Goal: Task Accomplishment & Management: Manage account settings

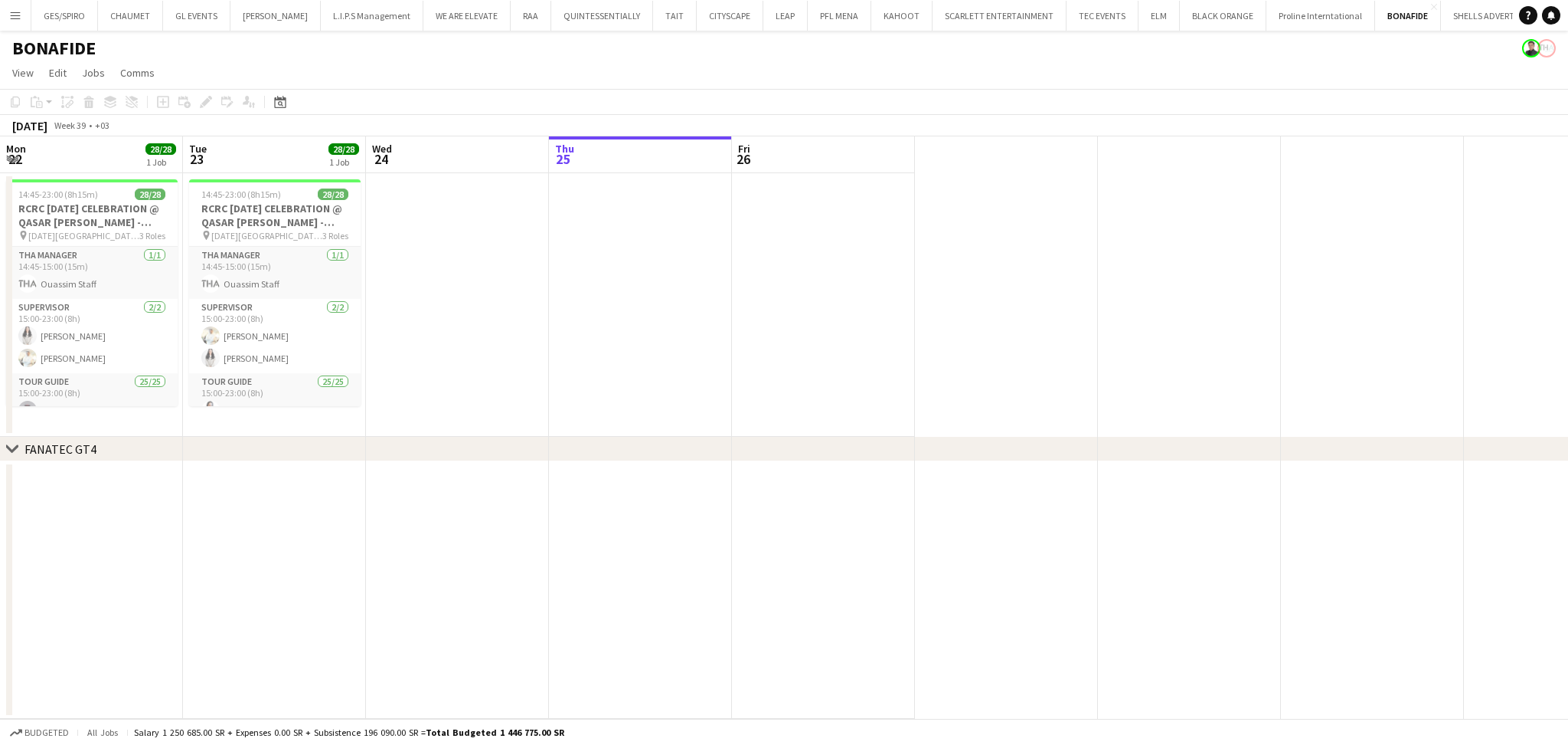
scroll to position [0, 70]
click at [447, 19] on button "RAA Close" at bounding box center [460, 16] width 41 height 30
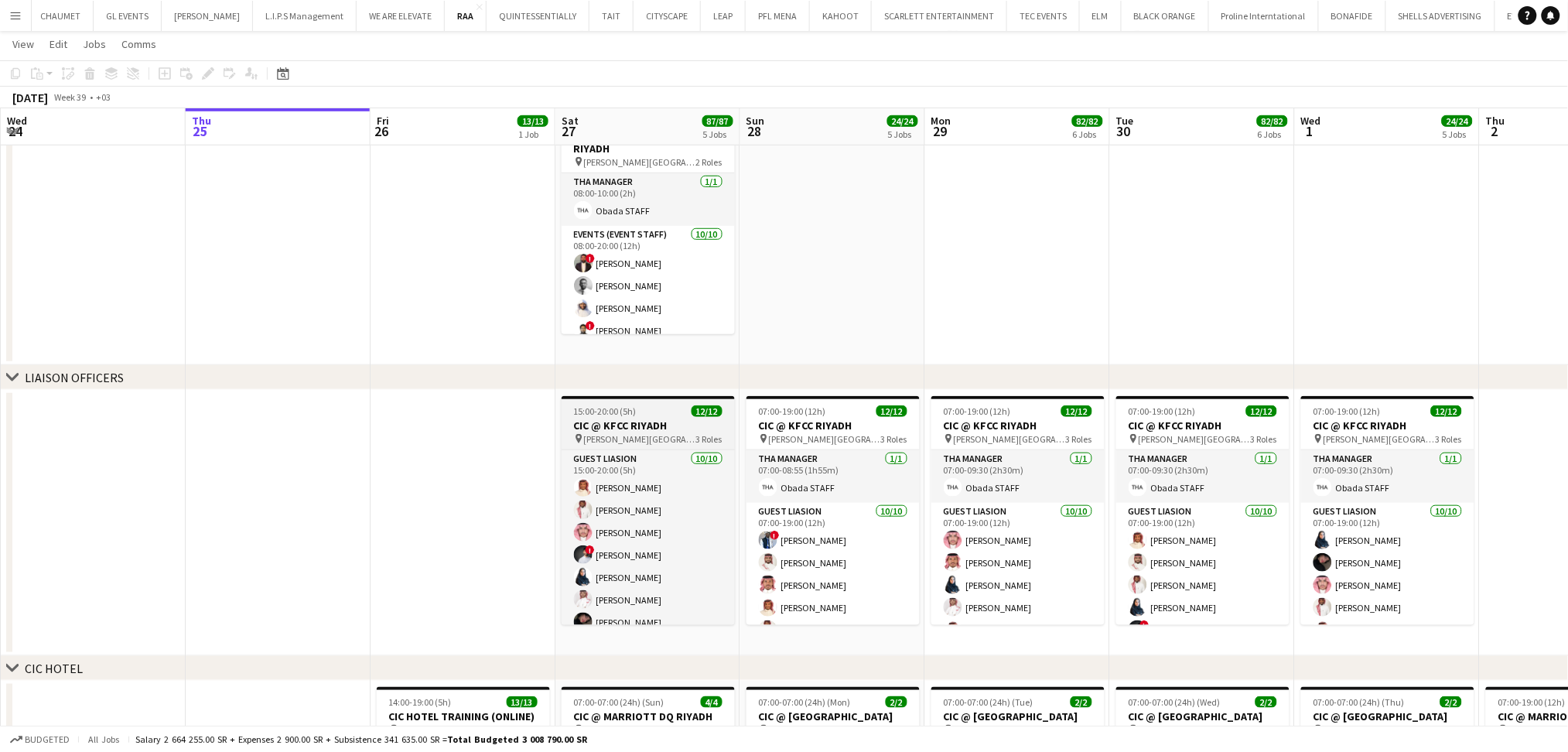
click at [657, 420] on h3 "CIC @ KFCC RIYADH" at bounding box center [648, 426] width 173 height 14
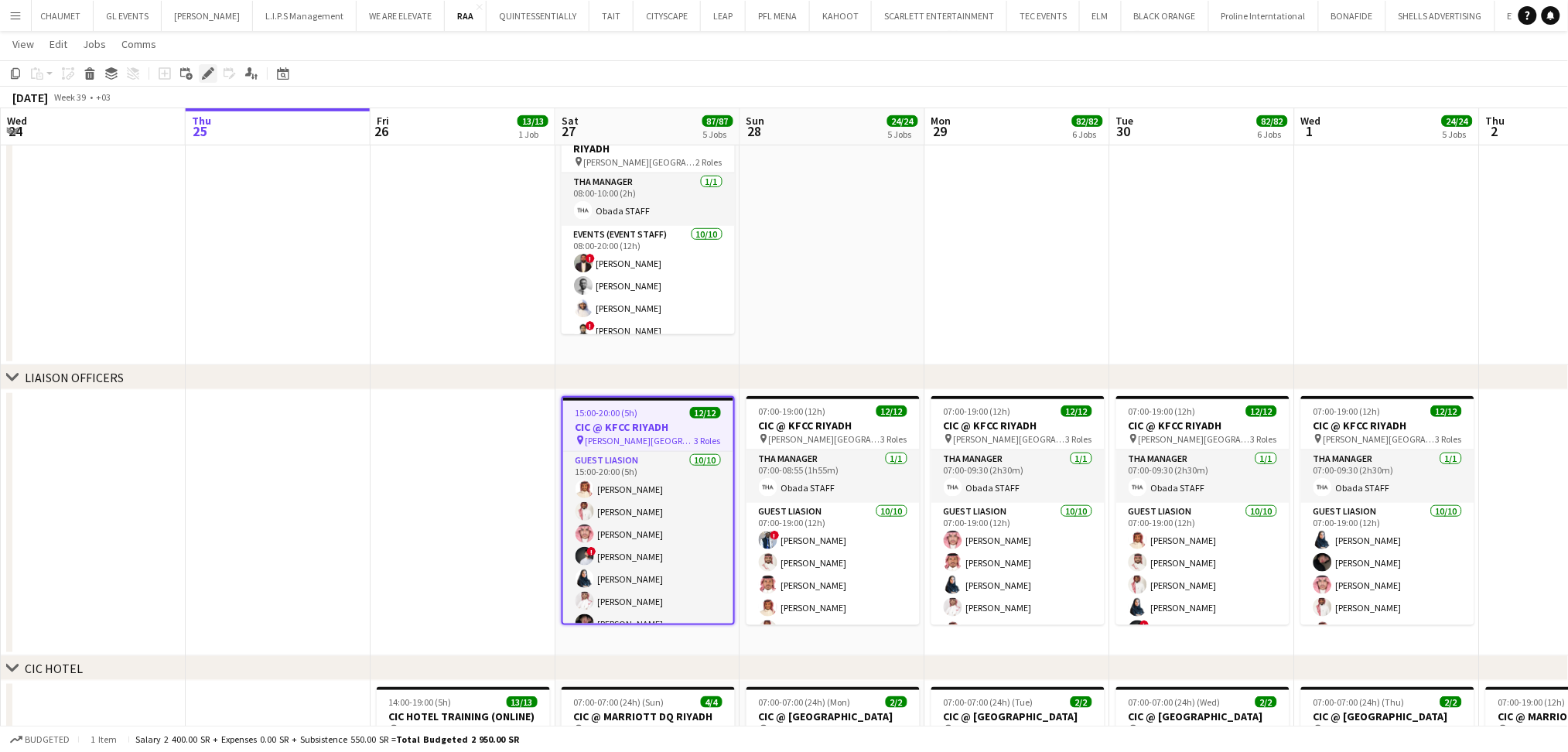
click at [205, 73] on icon at bounding box center [207, 74] width 9 height 9
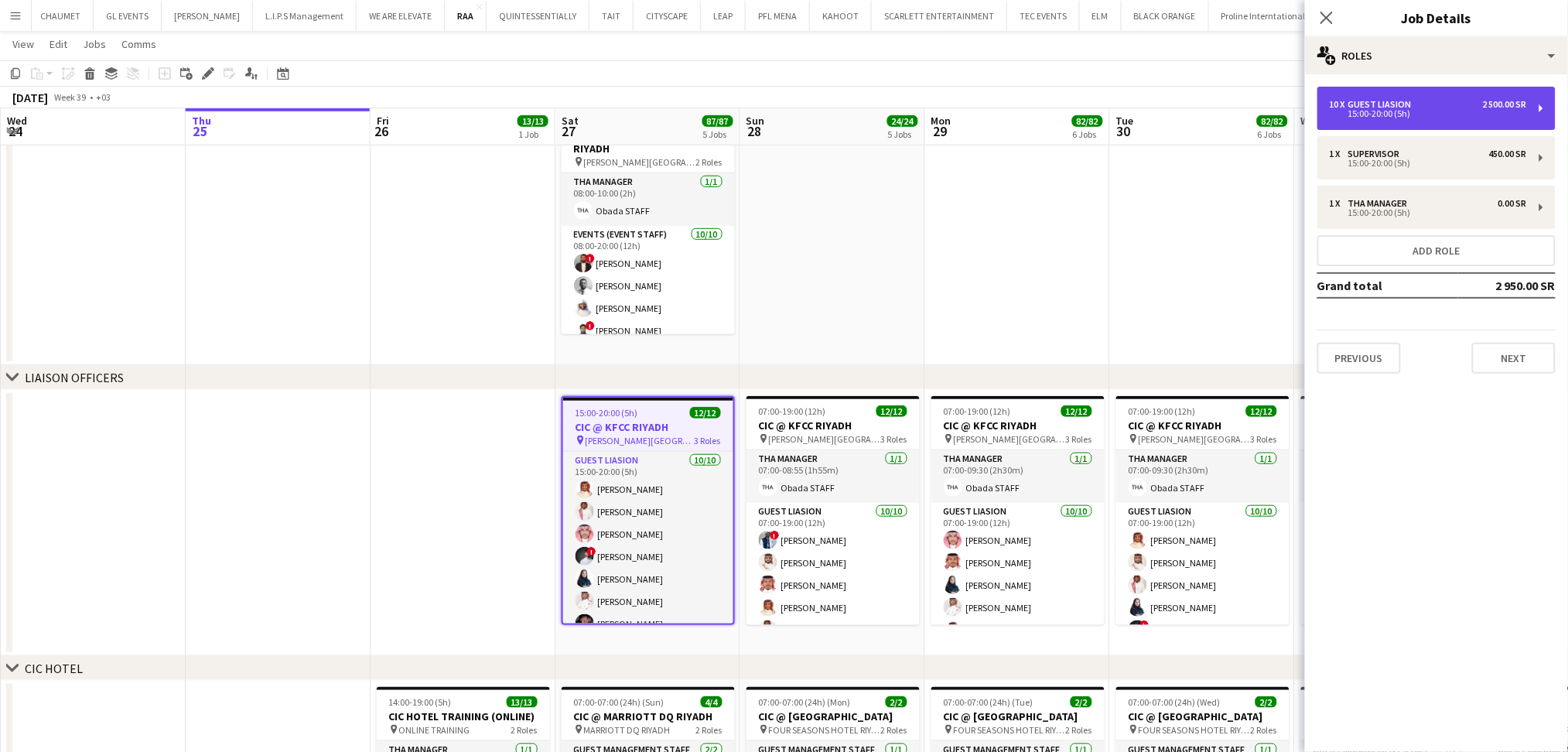
click at [1417, 108] on div "10 x Guest Liasion 2 500.00 SR" at bounding box center [1427, 104] width 198 height 11
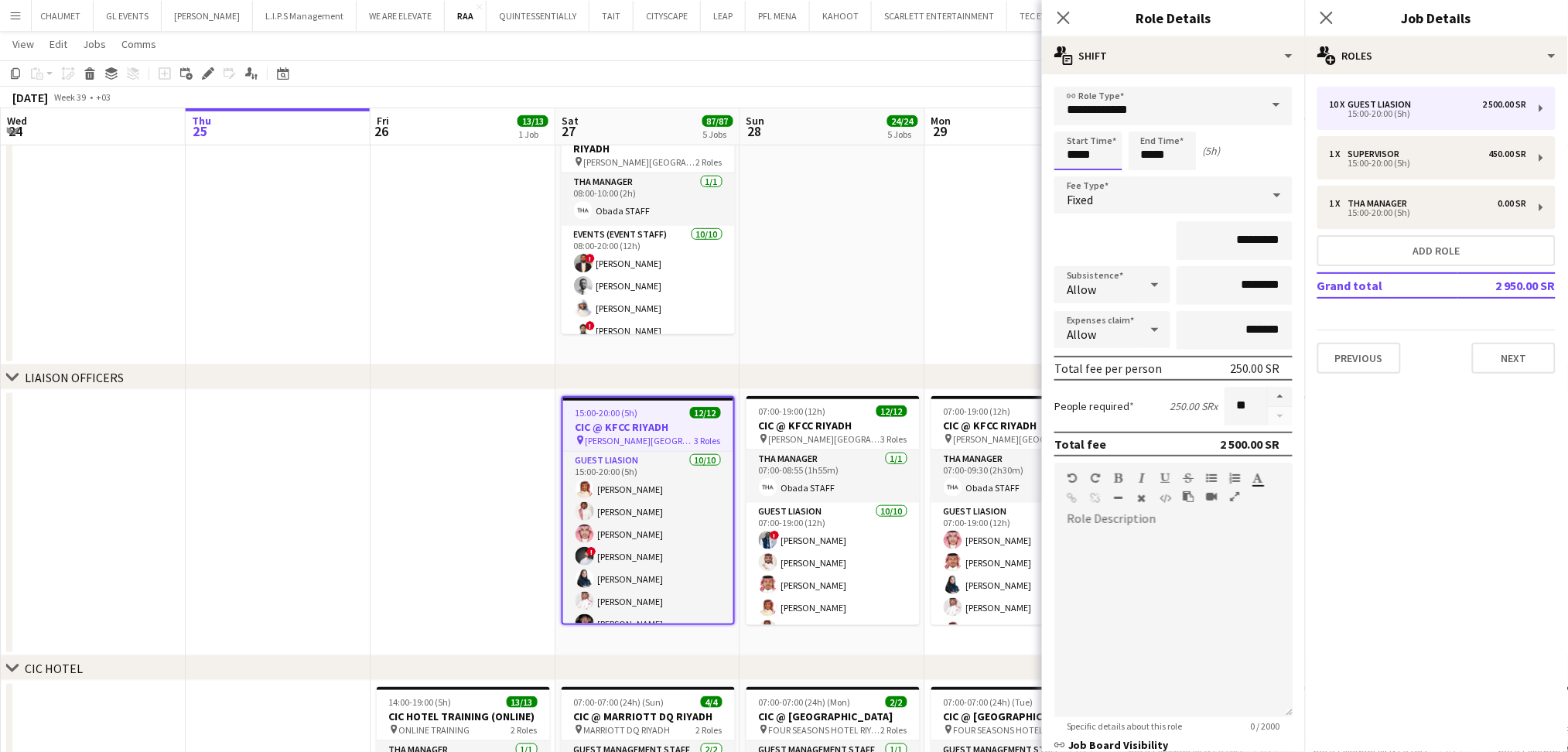
click at [1079, 153] on input "*****" at bounding box center [1087, 150] width 68 height 38
type input "*****"
click at [1151, 152] on input "*****" at bounding box center [1162, 150] width 68 height 38
type input "*****"
click at [1119, 234] on div "*********" at bounding box center [1173, 240] width 238 height 38
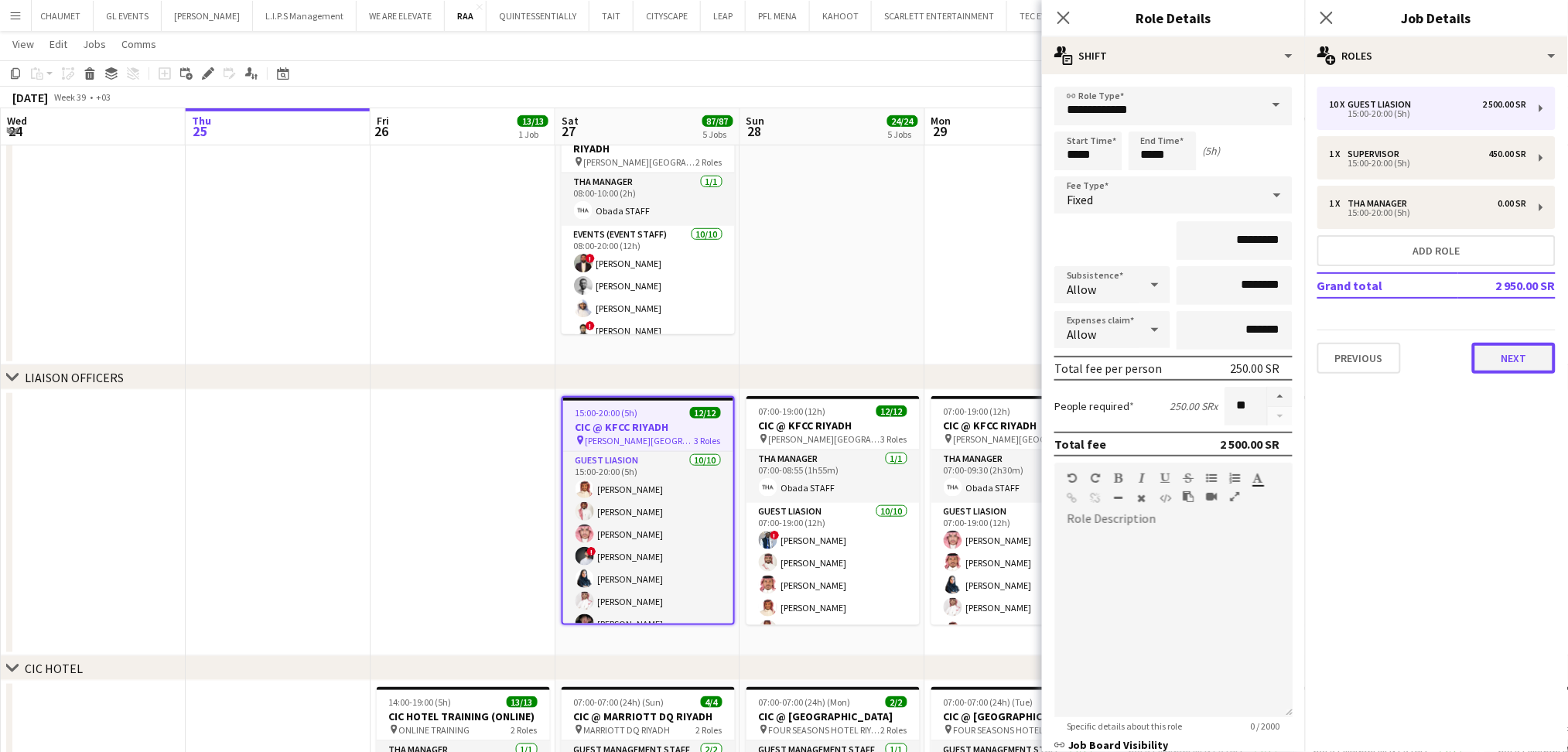
click at [1510, 358] on button "Next" at bounding box center [1513, 358] width 84 height 30
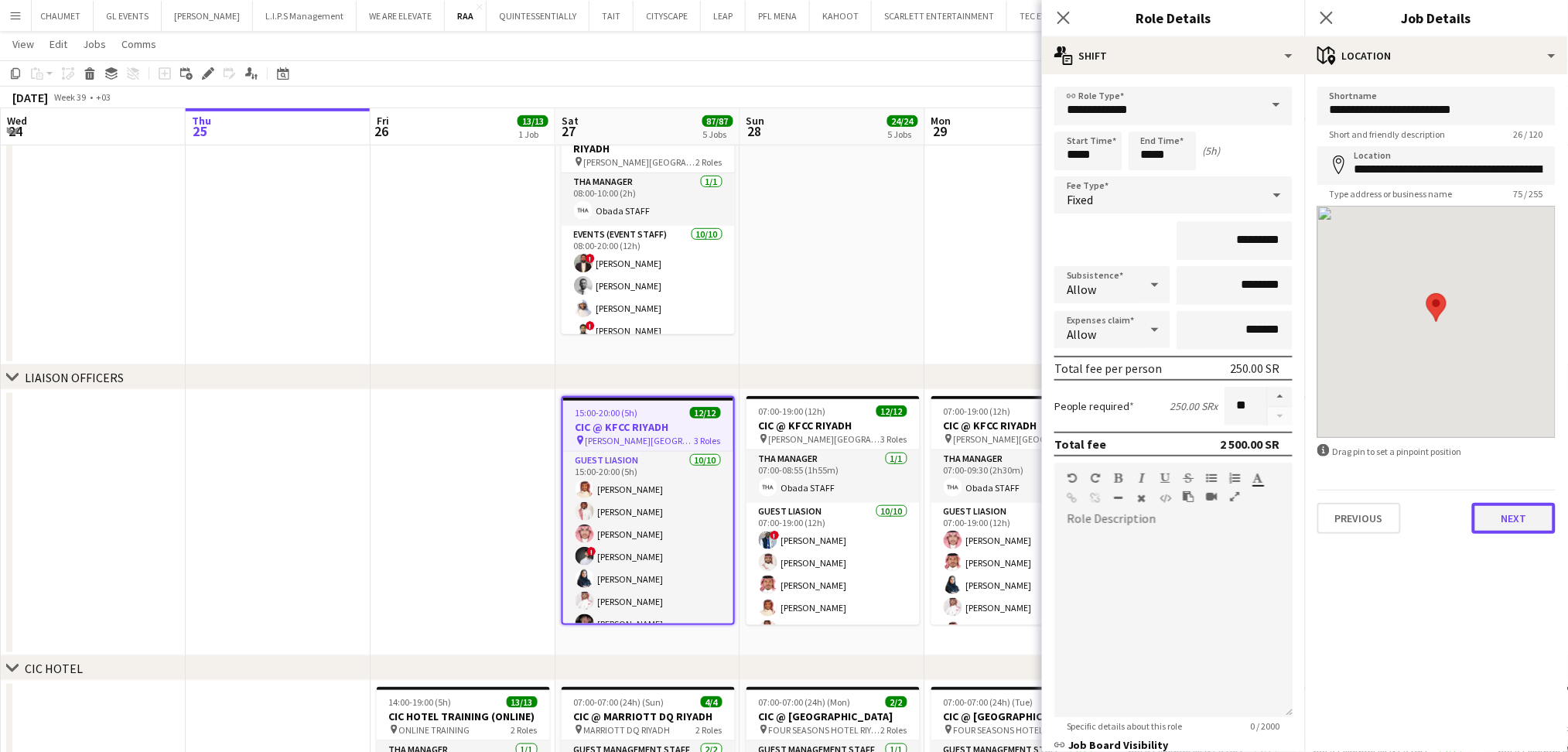
click at [1510, 519] on button "Next" at bounding box center [1513, 517] width 84 height 30
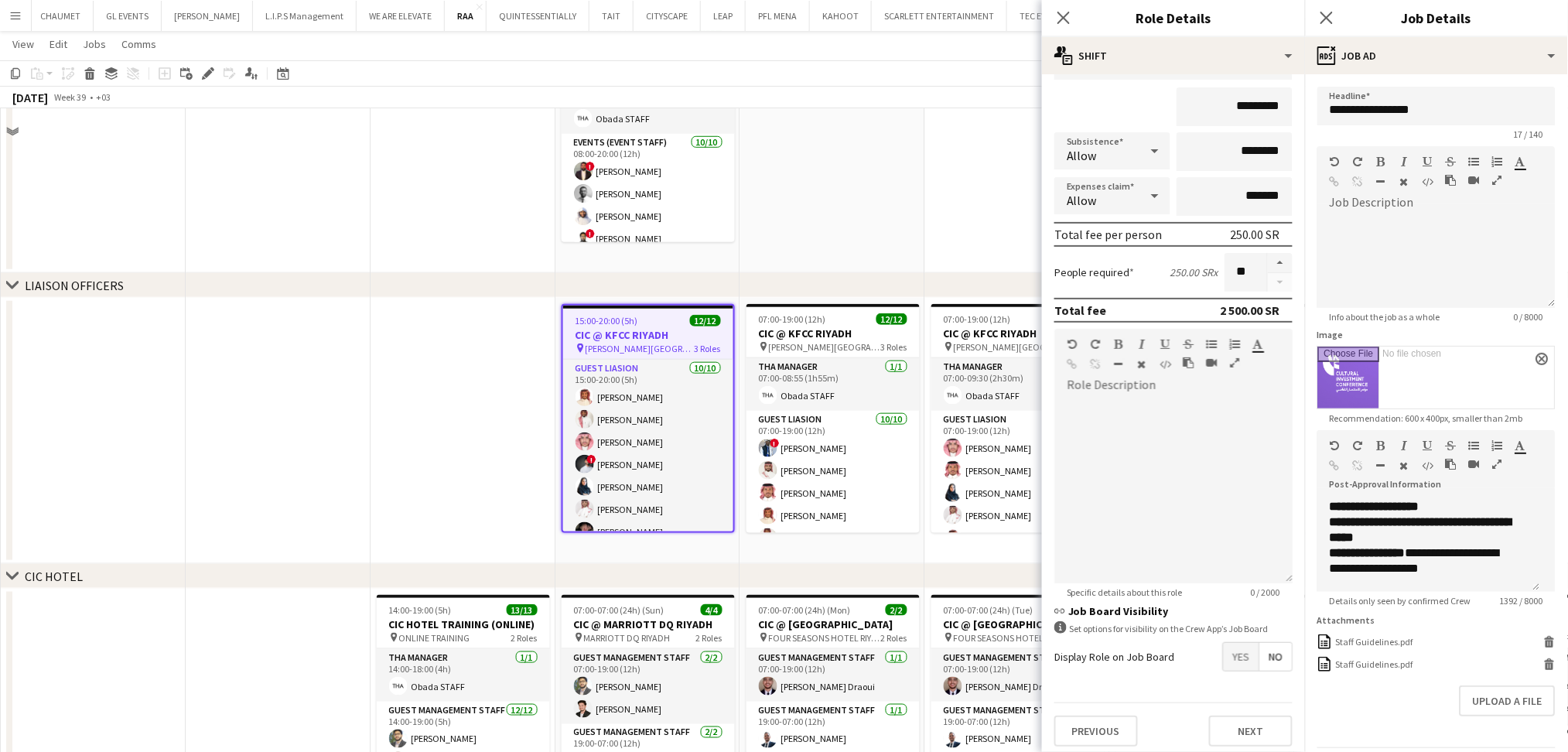
scroll to position [412, 0]
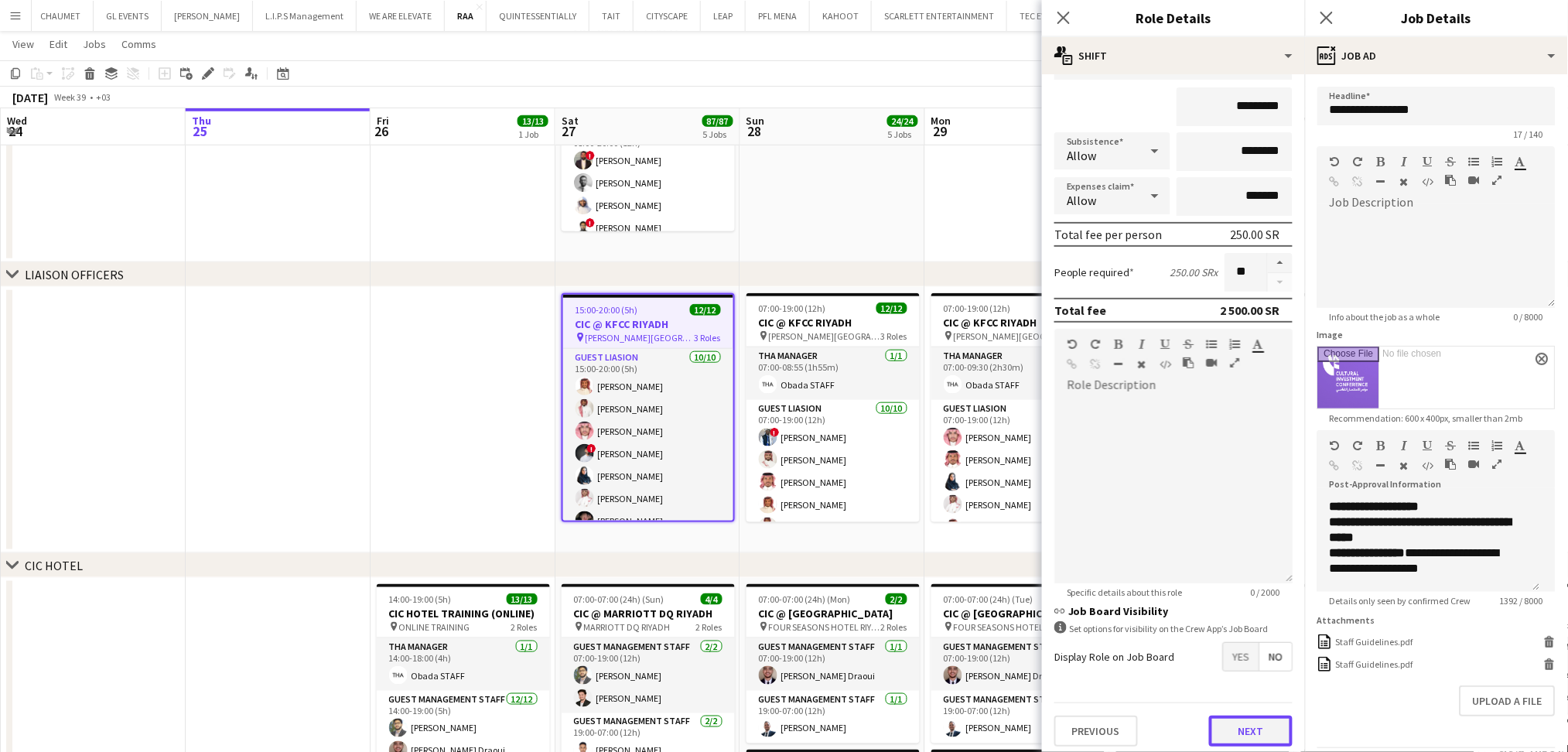
click at [1243, 720] on button "Next" at bounding box center [1250, 730] width 84 height 30
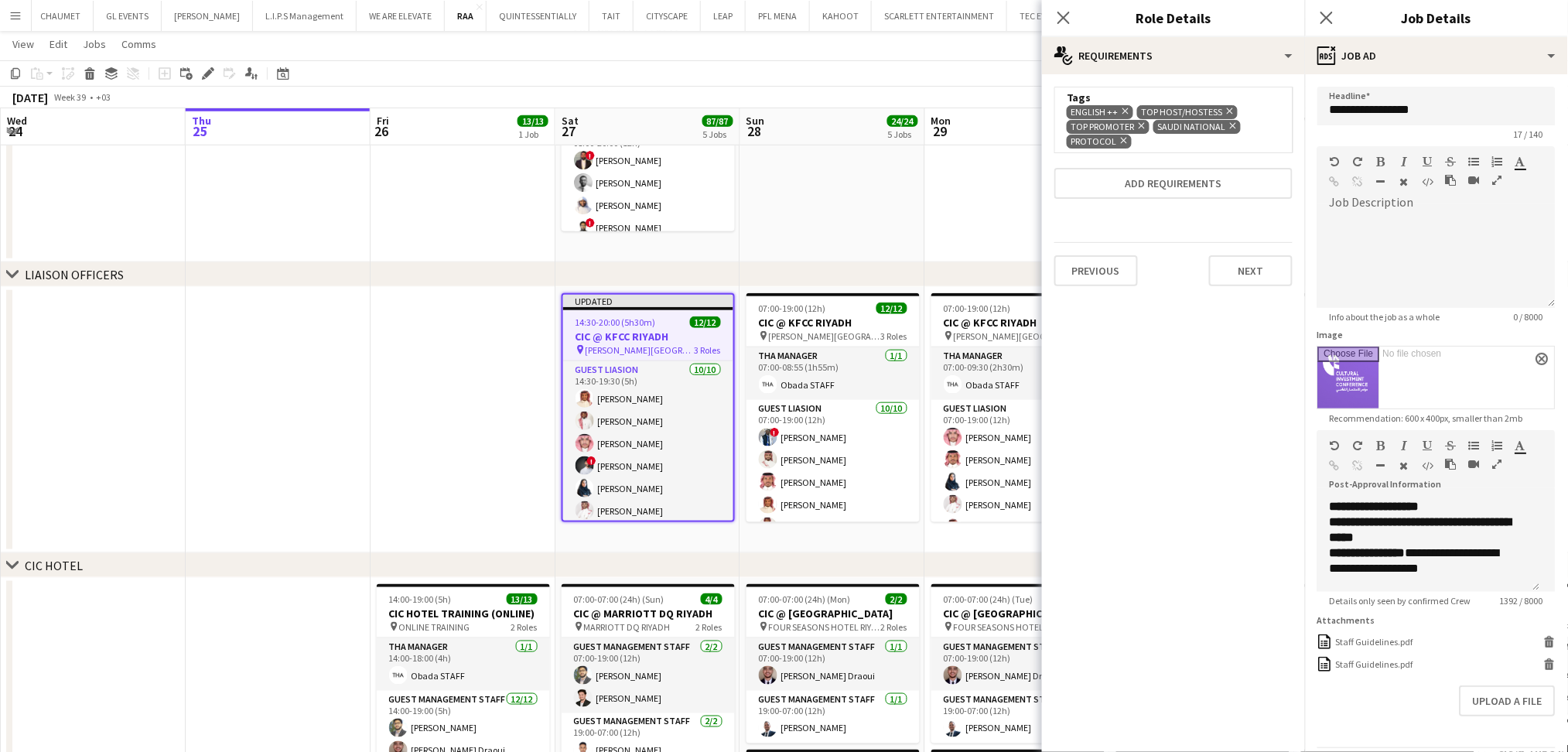
scroll to position [0, 0]
click at [1243, 264] on button "Next" at bounding box center [1250, 270] width 84 height 30
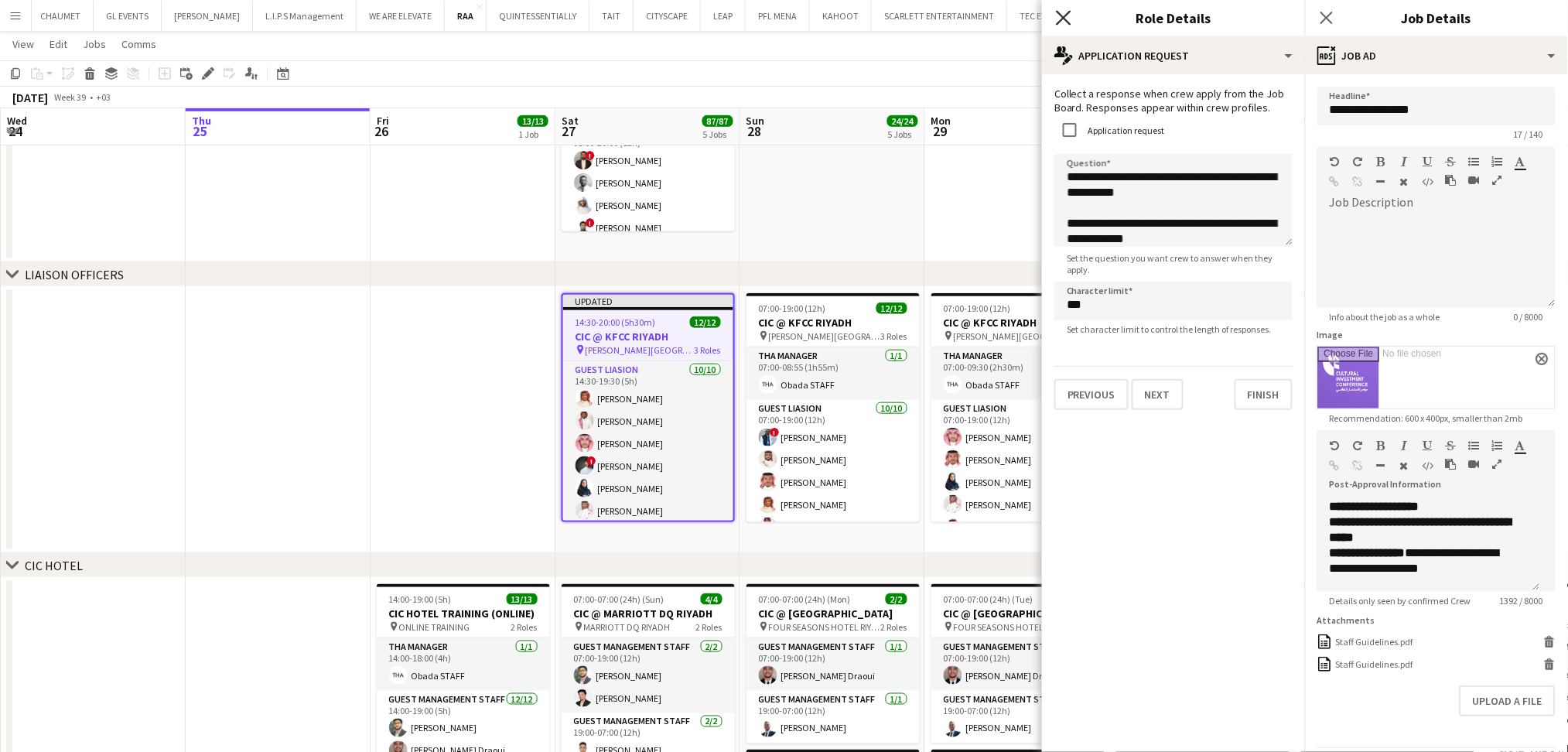
click at [1065, 13] on icon "Close pop-in" at bounding box center [1063, 17] width 15 height 15
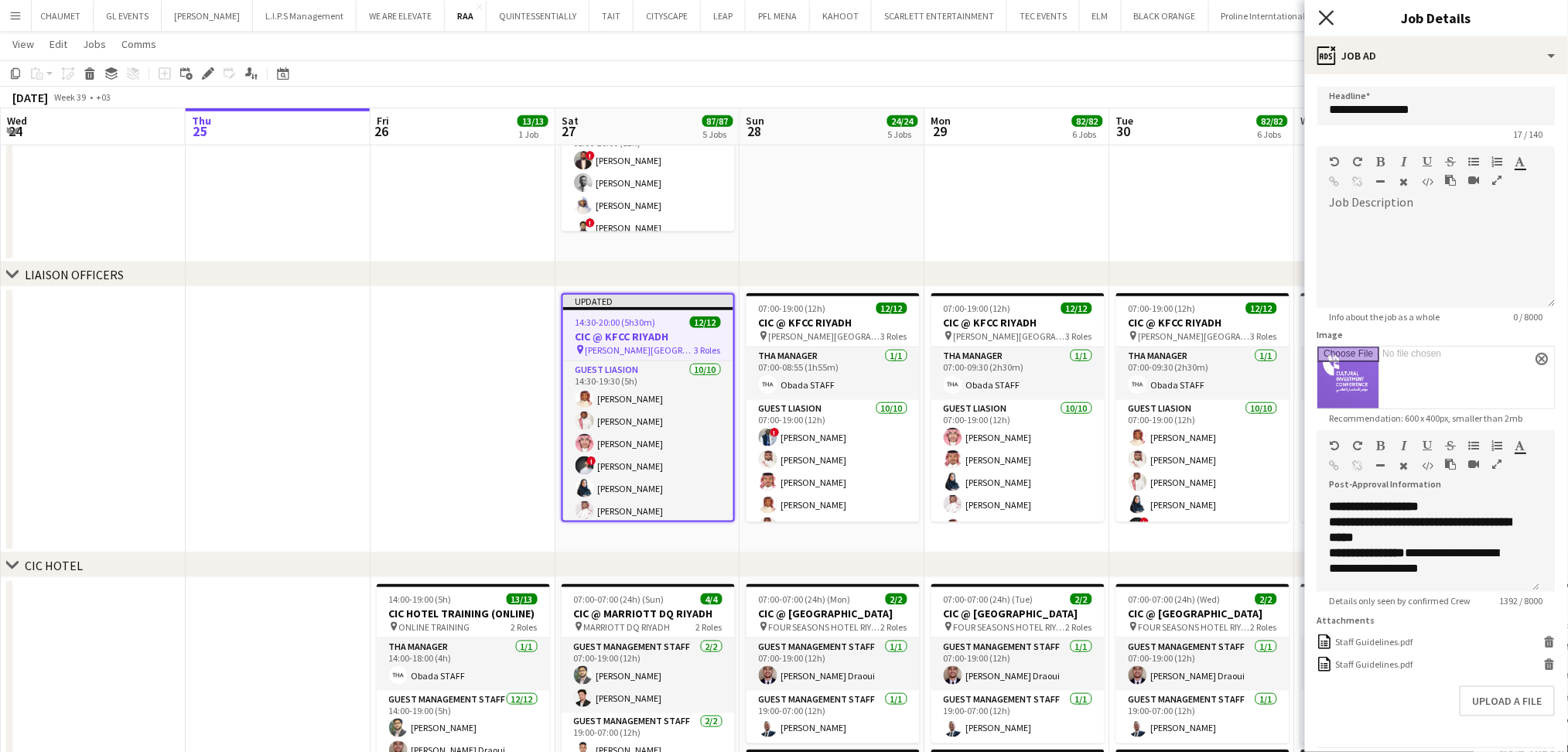
click at [1322, 18] on icon "Close pop-in" at bounding box center [1325, 17] width 15 height 15
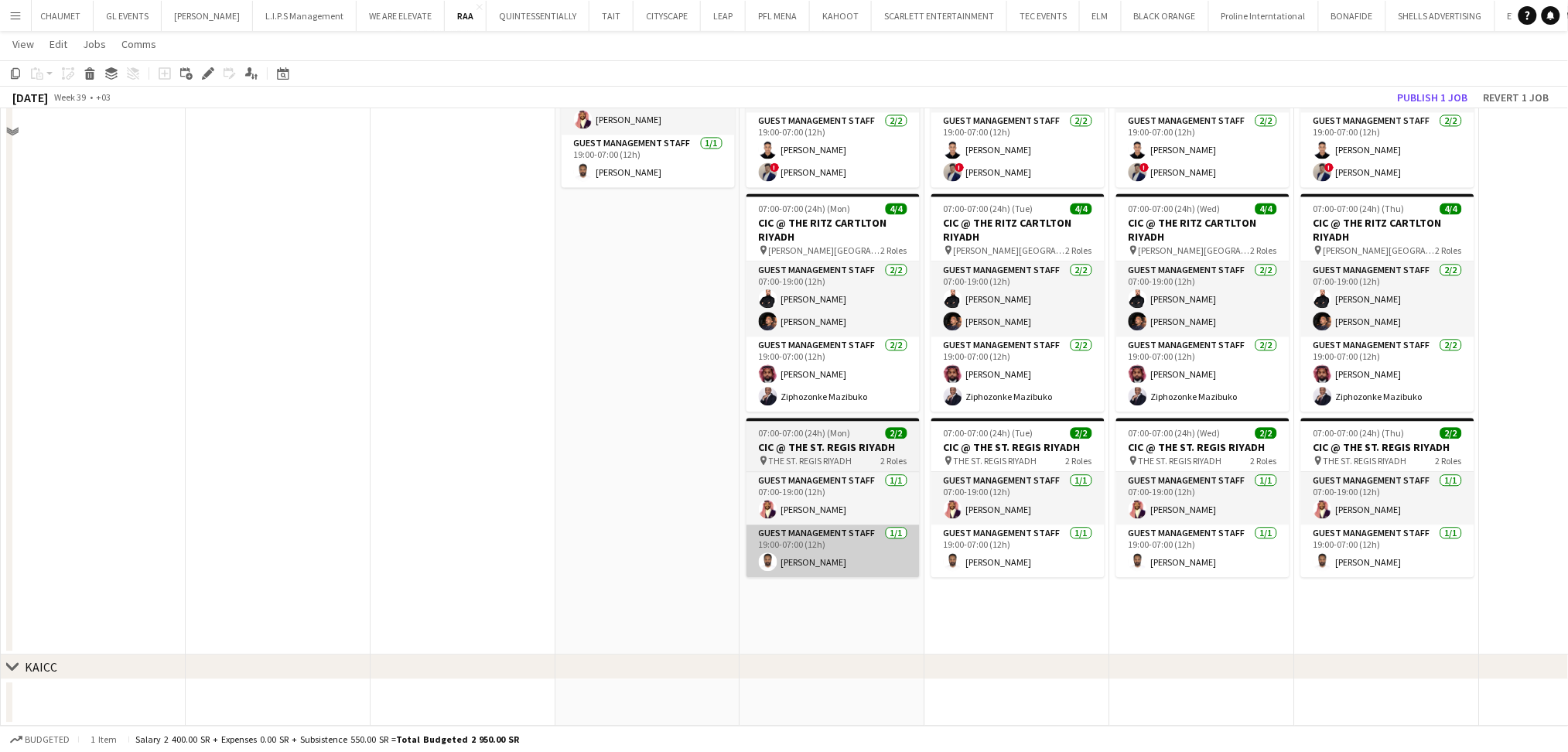
scroll to position [1133, 0]
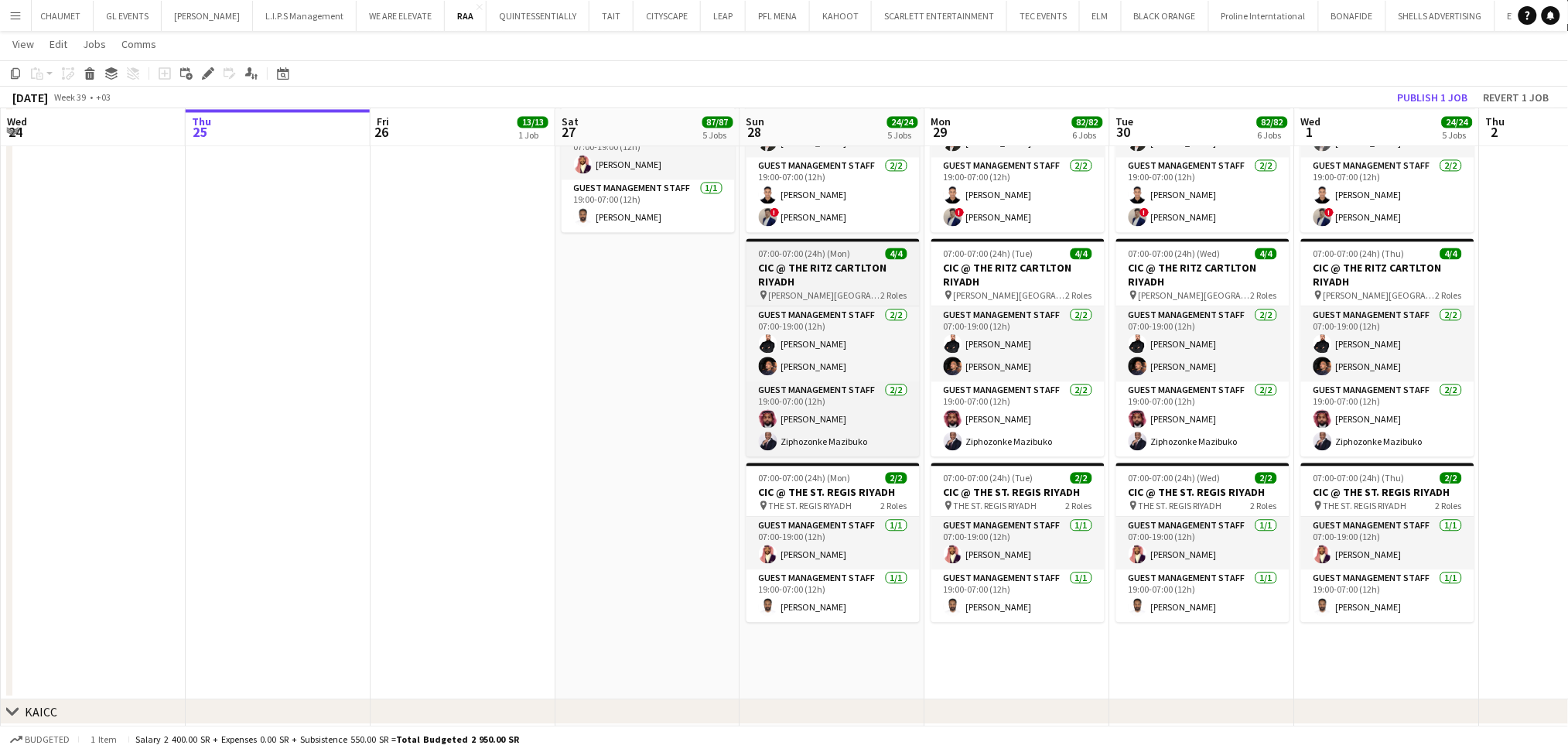
click at [827, 284] on h3 "CIC @ THE RITZ CARTLTON RIYADH" at bounding box center [833, 274] width 173 height 28
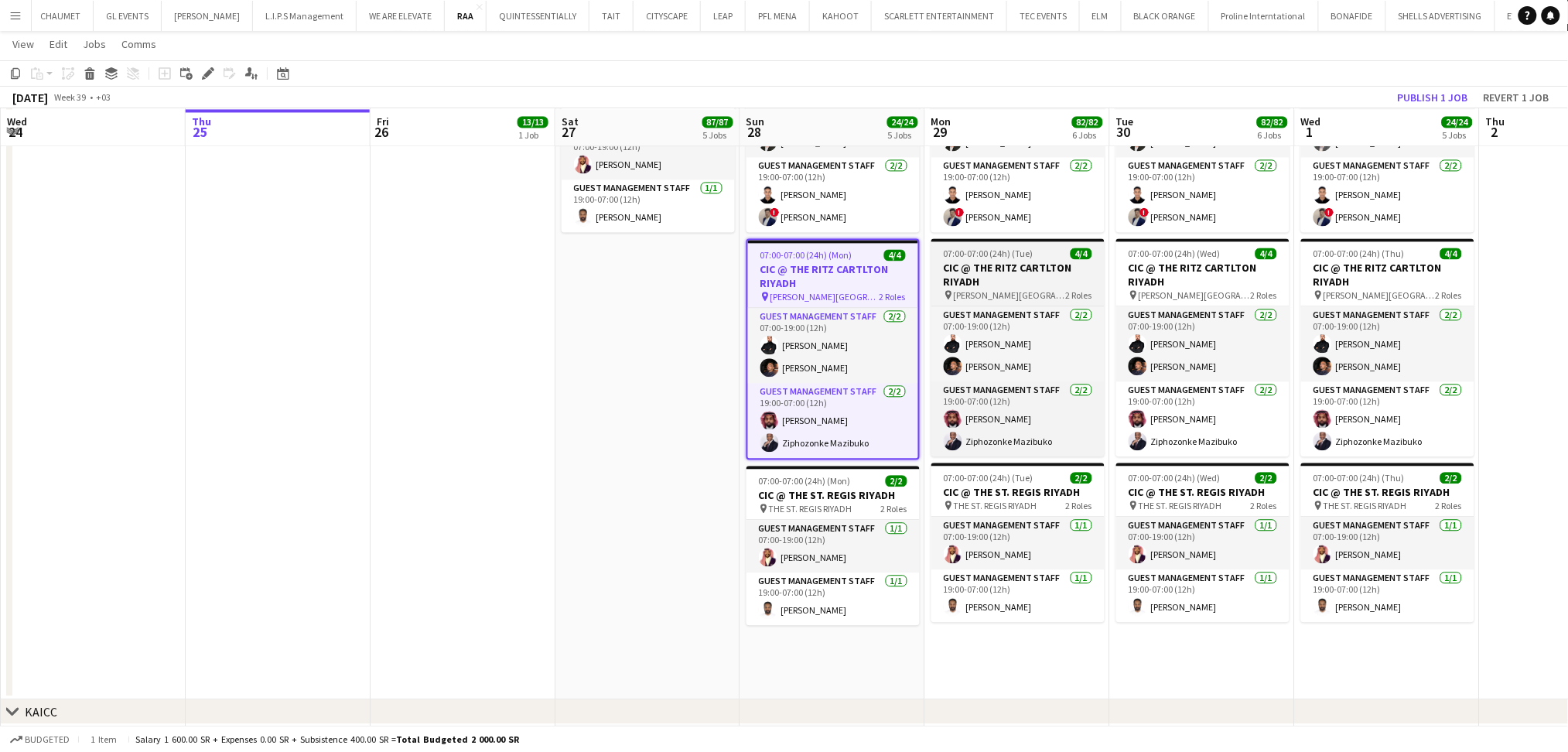
click at [1028, 260] on span "07:00-07:00 (24h) (Tue)" at bounding box center [988, 254] width 89 height 12
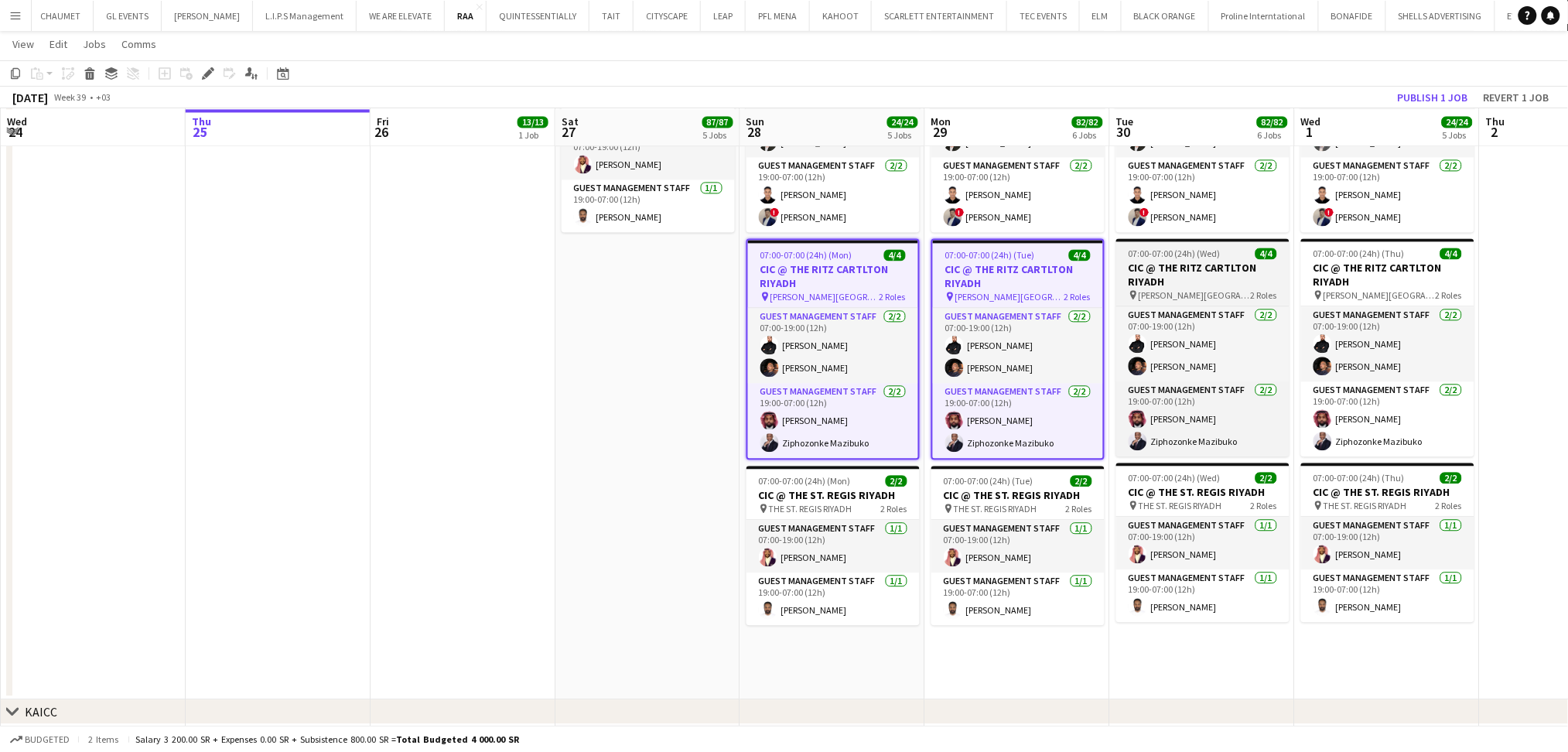
click at [1219, 272] on app-job-card "07:00-07:00 (24h) (Wed) 4/4 CIC @ THE RITZ CARTLTON RIYADH pin [PERSON_NAME], […" at bounding box center [1202, 347] width 173 height 218
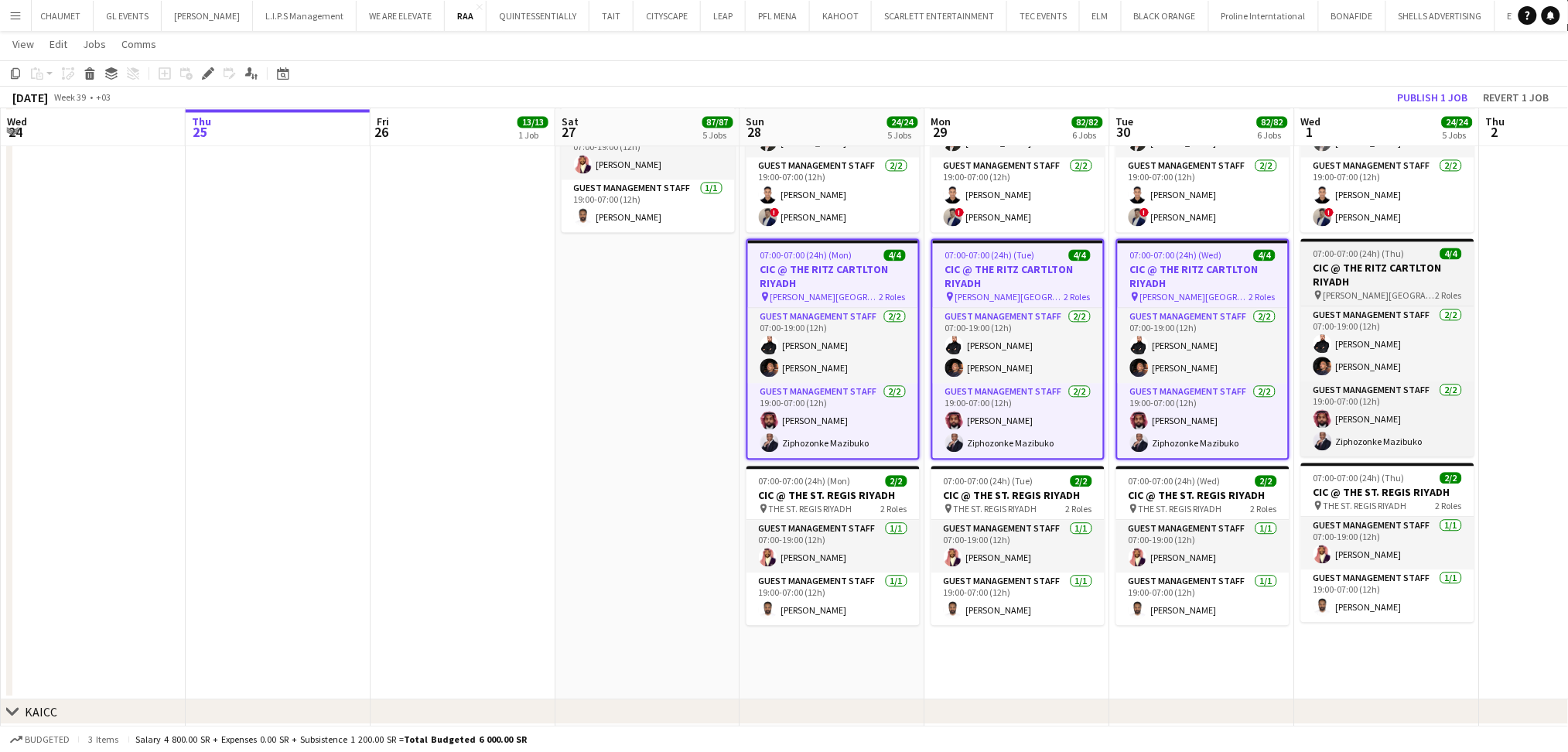
click at [1401, 260] on span "07:00-07:00 (24h) (Thu)" at bounding box center [1359, 254] width 91 height 12
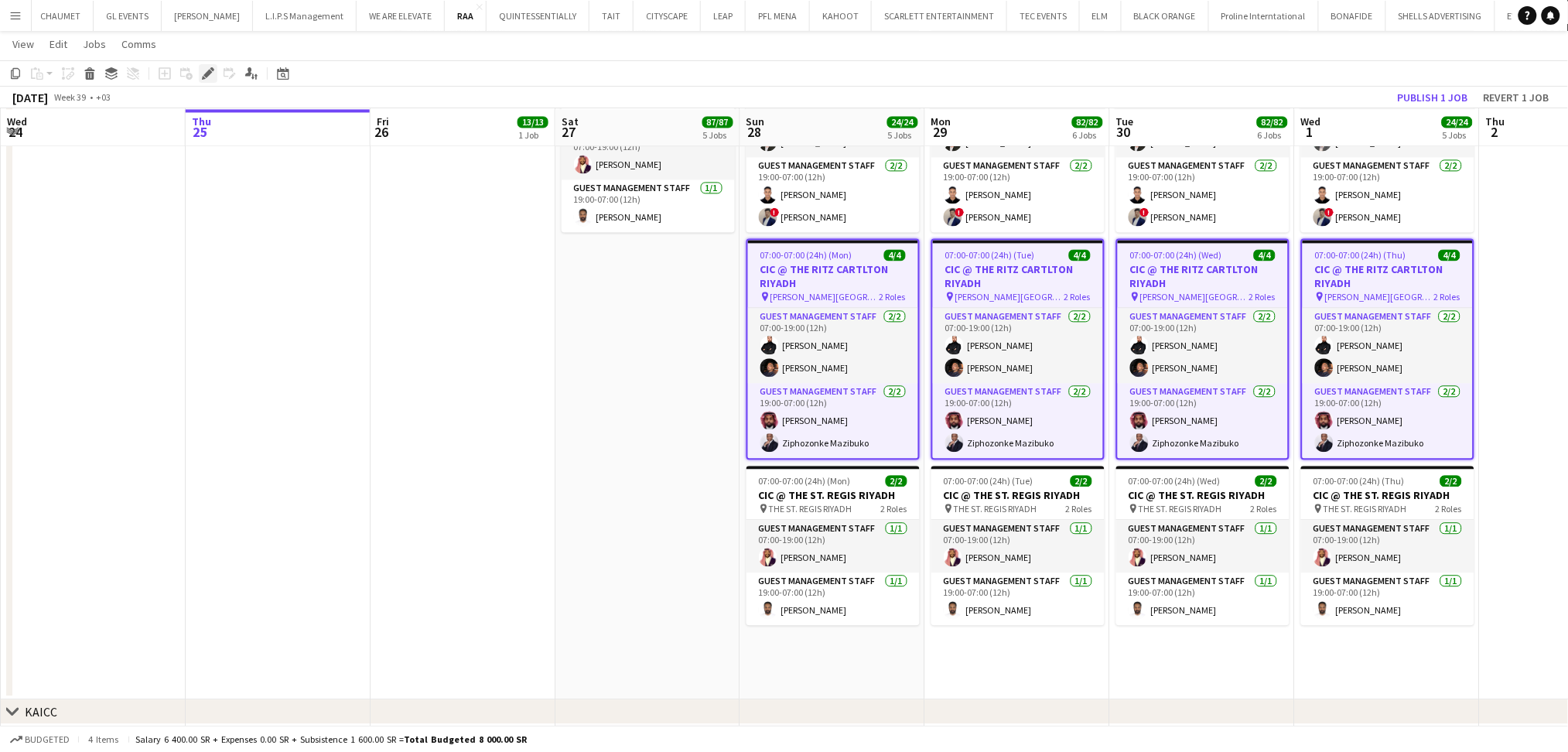
click at [202, 69] on icon "Edit" at bounding box center [207, 73] width 13 height 13
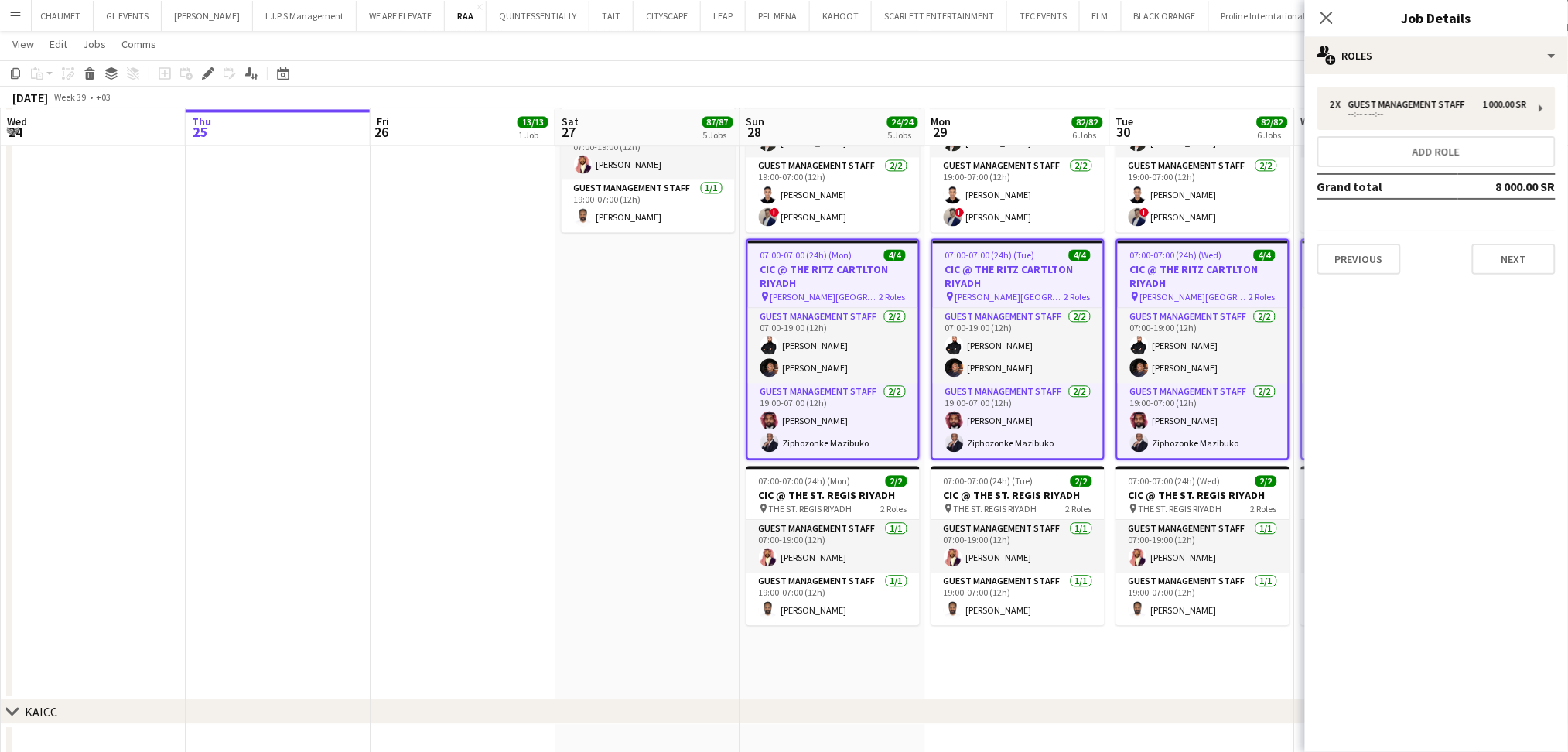
click at [600, 375] on app-date-cell "07:00-07:00 (24h) (Sun) 4/4 CIC @ MARRIOTT DQ RIYADH pin MARRIOTT DQ RIYADH 2 R…" at bounding box center [648, 277] width 185 height 842
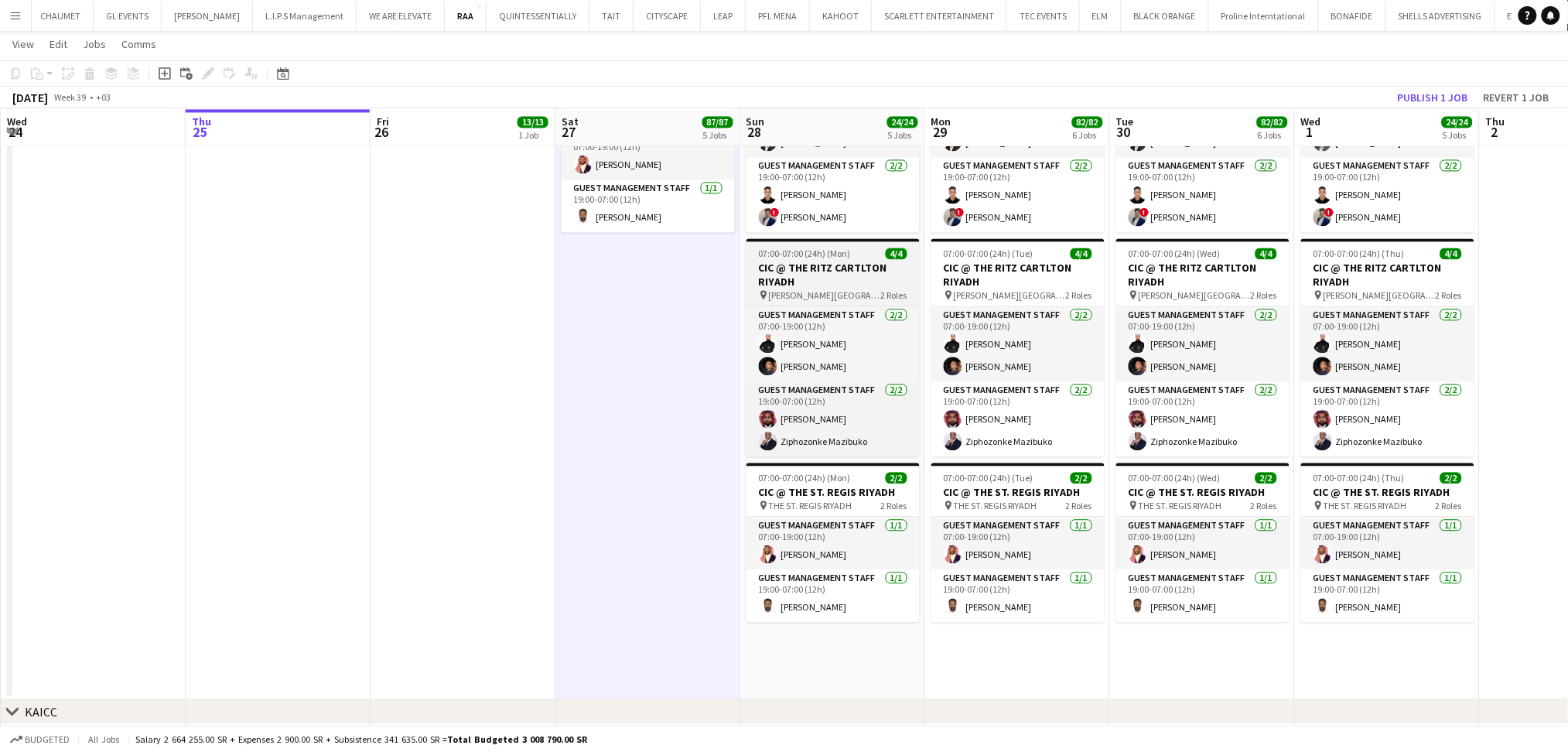
click at [868, 288] on h3 "CIC @ THE RITZ CARTLTON RIYADH" at bounding box center [833, 274] width 173 height 28
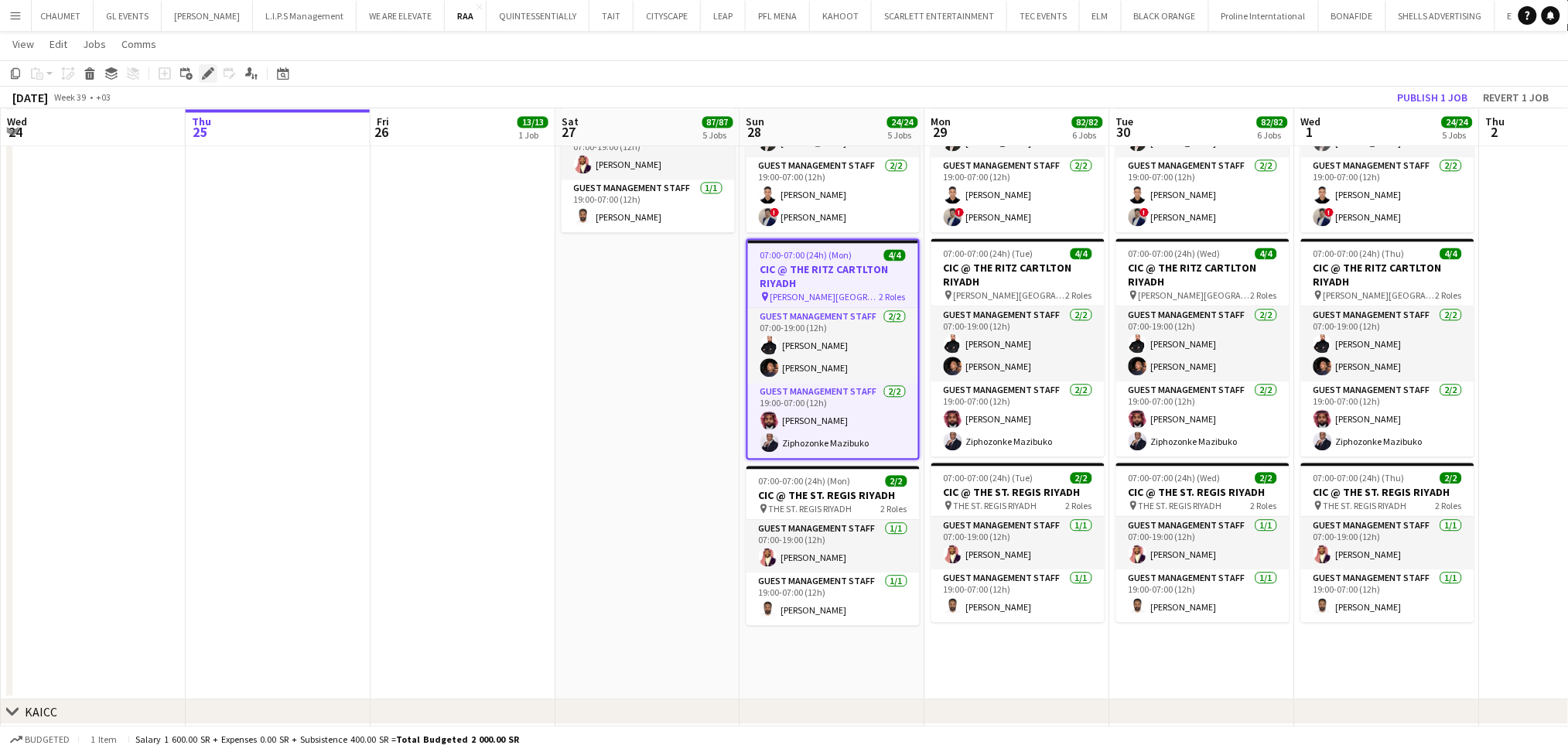
click at [204, 73] on icon at bounding box center [207, 74] width 9 height 9
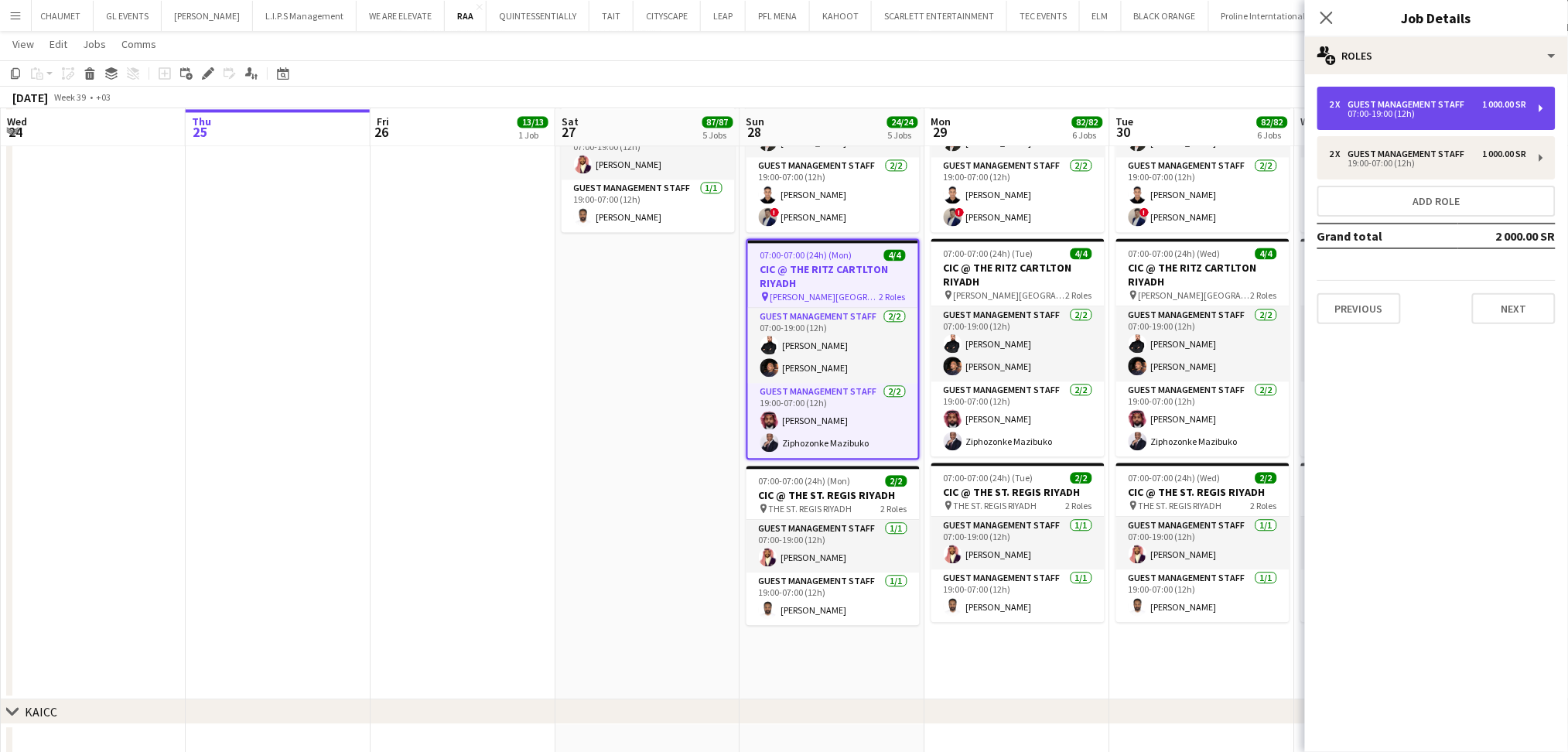
click at [1459, 103] on div "Guest Management Staff" at bounding box center [1409, 104] width 123 height 11
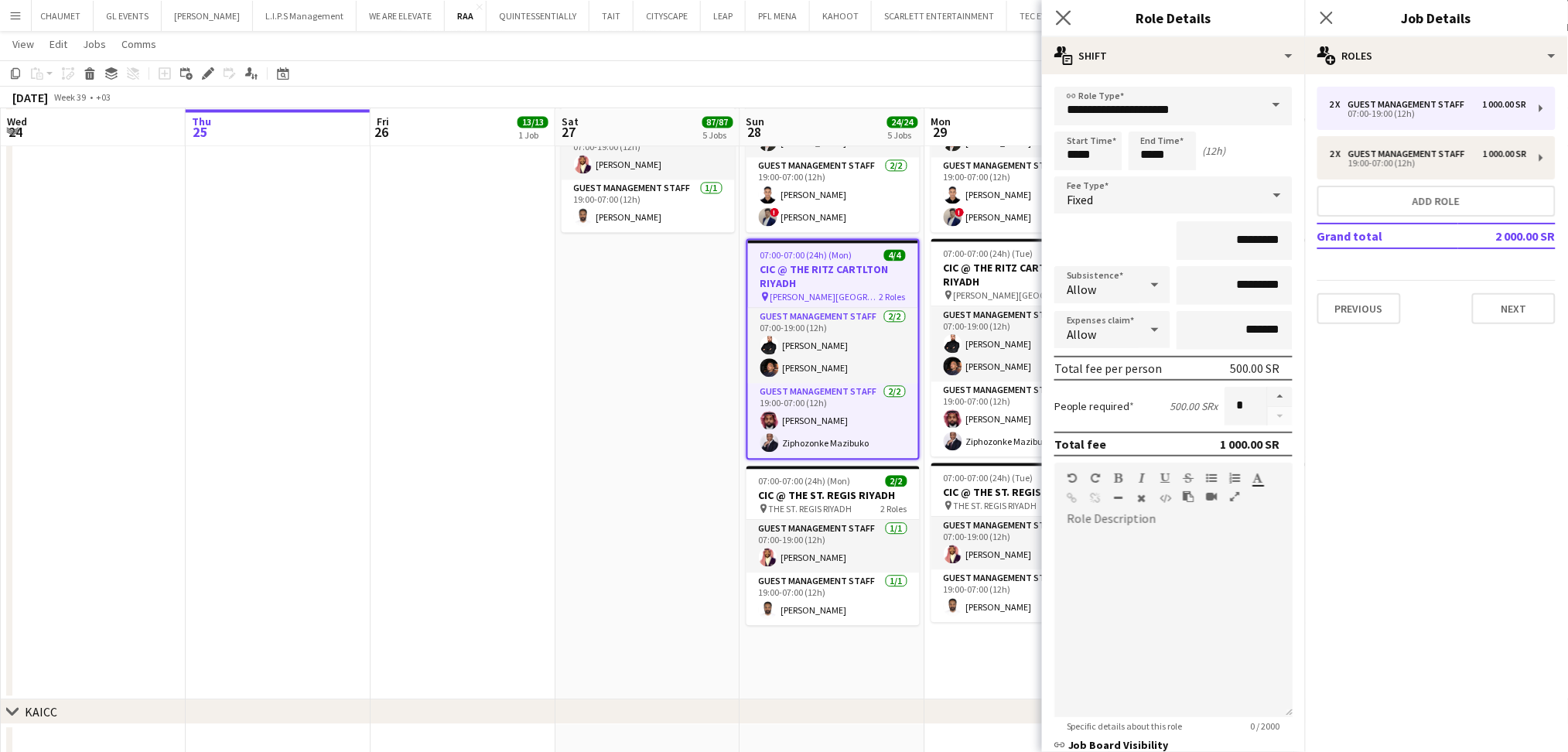
click at [1056, 20] on icon "Close pop-in" at bounding box center [1063, 17] width 15 height 15
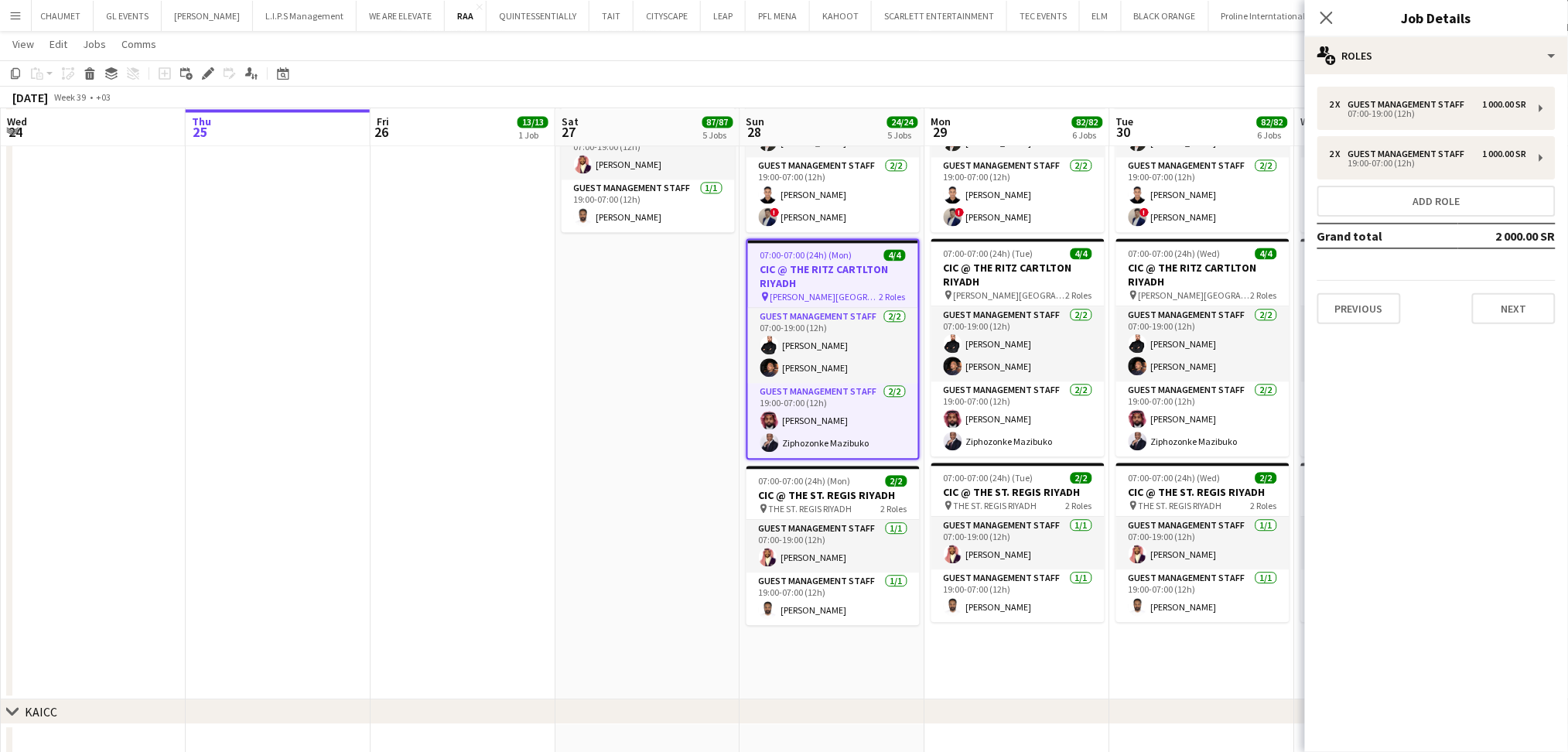
drag, startPoint x: 1329, startPoint y: 13, endPoint x: 1306, endPoint y: 12, distance: 23.0
click at [1328, 12] on icon "Close pop-in" at bounding box center [1326, 18] width 13 height 13
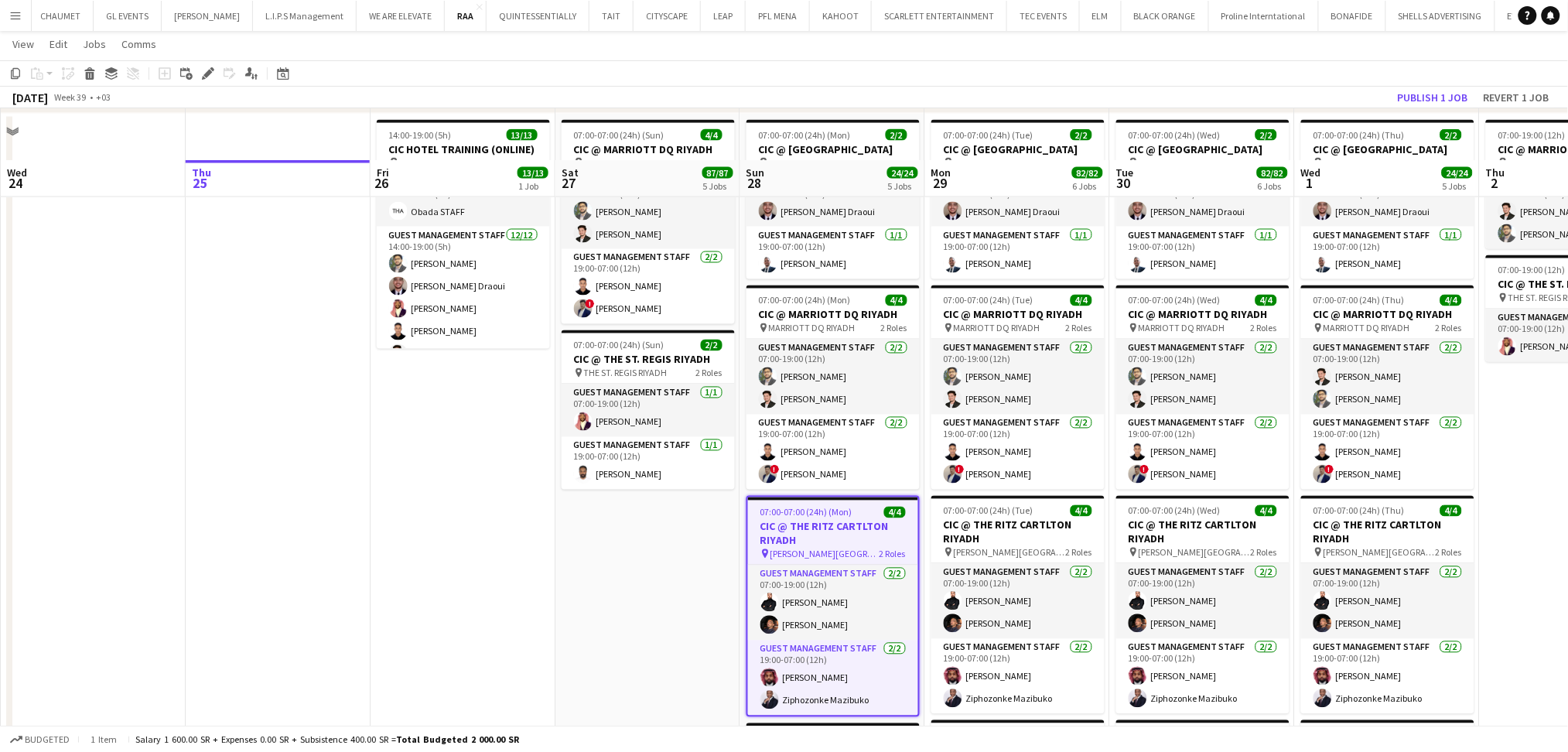
scroll to position [825, 0]
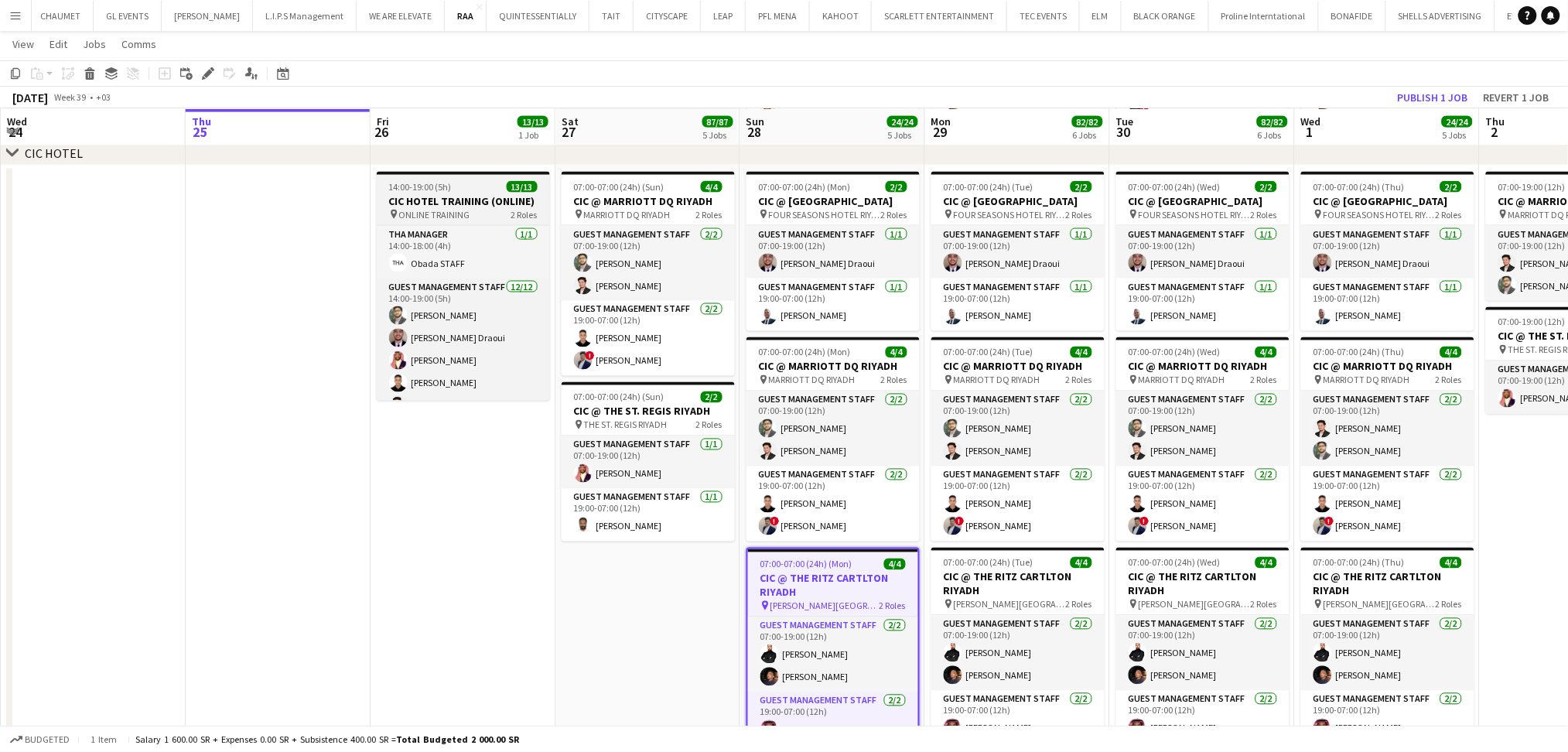
click at [462, 202] on h3 "CIC HOTEL TRAINING (ONLINE)" at bounding box center [463, 201] width 173 height 14
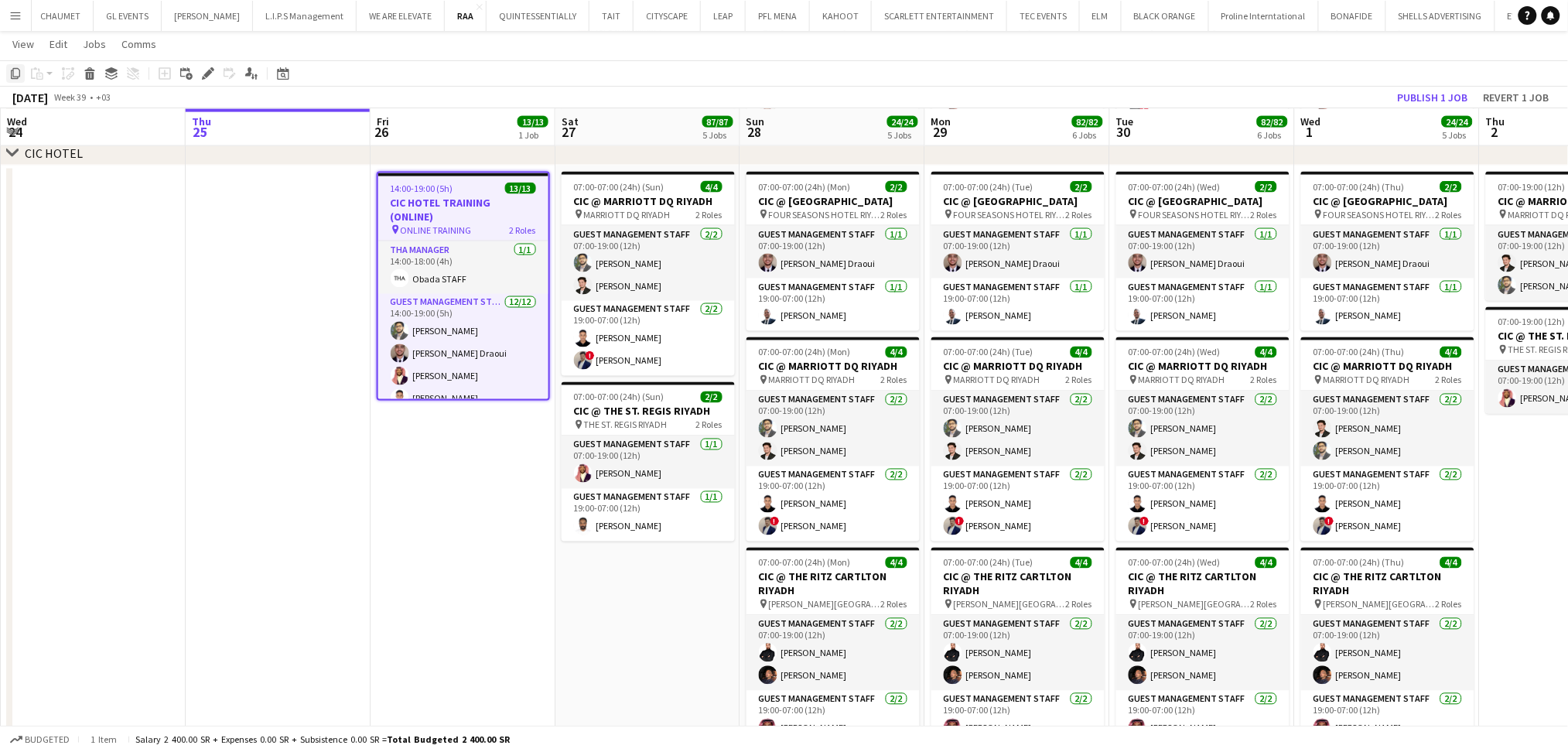
click at [11, 72] on icon at bounding box center [15, 73] width 9 height 11
click at [653, 587] on app-date-cell "07:00-07:00 (24h) (Sun) 4/4 CIC @ MARRIOTT DQ RIYADH pin MARRIOTT DQ RIYADH 2 R…" at bounding box center [648, 586] width 185 height 842
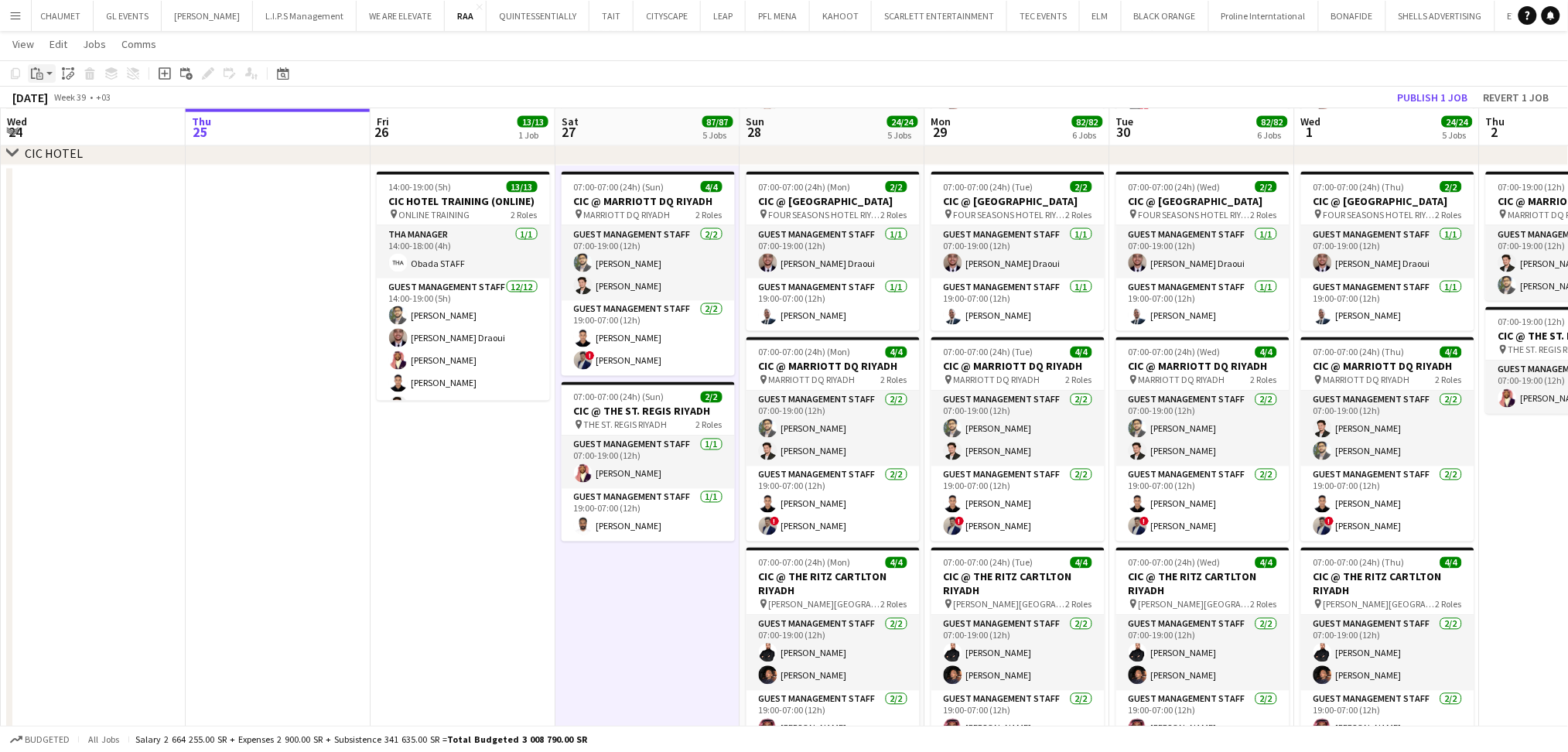
click at [46, 73] on app-action-btn "Paste" at bounding box center [41, 73] width 28 height 19
click at [100, 131] on link "Paste with crew Ctrl+Shift+V" at bounding box center [114, 129] width 145 height 14
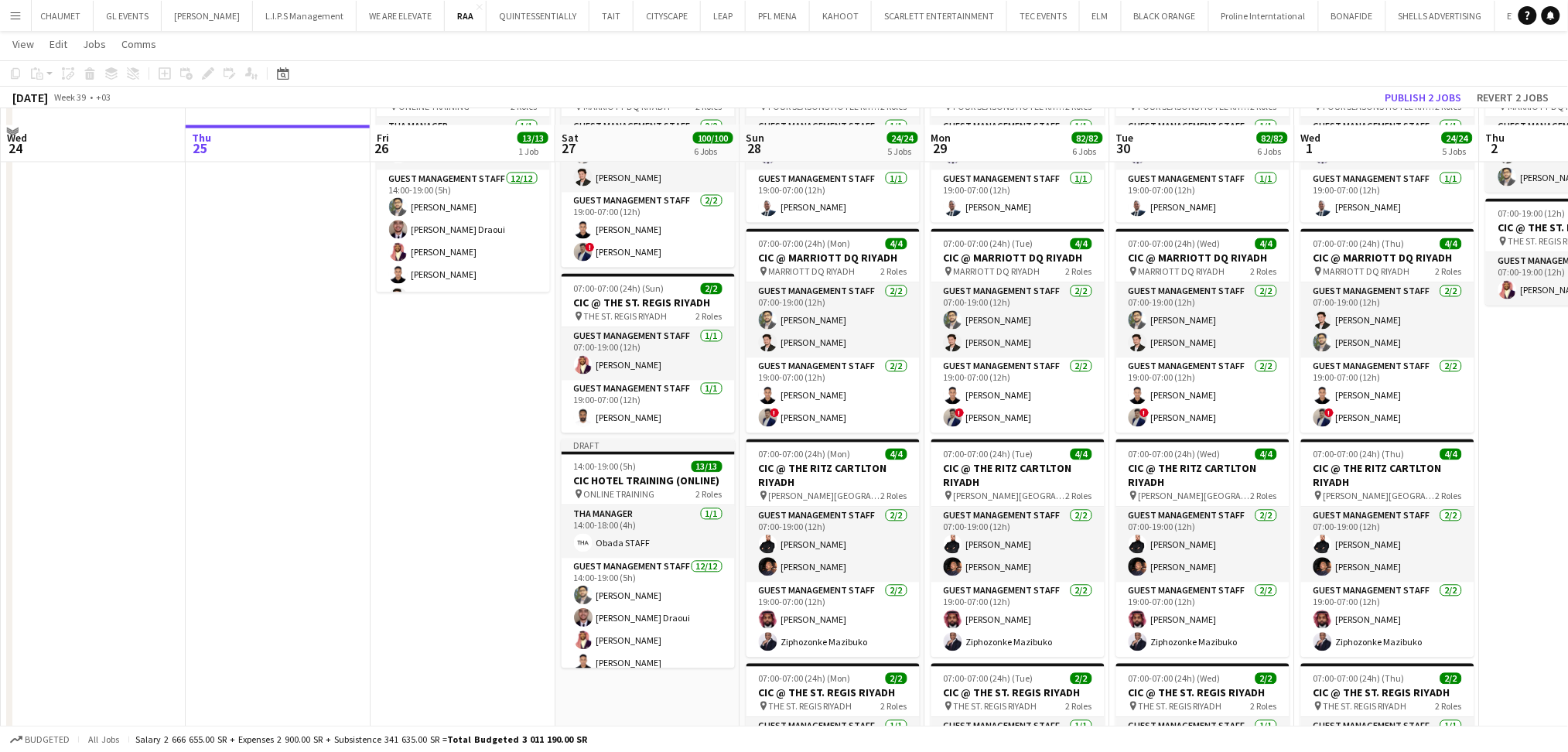
scroll to position [928, 0]
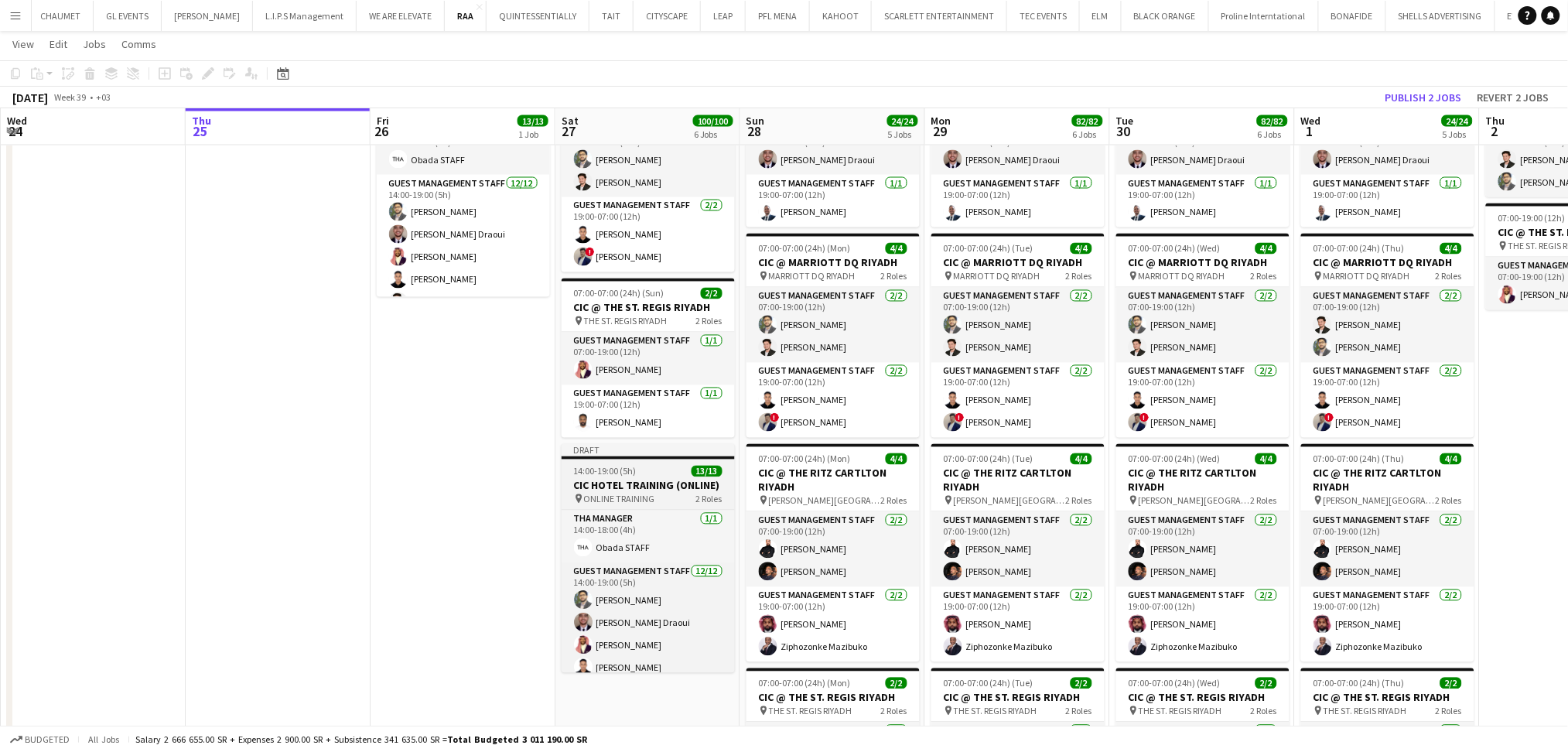
click at [650, 484] on h3 "CIC HOTEL TRAINING (ONLINE)" at bounding box center [648, 486] width 173 height 14
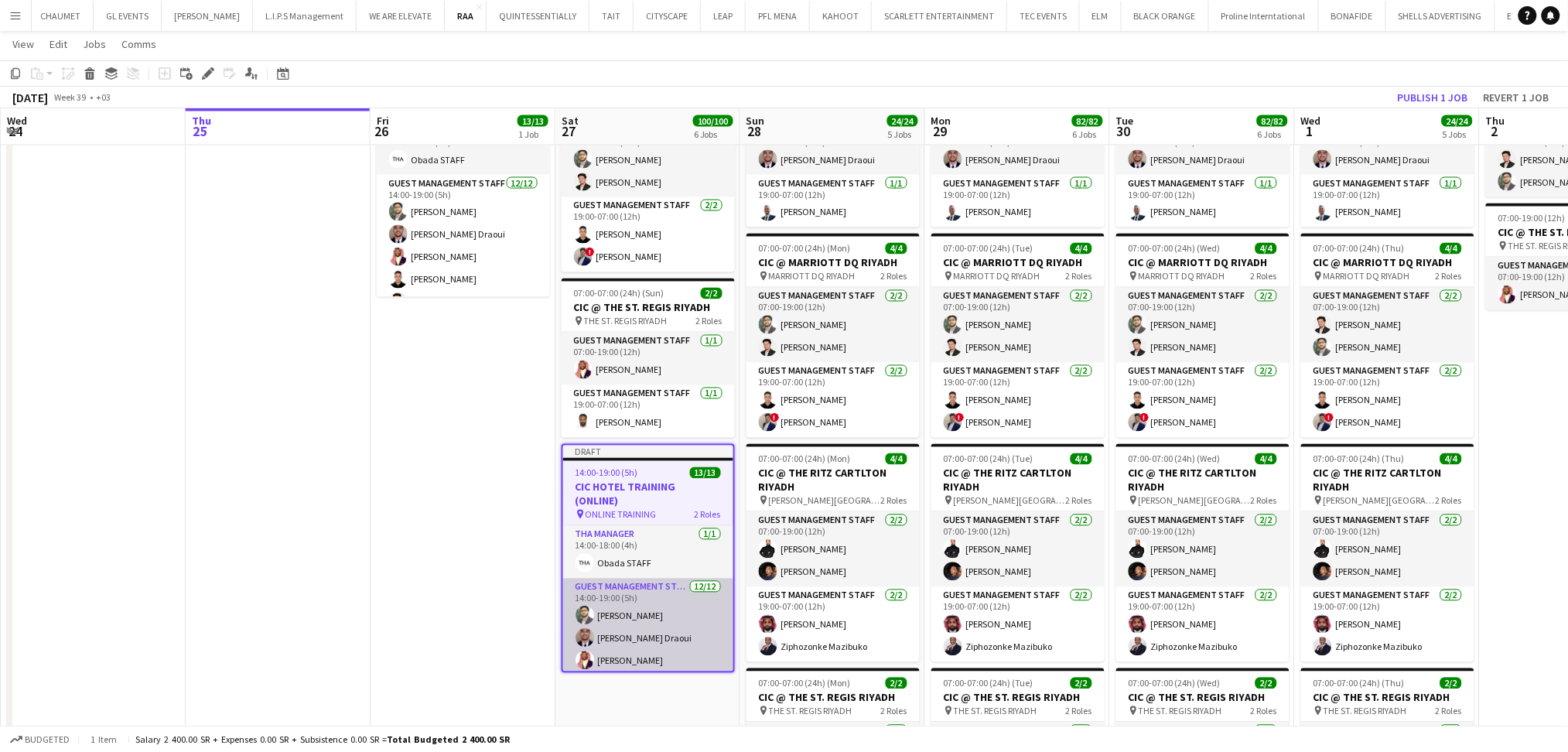
click at [657, 612] on app-card-role "Guest Management Staff [DATE] 14:00-19:00 (5h) [PERSON_NAME] [PERSON_NAME] Drao…" at bounding box center [648, 727] width 170 height 299
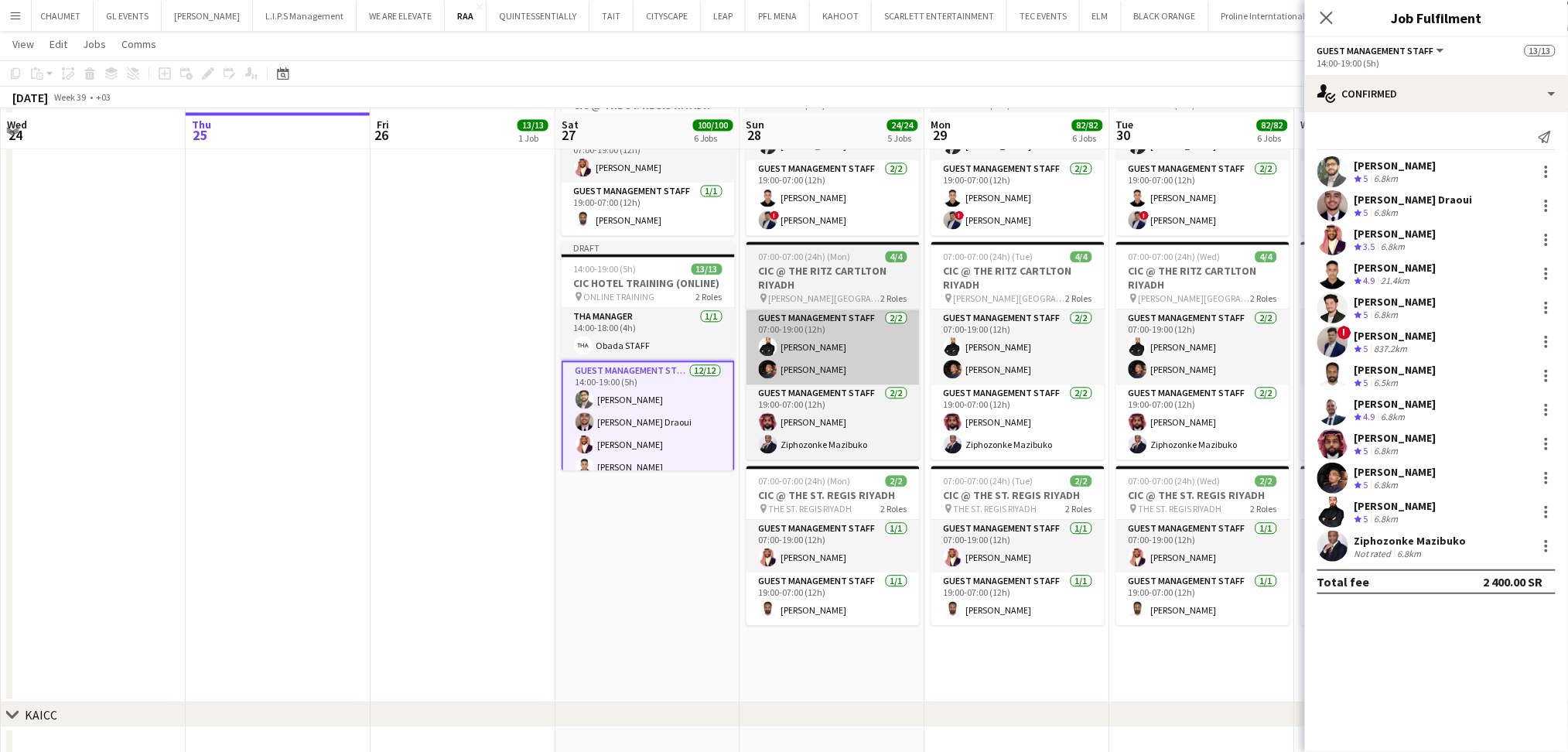
scroll to position [1133, 0]
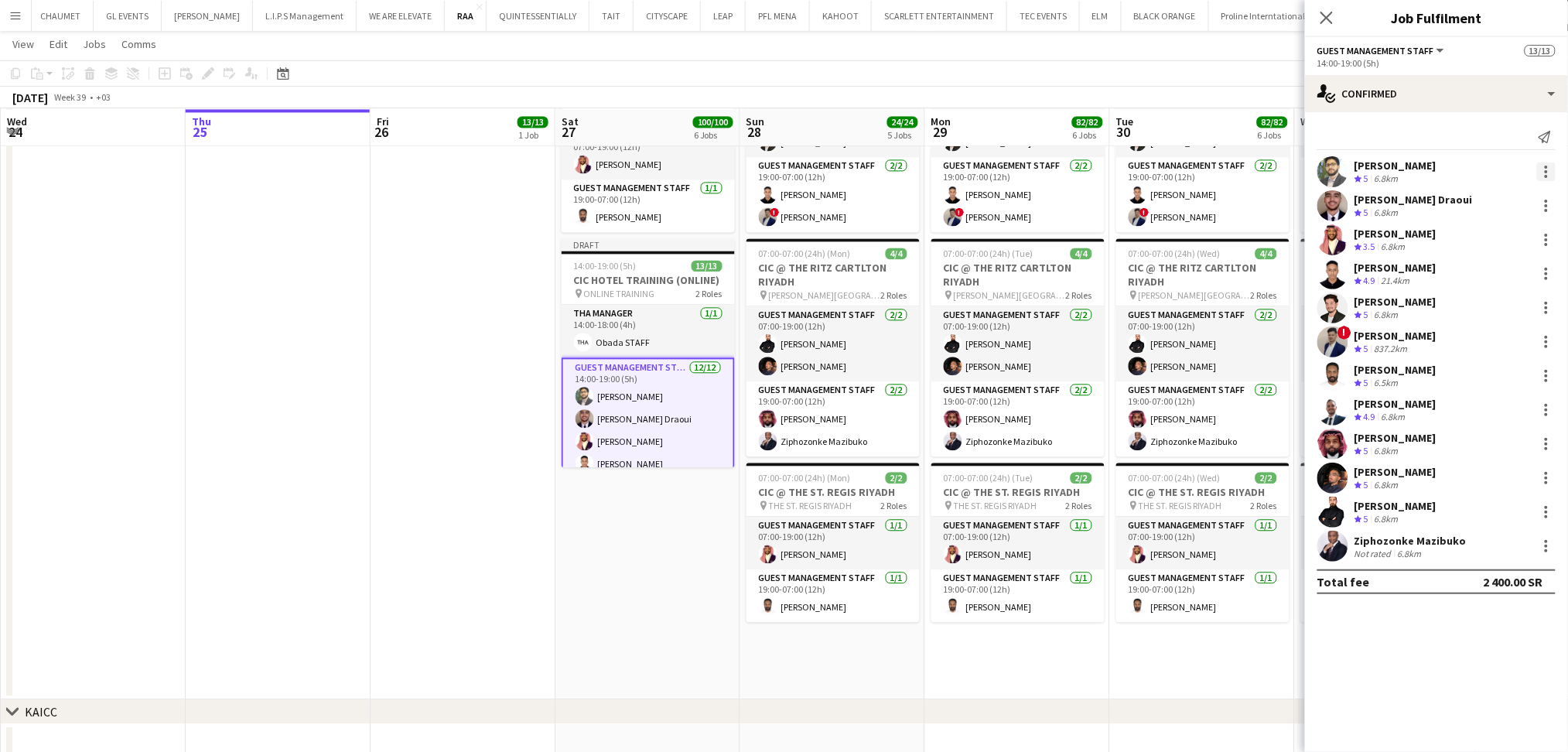
click at [1549, 164] on div at bounding box center [1545, 171] width 19 height 19
click at [1506, 348] on span "Remove" at bounding box center [1496, 349] width 96 height 14
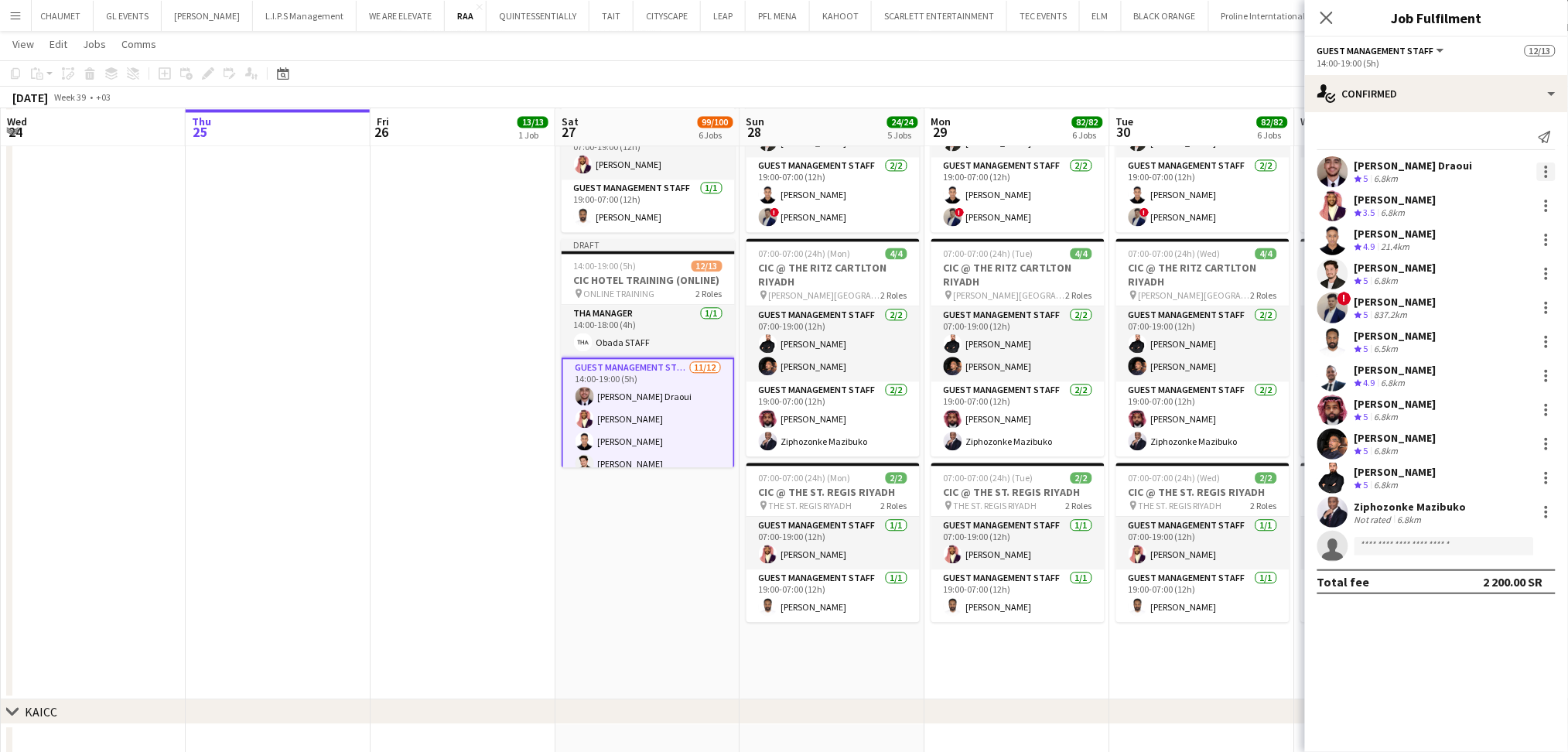
click at [1542, 174] on div at bounding box center [1545, 171] width 19 height 19
click at [1522, 335] on button "Remove" at bounding box center [1495, 349] width 121 height 37
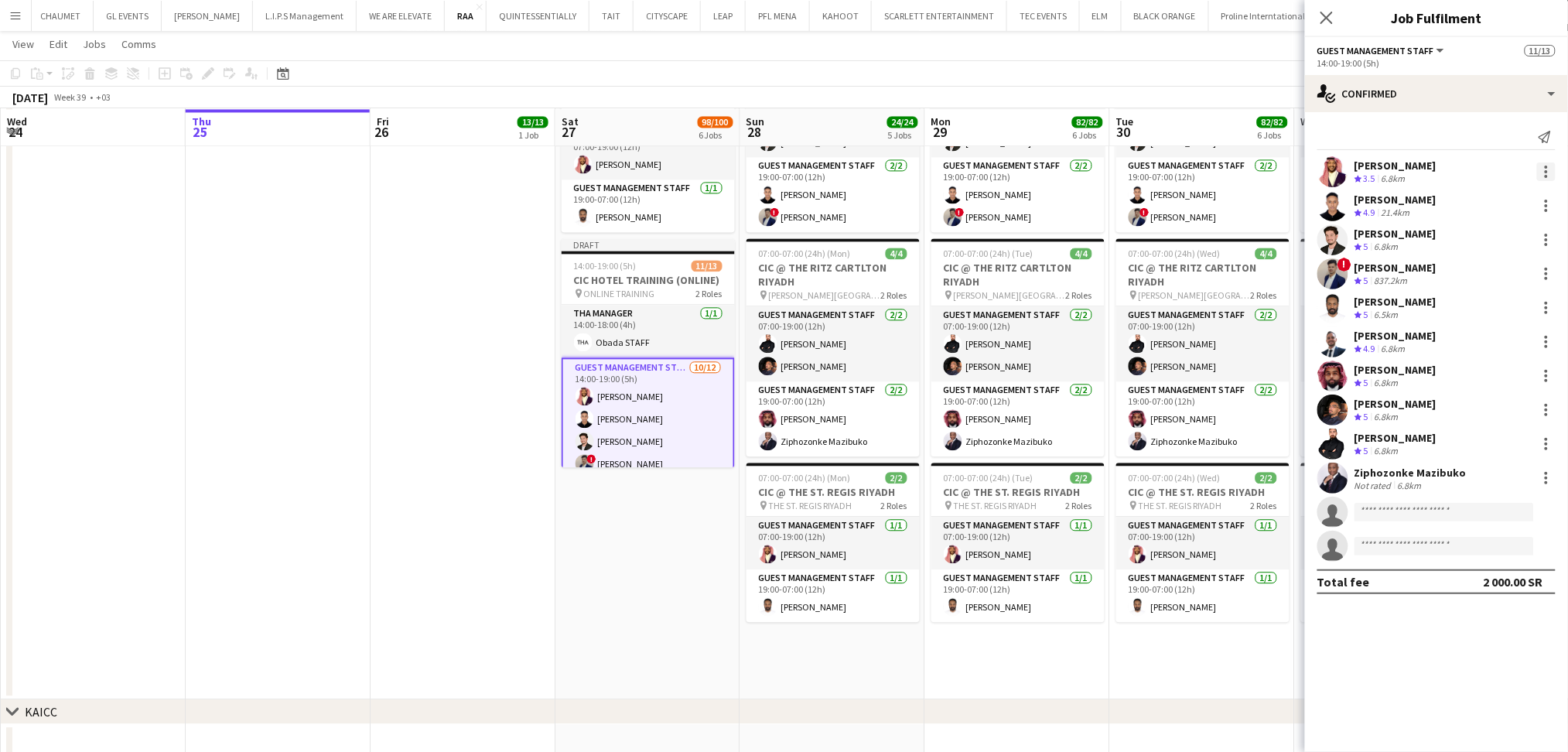
click at [1549, 170] on div at bounding box center [1545, 171] width 19 height 19
click at [1522, 358] on button "Remove" at bounding box center [1495, 349] width 121 height 37
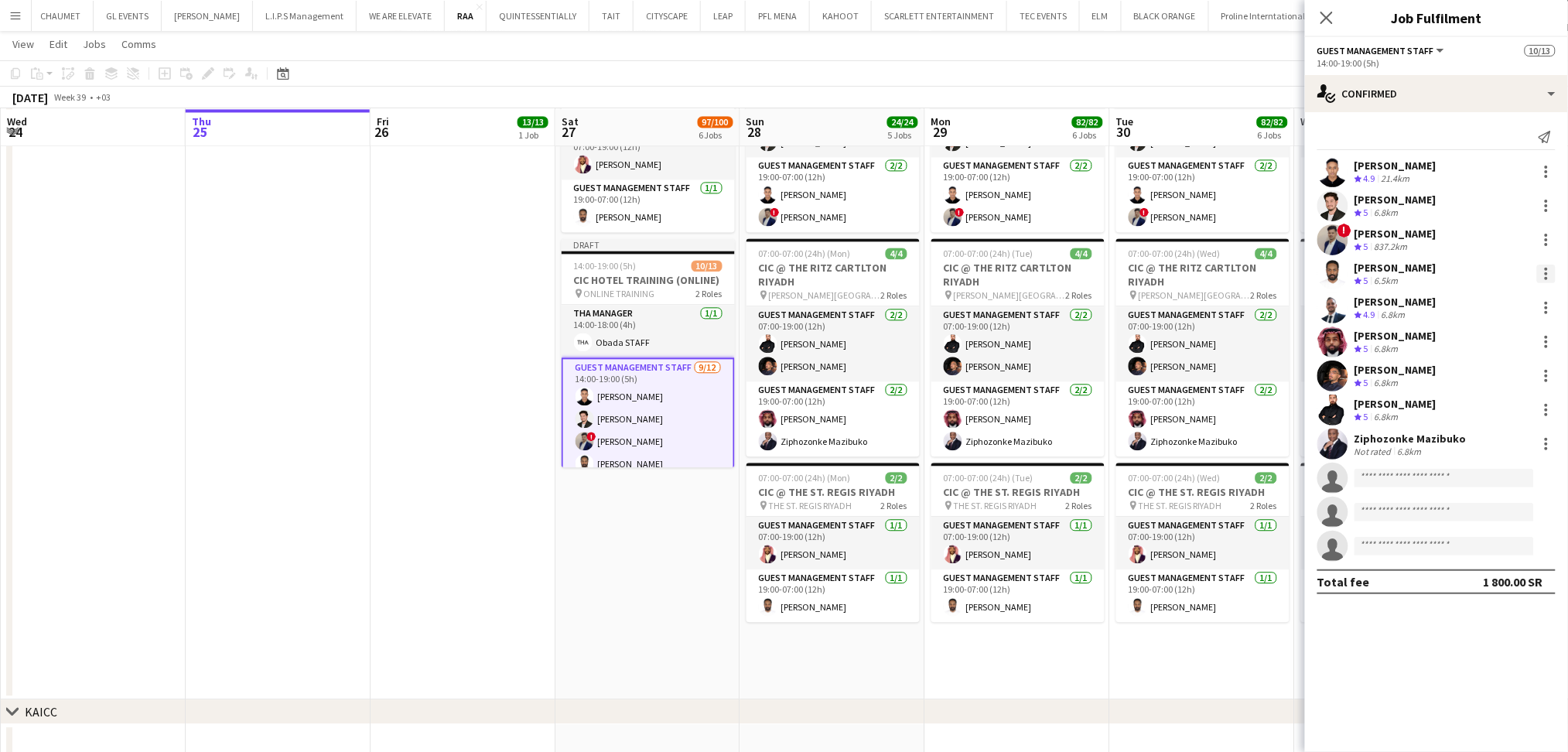
click at [1545, 277] on div at bounding box center [1545, 278] width 3 height 3
click at [1506, 438] on button "Remove" at bounding box center [1495, 451] width 121 height 37
click at [1550, 234] on div at bounding box center [1545, 239] width 19 height 19
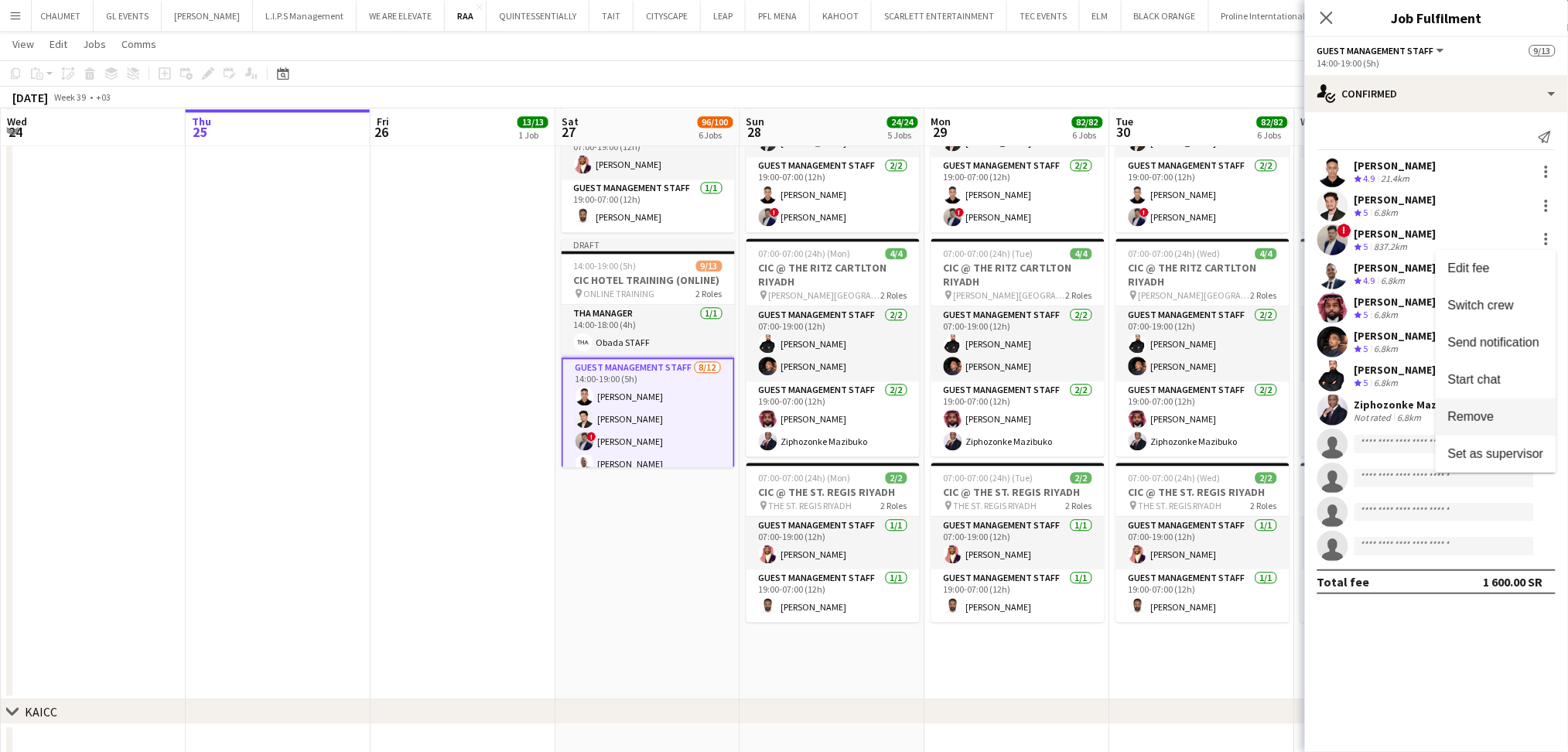
click at [1505, 421] on span "Remove" at bounding box center [1496, 417] width 96 height 14
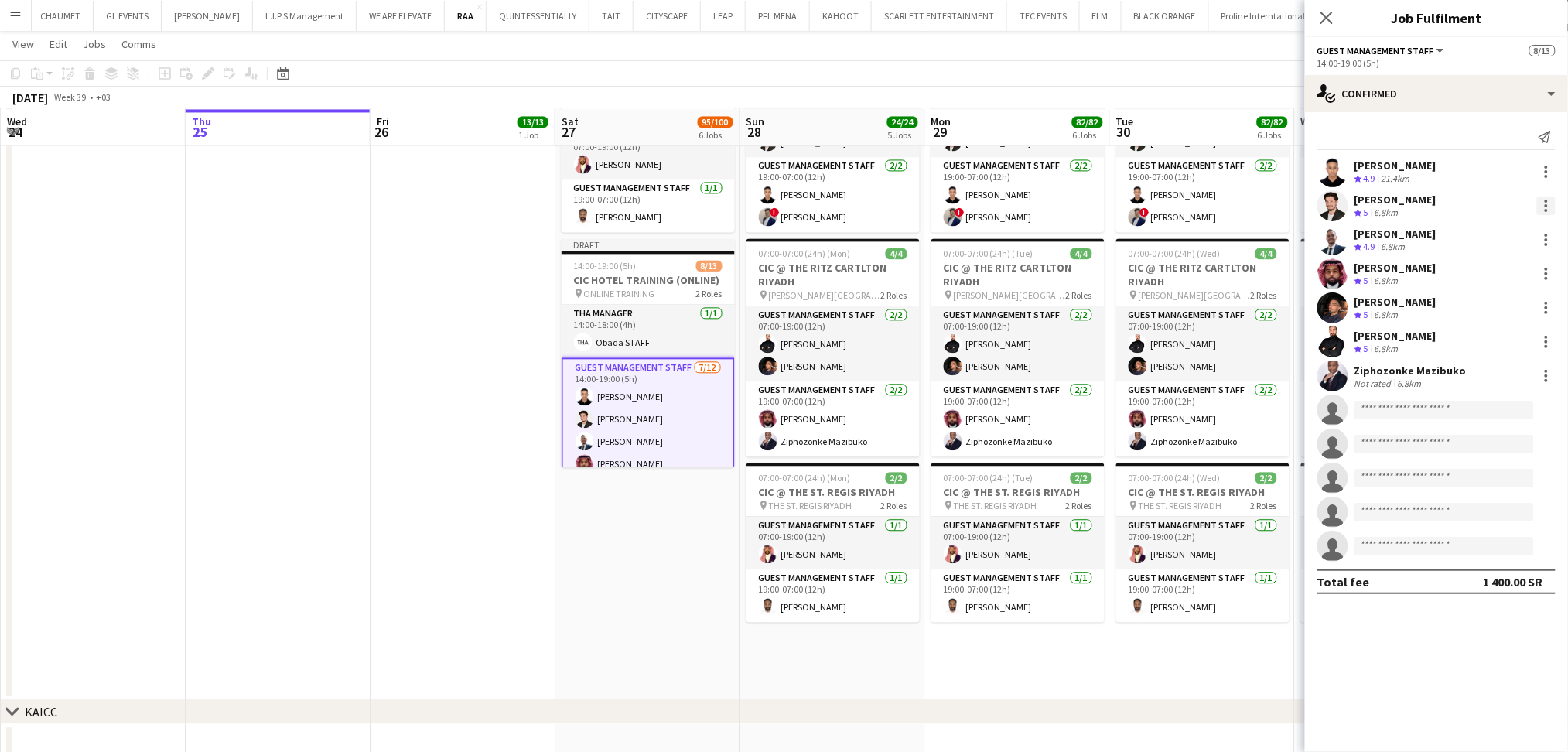
click at [1550, 202] on div at bounding box center [1545, 205] width 19 height 19
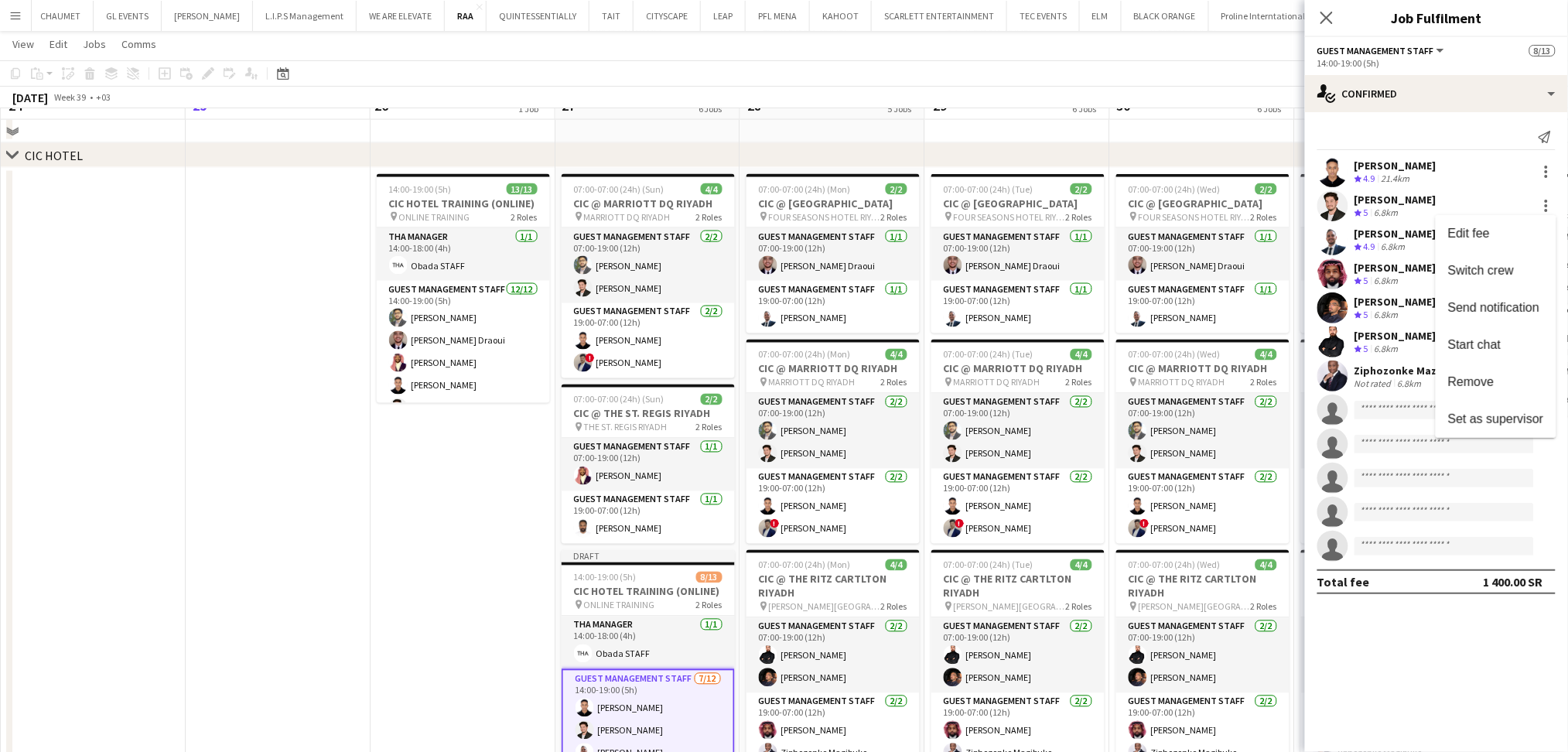
scroll to position [825, 0]
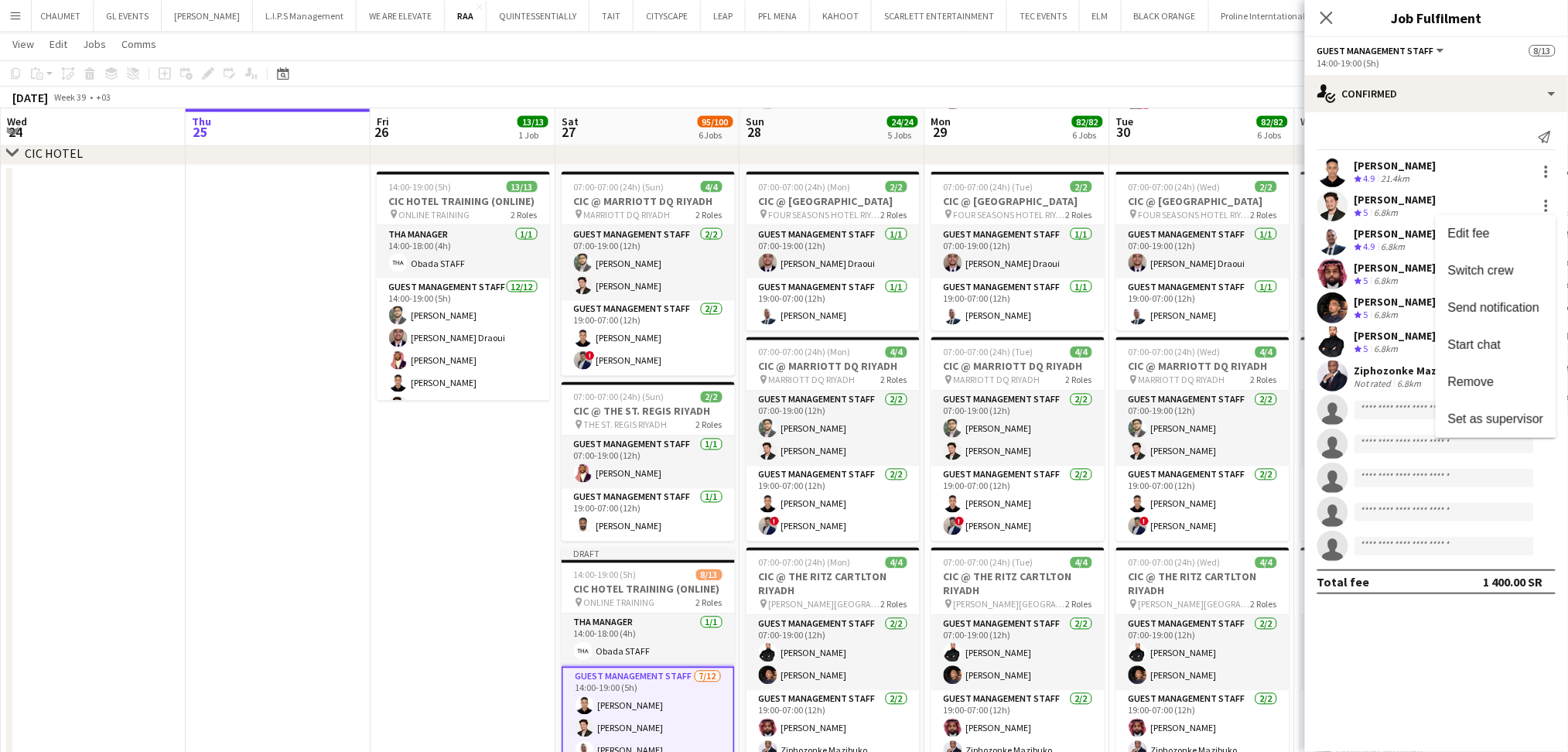
click at [1547, 172] on div at bounding box center [784, 376] width 1568 height 752
click at [1546, 172] on div at bounding box center [1545, 171] width 3 height 3
click at [1517, 346] on span "Remove" at bounding box center [1496, 349] width 96 height 14
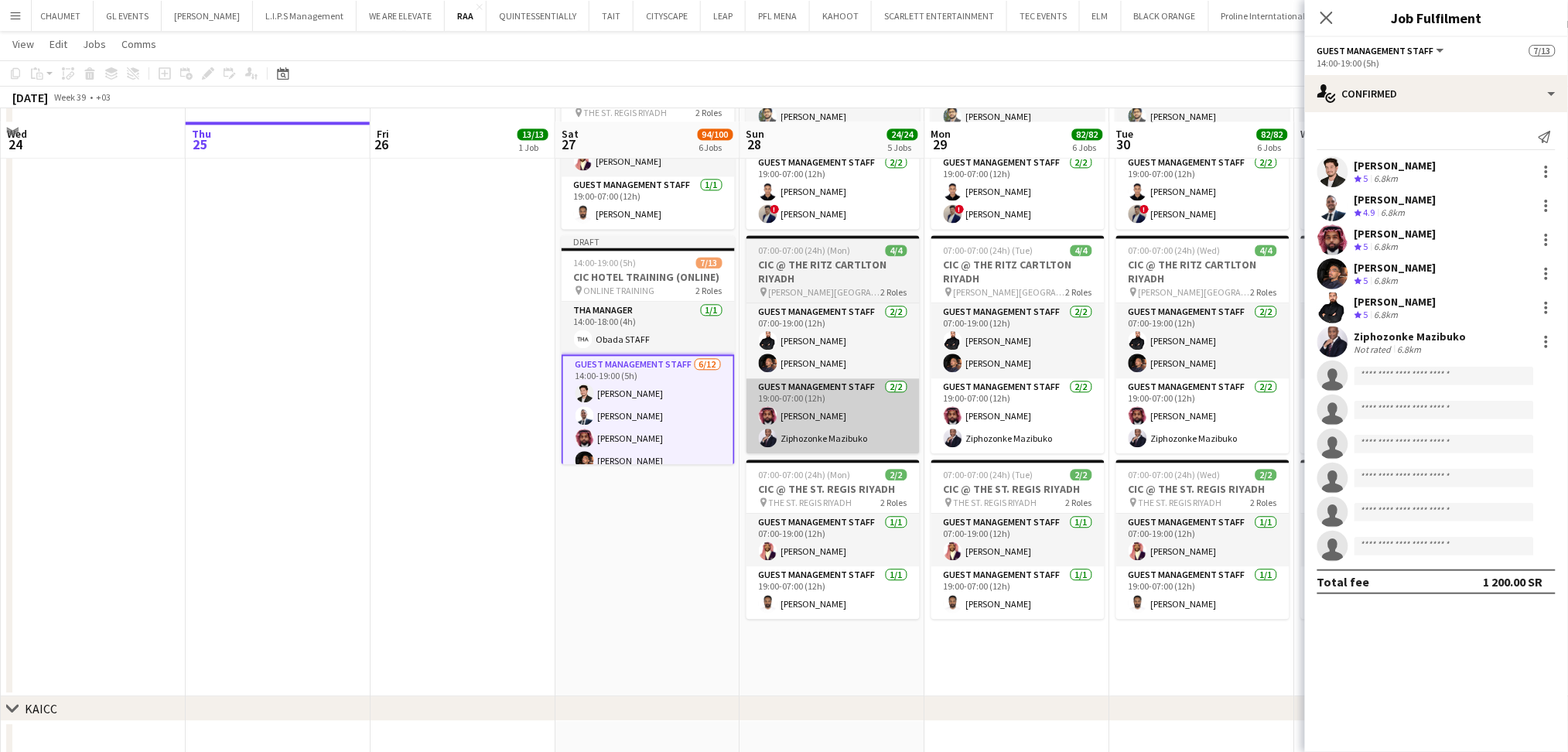
scroll to position [1133, 0]
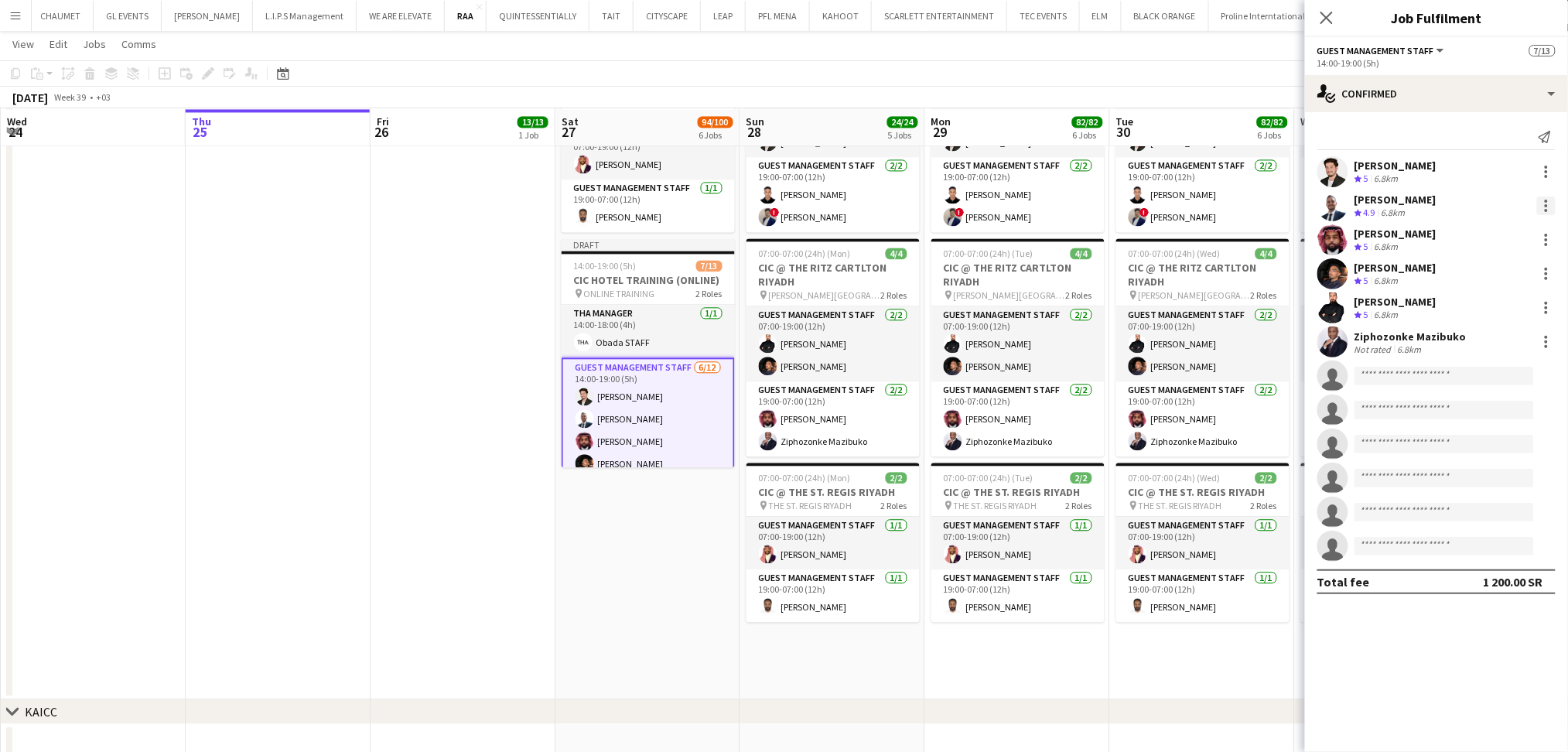
click at [1551, 201] on div at bounding box center [1545, 205] width 19 height 19
click at [1495, 375] on button "Remove" at bounding box center [1495, 383] width 121 height 37
click at [1550, 170] on div at bounding box center [1545, 171] width 19 height 19
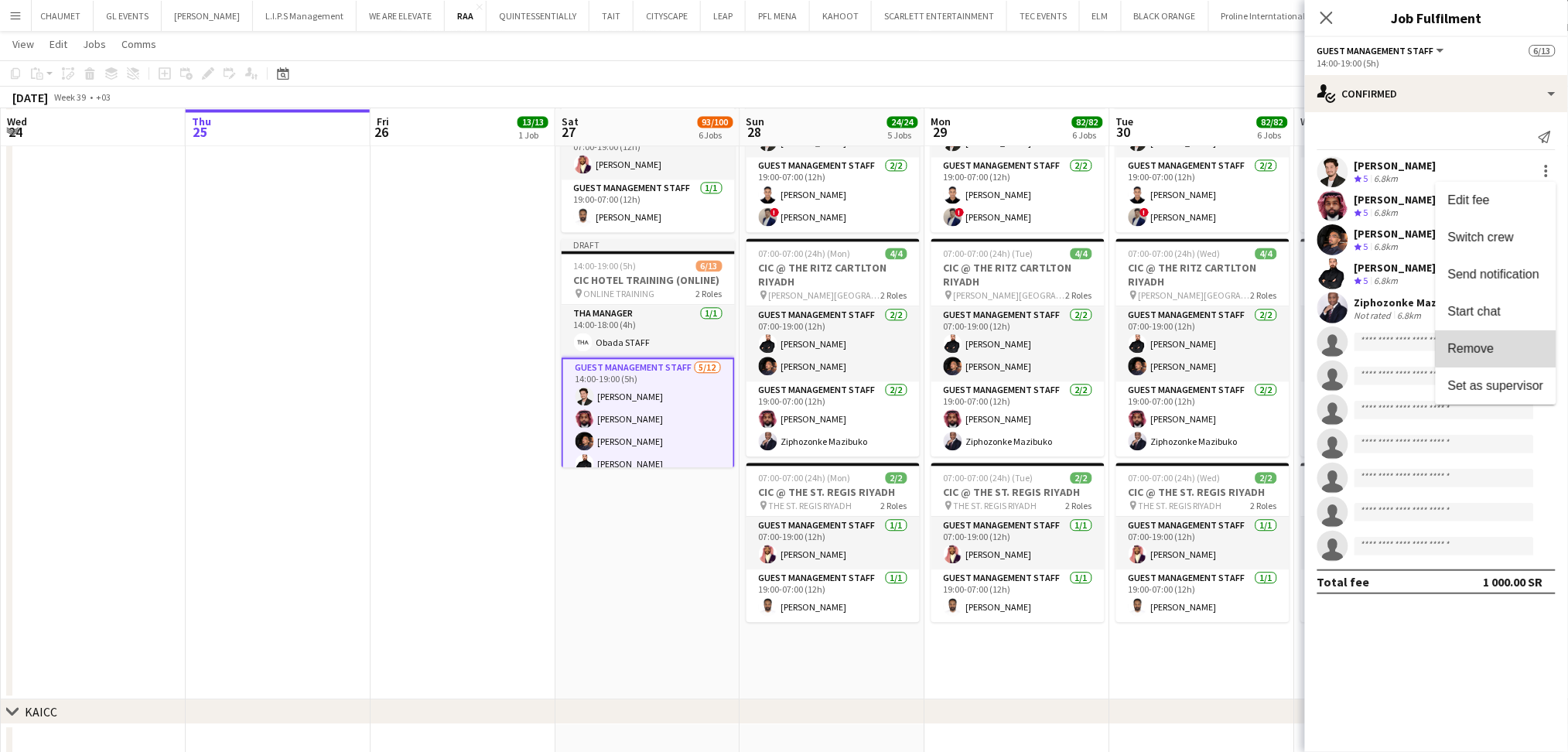
click at [1508, 345] on span "Remove" at bounding box center [1496, 349] width 96 height 14
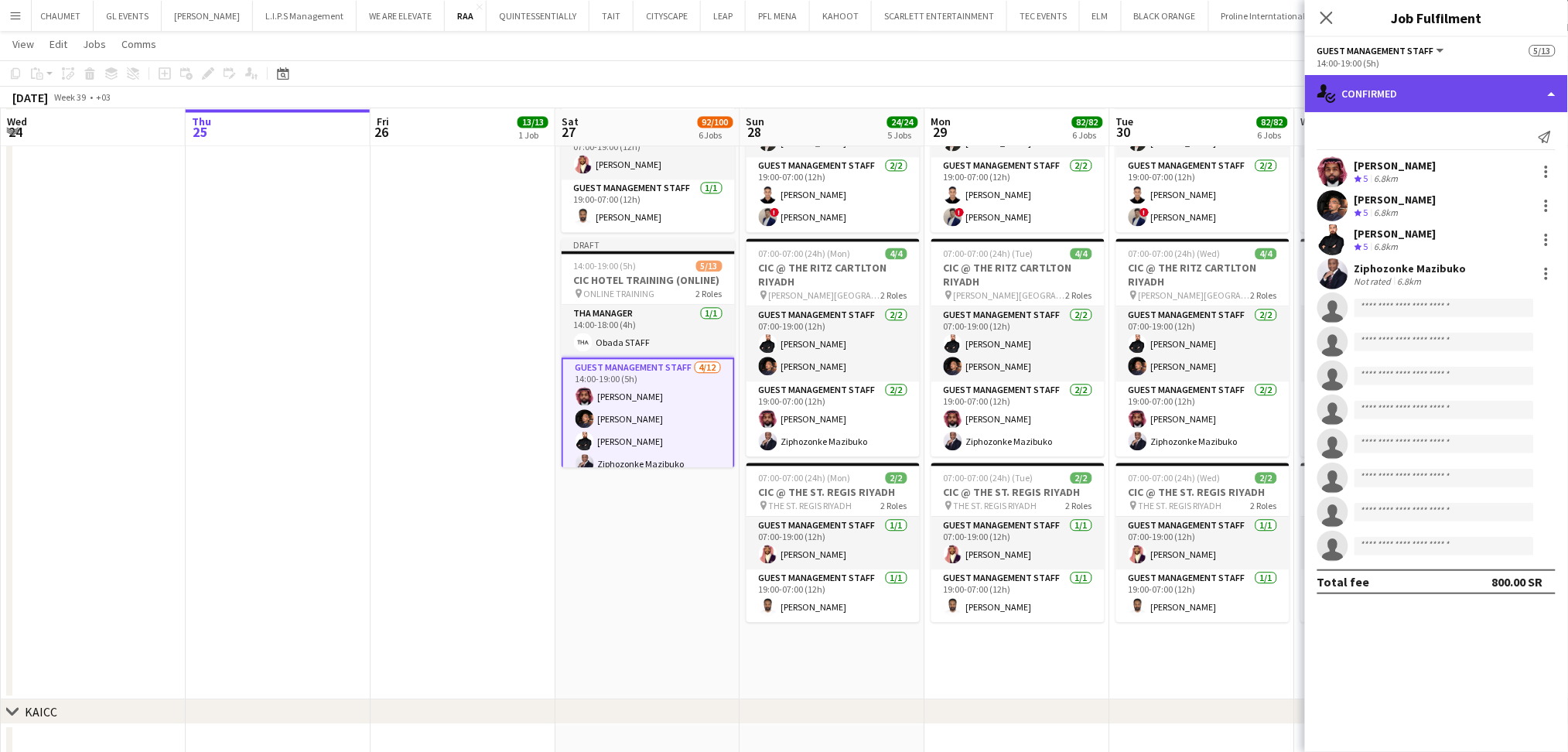
click at [1452, 93] on div "single-neutral-actions-check-2 Confirmed" at bounding box center [1435, 93] width 262 height 37
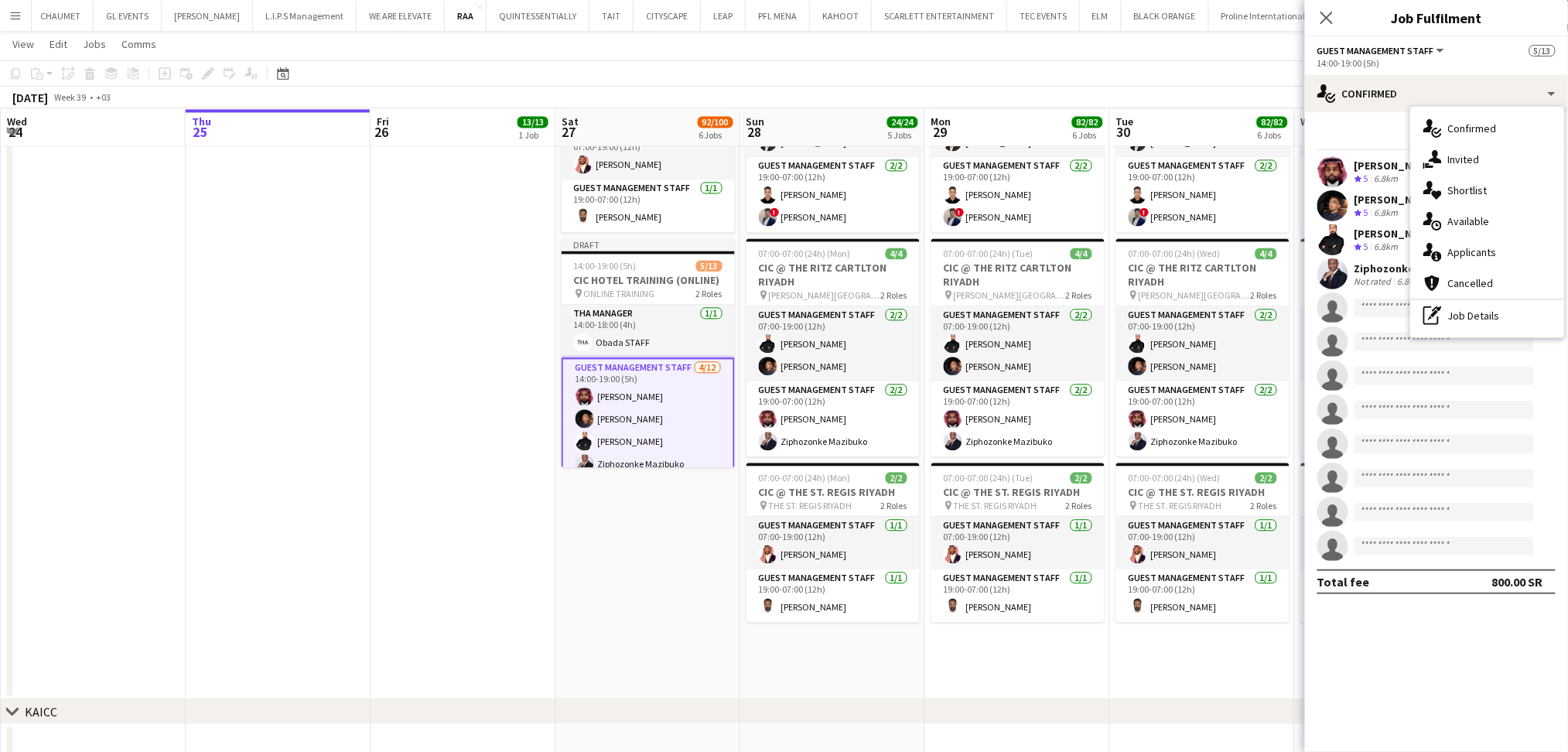
click at [1421, 634] on mat-expansion-panel "check Confirmed Send notification [PERSON_NAME] Crew rating 5 6.8km [PERSON_NAM…" at bounding box center [1435, 432] width 262 height 640
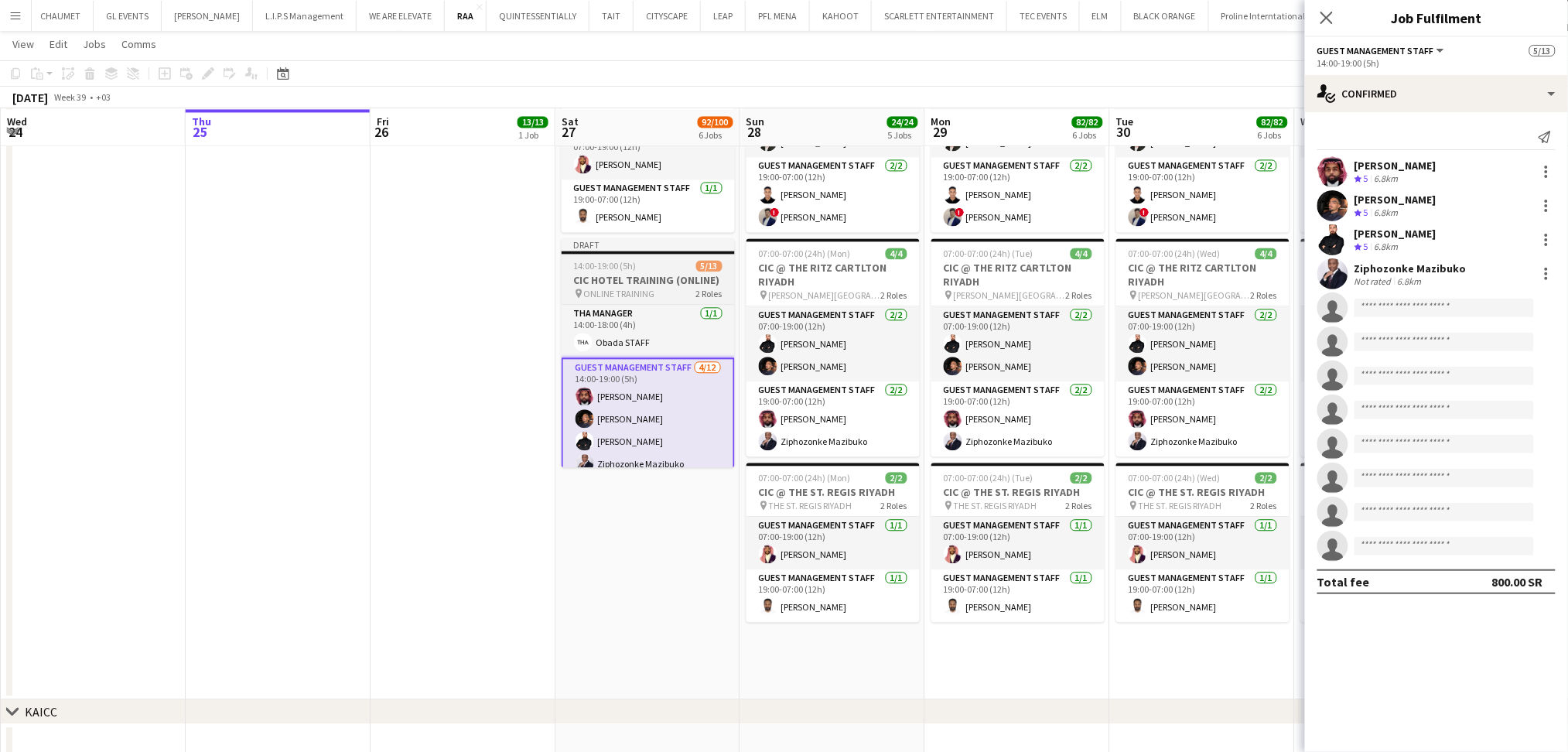
click at [669, 274] on h3 "CIC HOTEL TRAINING (ONLINE)" at bounding box center [648, 280] width 173 height 14
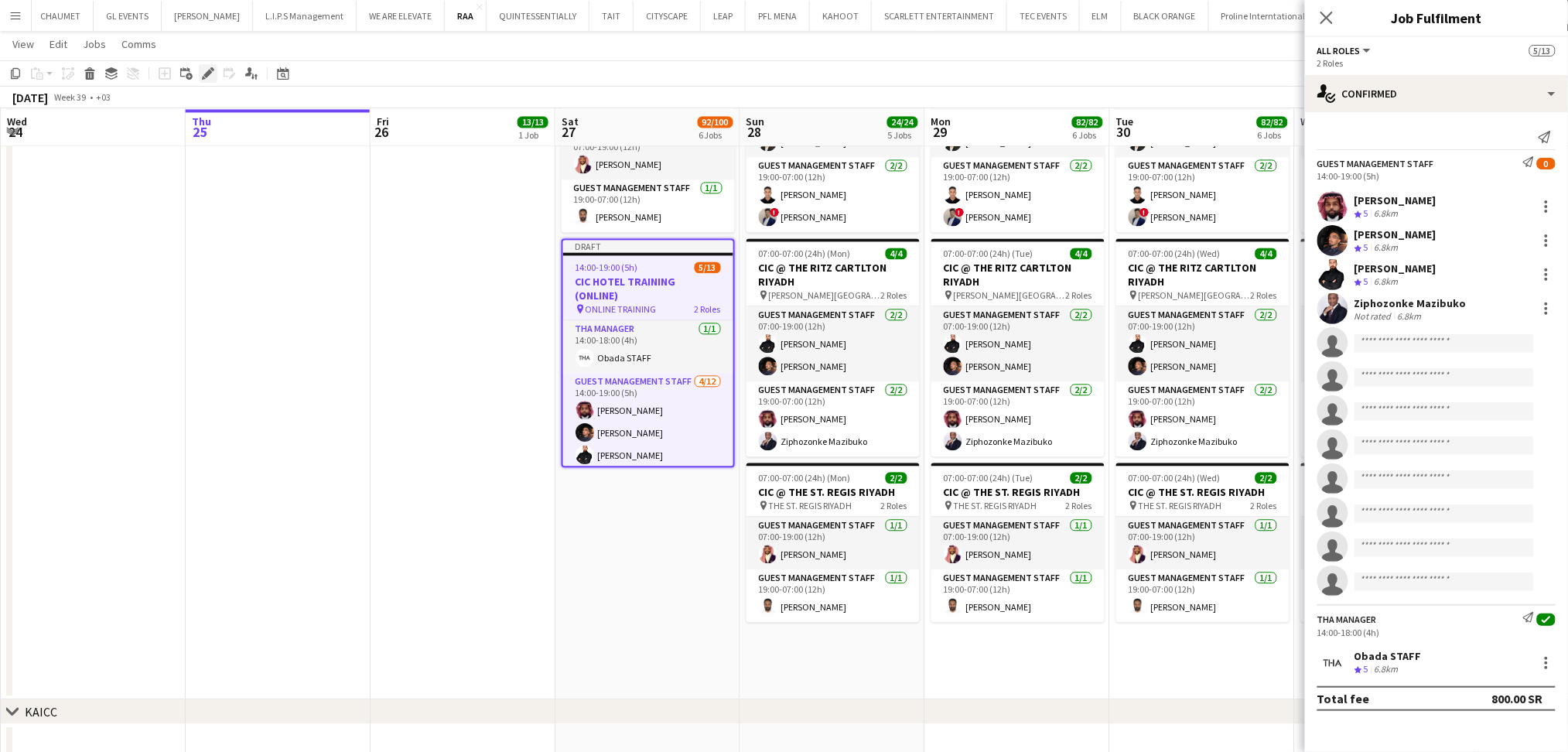
click at [202, 75] on icon "Edit" at bounding box center [207, 73] width 13 height 13
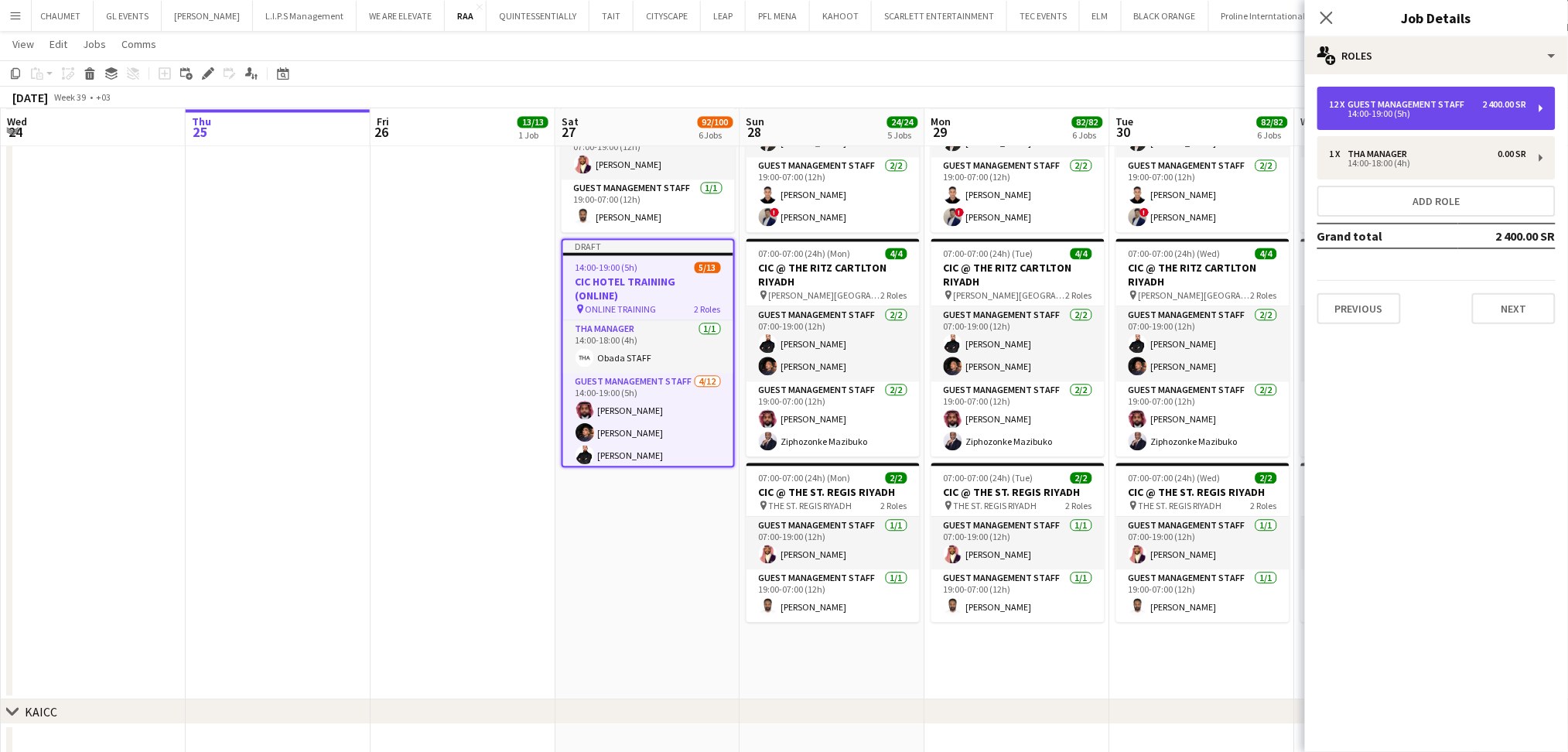
click at [1454, 114] on div "14:00-19:00 (5h)" at bounding box center [1427, 114] width 198 height 8
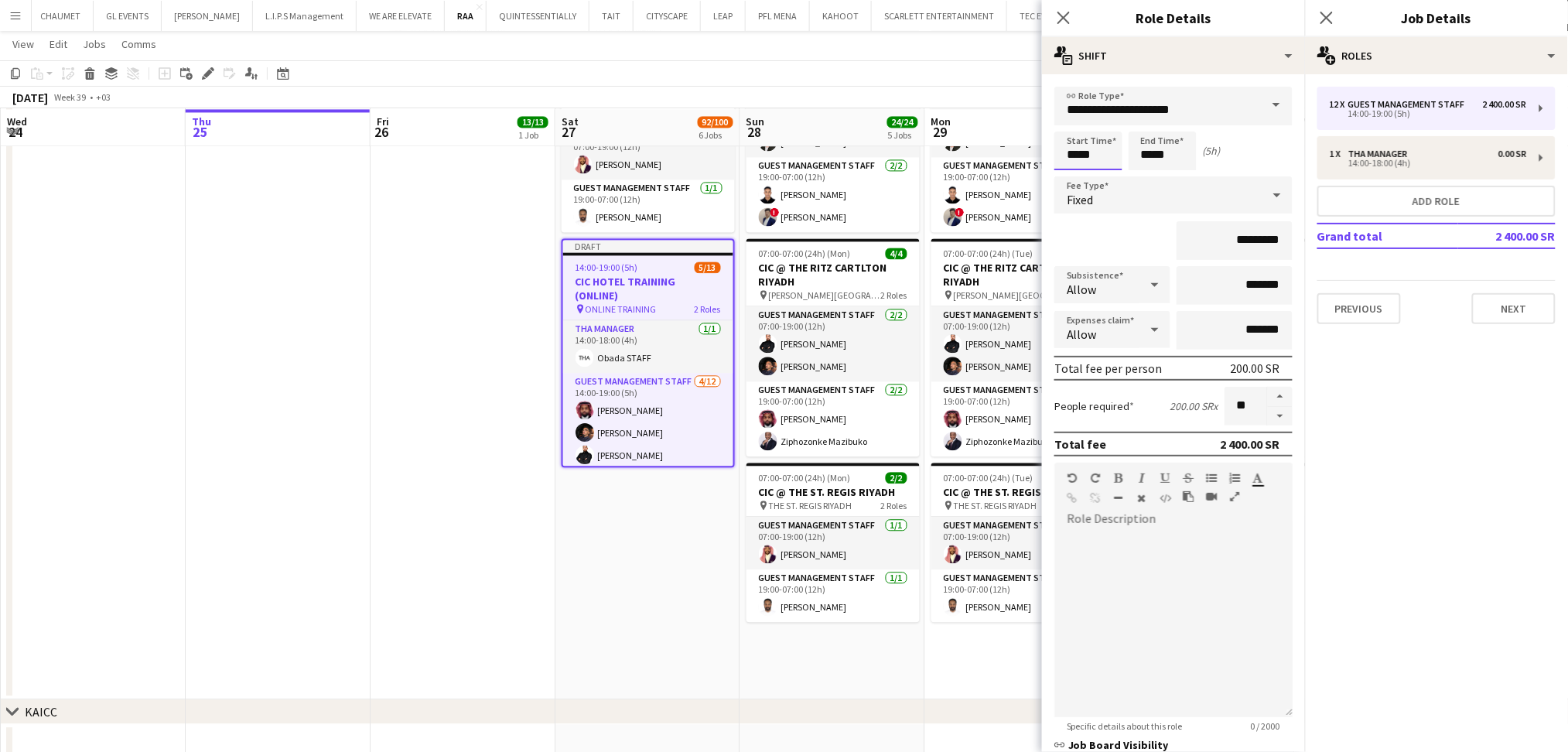
click at [1085, 156] on input "*****" at bounding box center [1087, 150] width 68 height 38
type input "*****"
click at [1162, 154] on input "*****" at bounding box center [1162, 150] width 68 height 38
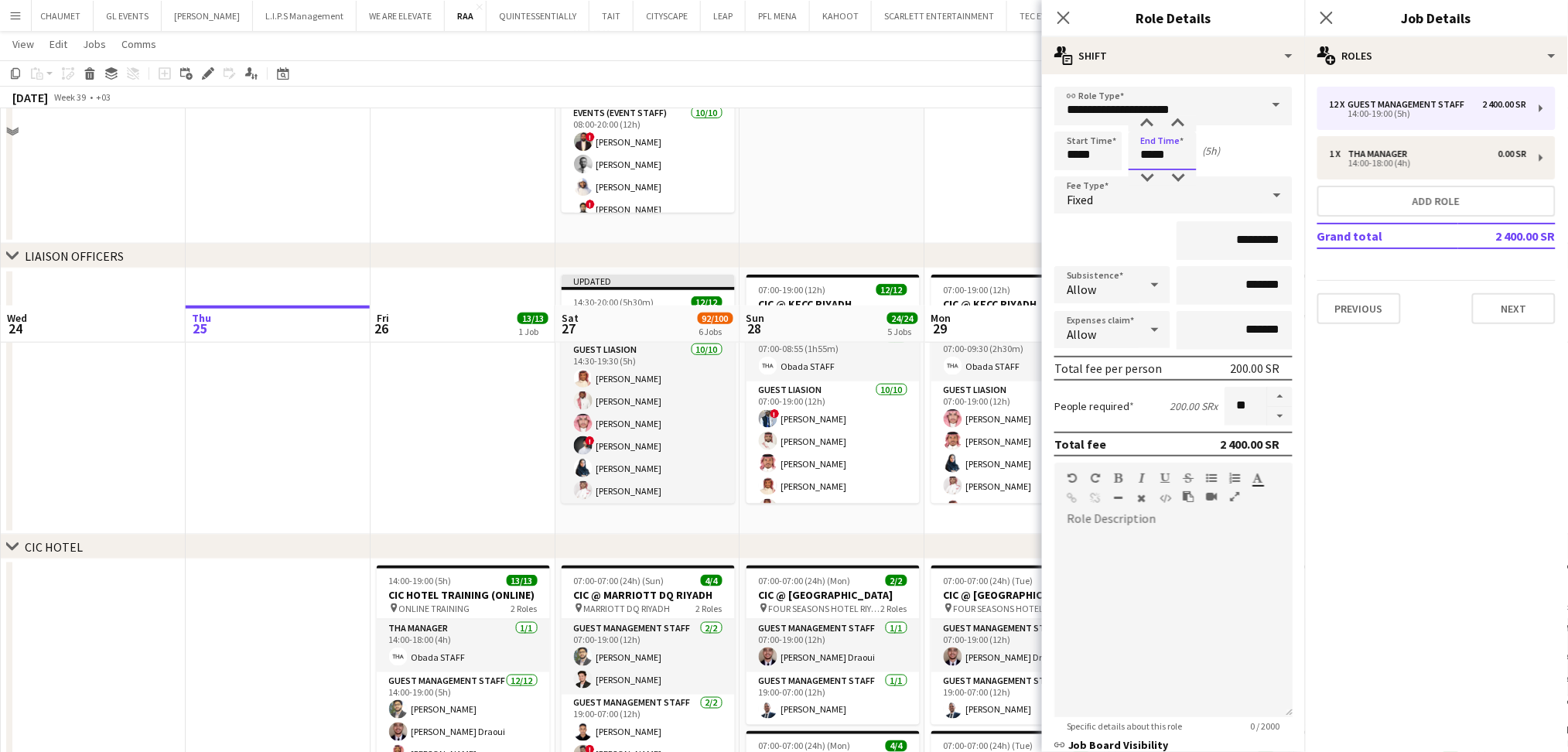
scroll to position [412, 0]
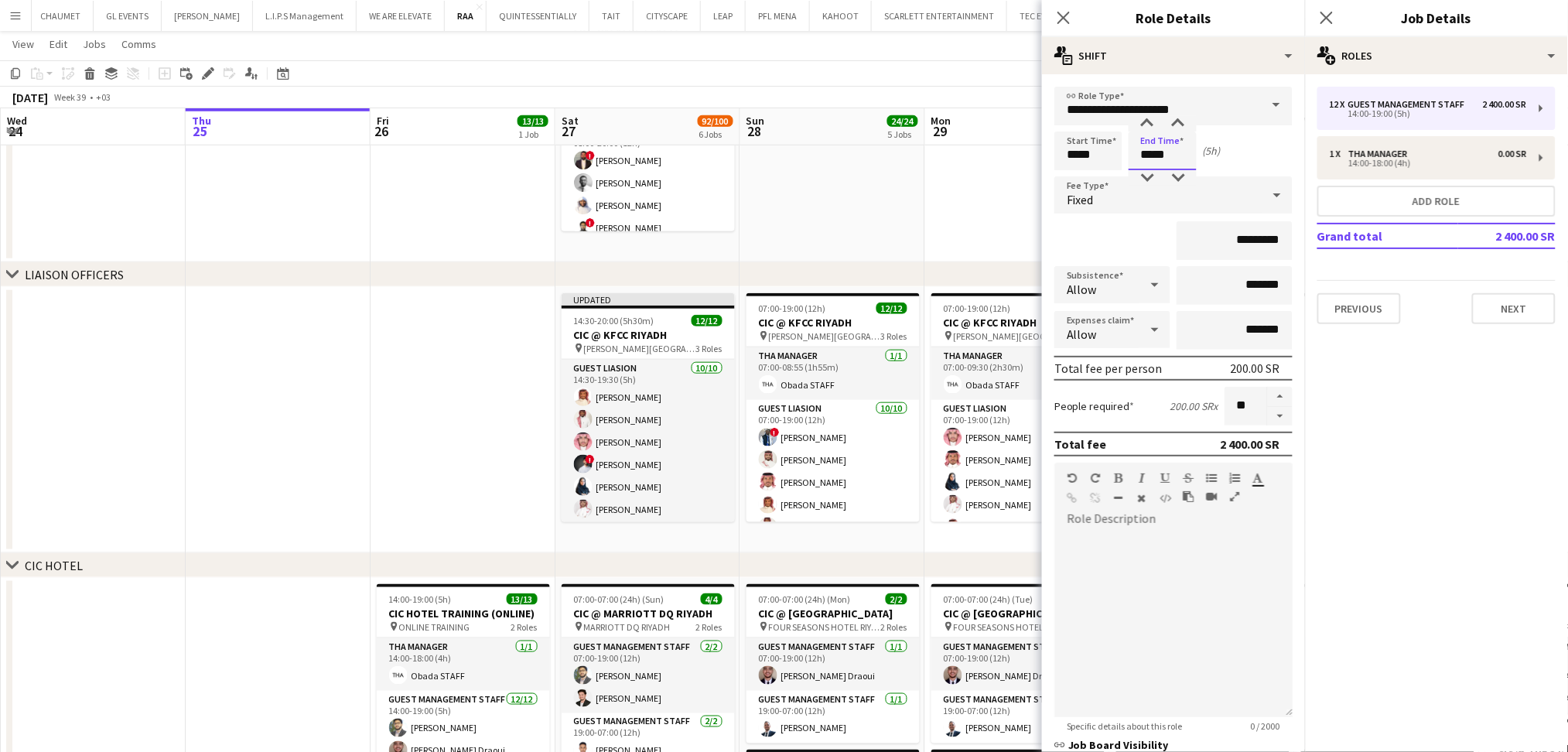
type input "*****"
click at [1228, 283] on input "*******" at bounding box center [1235, 285] width 116 height 38
type input "********"
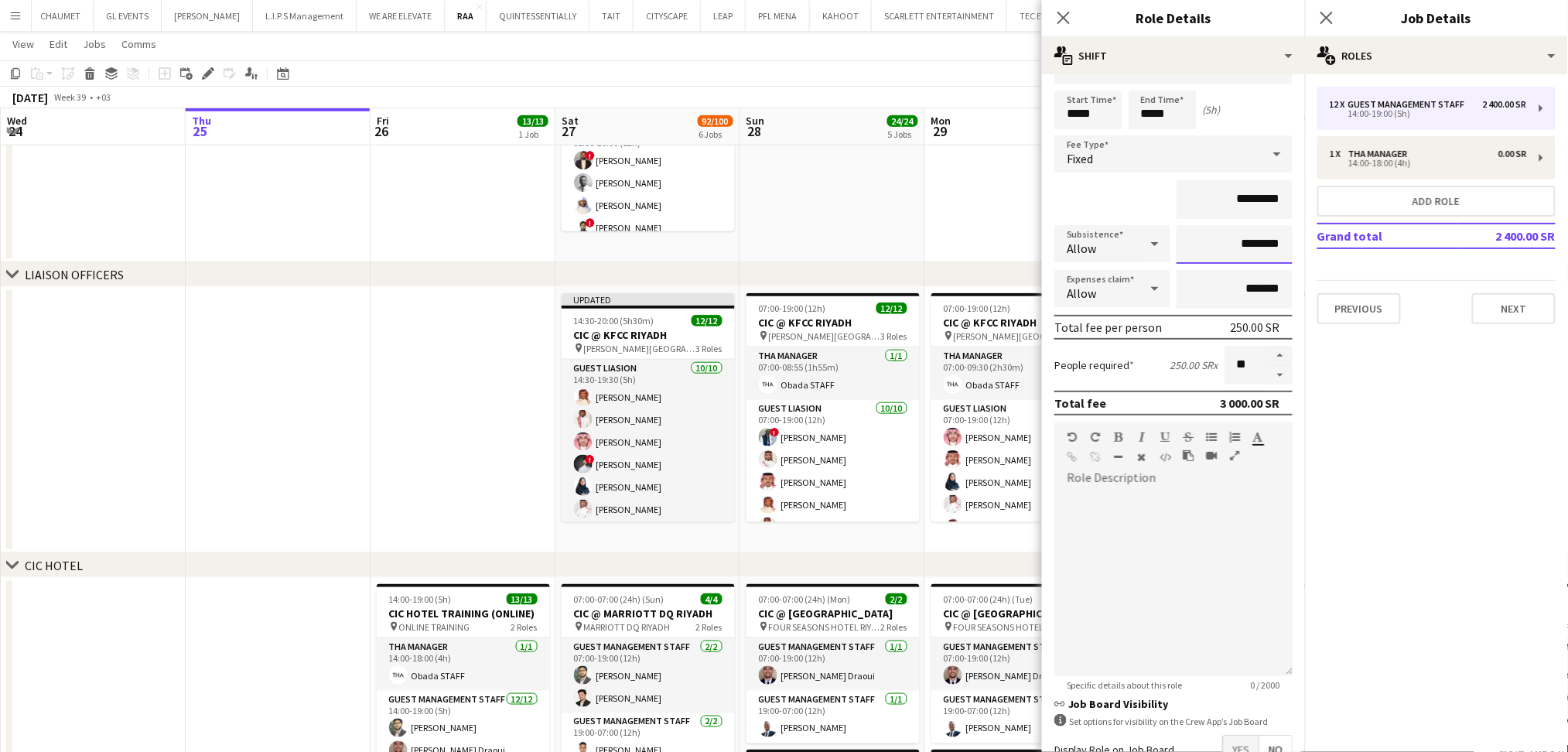
scroll to position [134, 0]
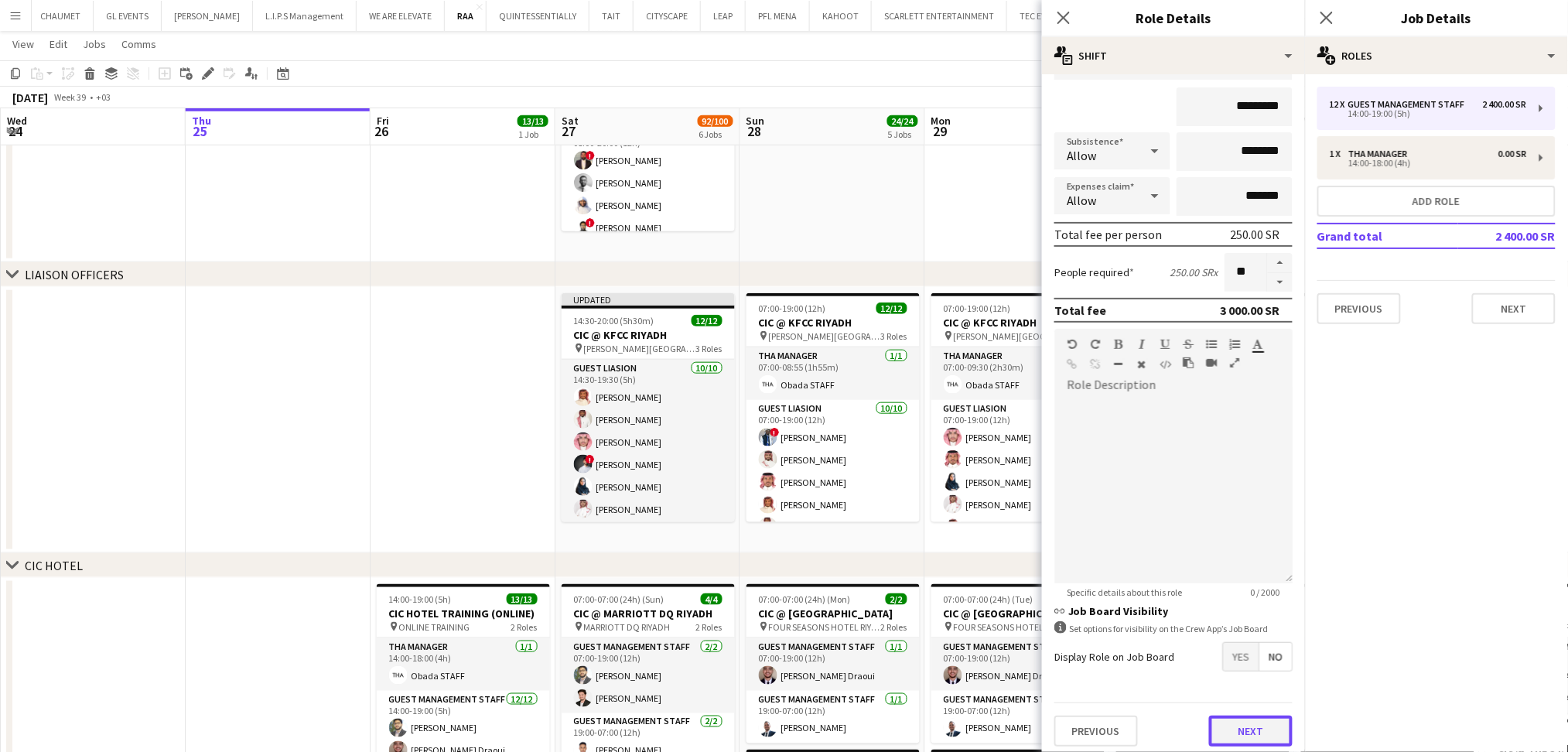
click at [1246, 731] on button "Next" at bounding box center [1250, 730] width 84 height 30
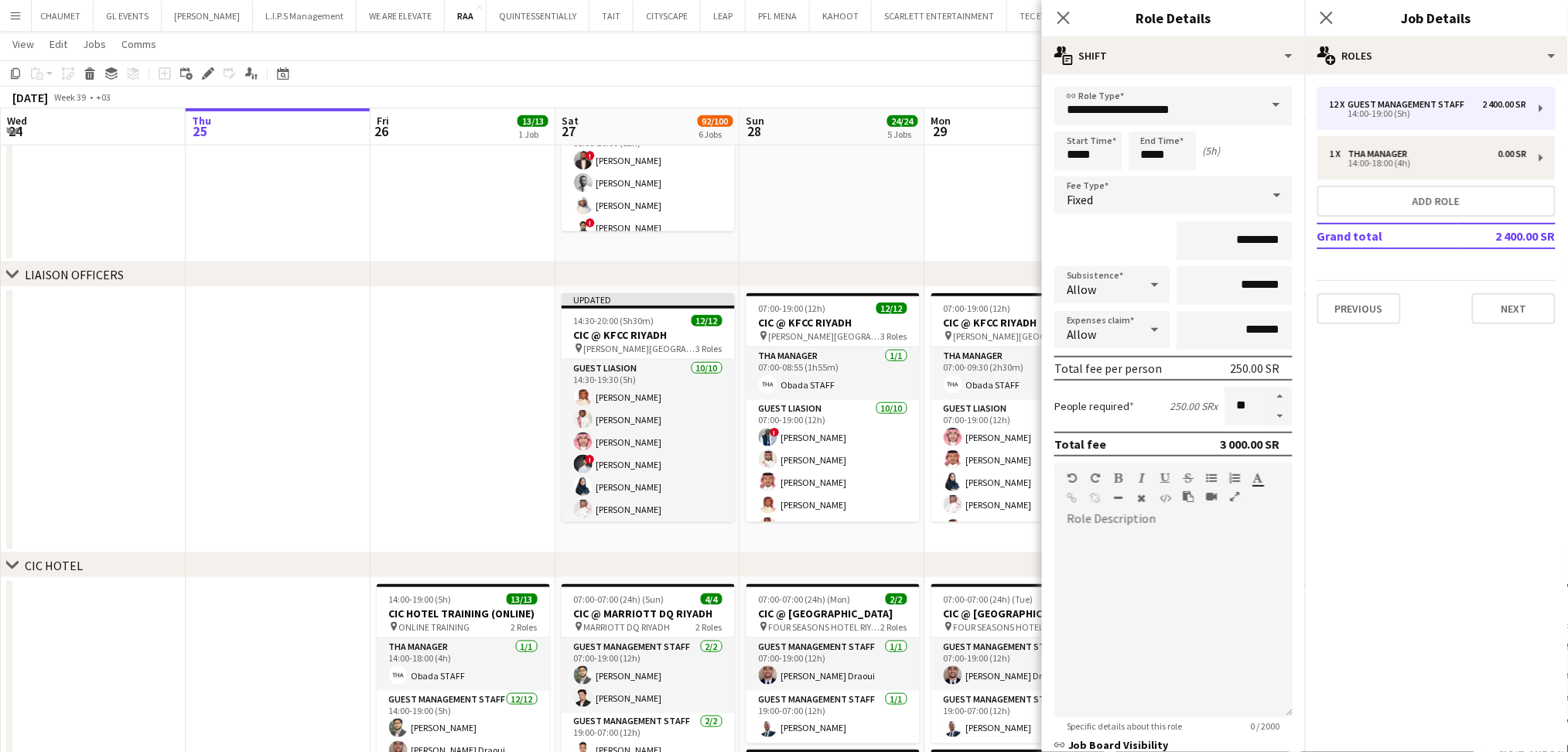
scroll to position [0, 0]
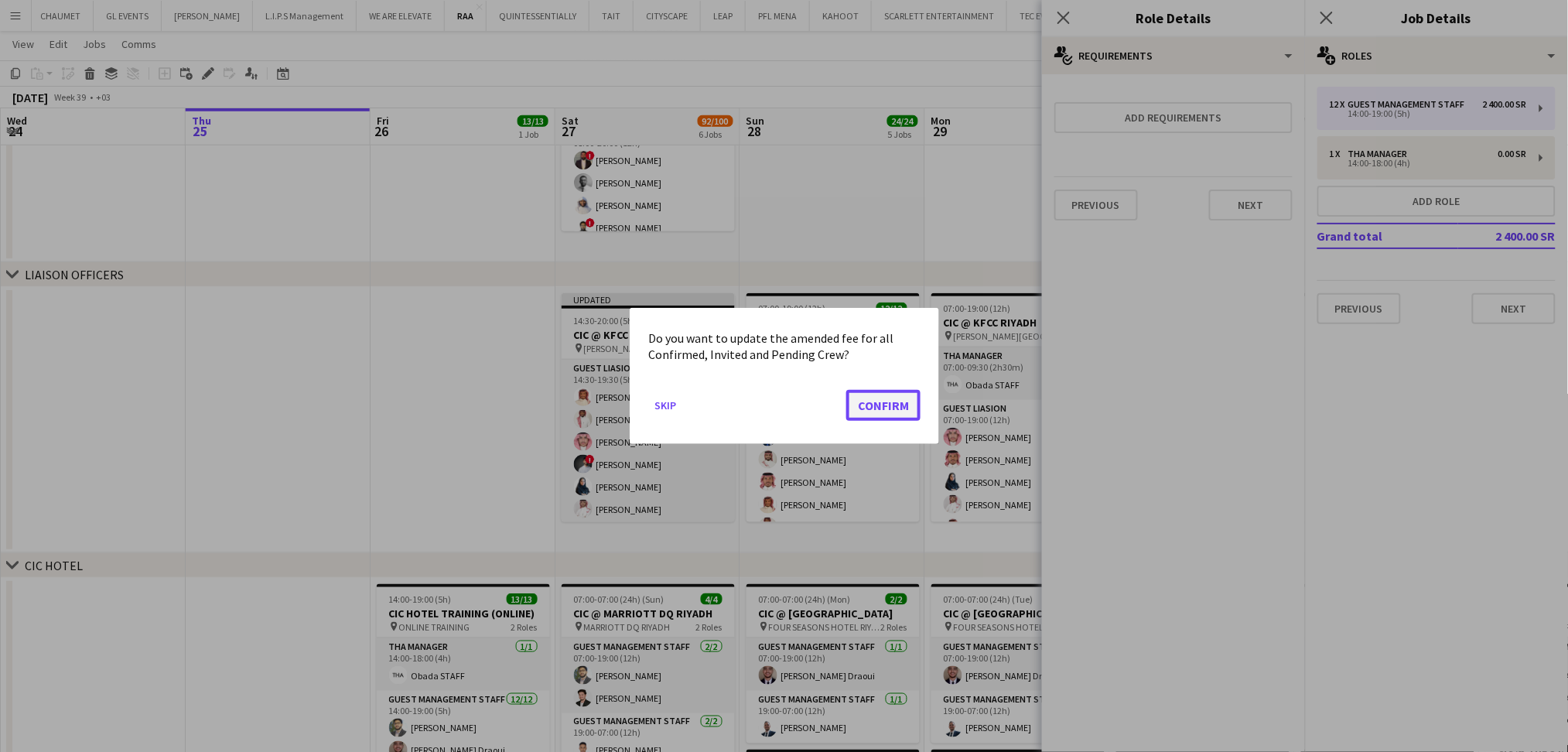
click at [895, 405] on button "Confirm" at bounding box center [884, 404] width 75 height 30
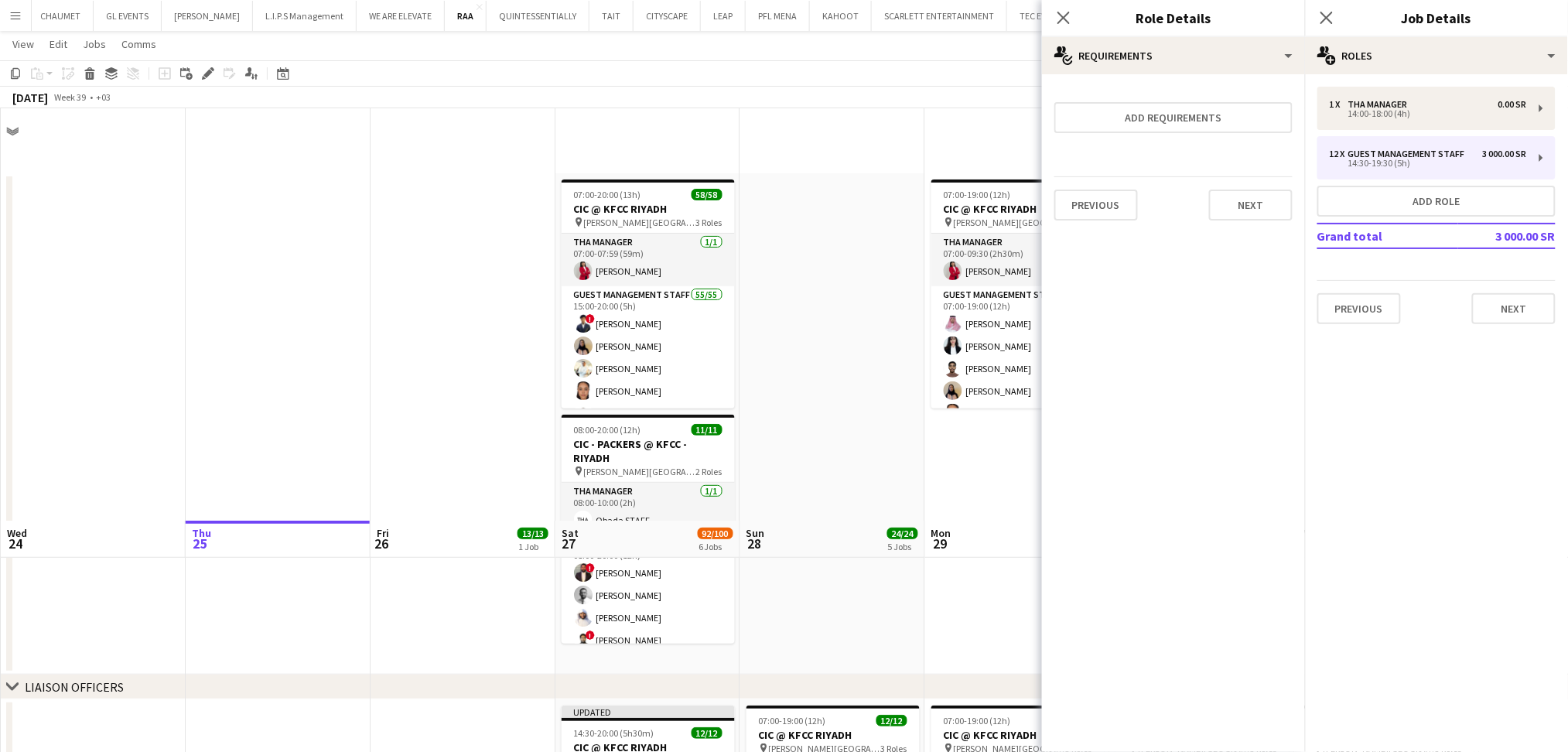
scroll to position [412, 0]
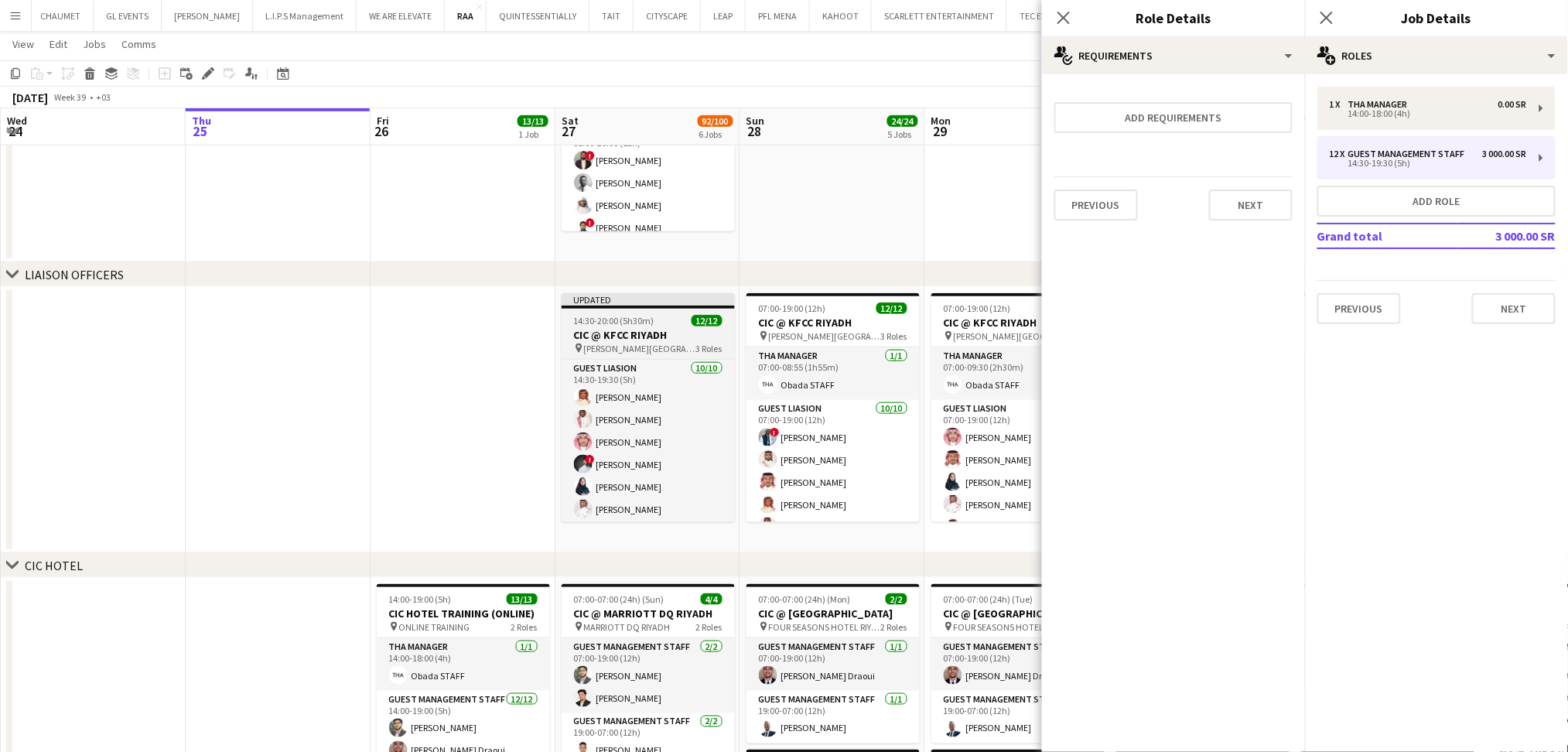
click at [667, 324] on div "14:30-20:00 (5h30m) 12/12" at bounding box center [648, 320] width 173 height 12
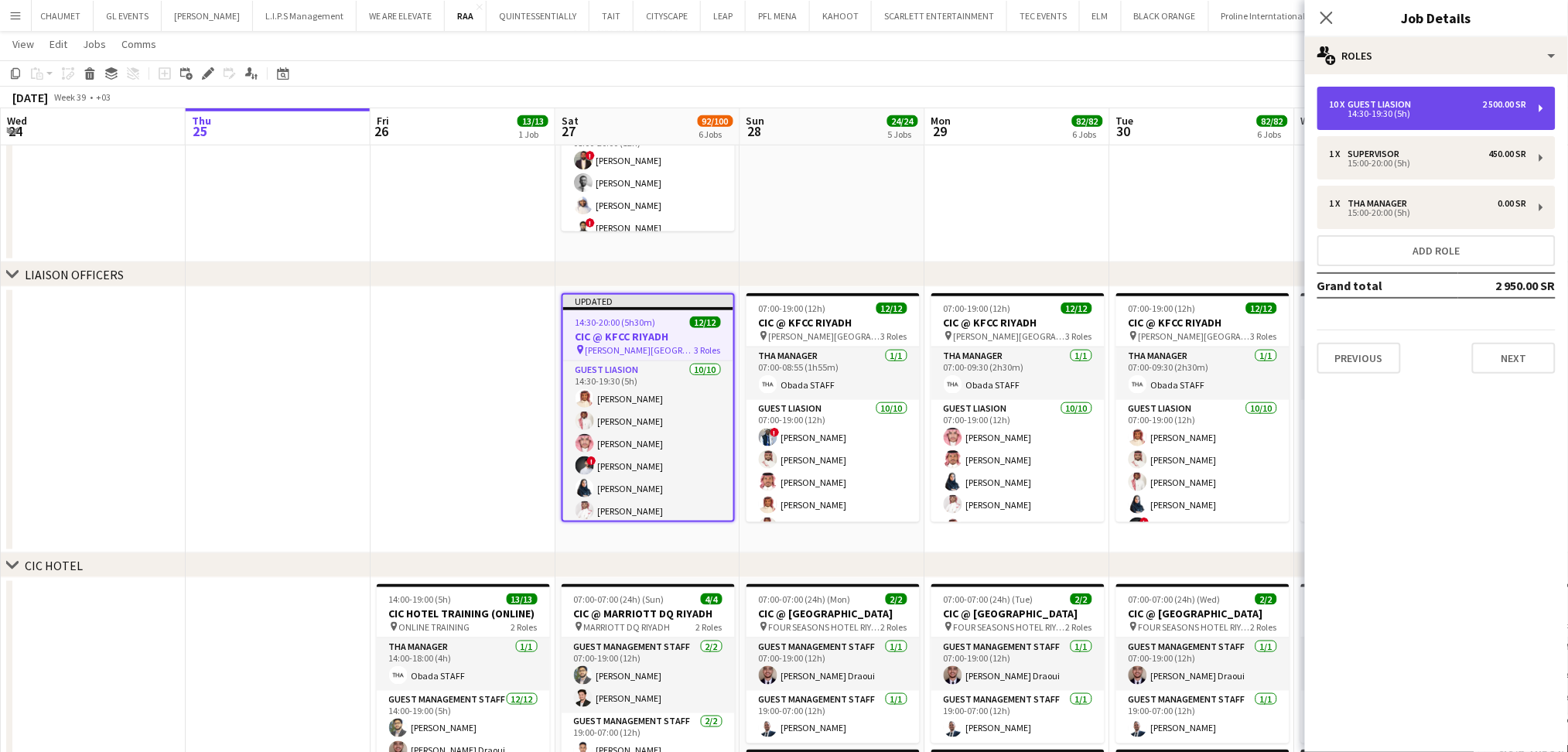
click at [1441, 115] on div "14:30-19:30 (5h)" at bounding box center [1427, 114] width 198 height 8
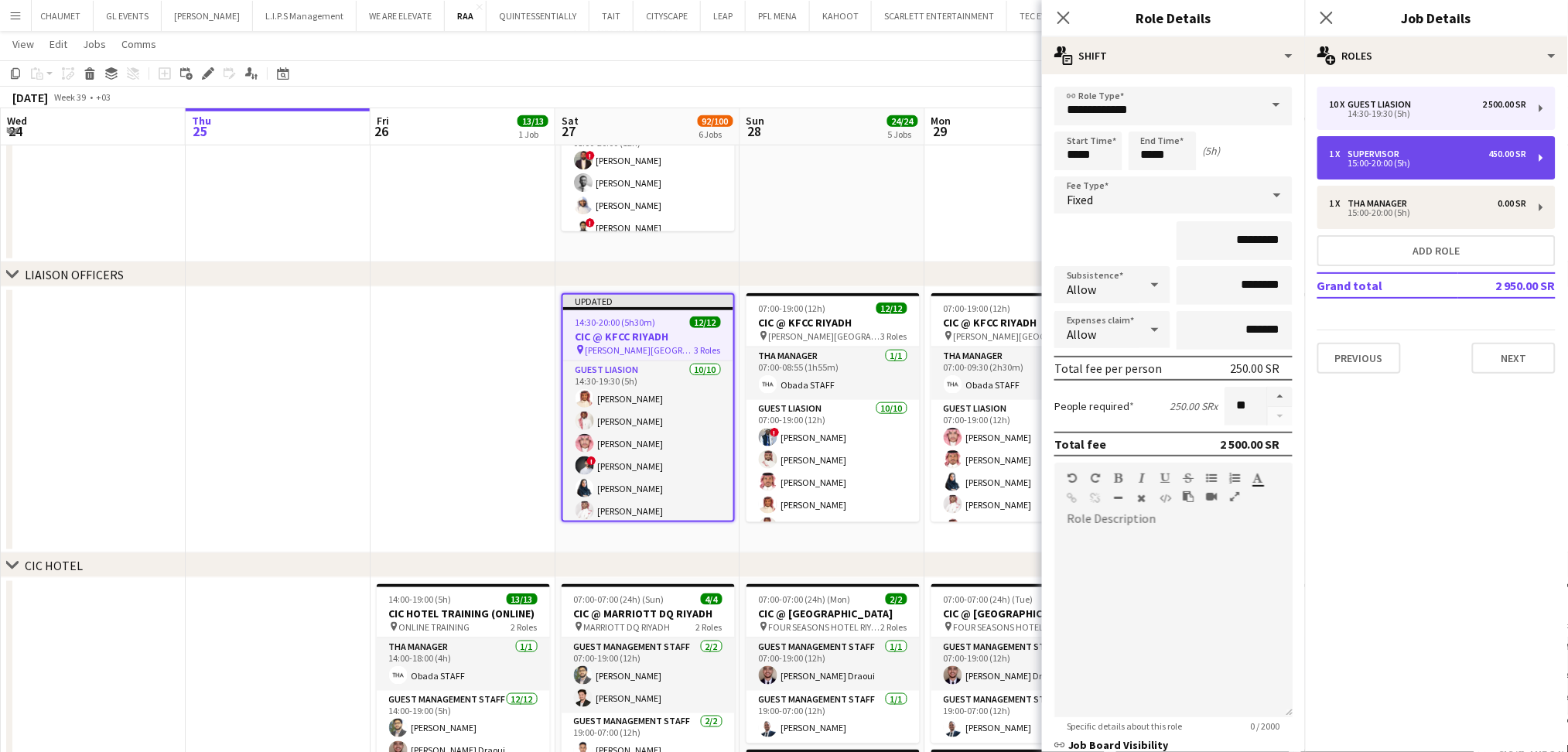
click at [1442, 150] on div "1 x Supervisor 450.00 SR" at bounding box center [1427, 153] width 198 height 11
type input "**********"
type input "*****"
type input "*********"
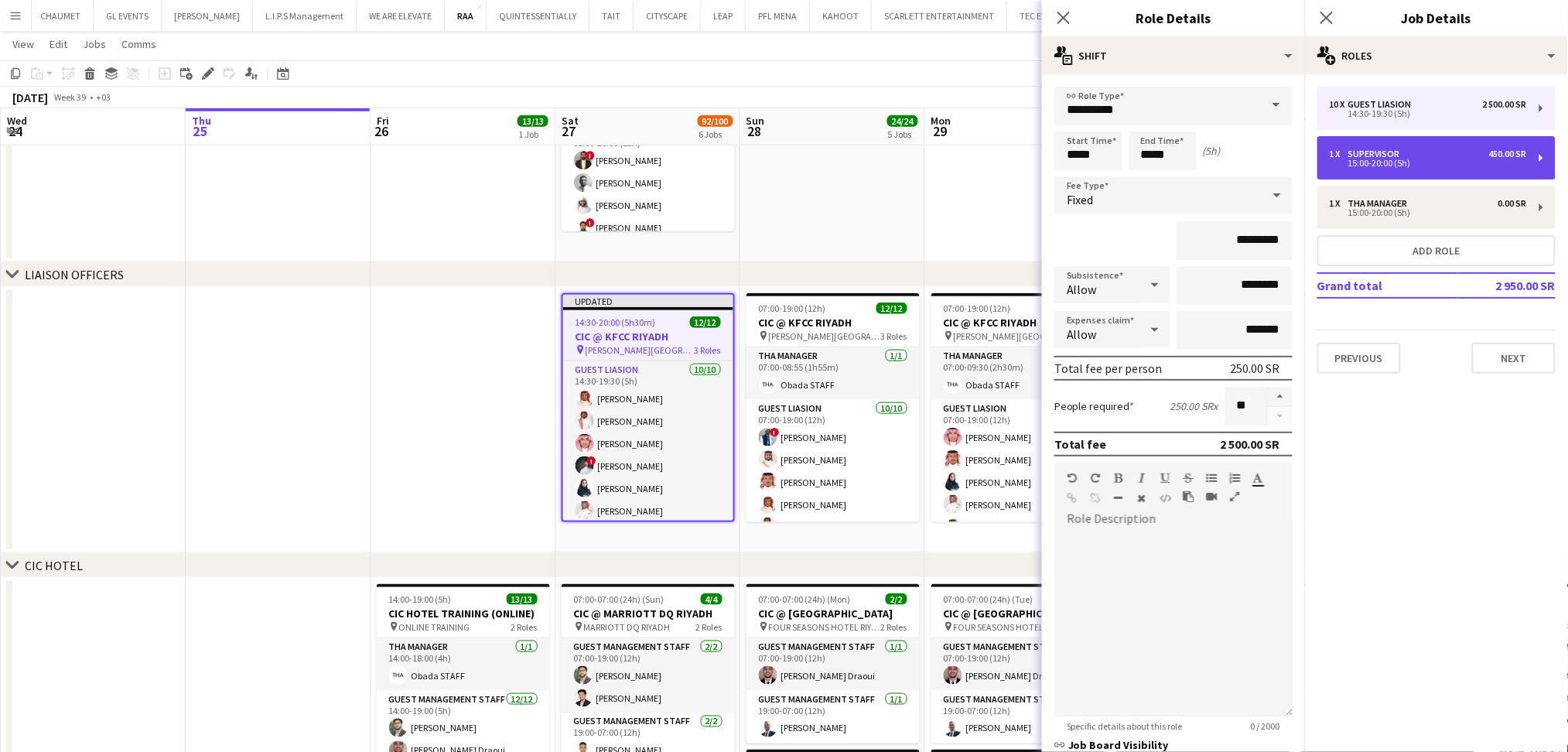
type input "*"
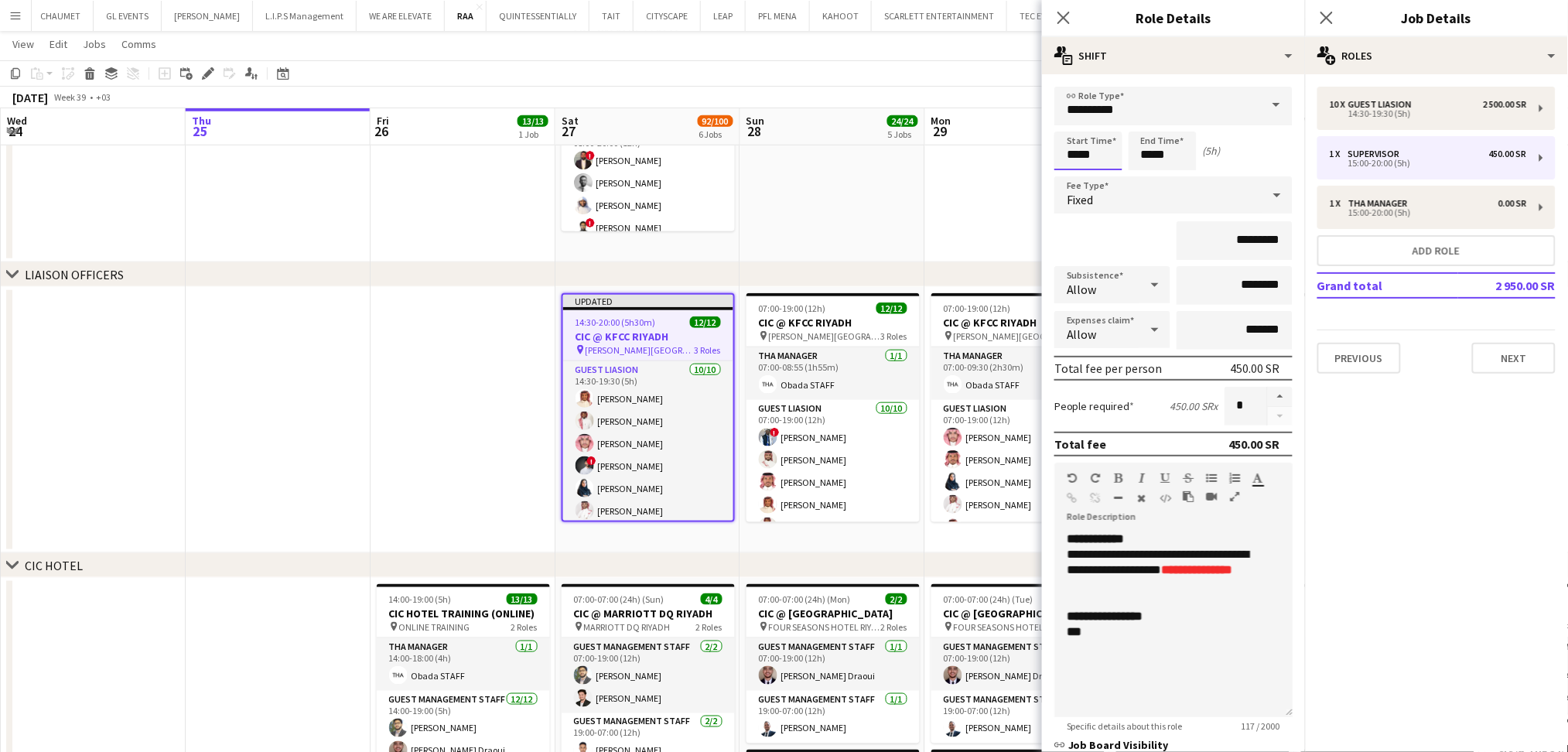
click at [1077, 155] on input "*****" at bounding box center [1087, 150] width 68 height 38
type input "*****"
click at [1153, 151] on input "*****" at bounding box center [1162, 150] width 68 height 38
type input "*****"
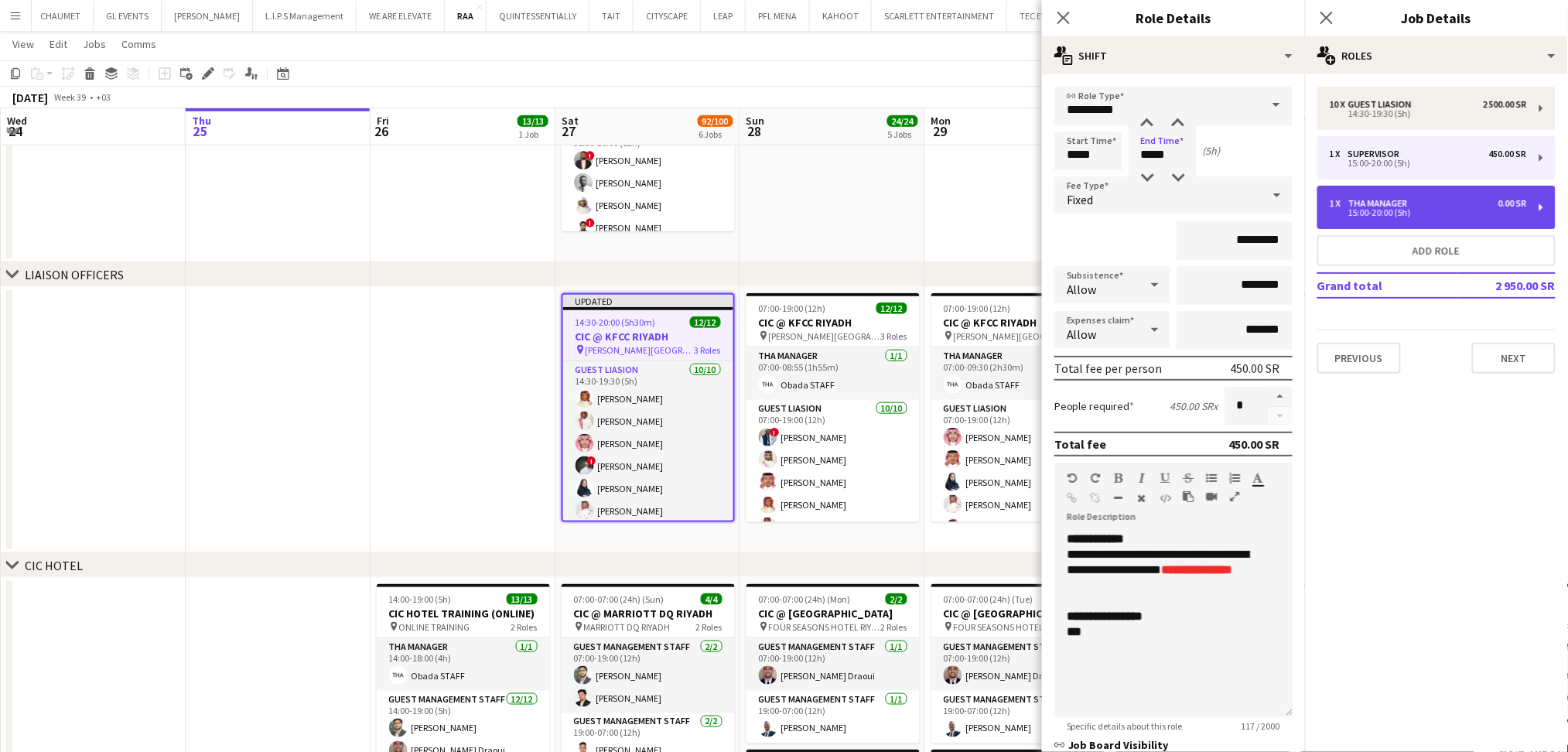
click at [1428, 200] on div "1 x THA Manager 0.00 SR" at bounding box center [1427, 202] width 198 height 11
type input "**********"
type input "*****"
type input "*******"
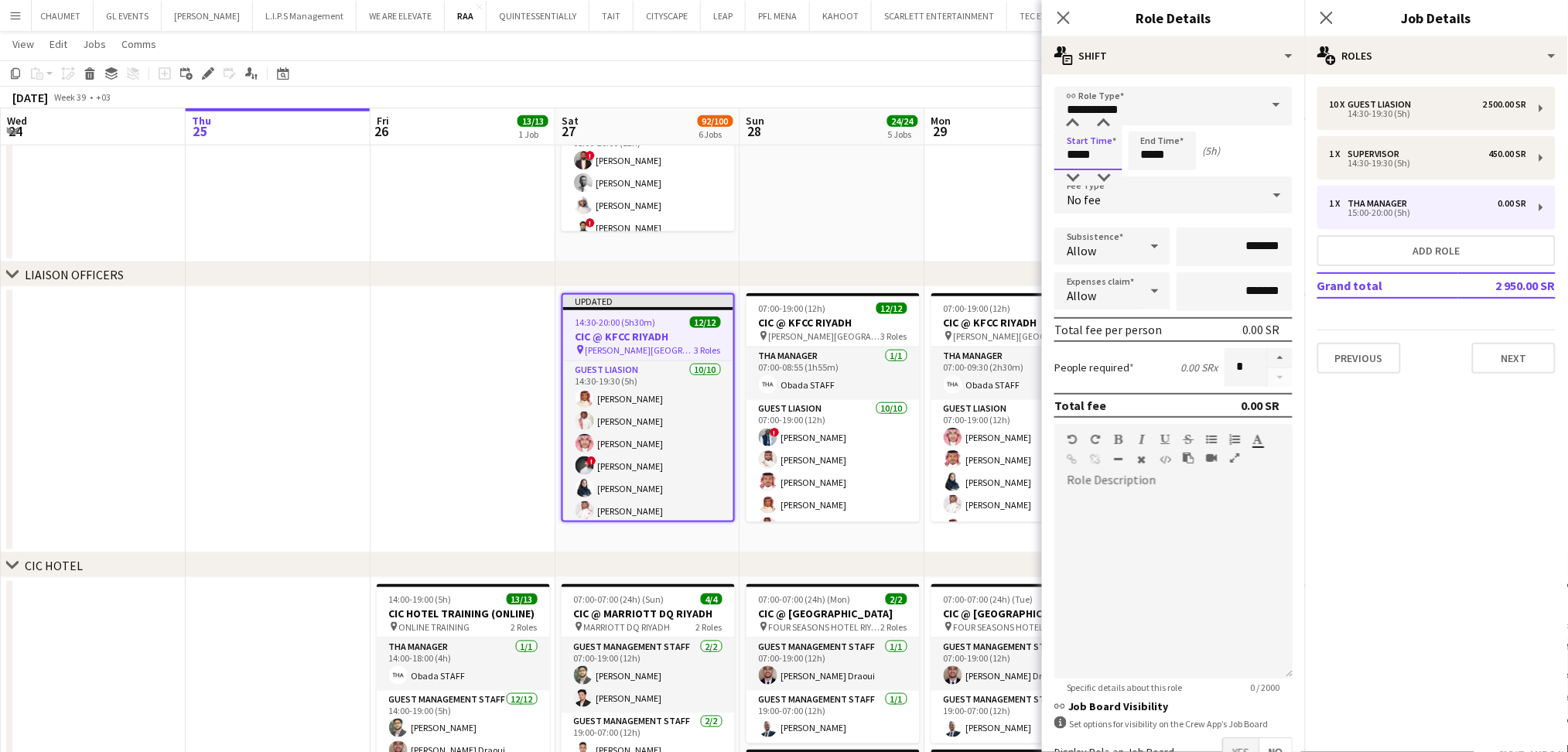
click at [1078, 150] on input "*****" at bounding box center [1087, 150] width 68 height 38
type input "*****"
click at [1151, 150] on input "*****" at bounding box center [1162, 150] width 68 height 38
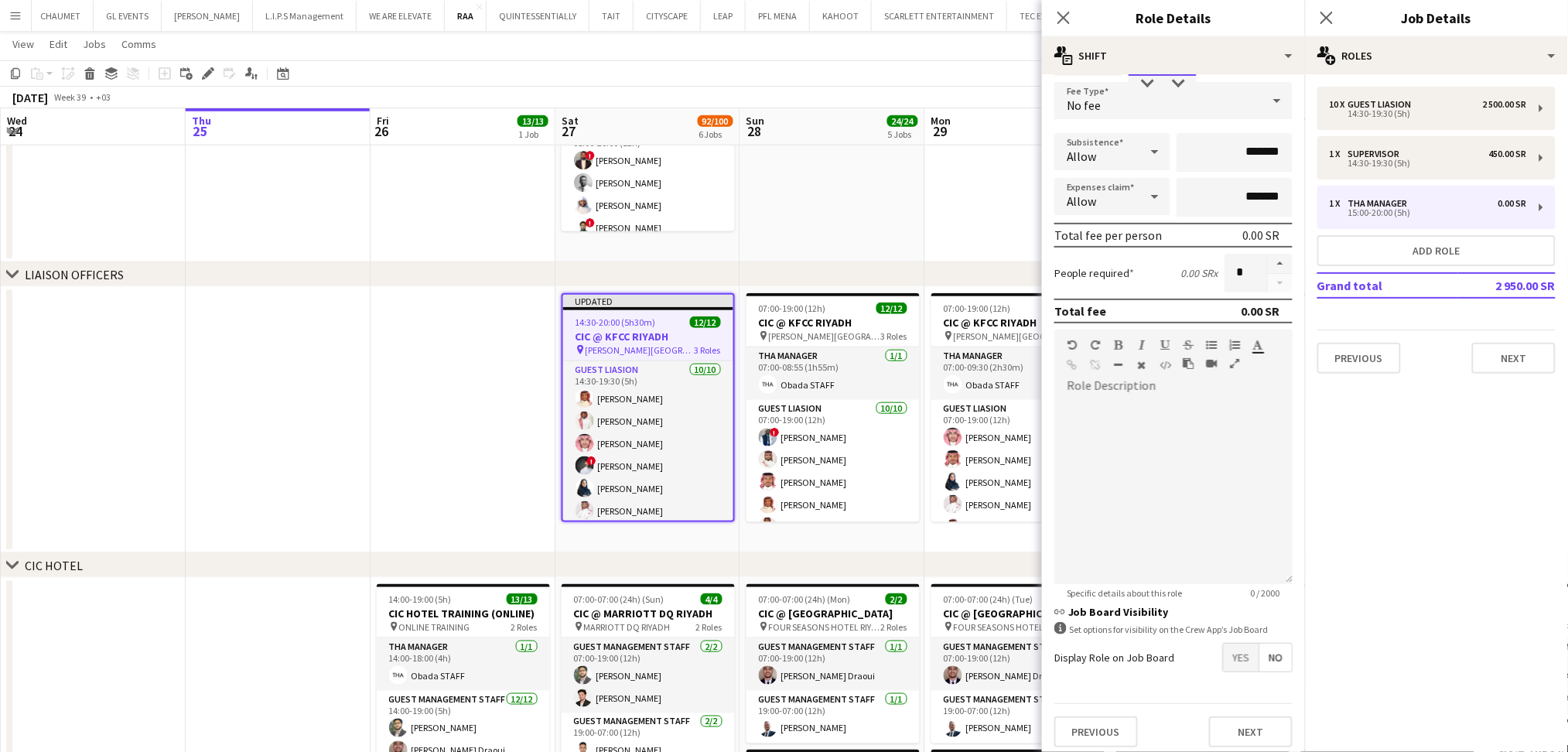
scroll to position [96, 0]
type input "*****"
click at [1252, 724] on button "Next" at bounding box center [1250, 729] width 84 height 30
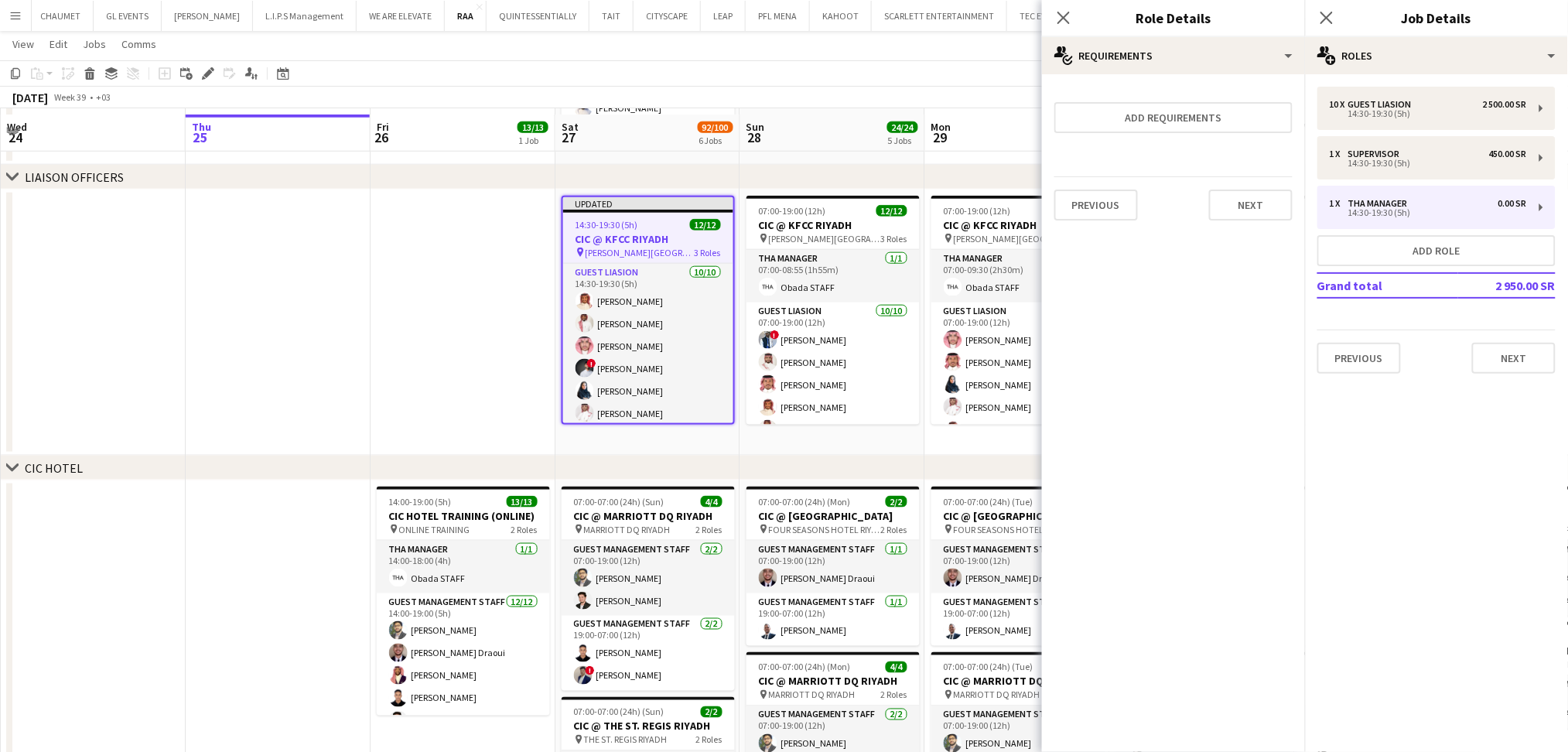
scroll to position [515, 0]
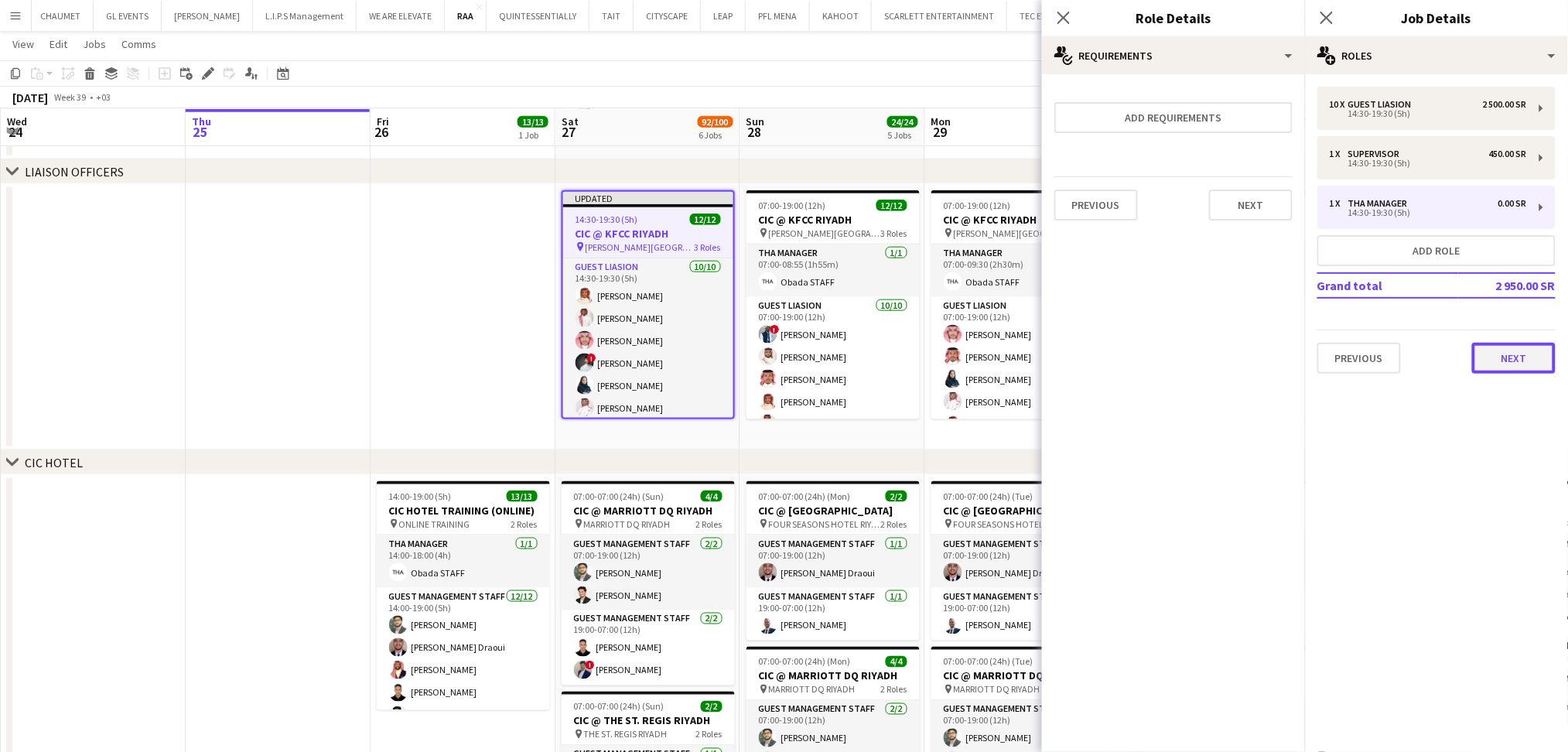
click at [1525, 353] on button "Next" at bounding box center [1513, 358] width 84 height 30
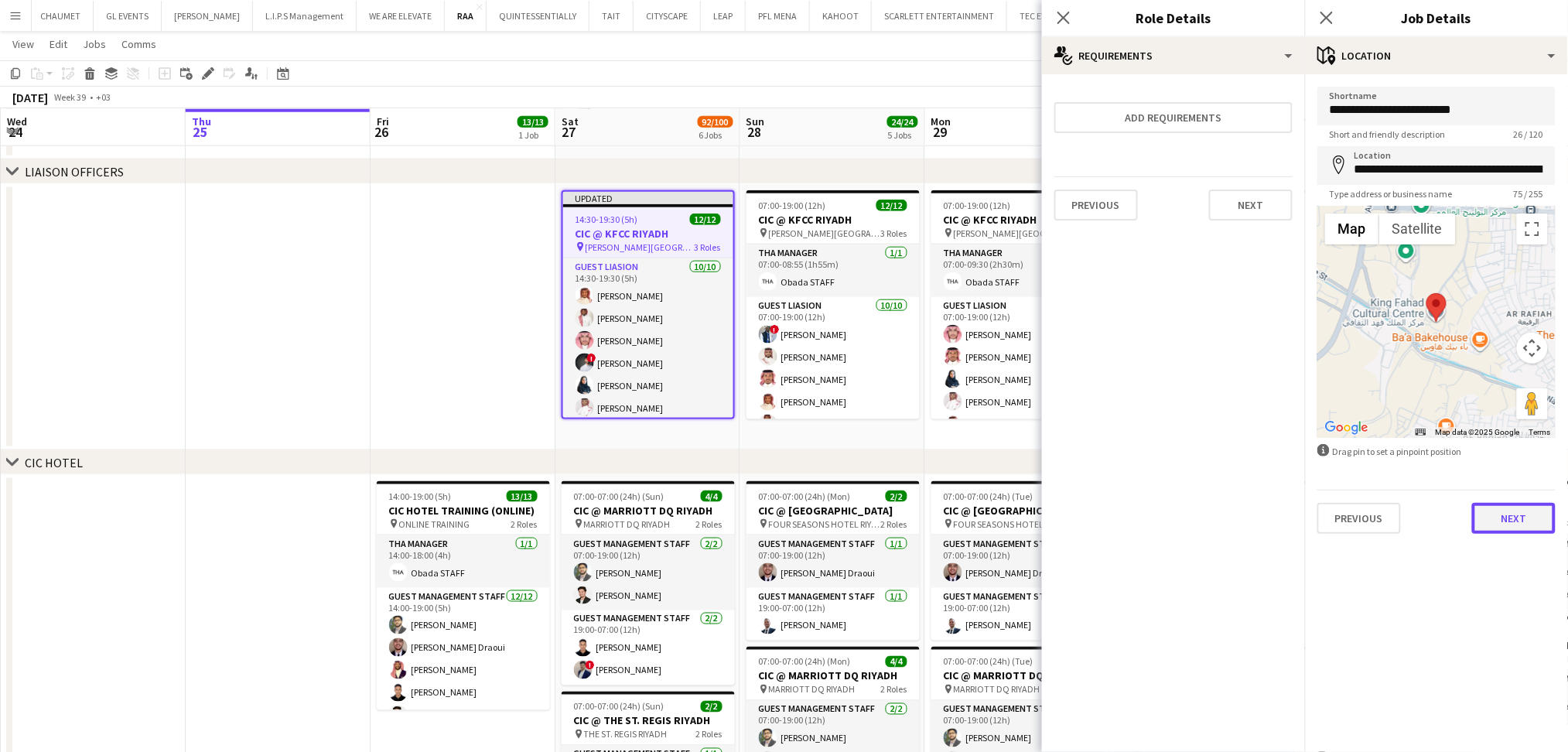
click at [1521, 509] on button "Next" at bounding box center [1513, 517] width 84 height 30
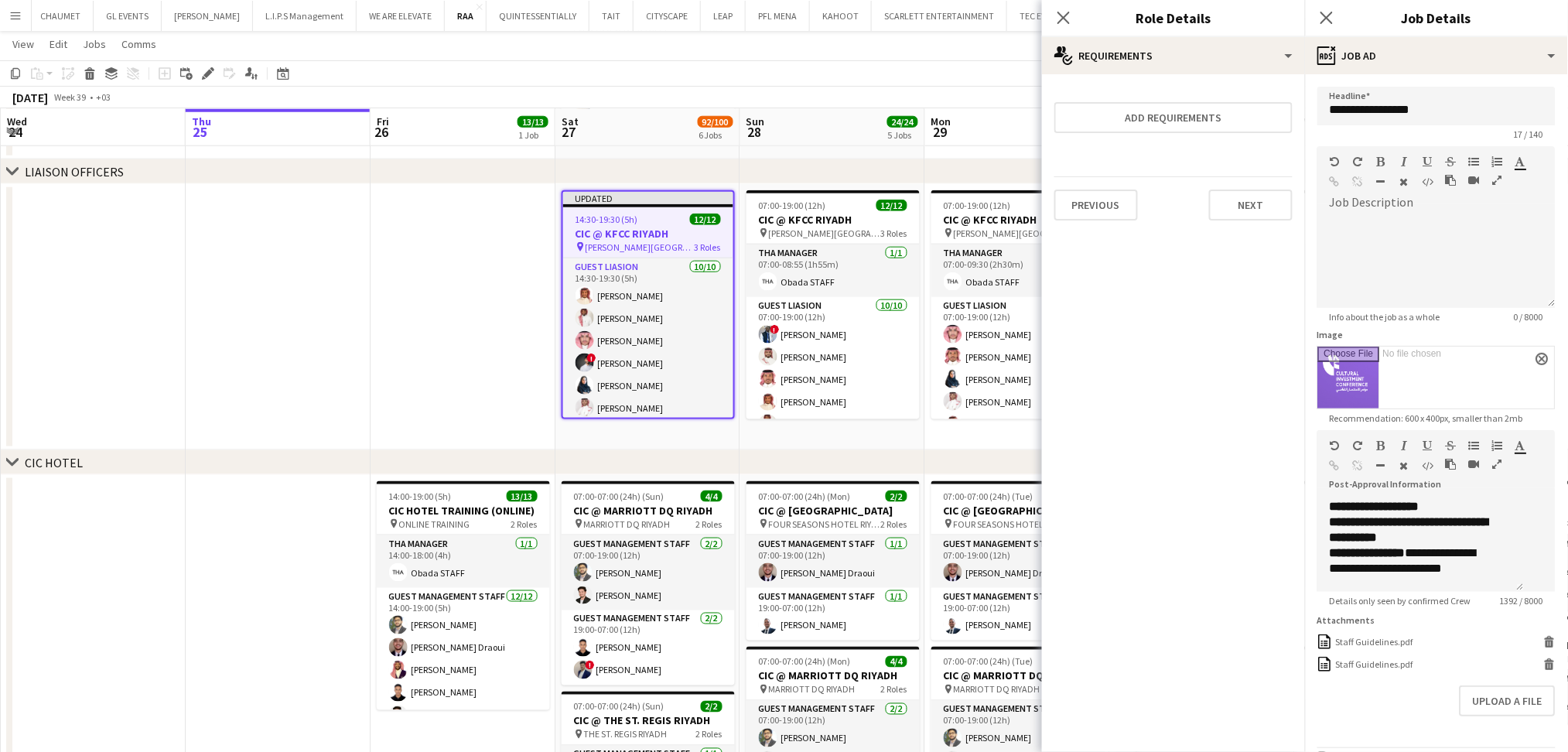
scroll to position [60, 0]
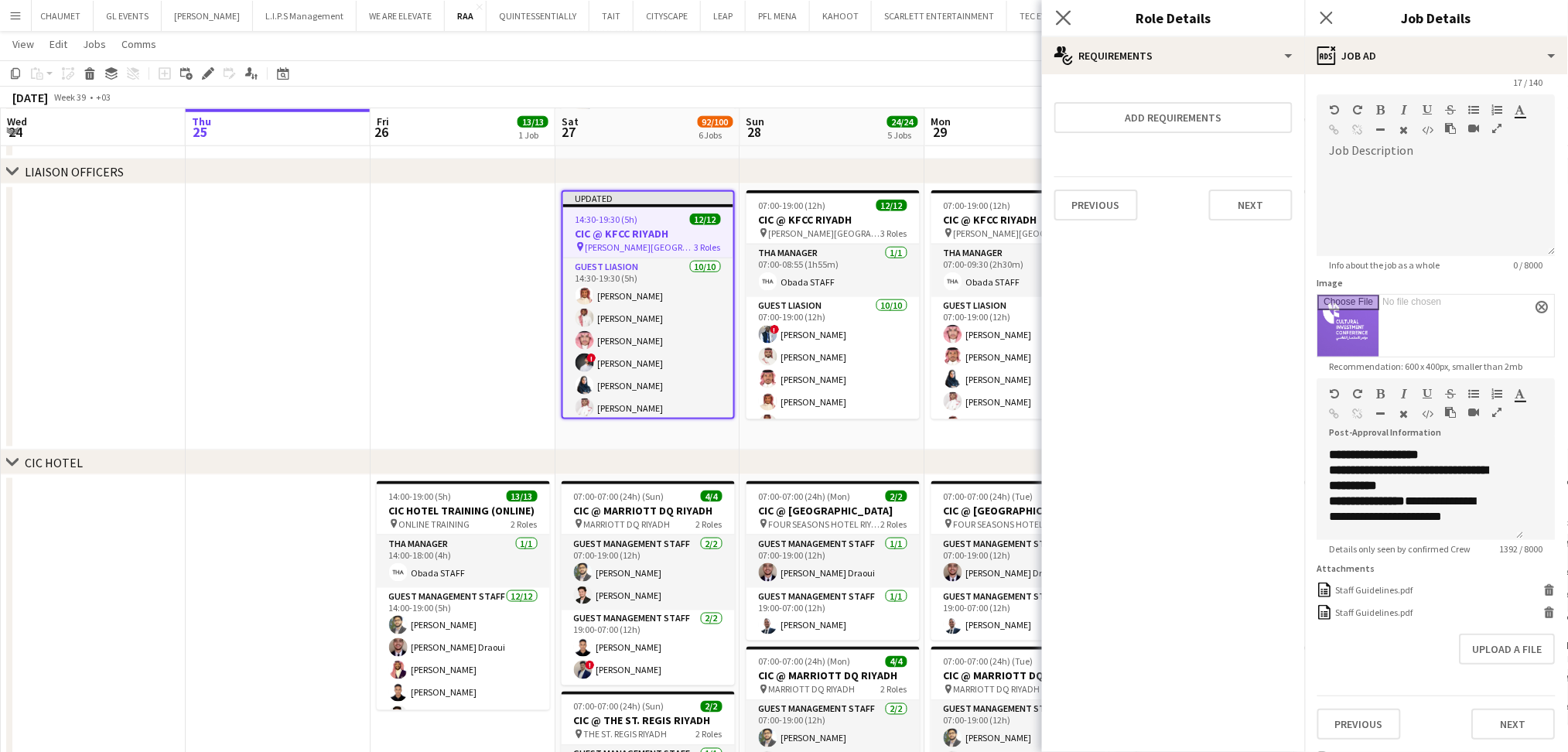
click at [1072, 16] on app-icon "Close pop-in" at bounding box center [1064, 18] width 23 height 23
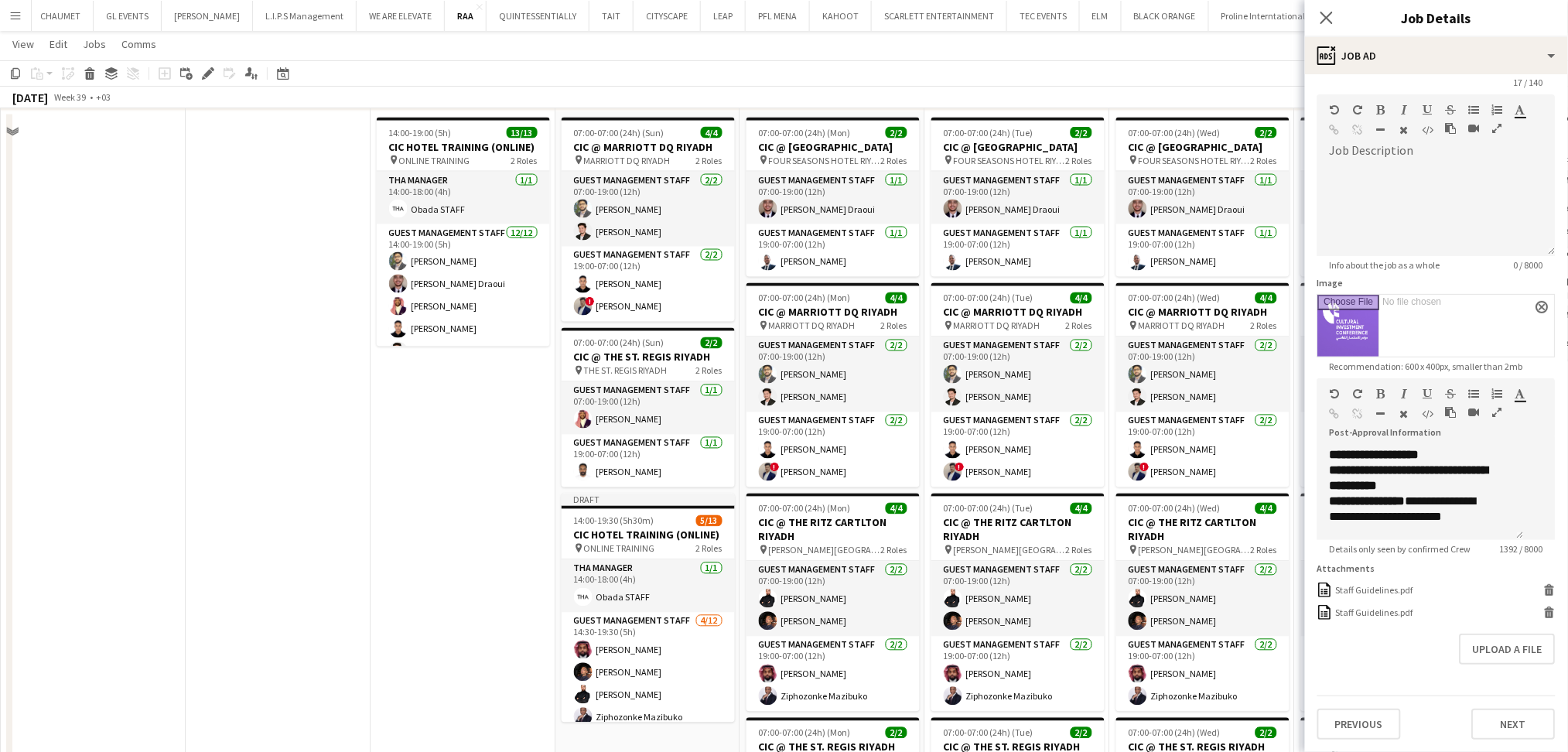
scroll to position [1031, 0]
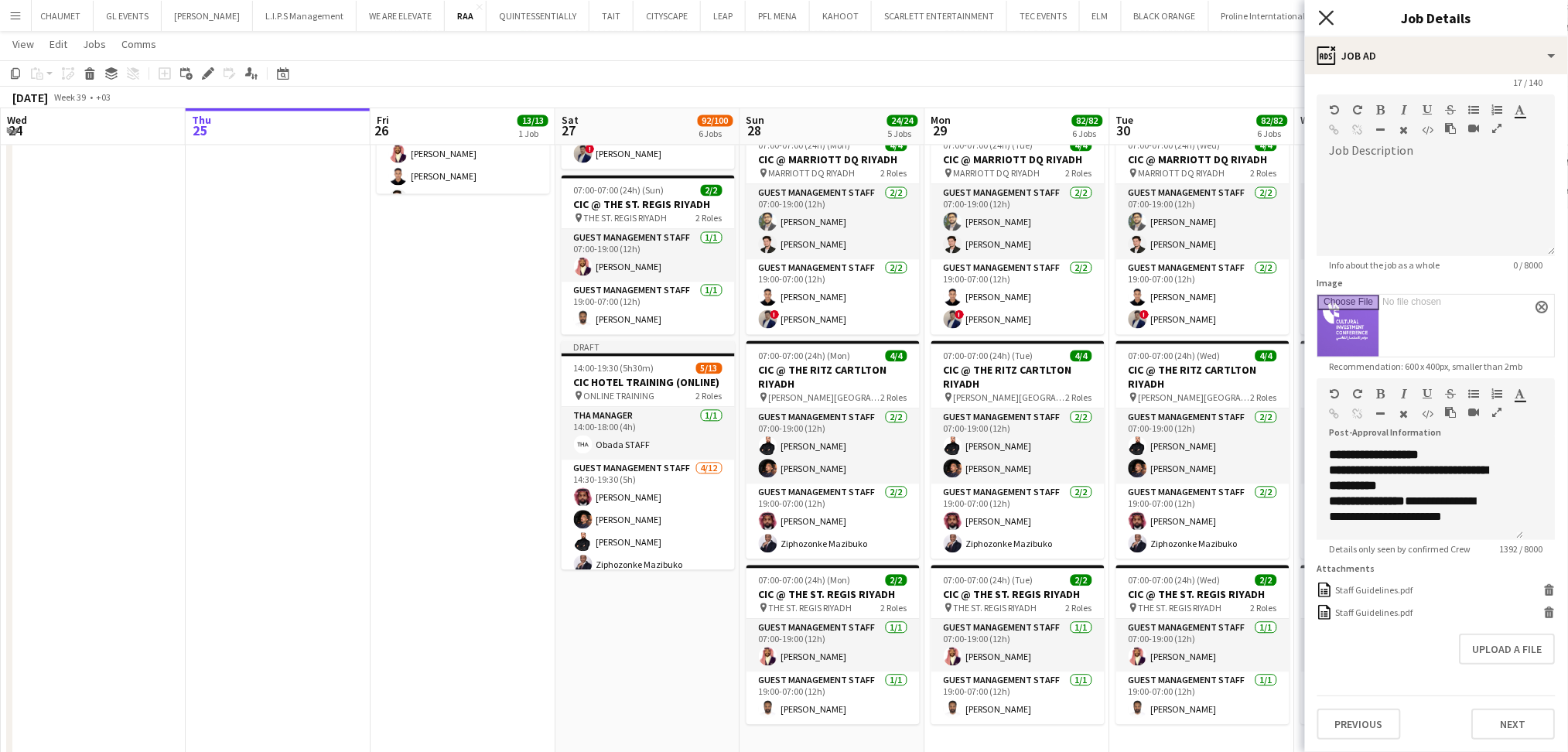
click at [1328, 20] on icon at bounding box center [1325, 17] width 15 height 15
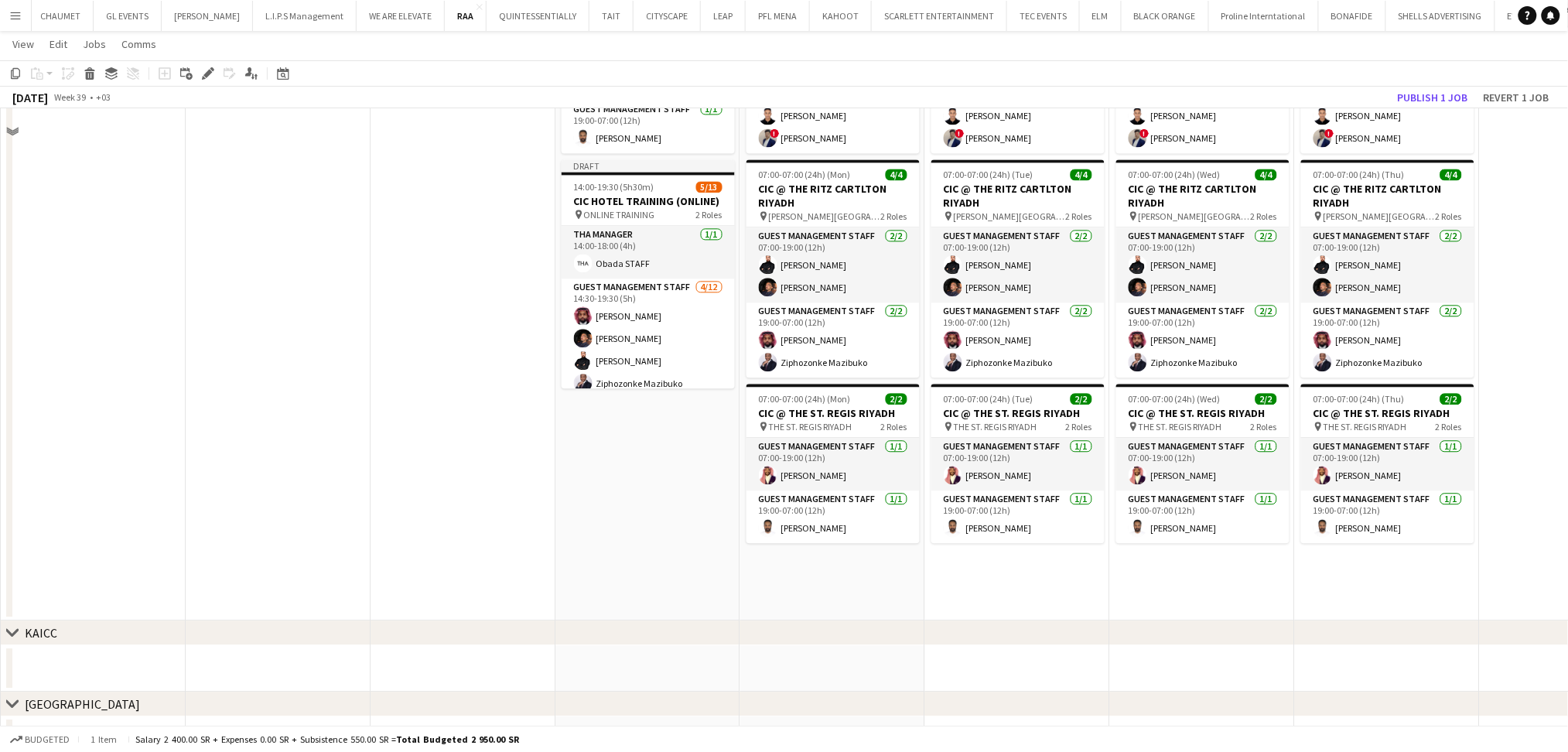
scroll to position [1238, 0]
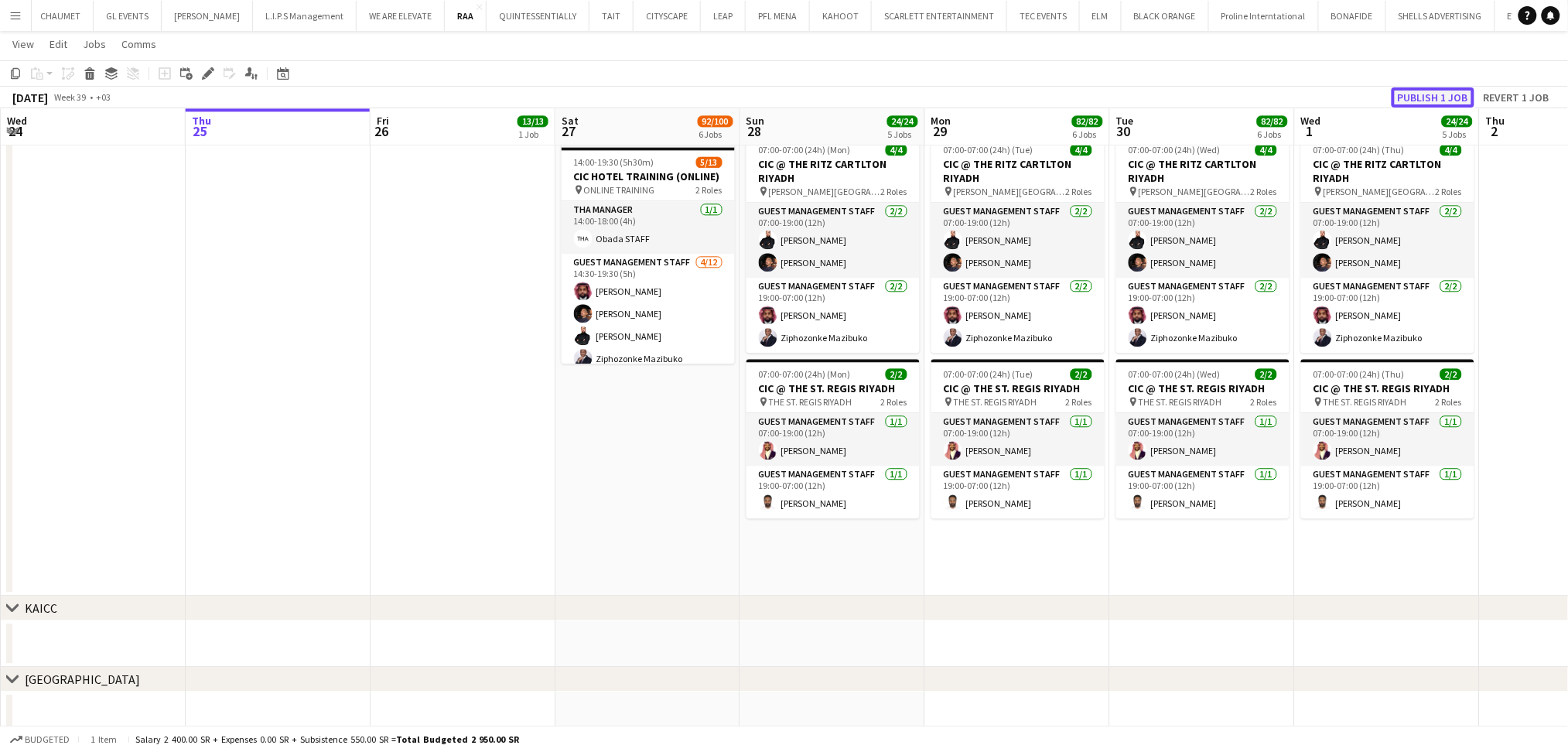
click at [1419, 96] on button "Publish 1 job" at bounding box center [1432, 97] width 83 height 20
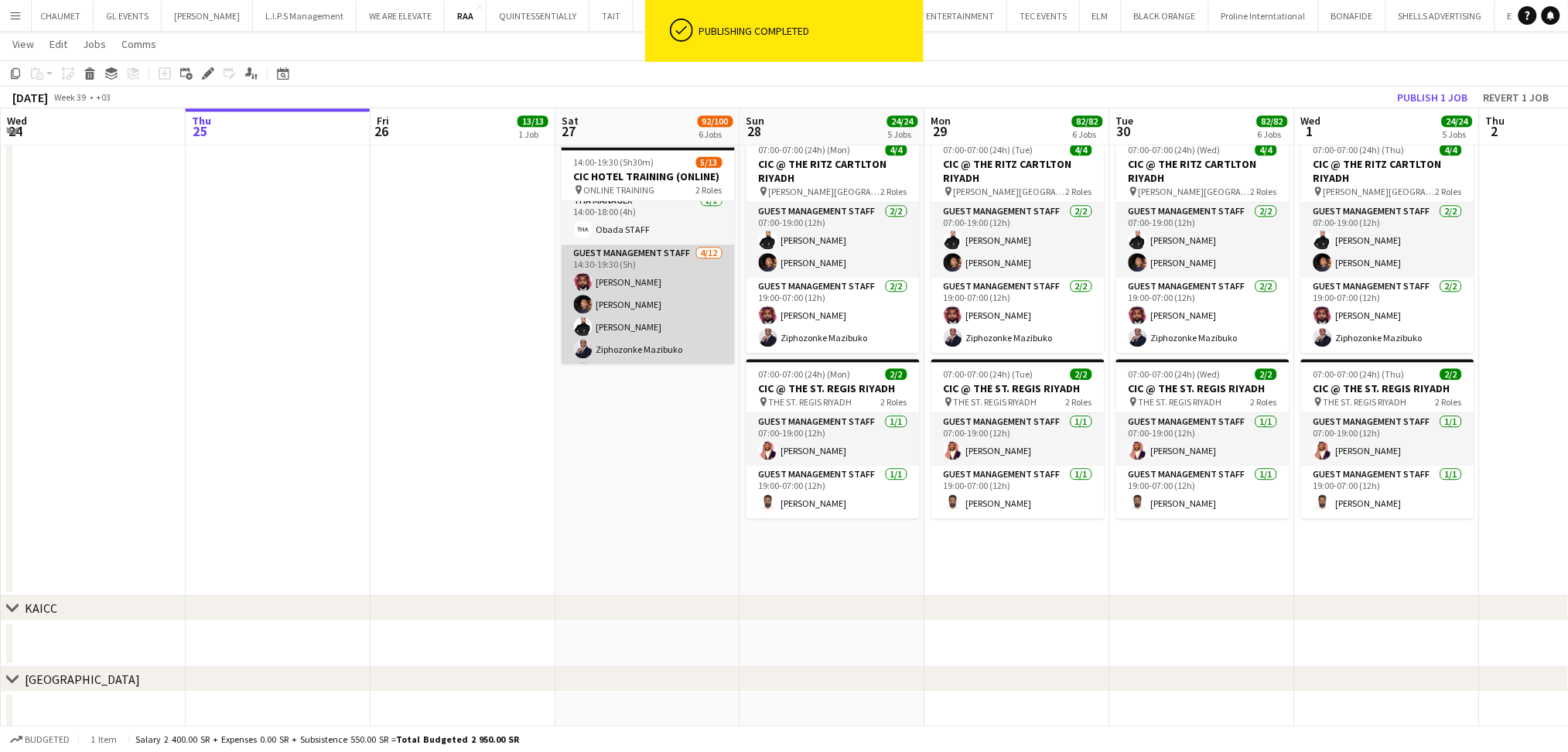
scroll to position [0, 0]
click at [658, 300] on app-card-role "Guest Management Staff [DATE] 14:30-19:30 (5h) [PERSON_NAME] Karim [PERSON_NAME…" at bounding box center [648, 403] width 173 height 299
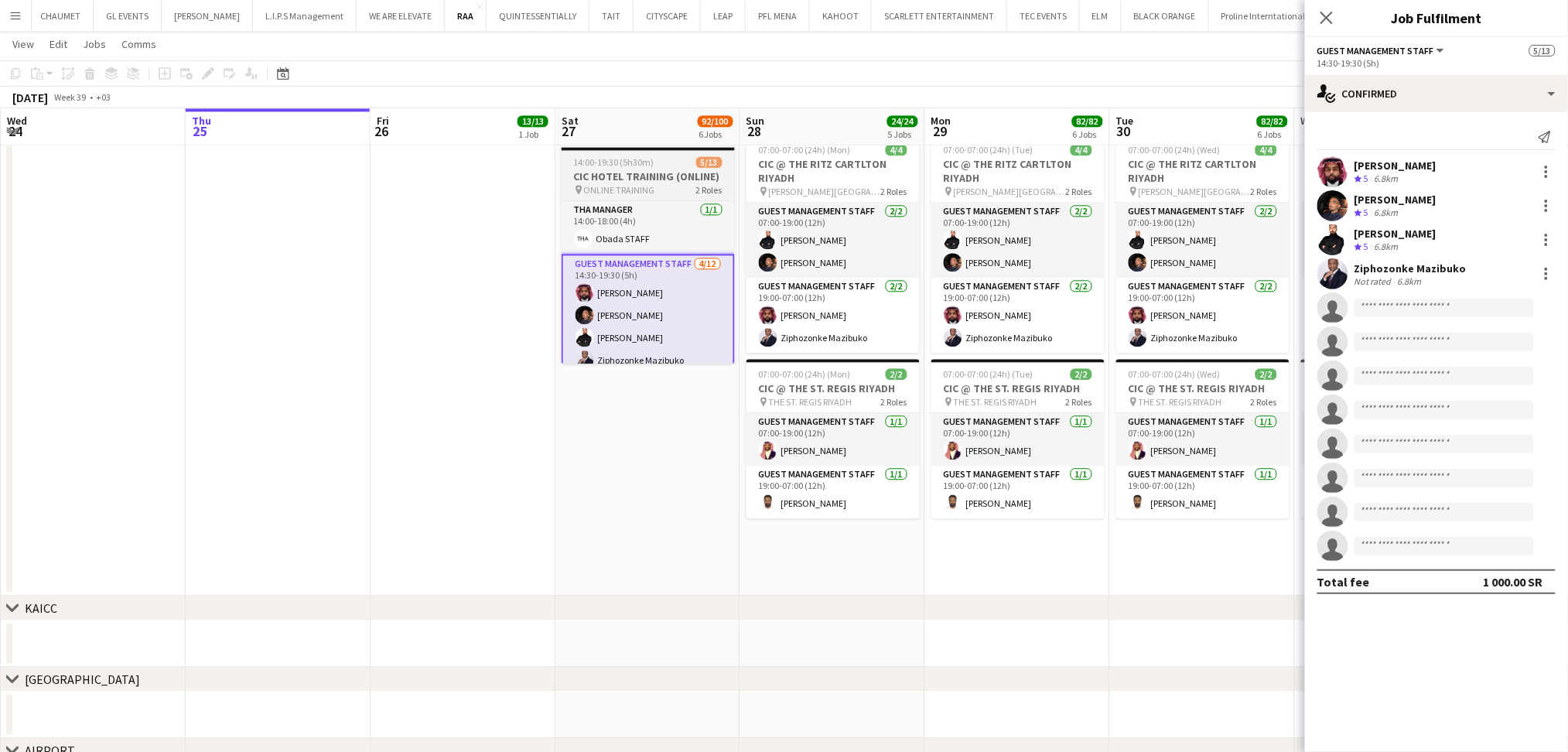
click at [642, 177] on h3 "CIC HOTEL TRAINING (ONLINE)" at bounding box center [648, 176] width 173 height 14
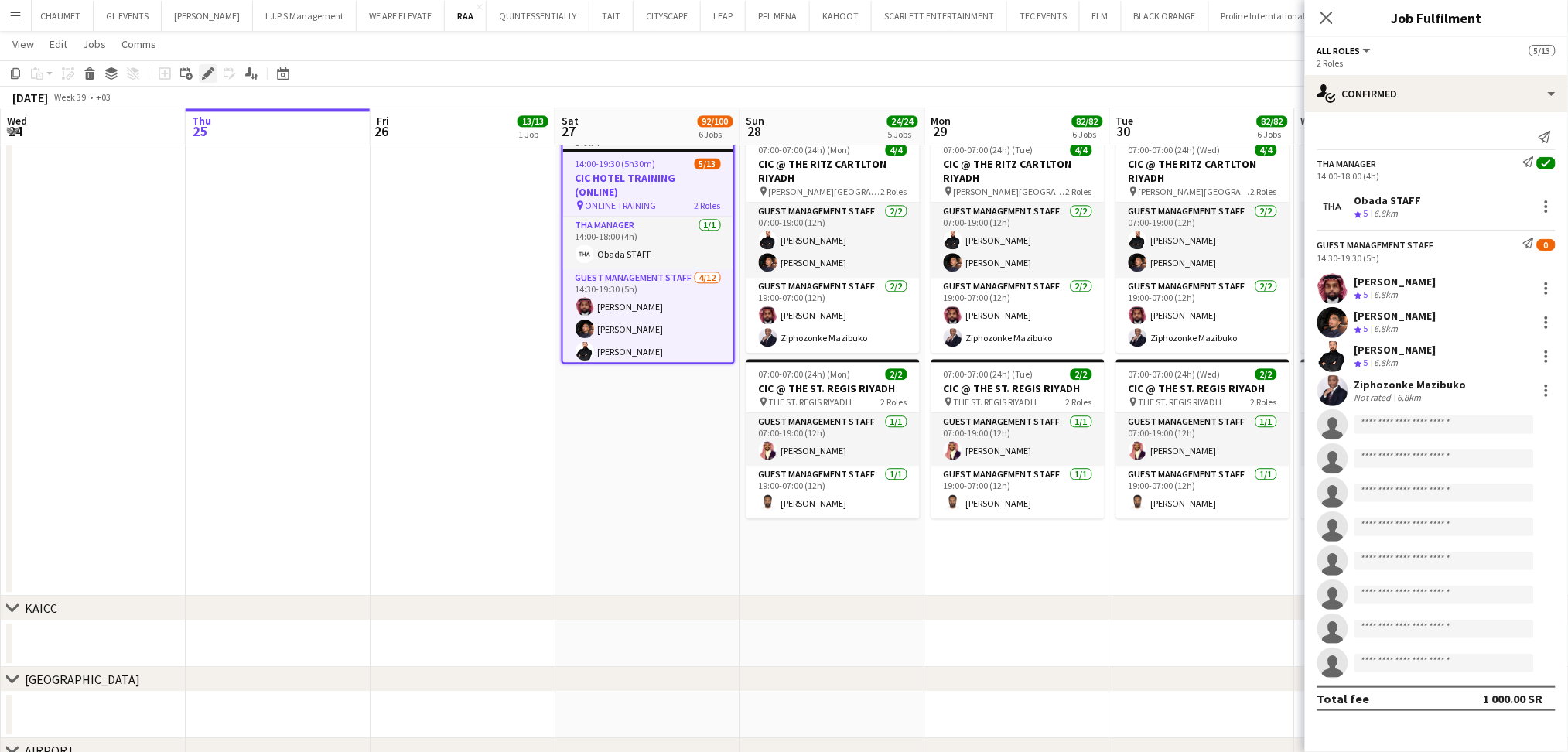
click at [204, 72] on icon "Edit" at bounding box center [207, 73] width 13 height 13
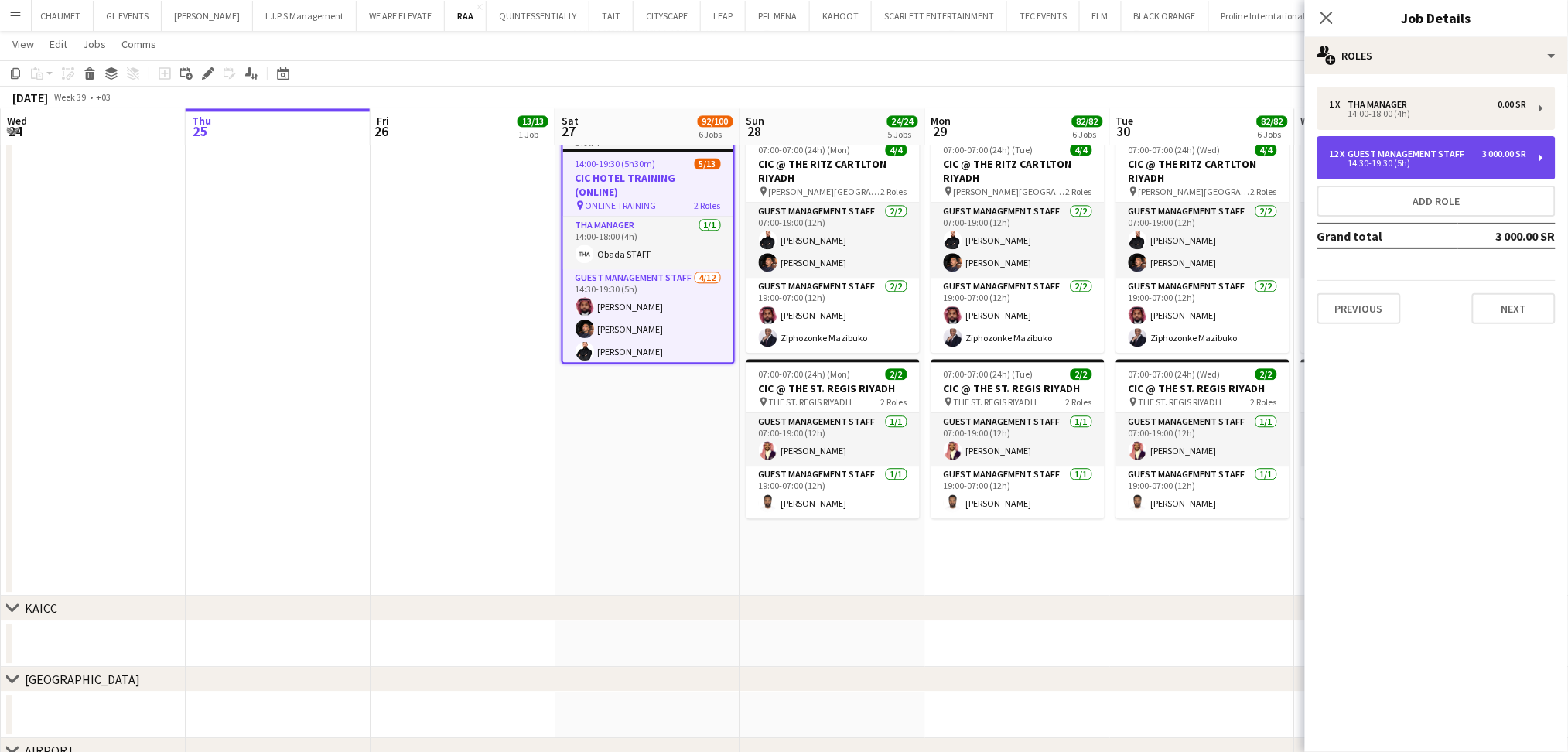
click at [1458, 156] on div "Guest Management Staff" at bounding box center [1409, 153] width 123 height 11
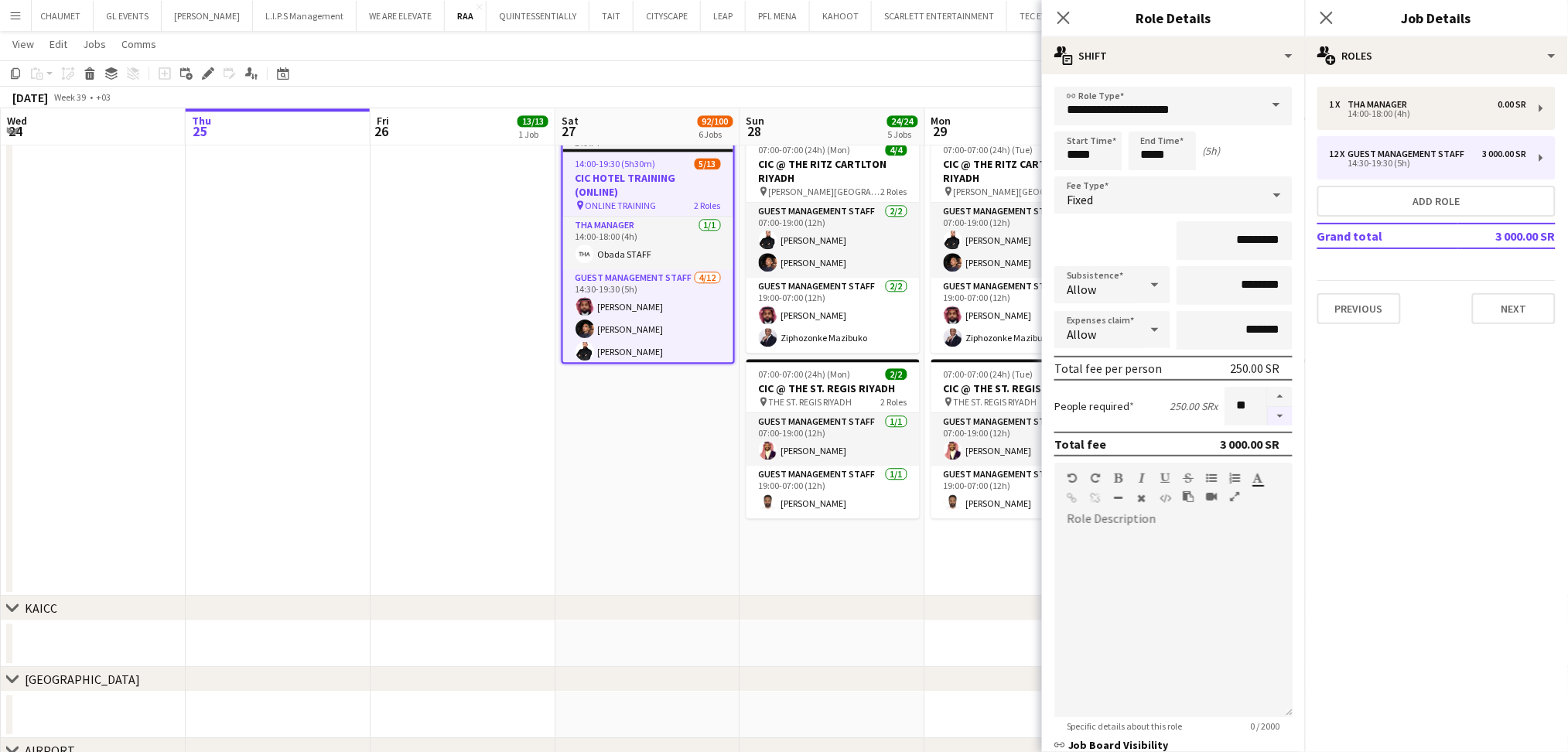
click at [1268, 414] on button "button" at bounding box center [1279, 417] width 25 height 20
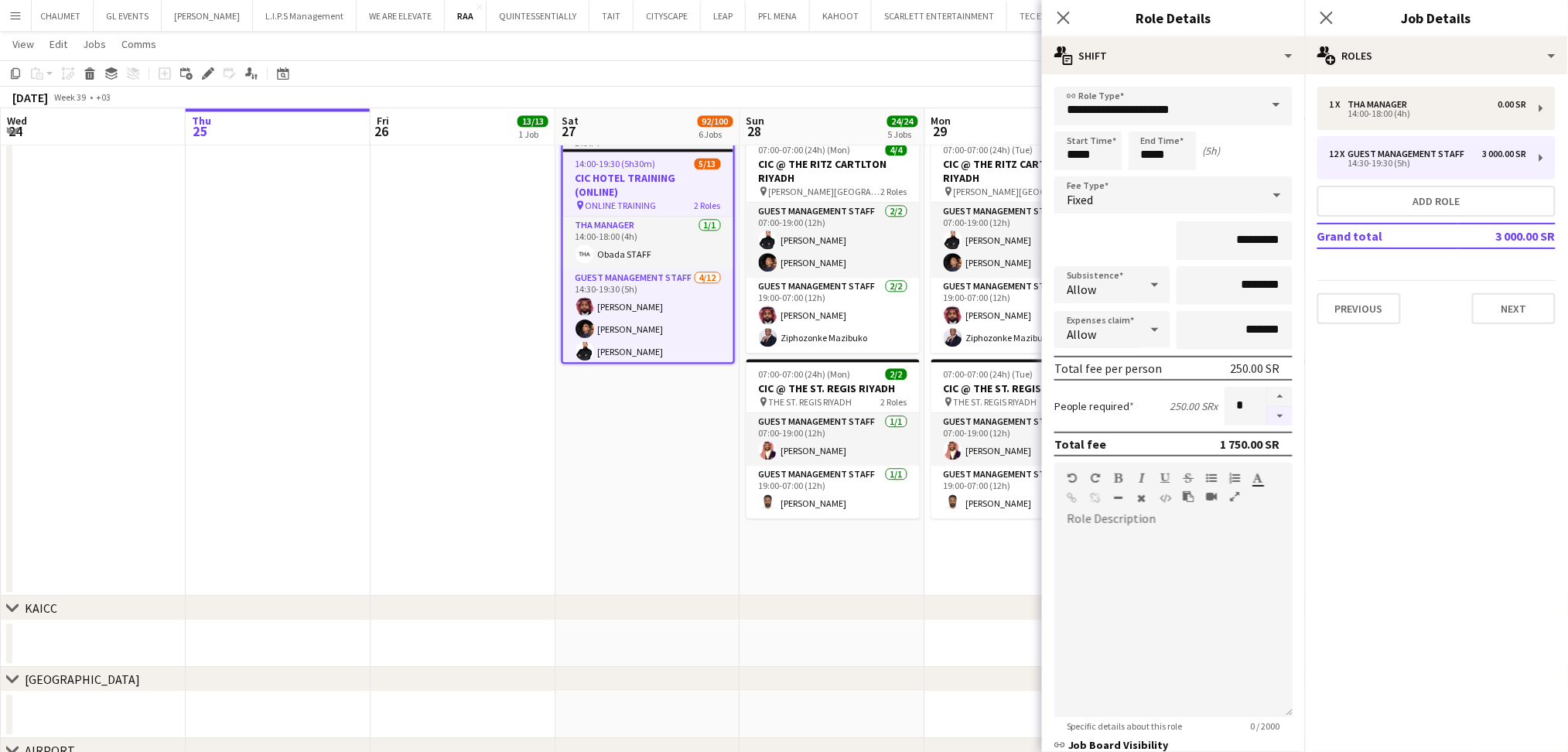
click at [1268, 414] on button "button" at bounding box center [1279, 417] width 25 height 20
type input "*"
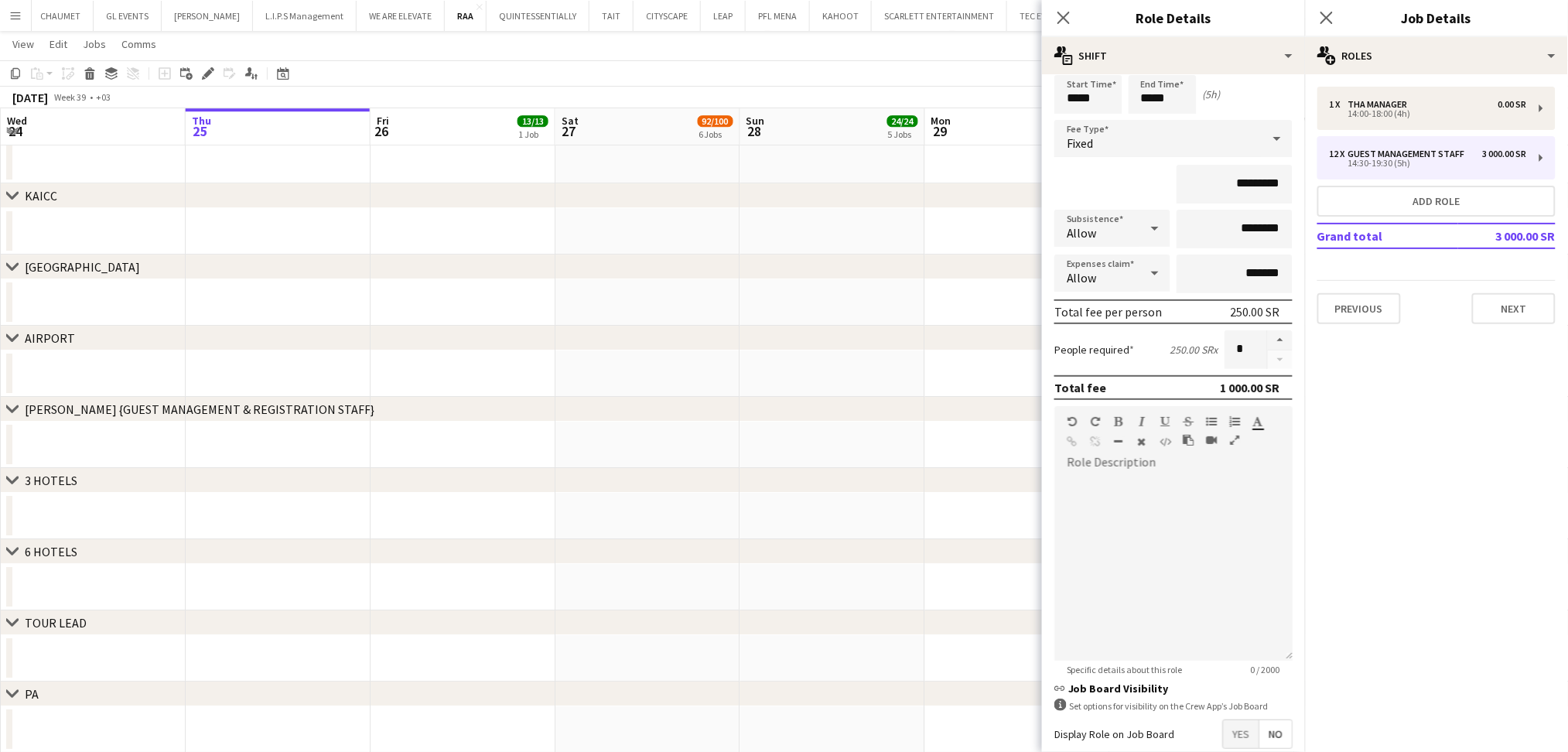
scroll to position [134, 0]
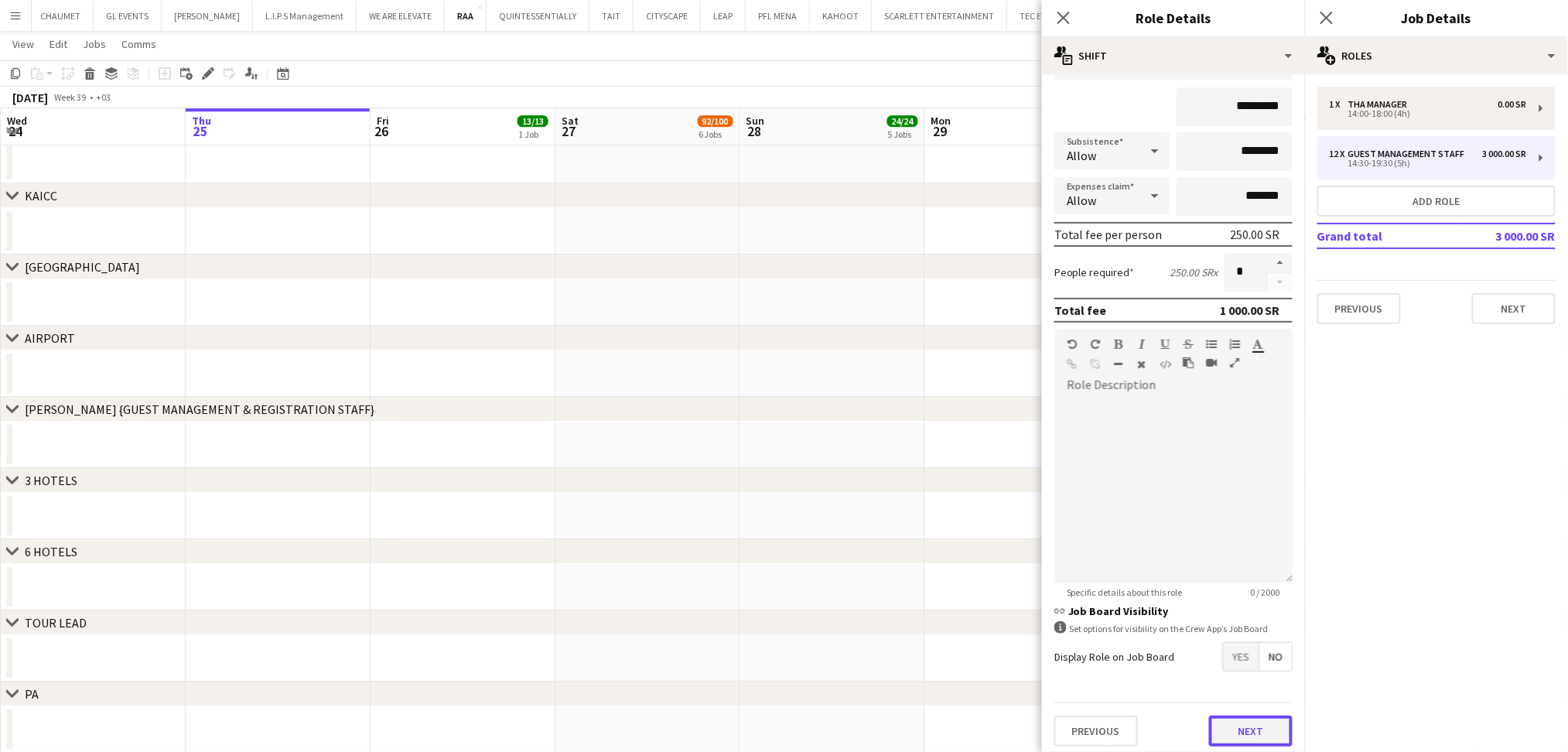
click at [1253, 723] on button "Next" at bounding box center [1250, 730] width 84 height 30
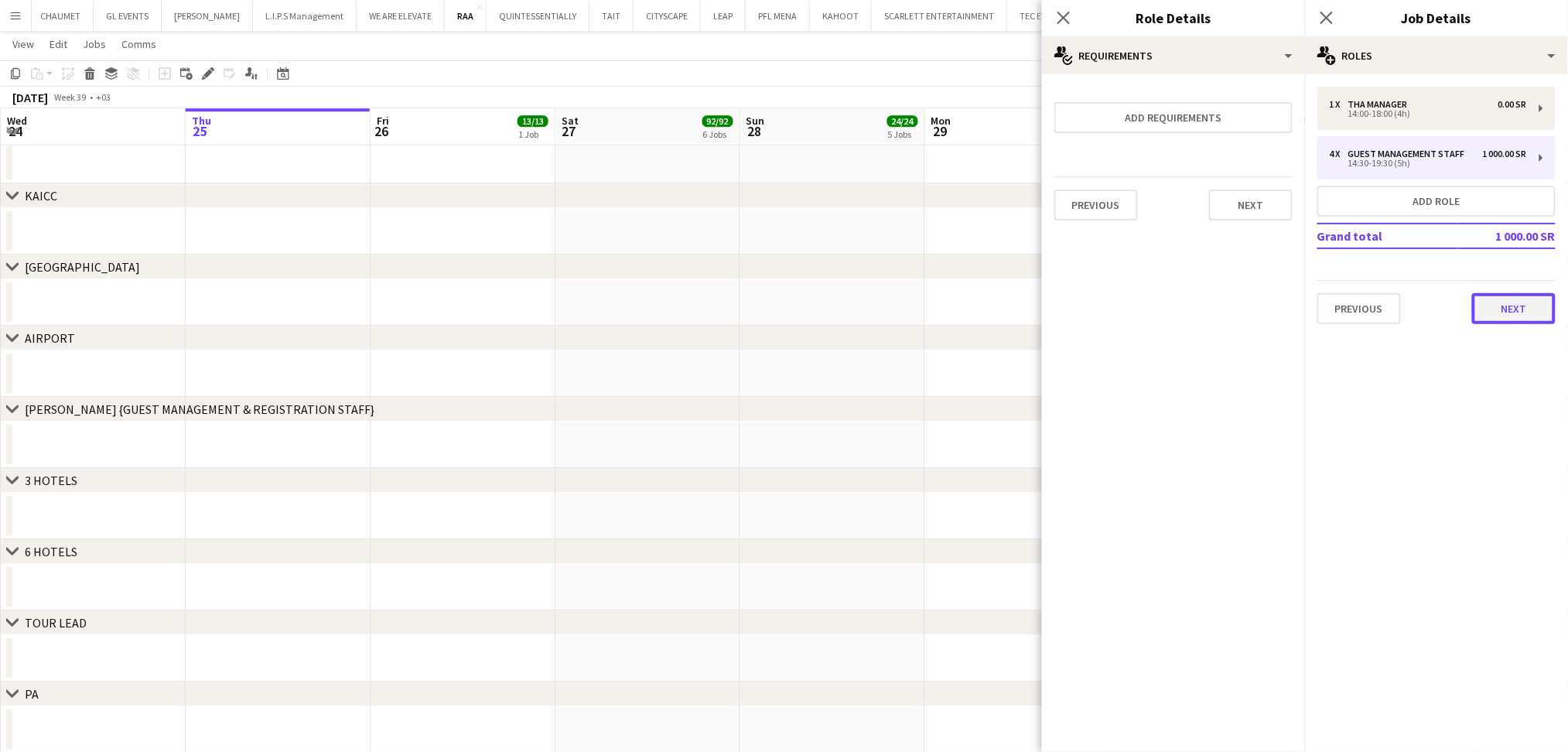
click at [1520, 311] on button "Next" at bounding box center [1513, 308] width 84 height 30
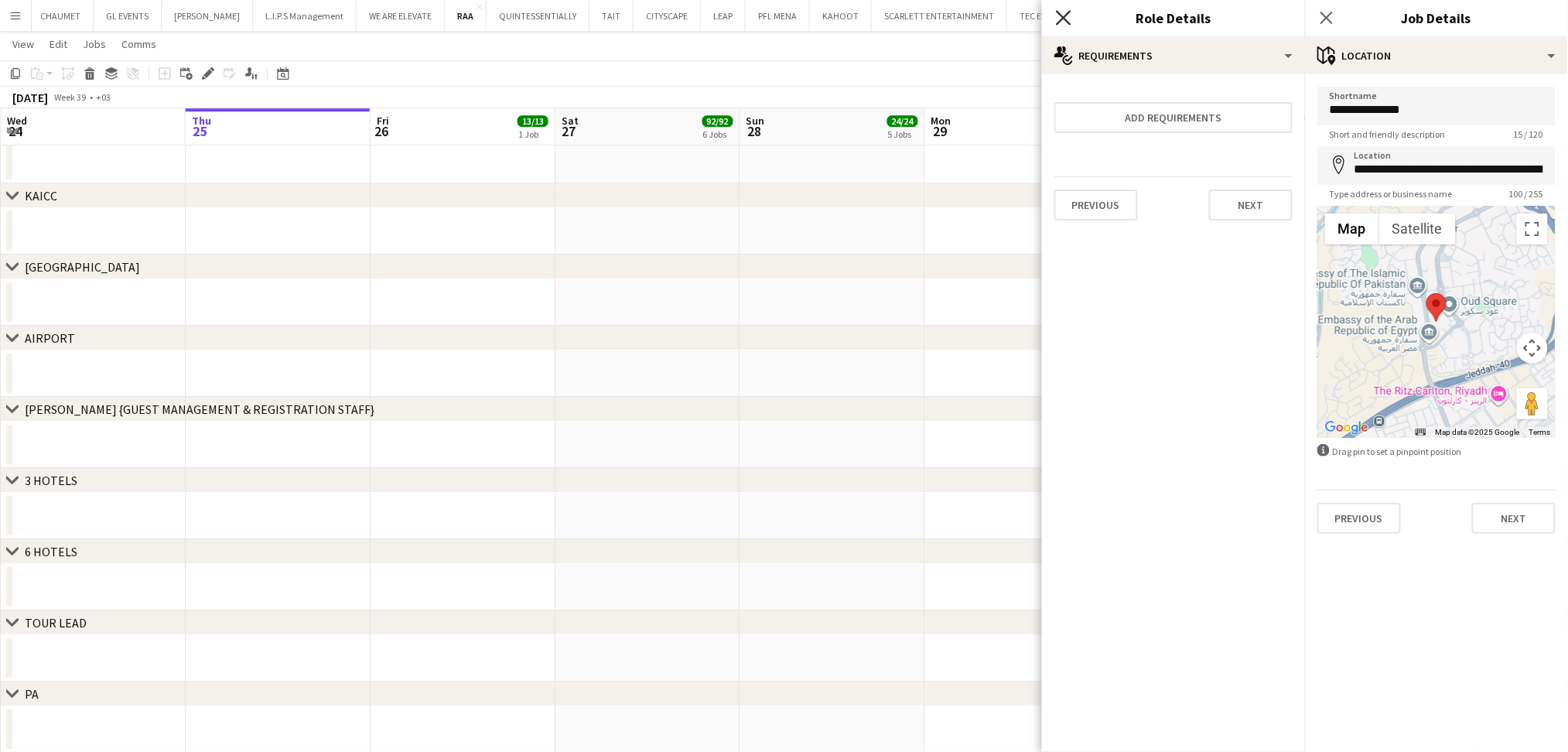
click at [1058, 13] on icon at bounding box center [1063, 17] width 15 height 15
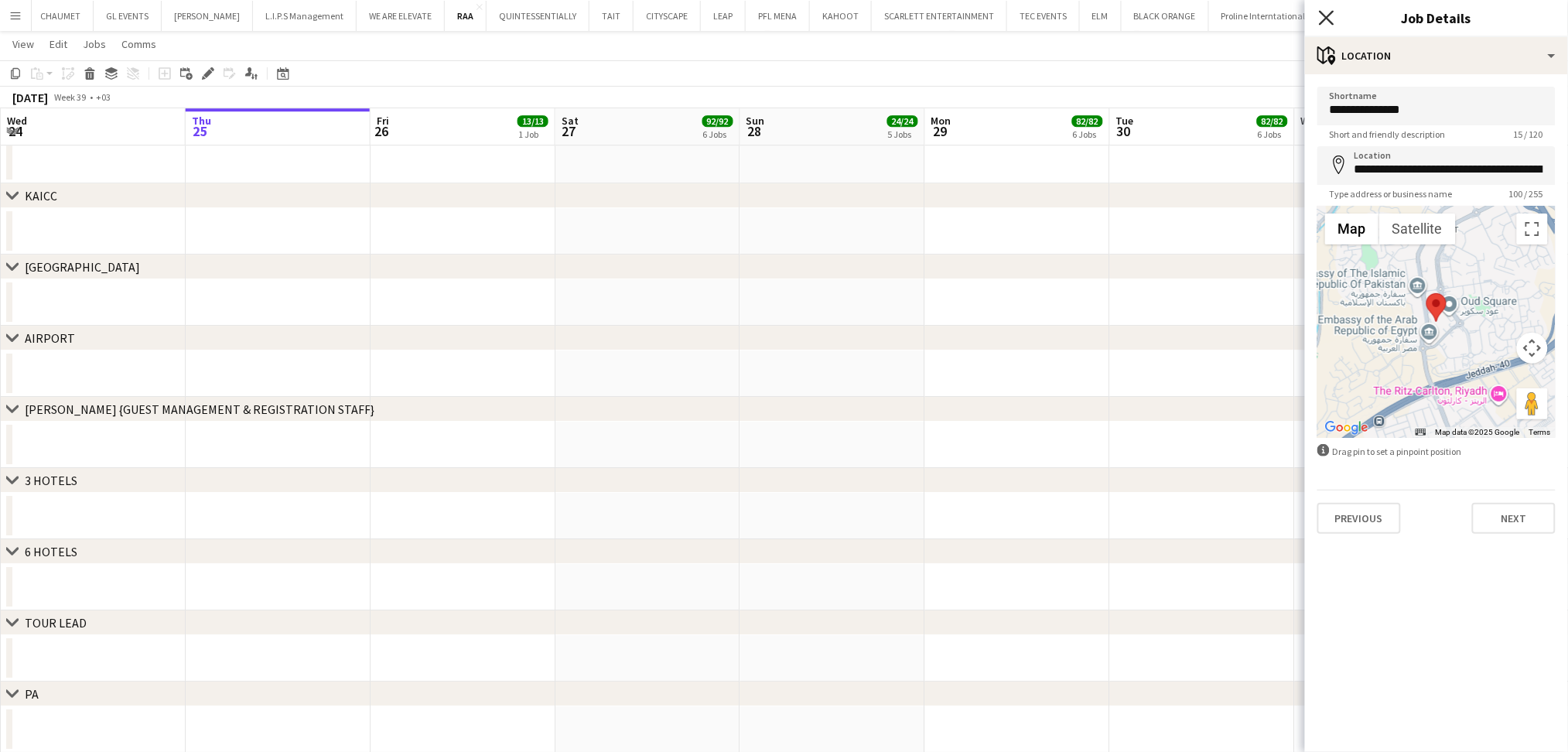
click at [1329, 16] on icon at bounding box center [1325, 17] width 15 height 15
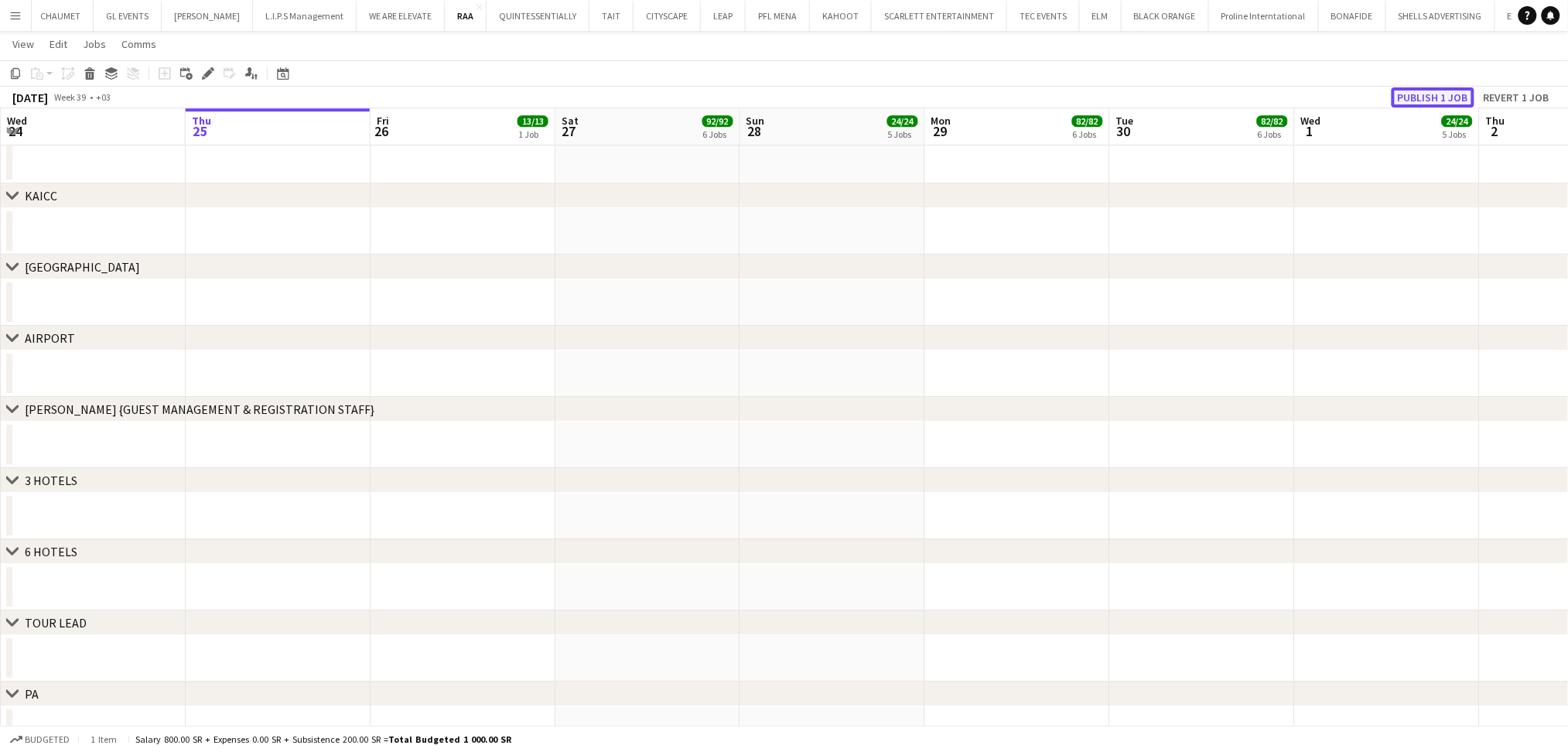
click at [1420, 90] on button "Publish 1 job" at bounding box center [1432, 97] width 83 height 20
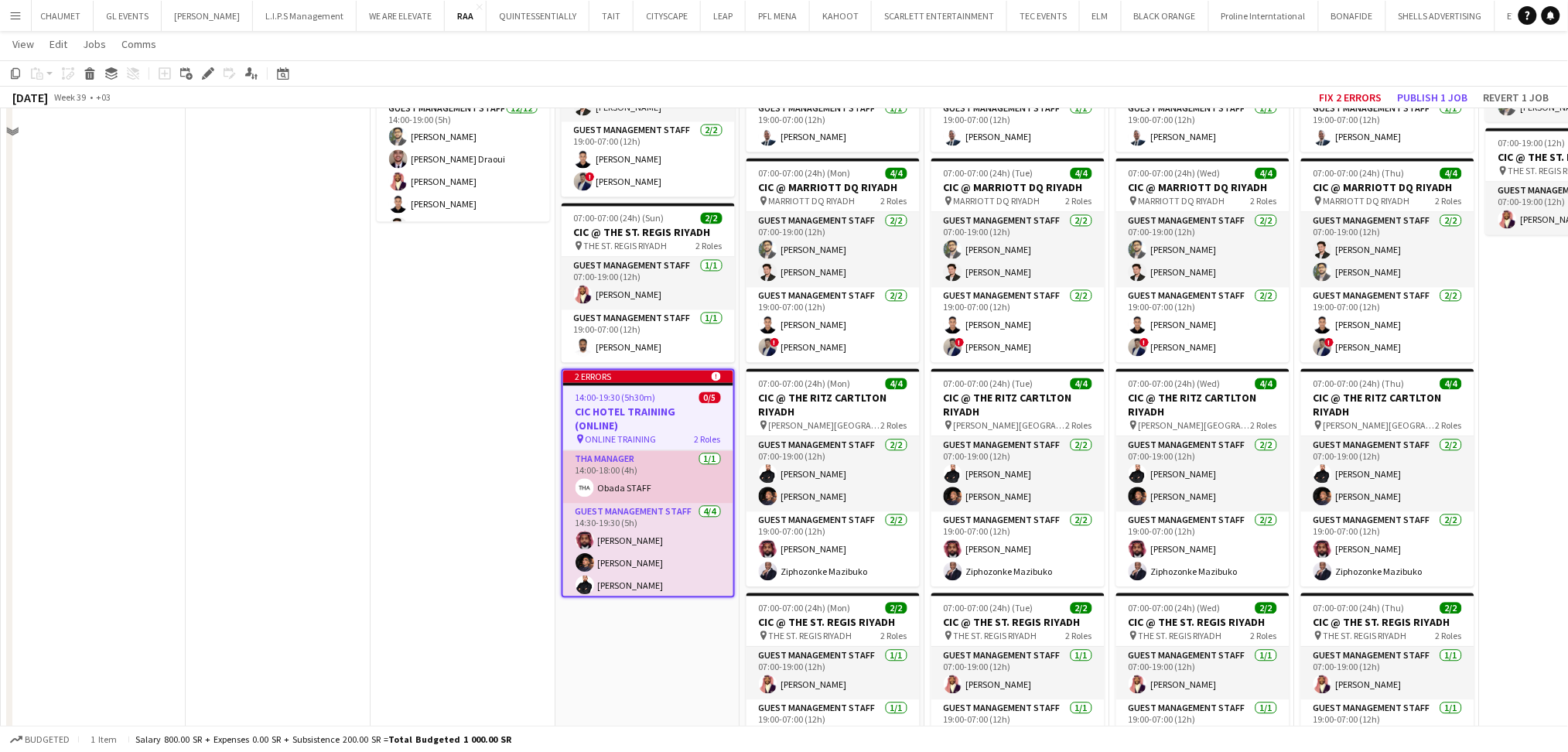
scroll to position [1031, 0]
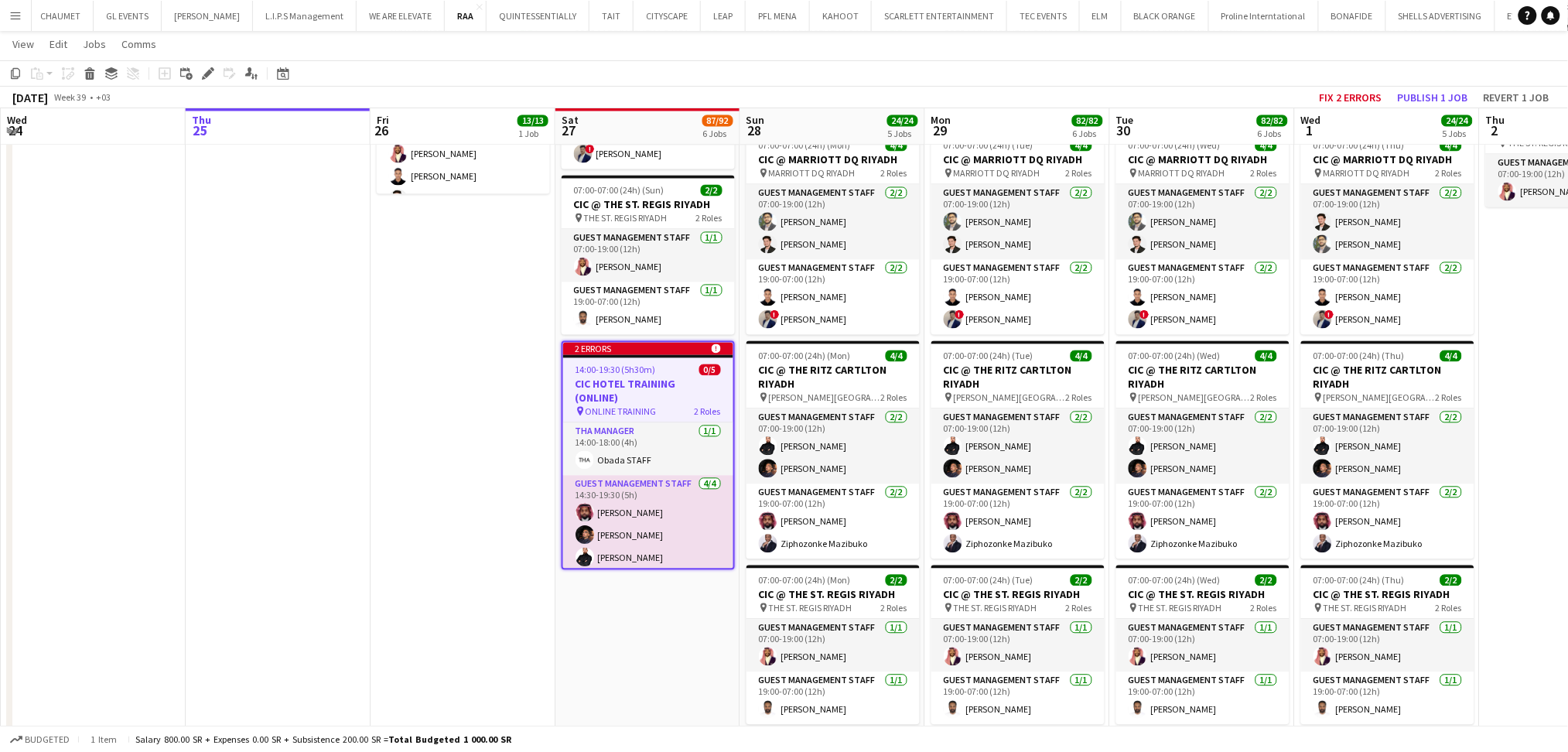
click at [663, 385] on h3 "CIC HOTEL TRAINING (ONLINE)" at bounding box center [648, 391] width 170 height 28
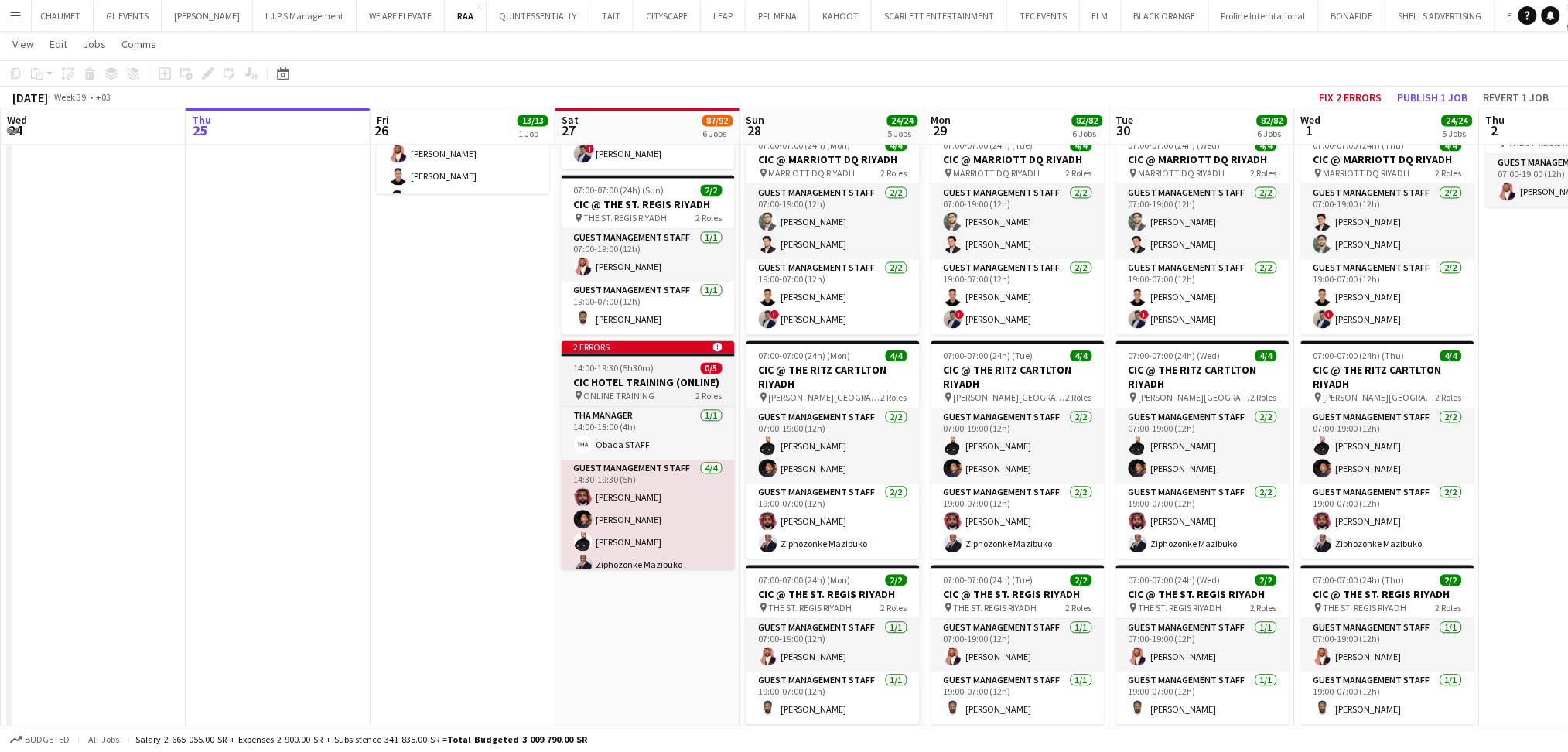
click at [718, 347] on icon at bounding box center [717, 347] width 9 height 9
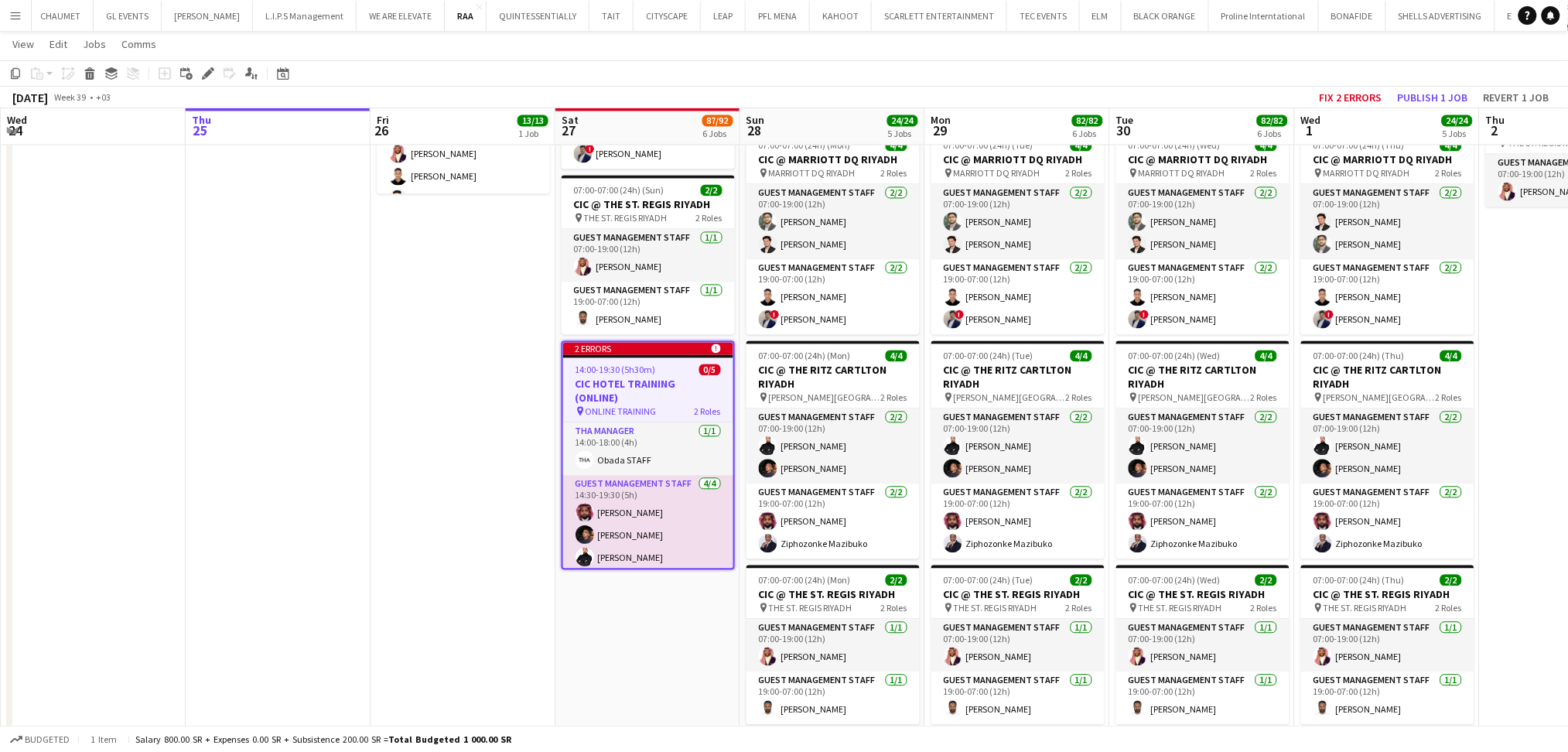
click at [683, 346] on div "2 errors alert-circle" at bounding box center [648, 349] width 170 height 13
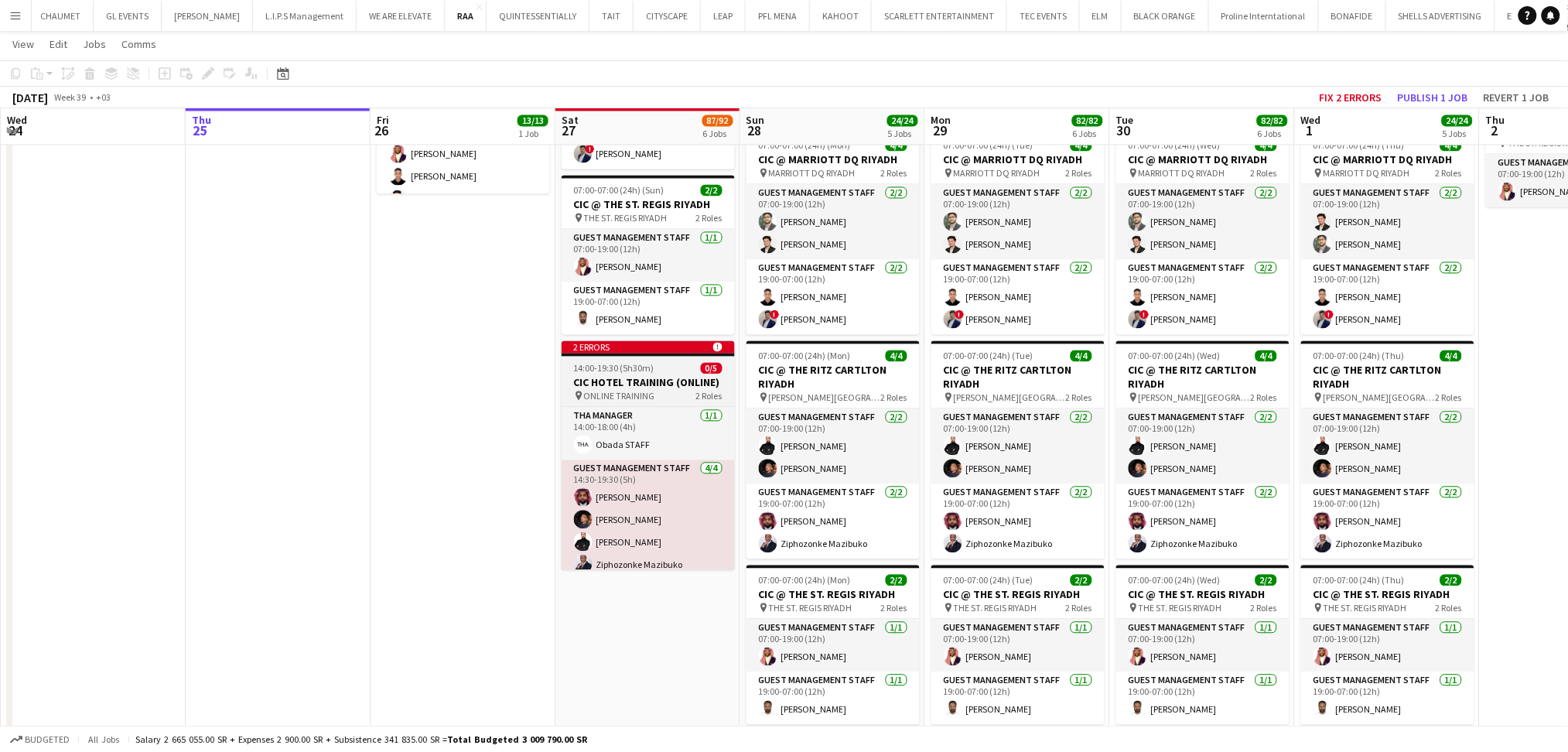
click at [699, 346] on div "2 errors alert-circle" at bounding box center [648, 347] width 173 height 13
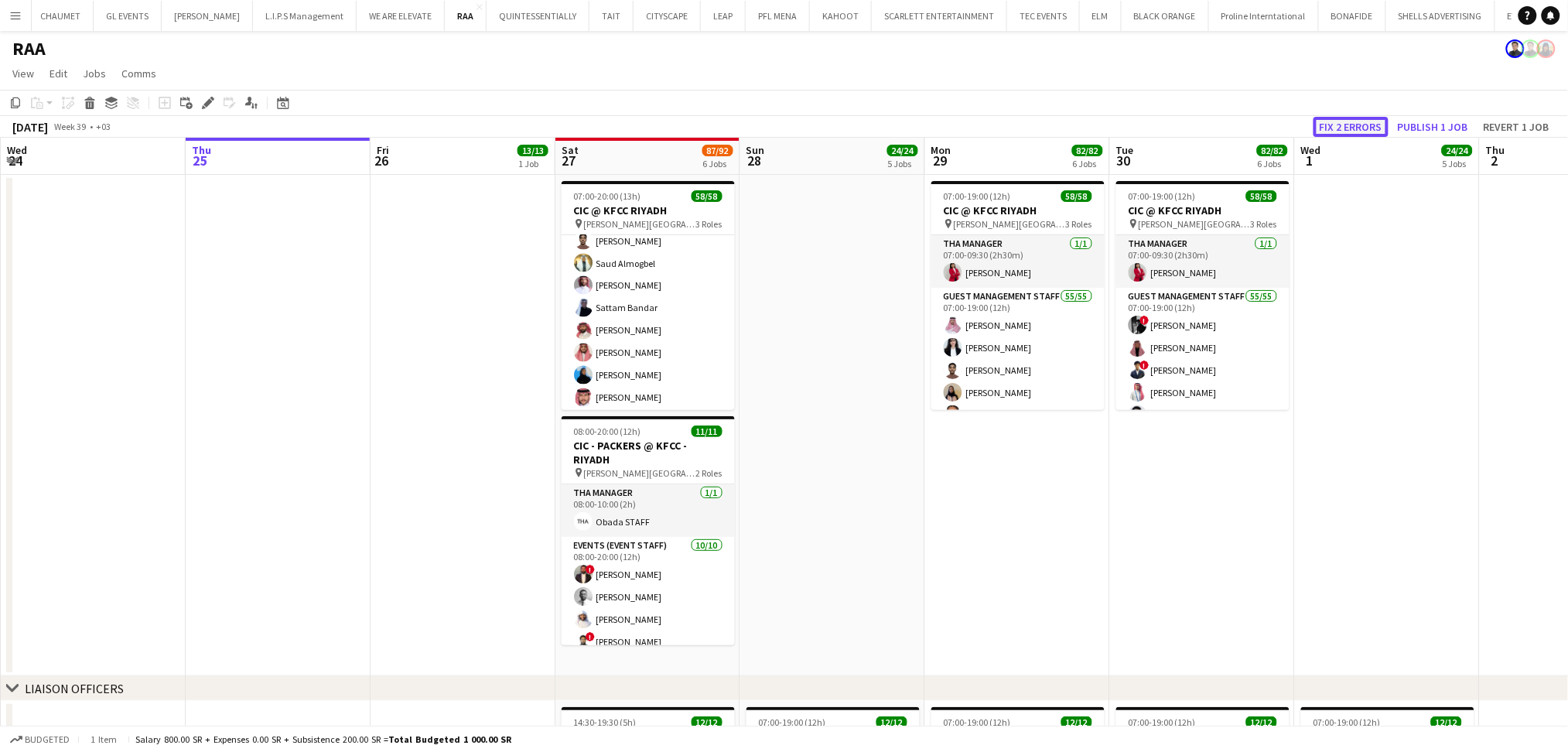
click at [1360, 127] on button "Fix 2 errors" at bounding box center [1351, 127] width 75 height 20
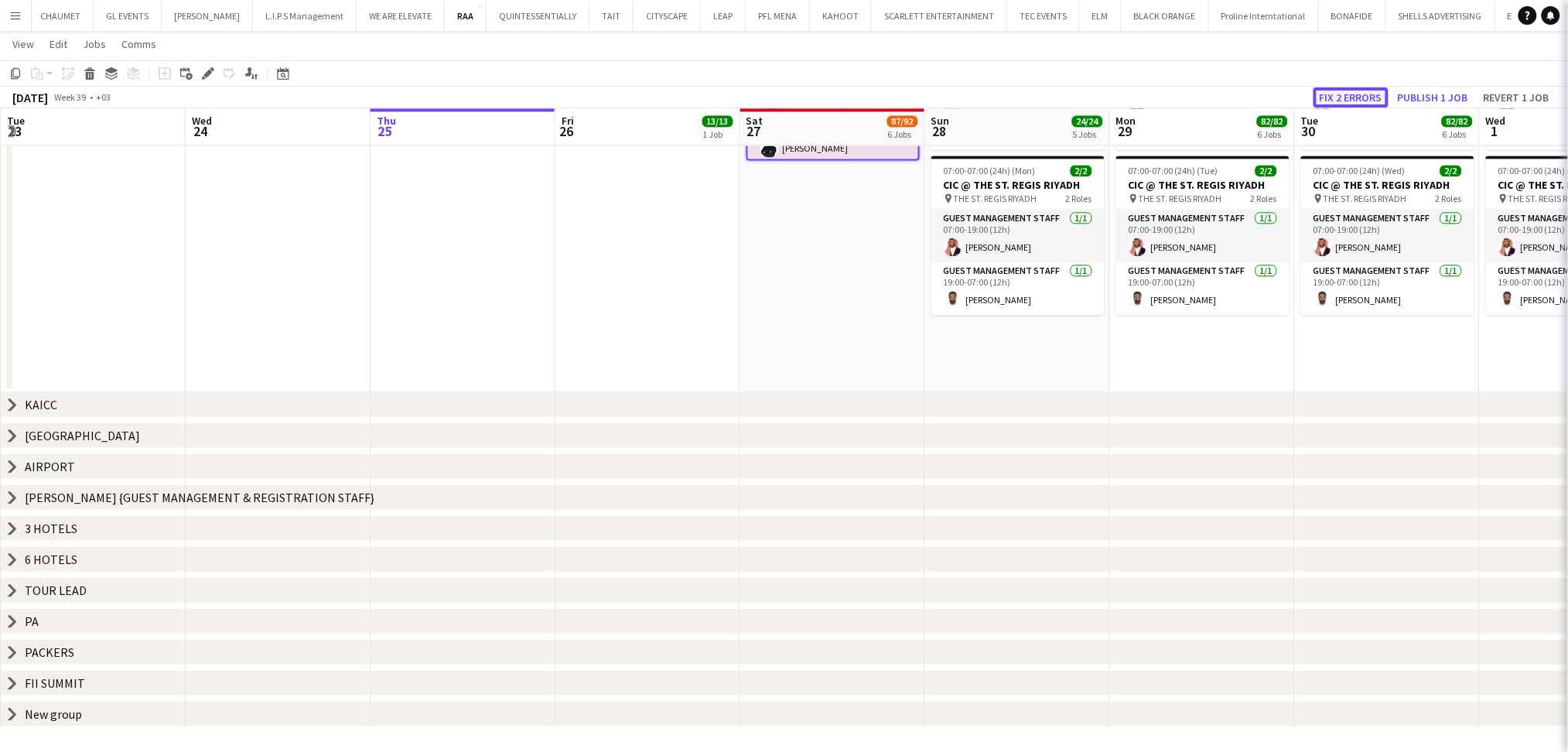
scroll to position [0, 532]
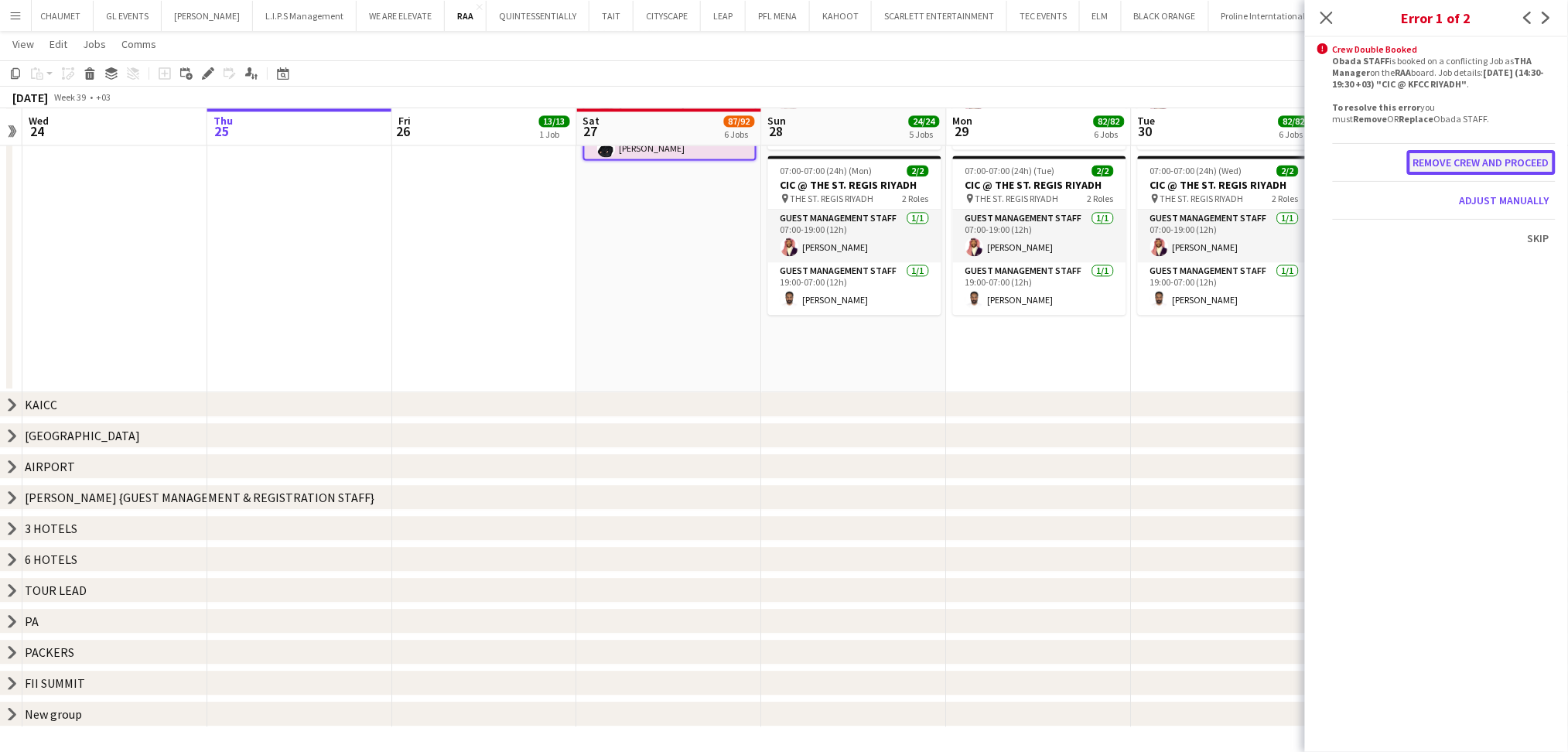
click at [1467, 161] on button "Remove crew and proceed" at bounding box center [1481, 162] width 148 height 25
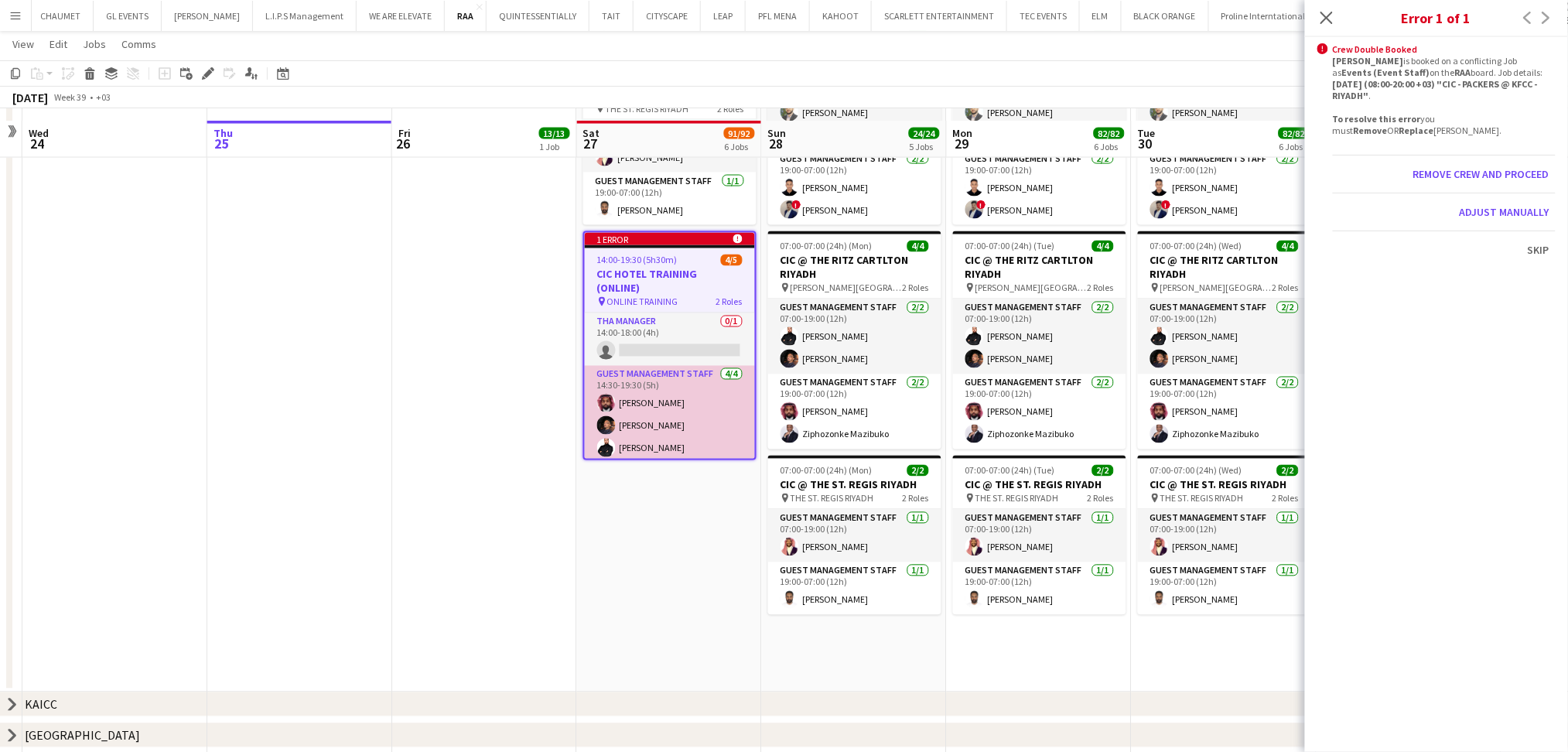
scroll to position [872, 0]
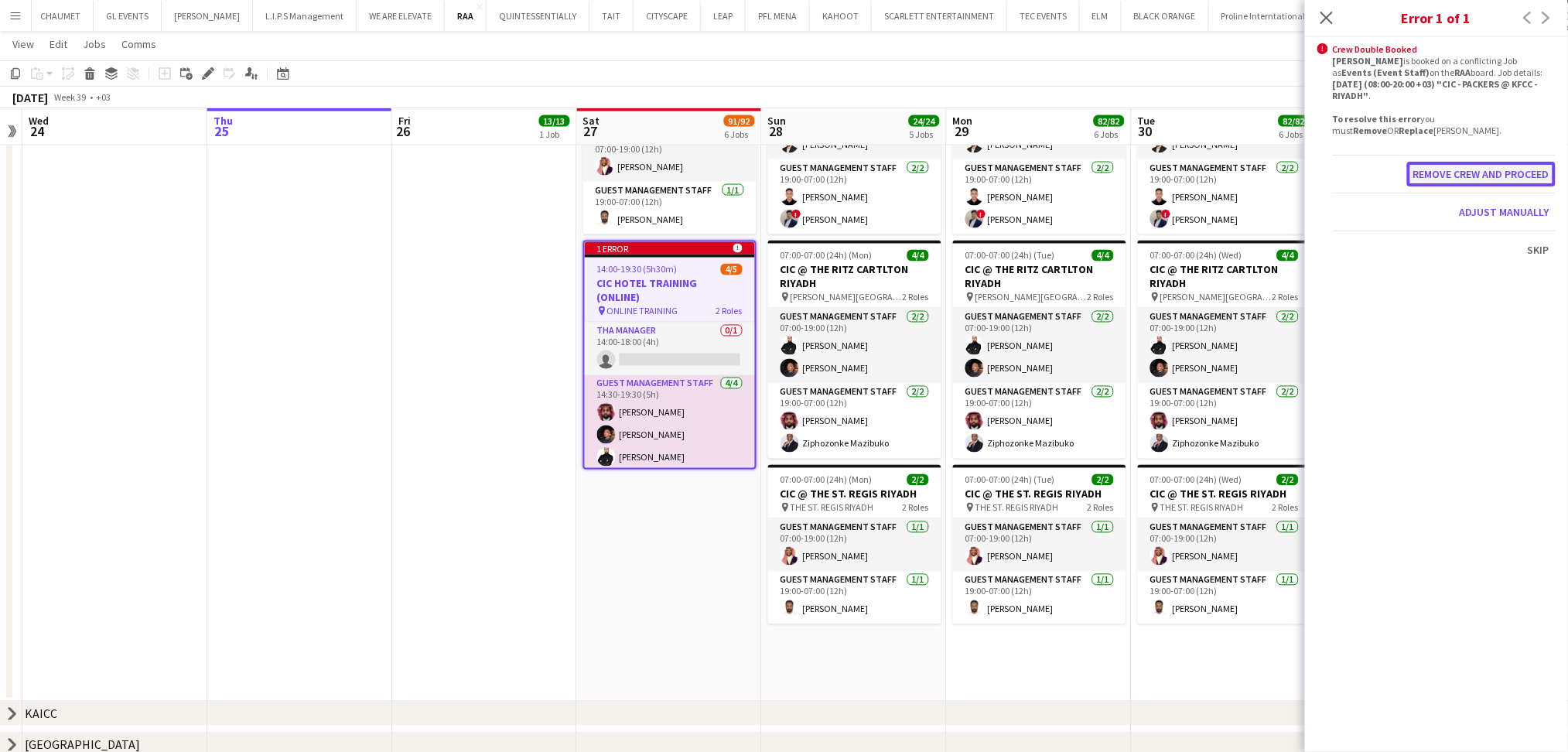
click at [1483, 171] on button "Remove crew and proceed" at bounding box center [1481, 173] width 148 height 25
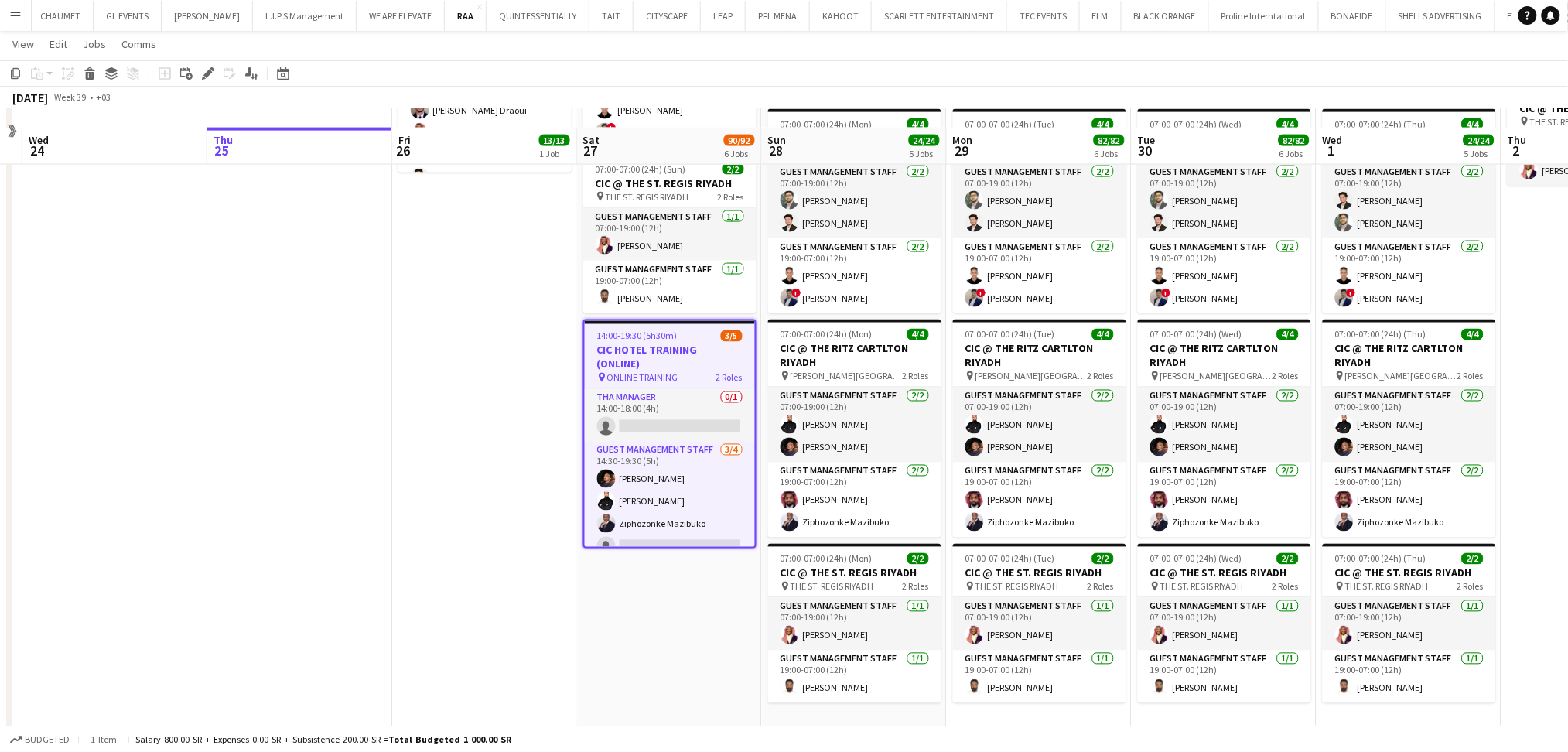
scroll to position [825, 0]
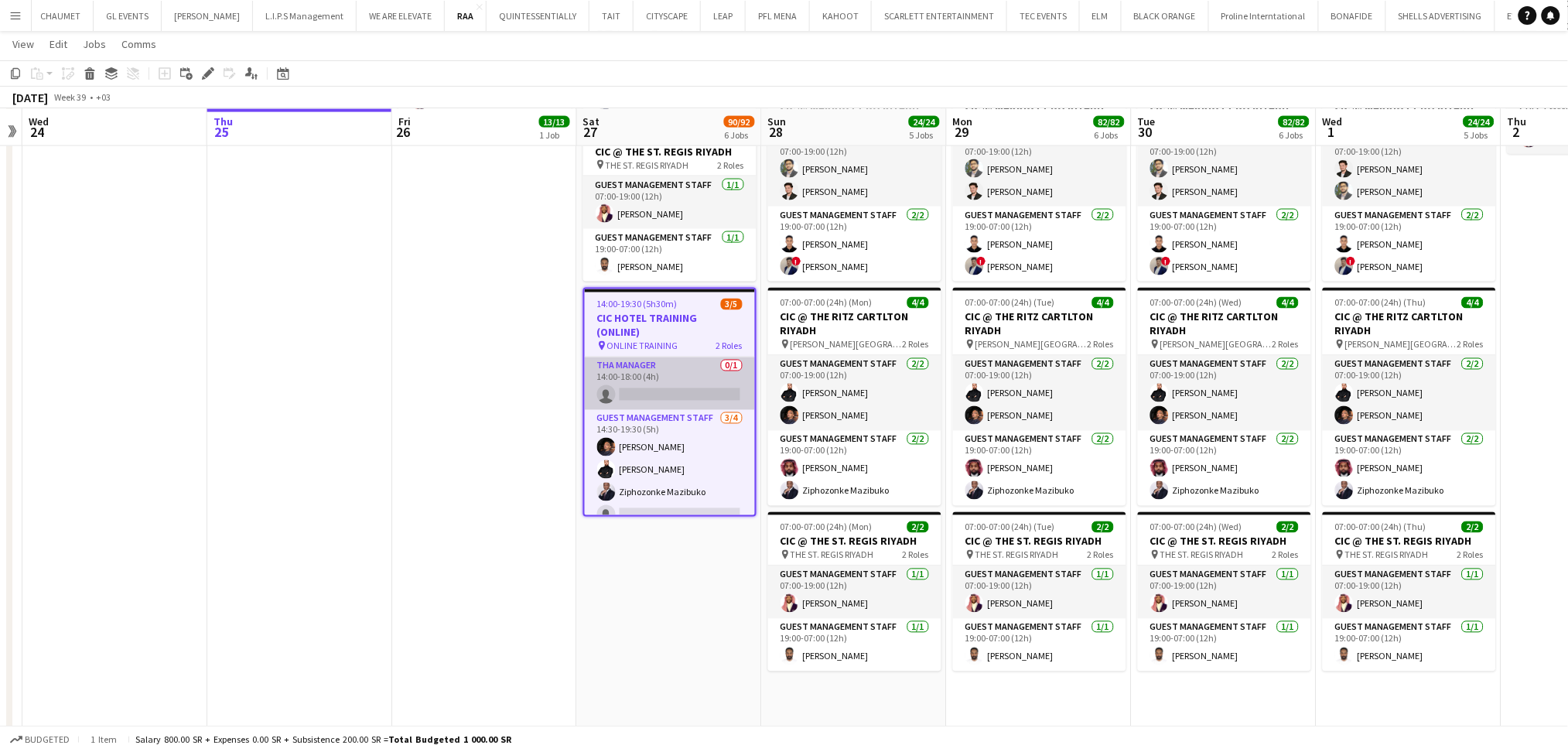
click at [698, 376] on app-card-role "THA Manager 0/1 14:00-18:00 (4h) single-neutral-actions" at bounding box center [669, 382] width 170 height 52
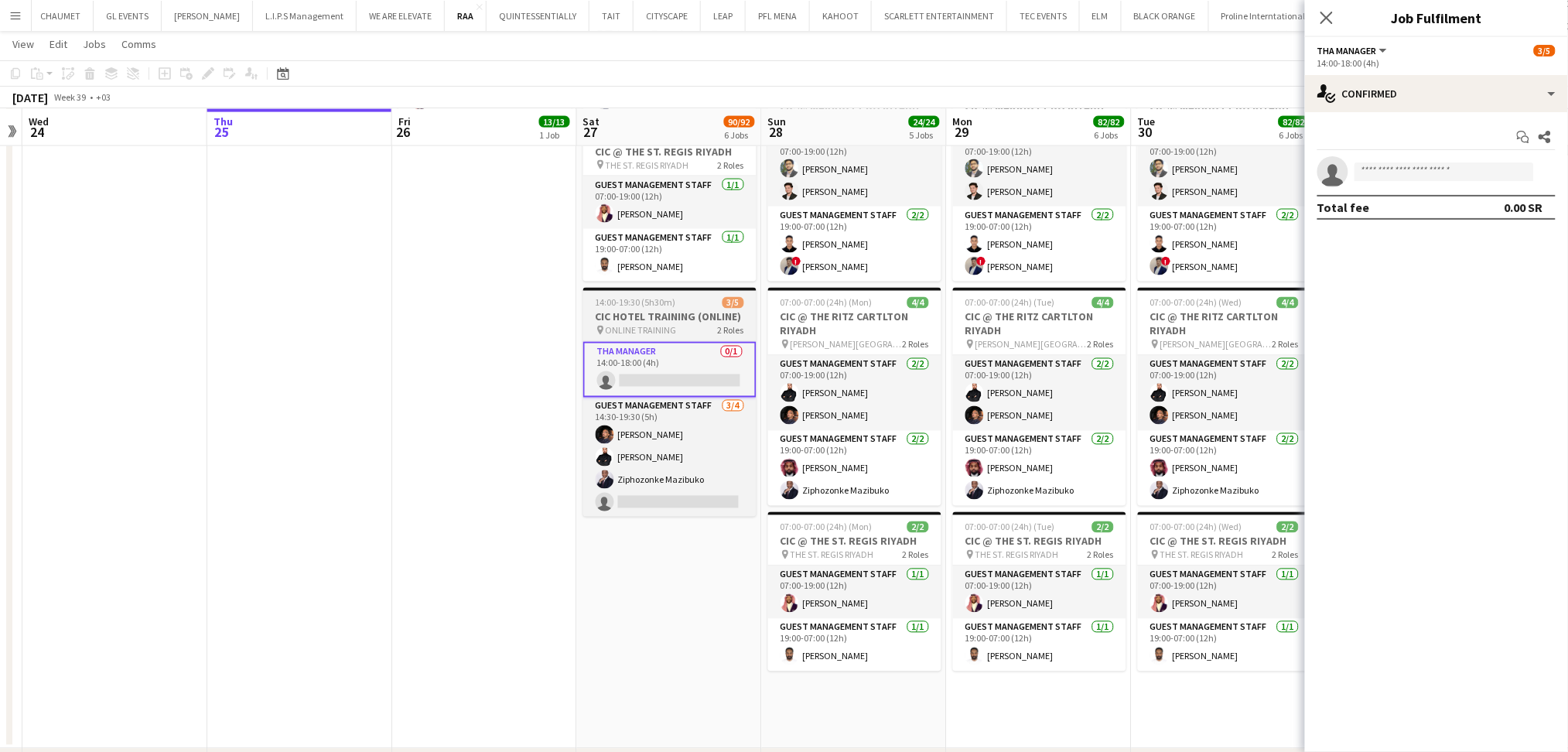
scroll to position [0, 535]
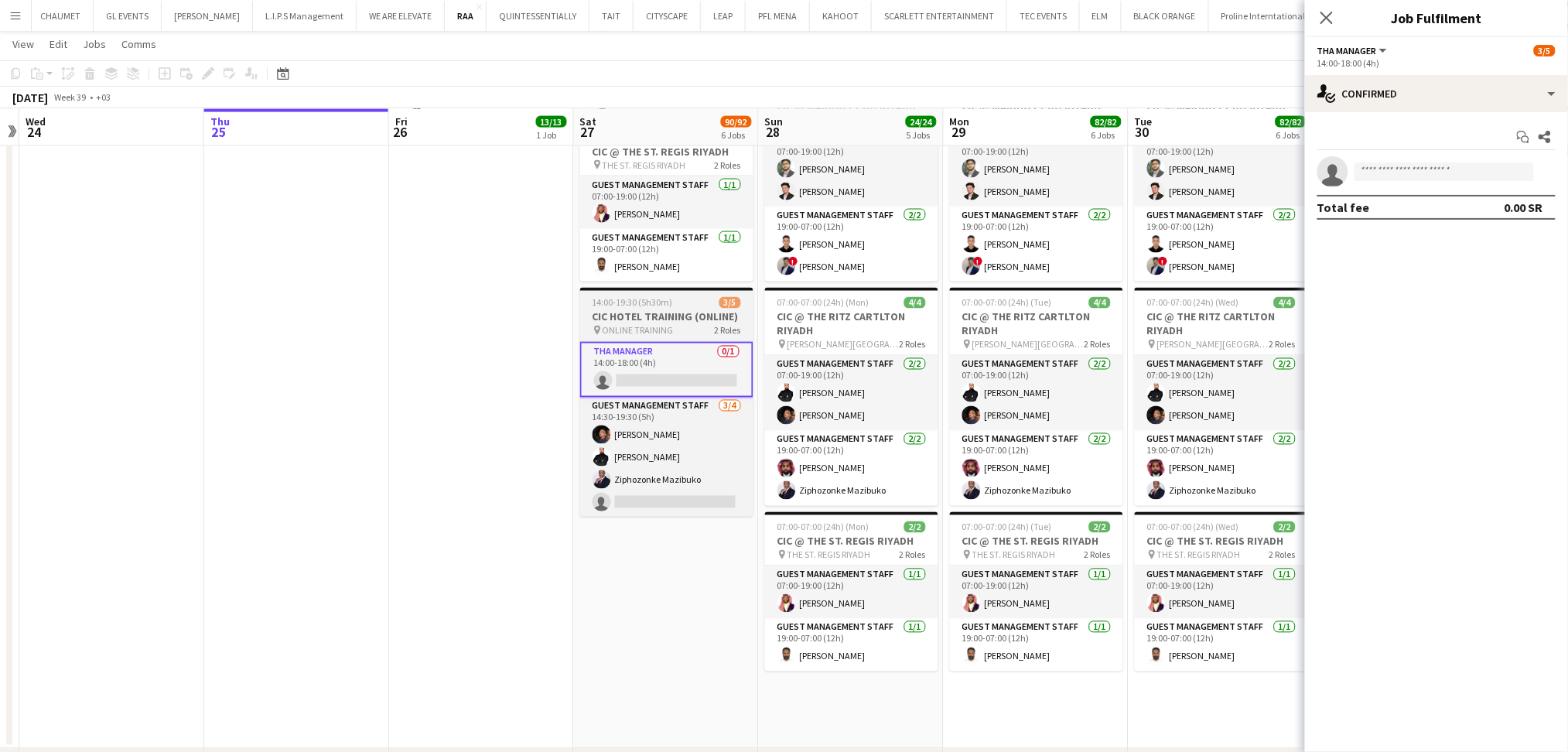
click at [675, 318] on h3 "CIC HOTEL TRAINING (ONLINE)" at bounding box center [667, 317] width 173 height 14
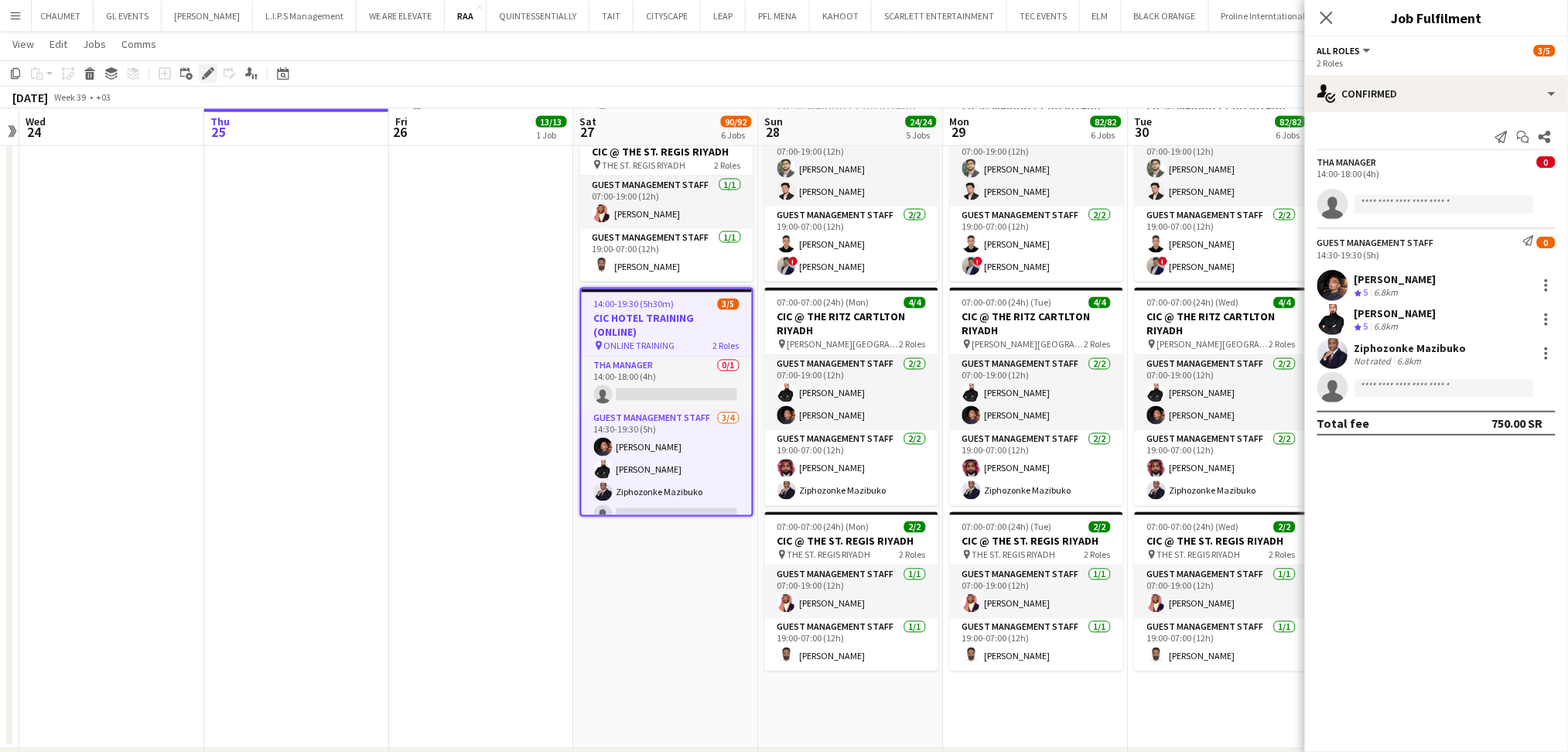
click at [212, 70] on icon at bounding box center [212, 69] width 4 height 4
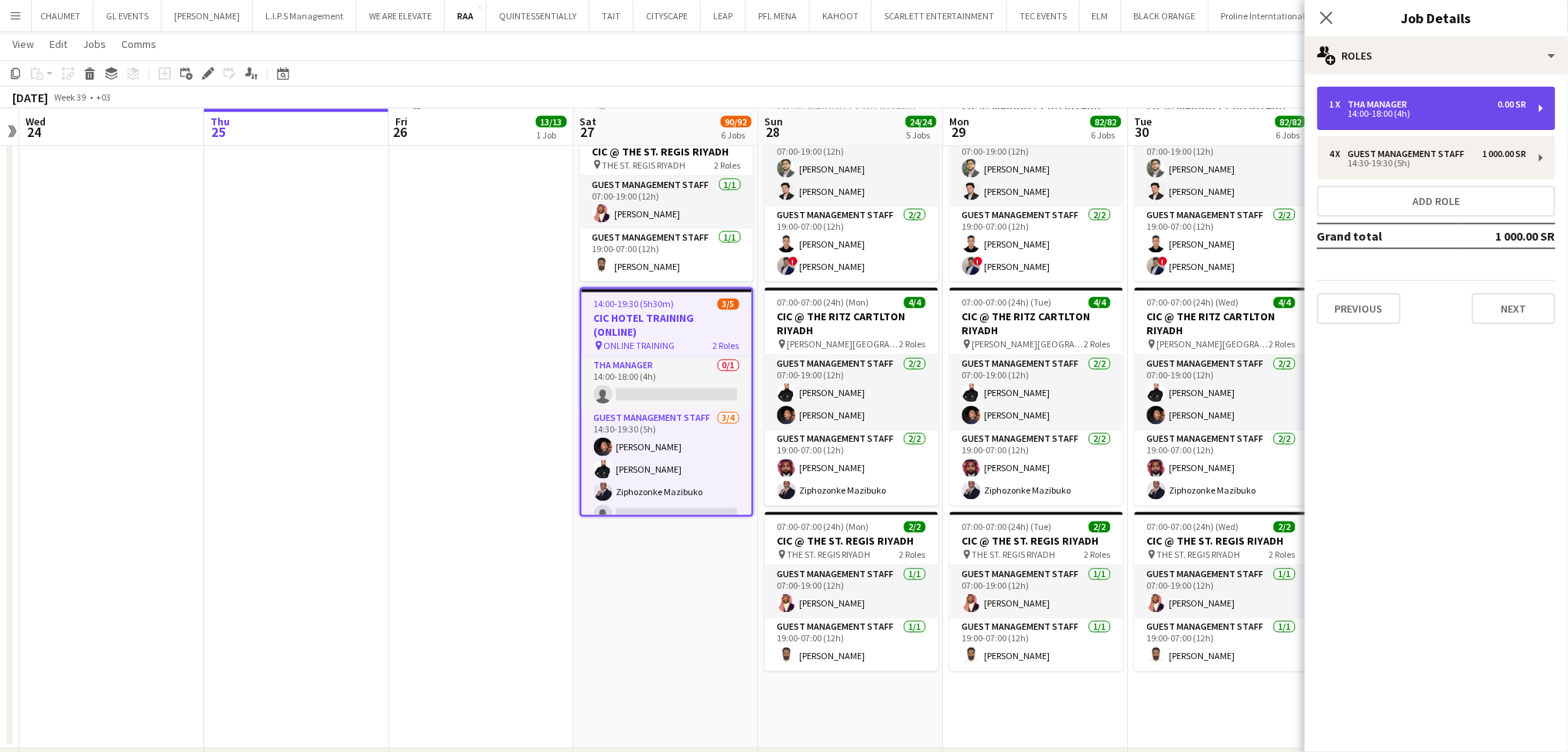
click at [1445, 116] on div "14:00-18:00 (4h)" at bounding box center [1427, 114] width 198 height 8
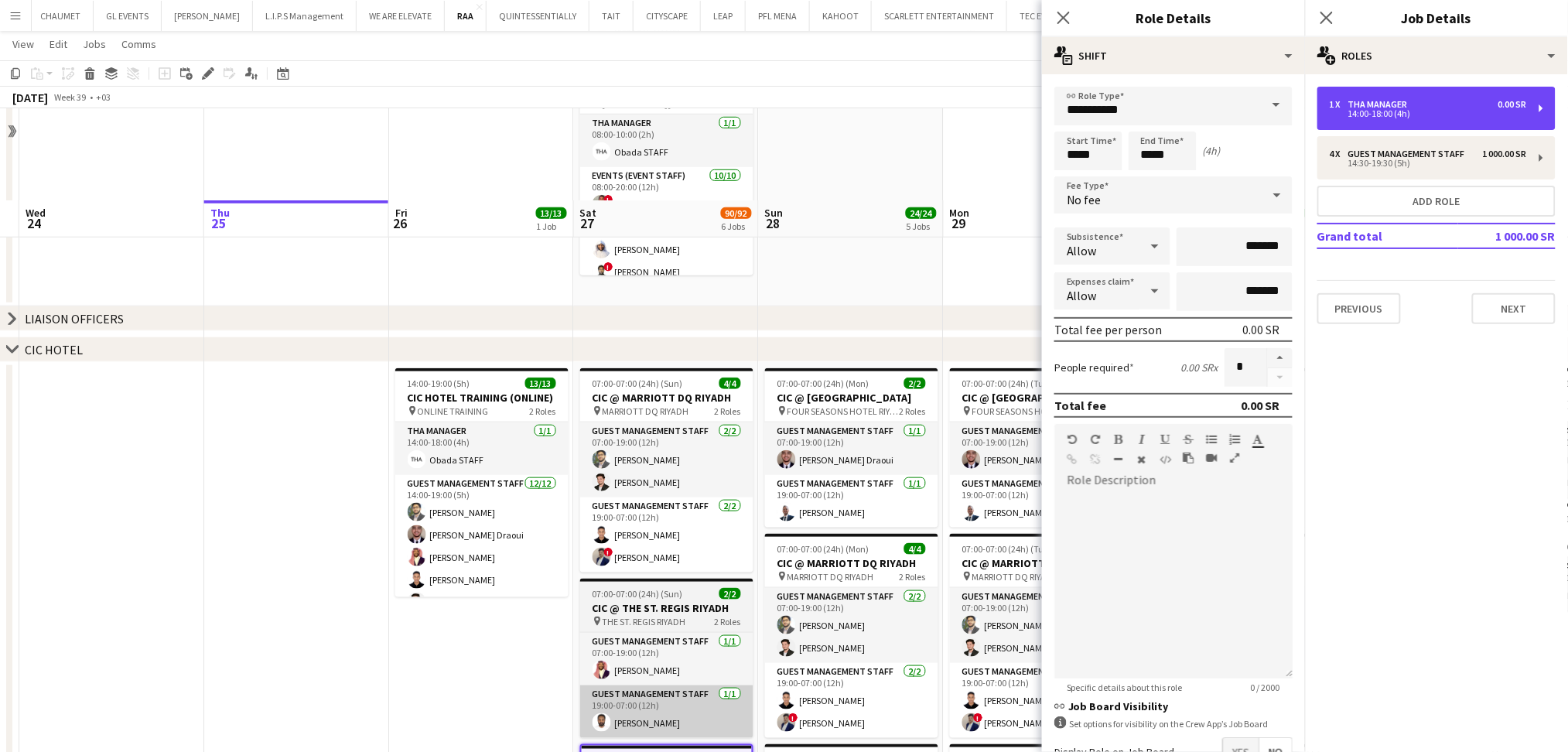
scroll to position [205, 0]
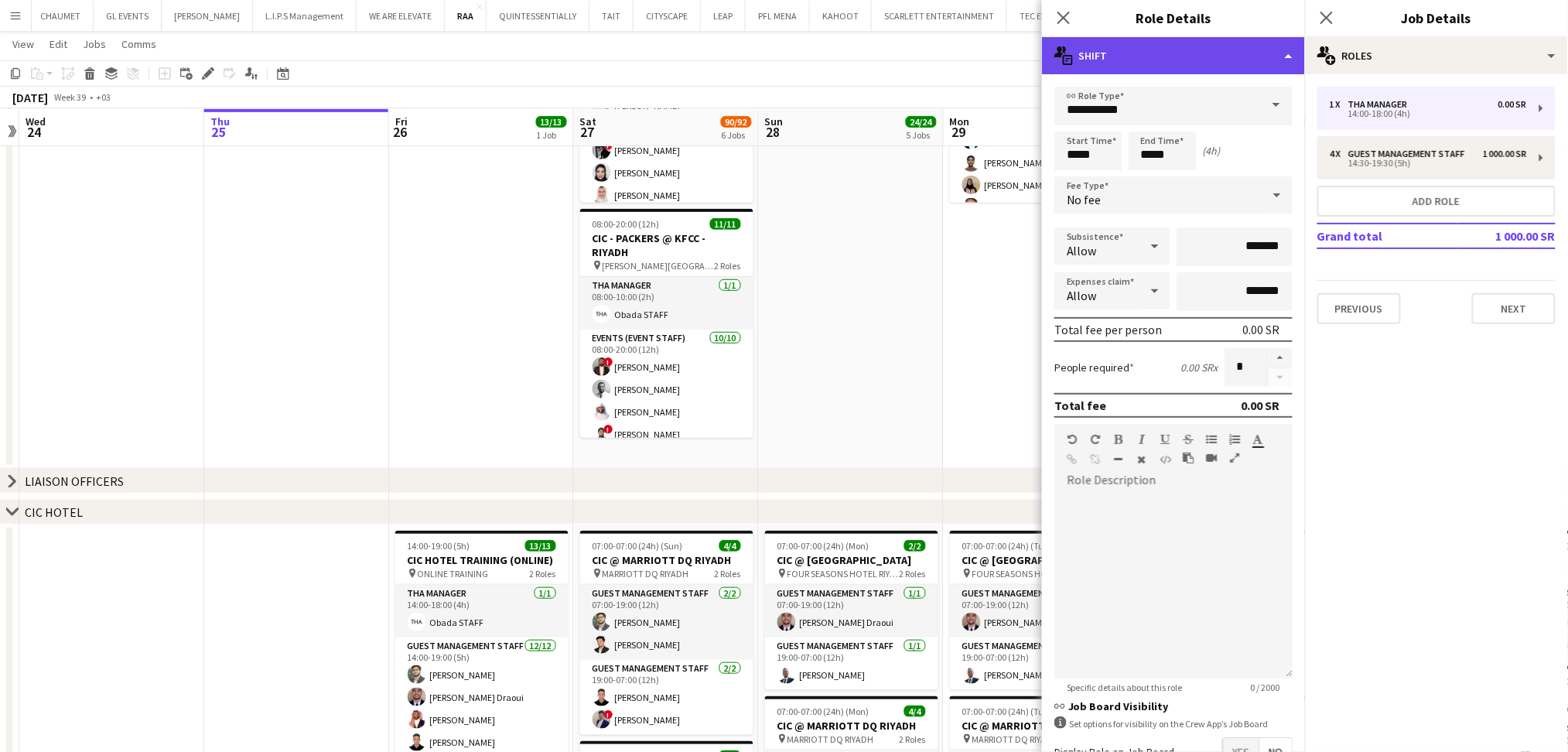
click at [1213, 55] on div "multiple-actions-text Shift" at bounding box center [1173, 56] width 262 height 37
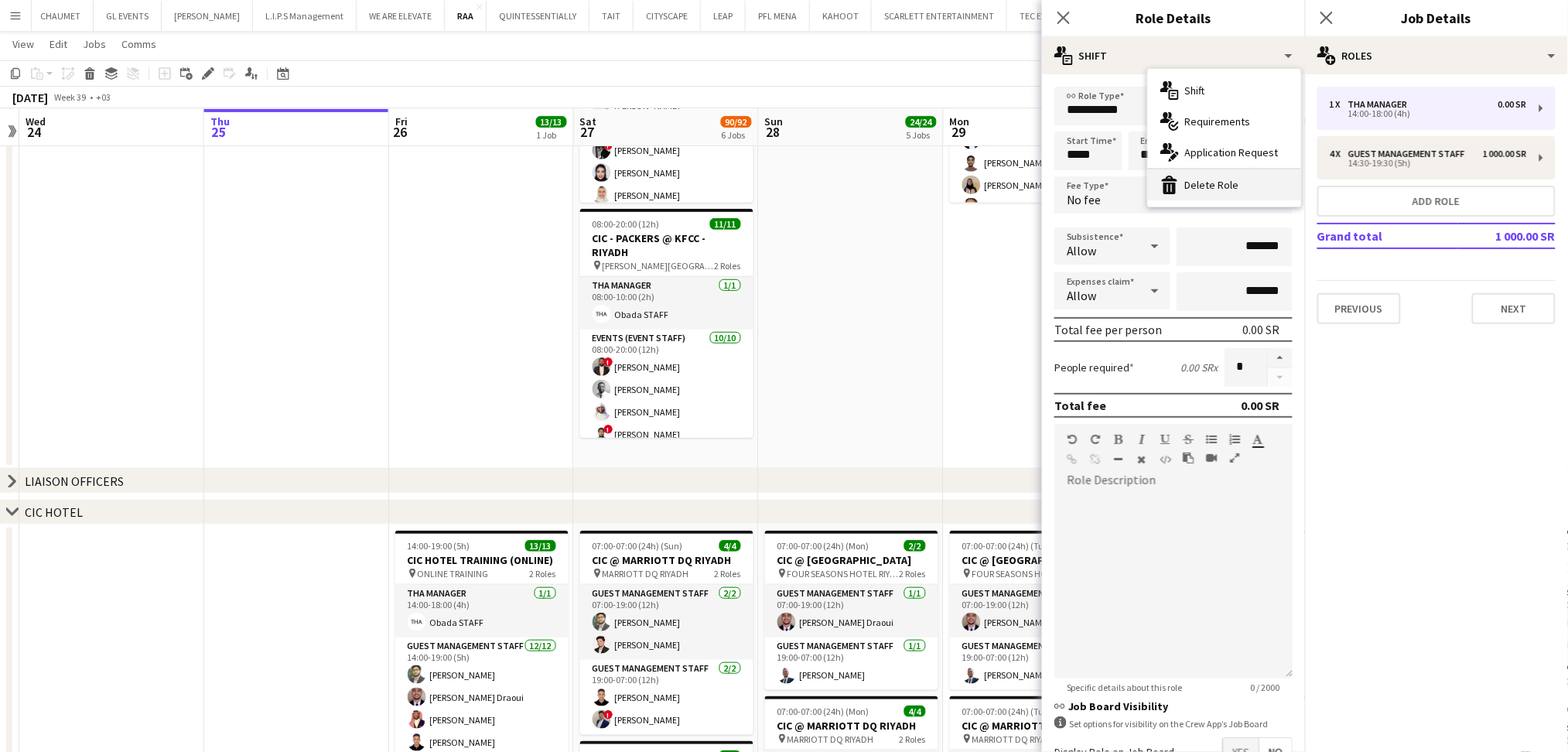
click at [1242, 191] on div "bin-2 Delete Role" at bounding box center [1224, 184] width 153 height 30
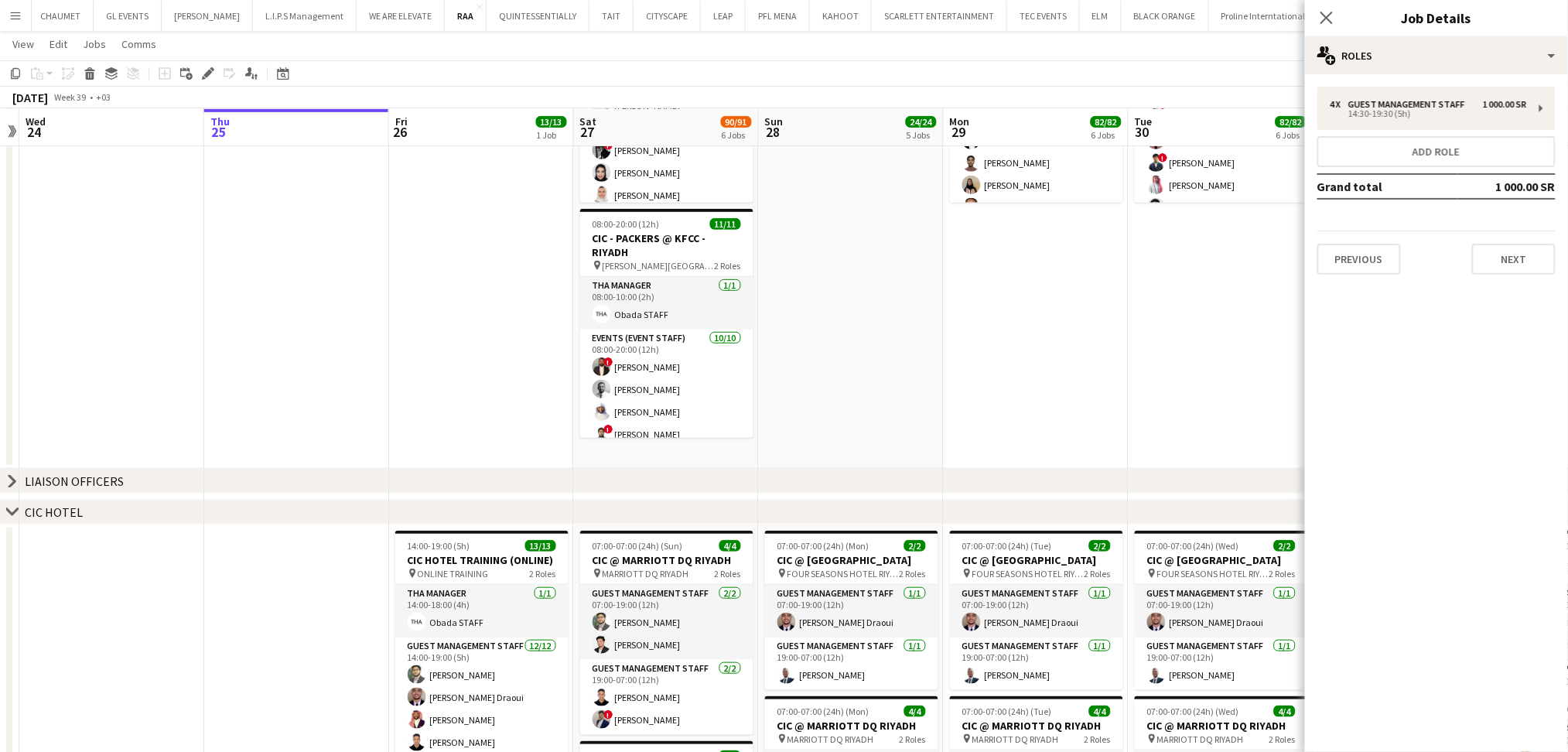
click at [1338, 17] on div "Close pop-in" at bounding box center [1326, 18] width 43 height 35
click at [1329, 15] on icon at bounding box center [1325, 17] width 15 height 15
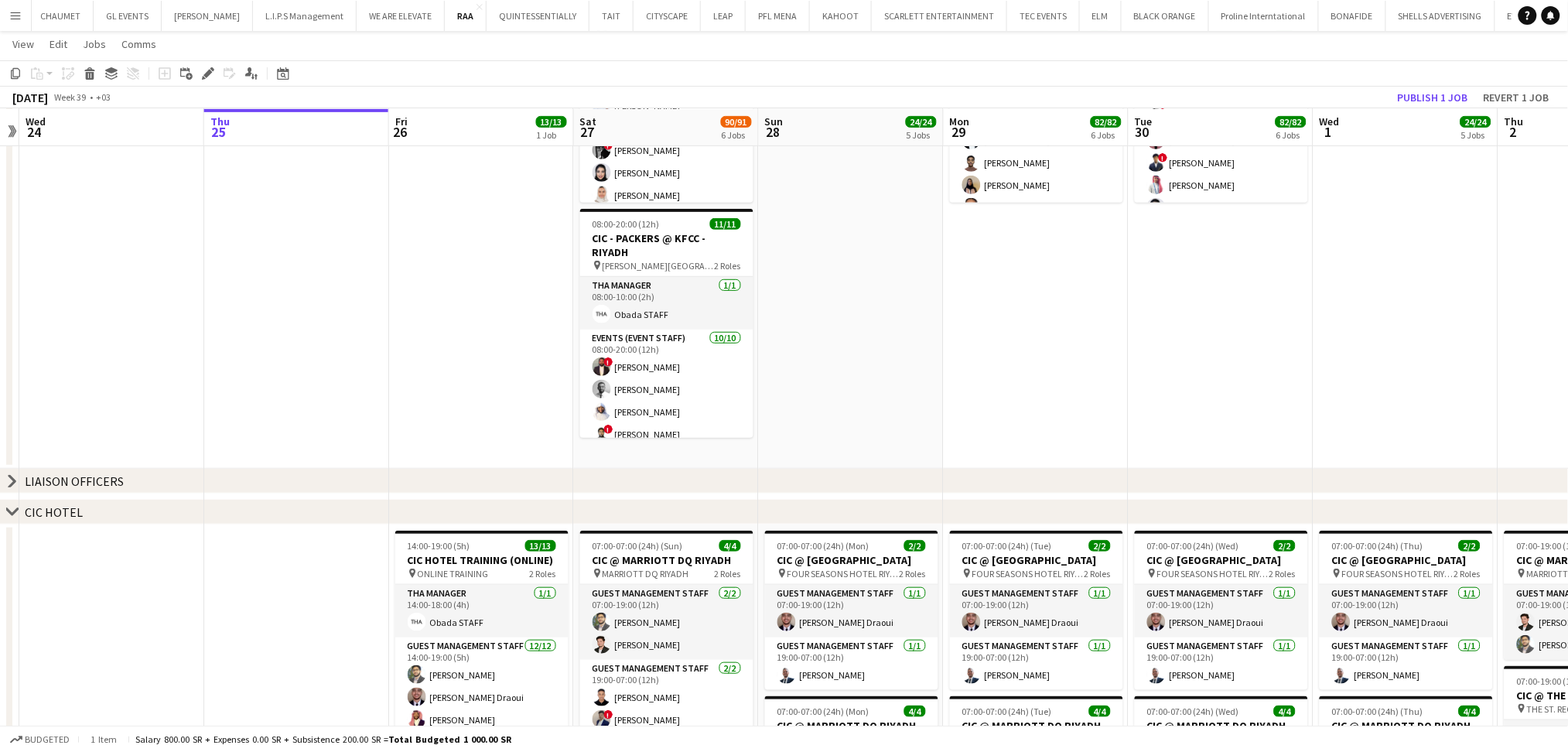
click at [939, 303] on app-date-cell at bounding box center [851, 218] width 185 height 501
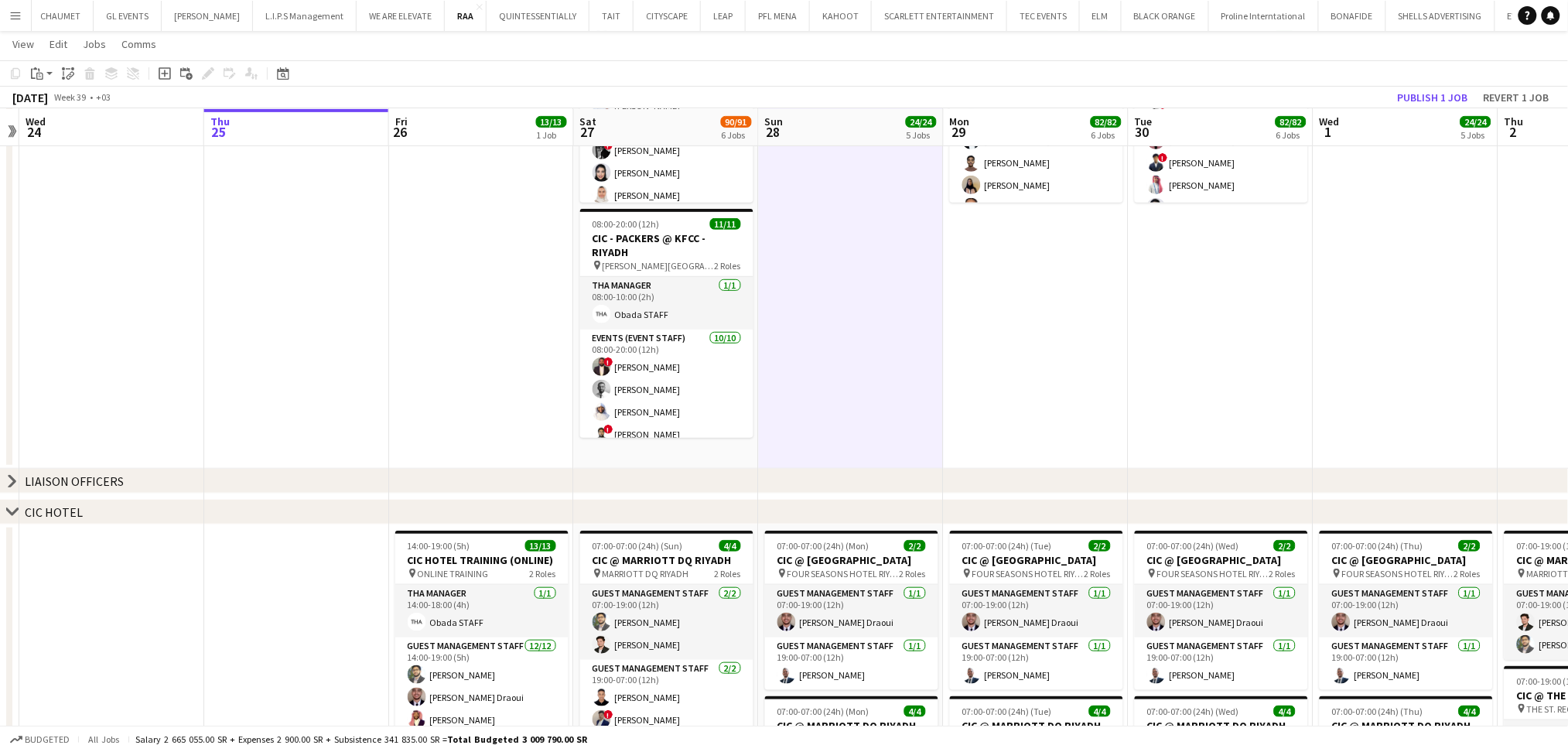
scroll to position [0, 538]
click at [1442, 92] on button "Publish 1 job" at bounding box center [1432, 97] width 83 height 20
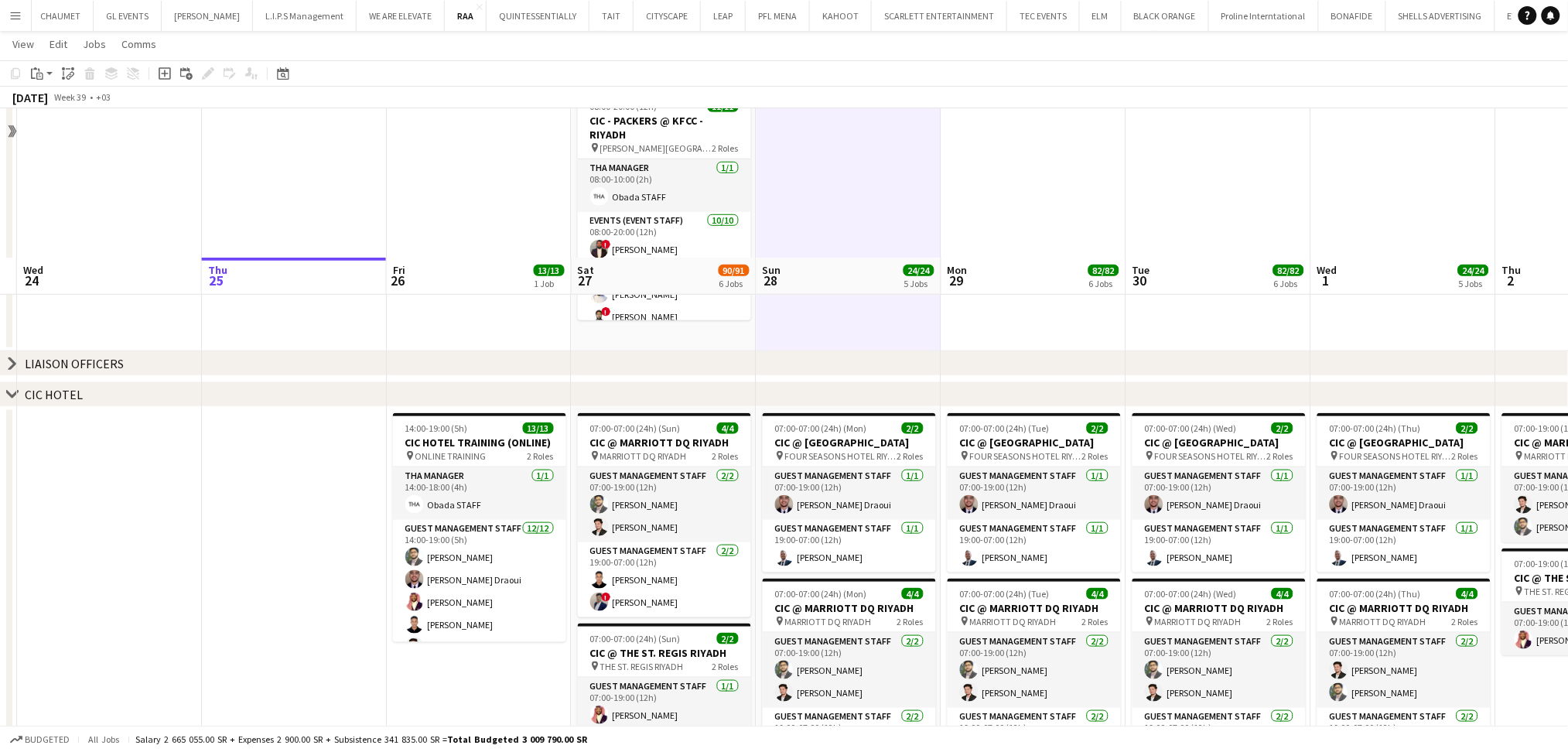
scroll to position [310, 0]
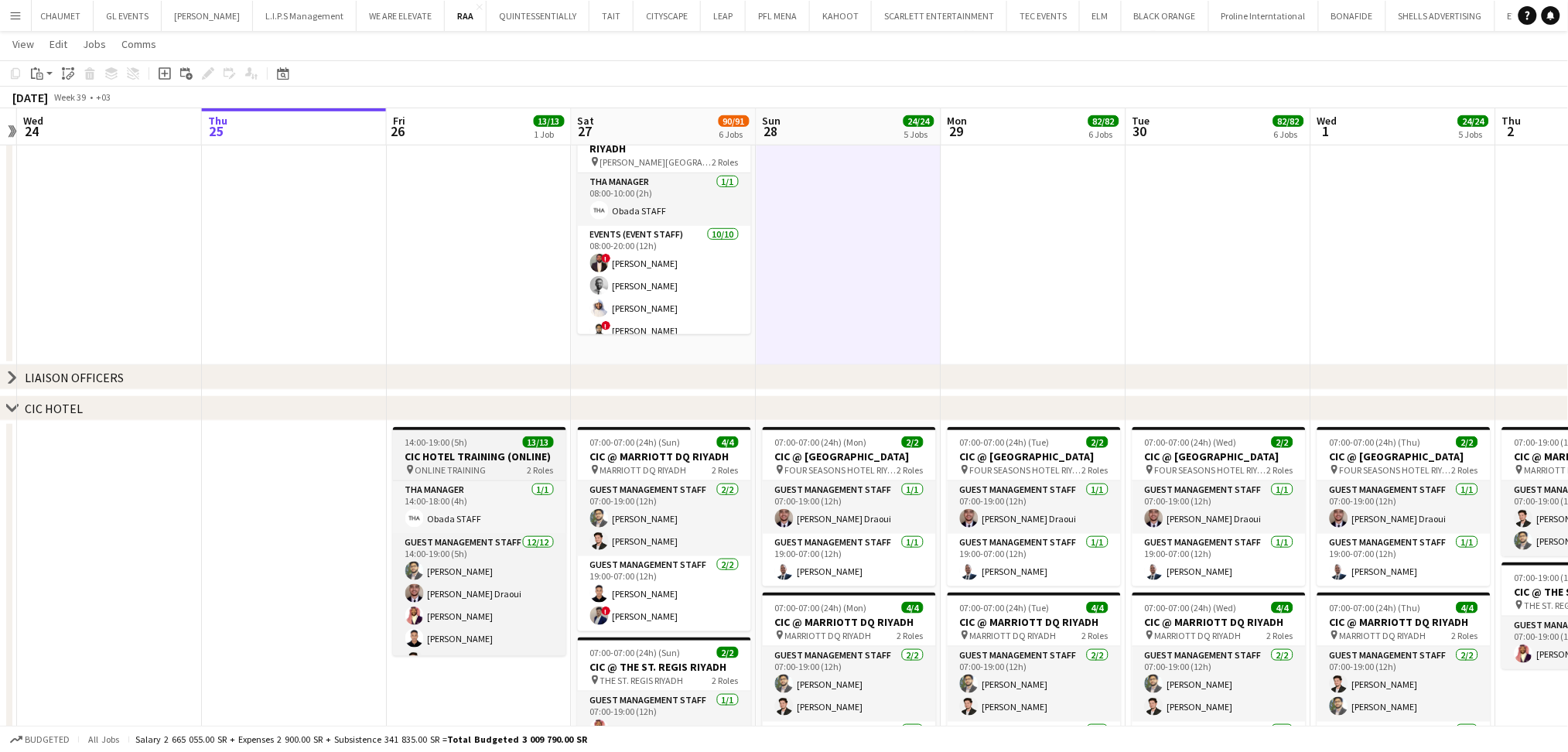
click at [485, 459] on h3 "CIC HOTEL TRAINING (ONLINE)" at bounding box center [480, 456] width 173 height 14
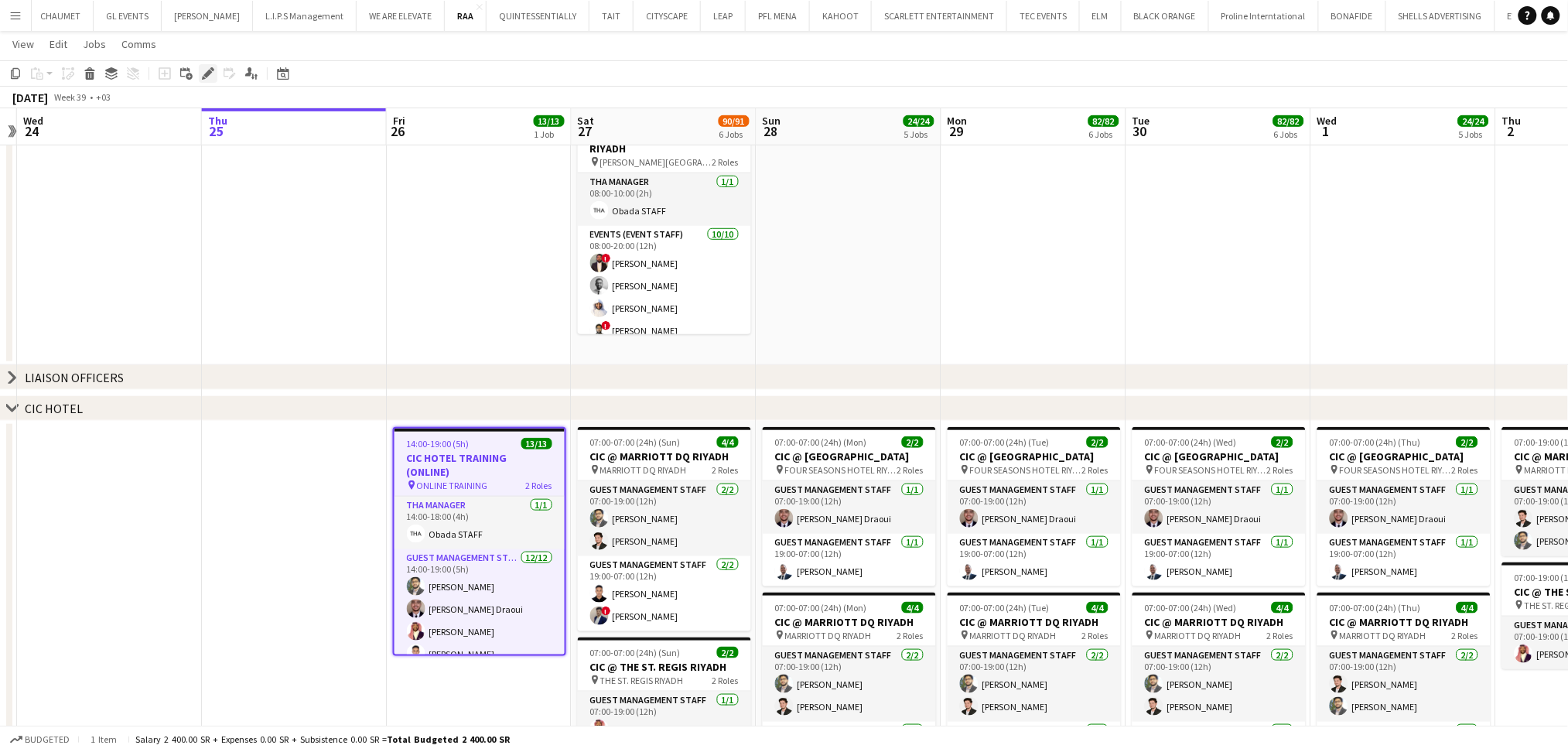
click at [205, 75] on icon at bounding box center [207, 74] width 9 height 9
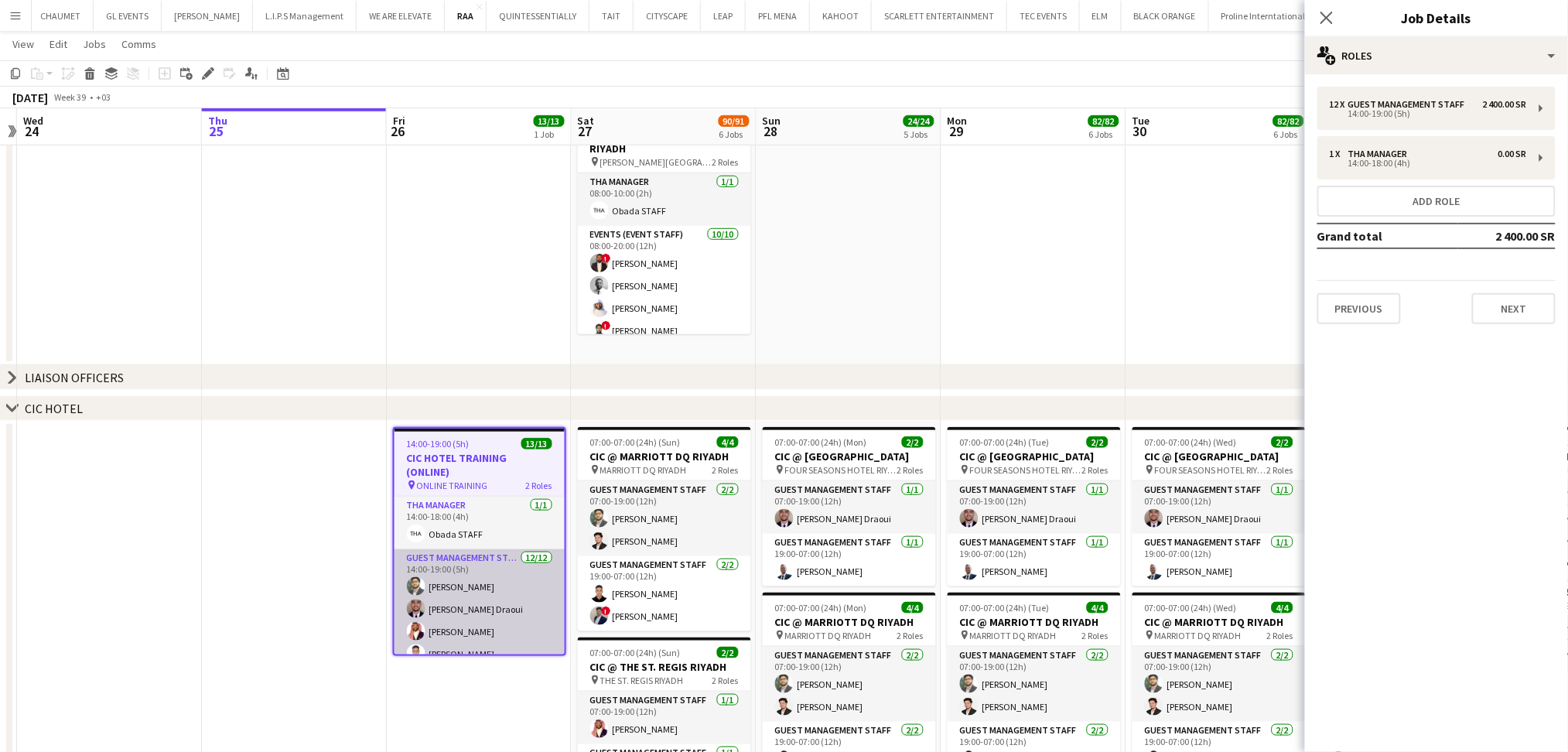
click at [455, 579] on app-card-role "Guest Management Staff [DATE] 14:00-19:00 (5h) [PERSON_NAME] [PERSON_NAME] Drao…" at bounding box center [479, 699] width 170 height 299
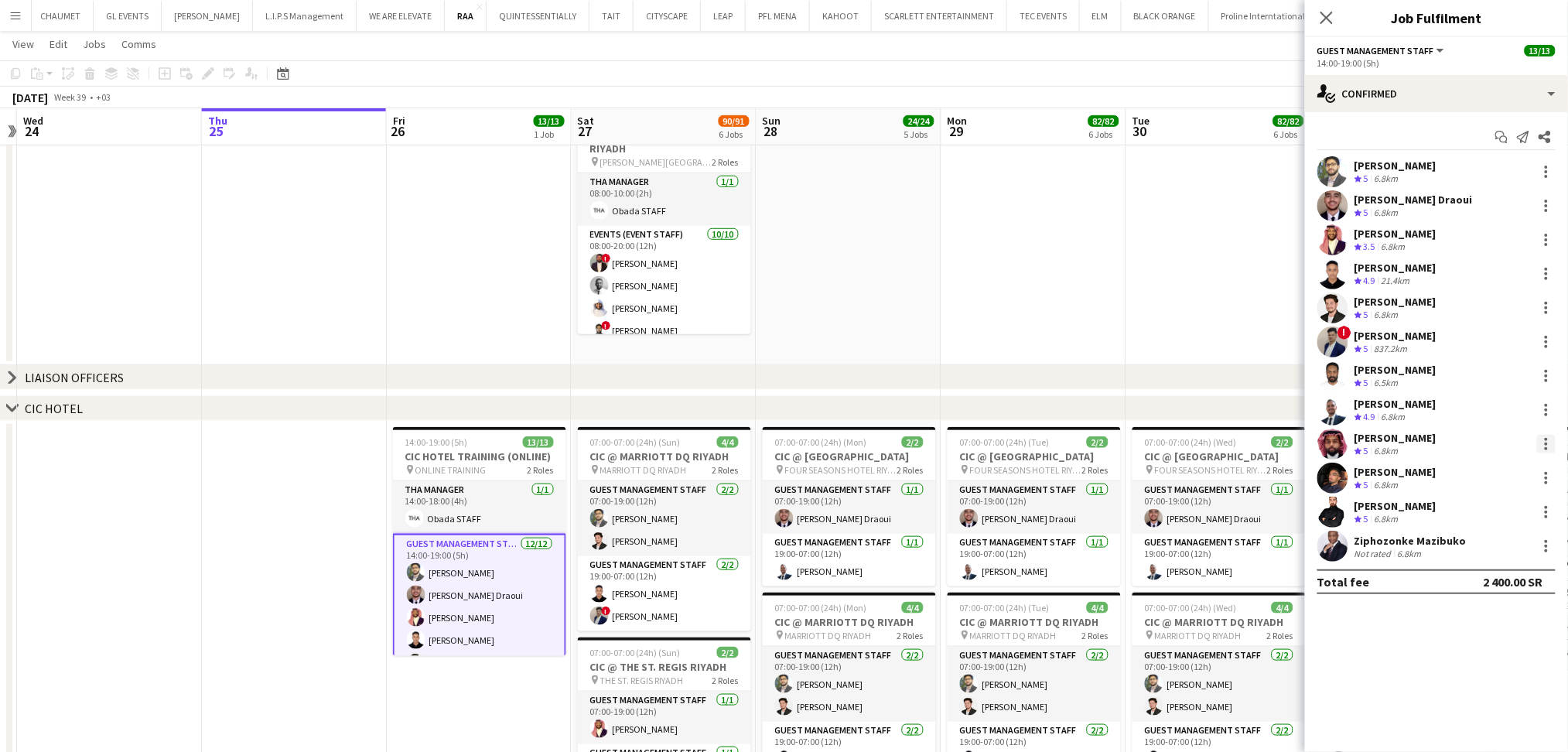
click at [1550, 442] on div at bounding box center [1545, 443] width 19 height 19
click at [1523, 610] on button "Remove" at bounding box center [1495, 621] width 121 height 37
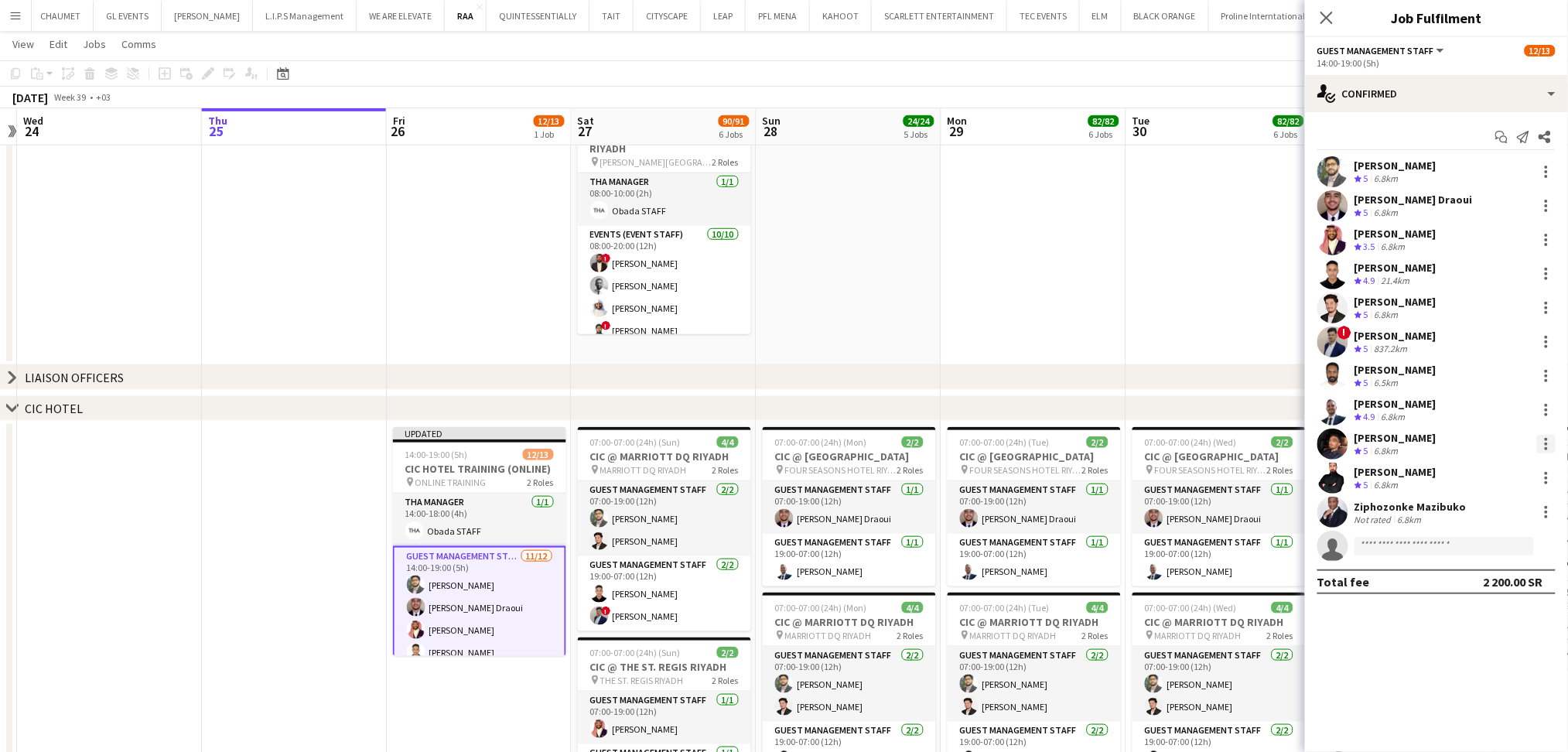
click at [1545, 440] on div at bounding box center [1545, 443] width 19 height 19
click at [1517, 606] on button "Remove" at bounding box center [1495, 621] width 121 height 37
click at [1541, 438] on div at bounding box center [1545, 443] width 19 height 19
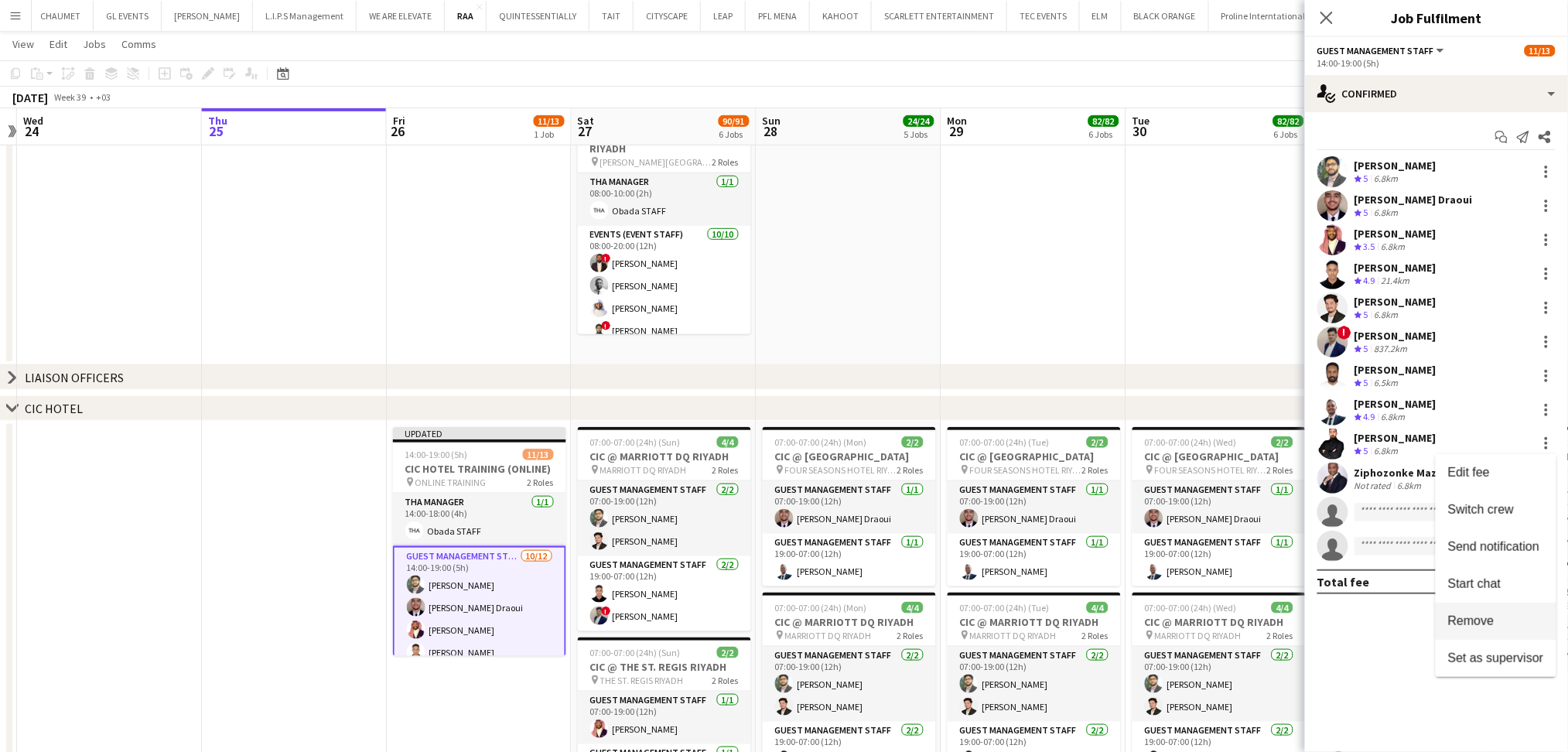
click at [1507, 607] on button "Remove" at bounding box center [1495, 621] width 121 height 37
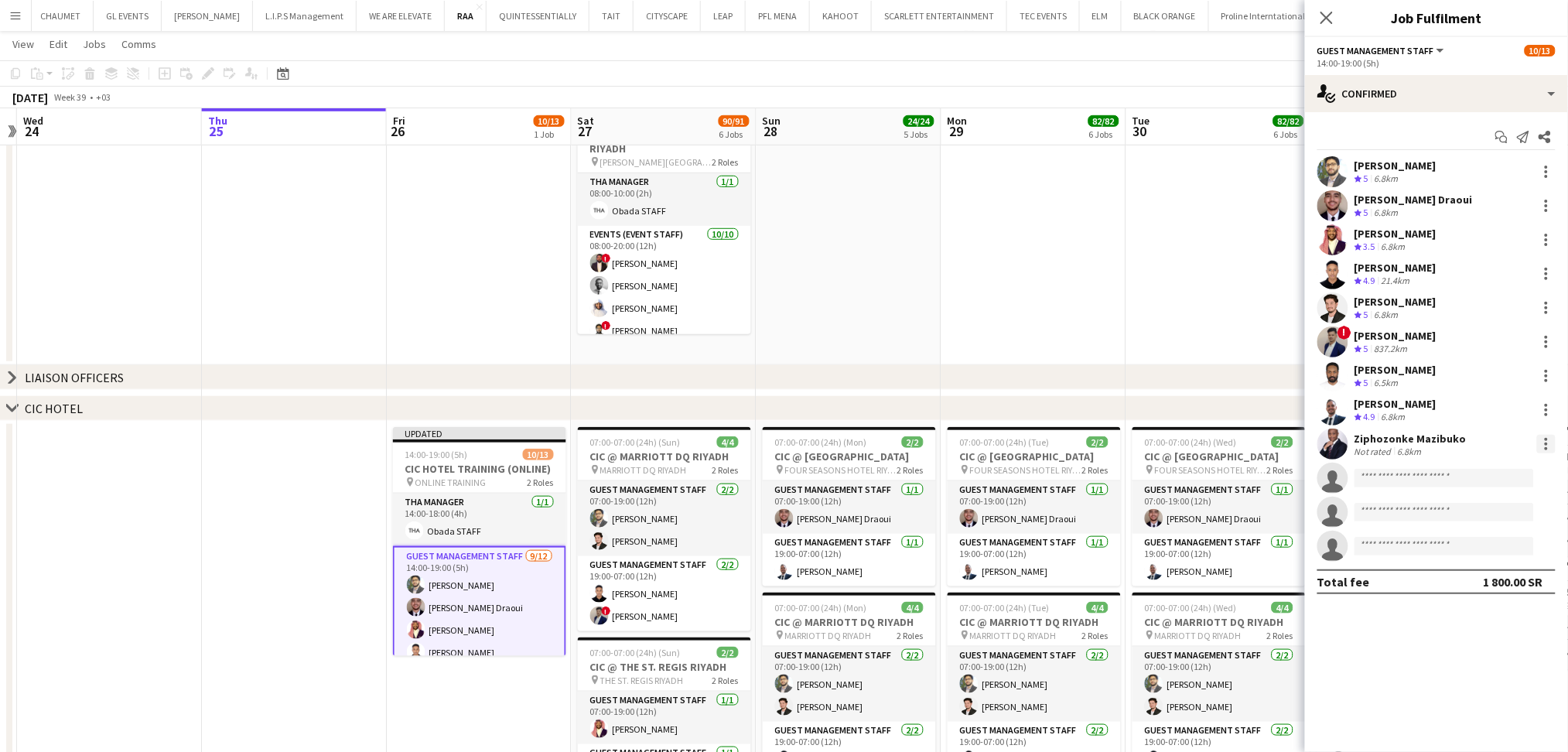
click at [1546, 444] on div at bounding box center [1545, 443] width 3 height 3
click at [1519, 625] on span "Remove" at bounding box center [1496, 621] width 96 height 14
click at [1326, 16] on icon "Close pop-in" at bounding box center [1325, 17] width 15 height 15
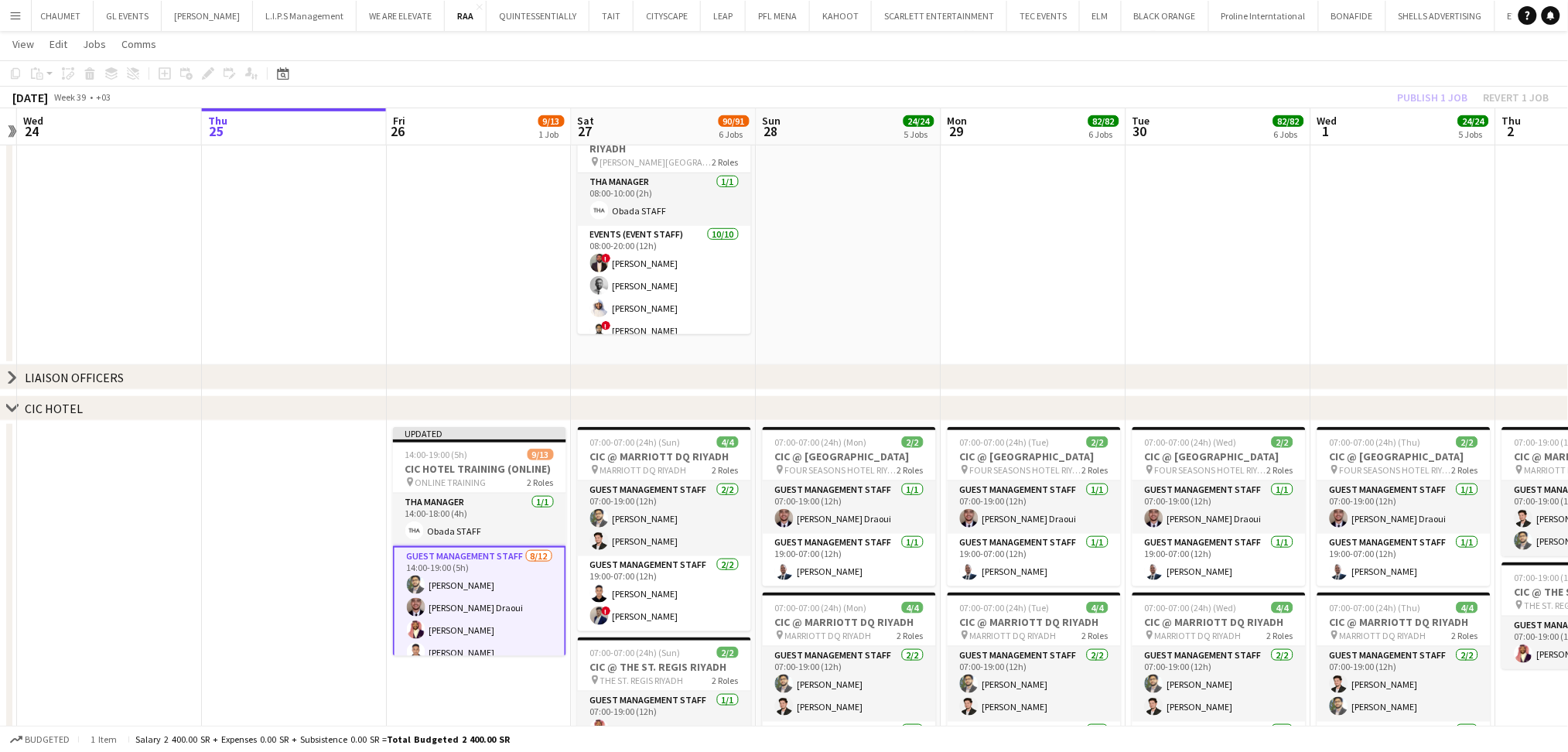
click at [1435, 96] on div "Publish 1 job Revert 1 job" at bounding box center [1474, 97] width 189 height 20
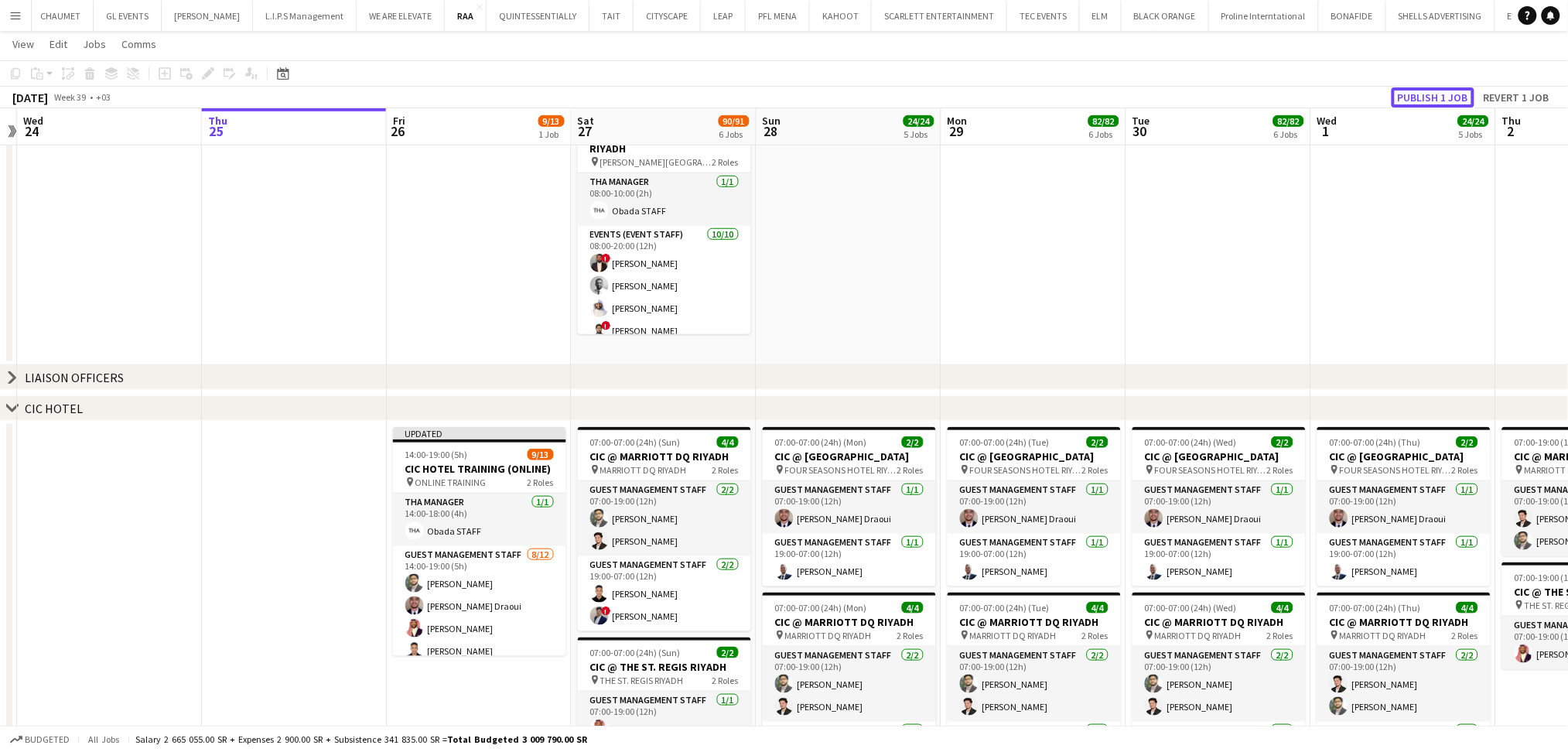
click at [1435, 96] on button "Publish 1 job" at bounding box center [1432, 97] width 83 height 20
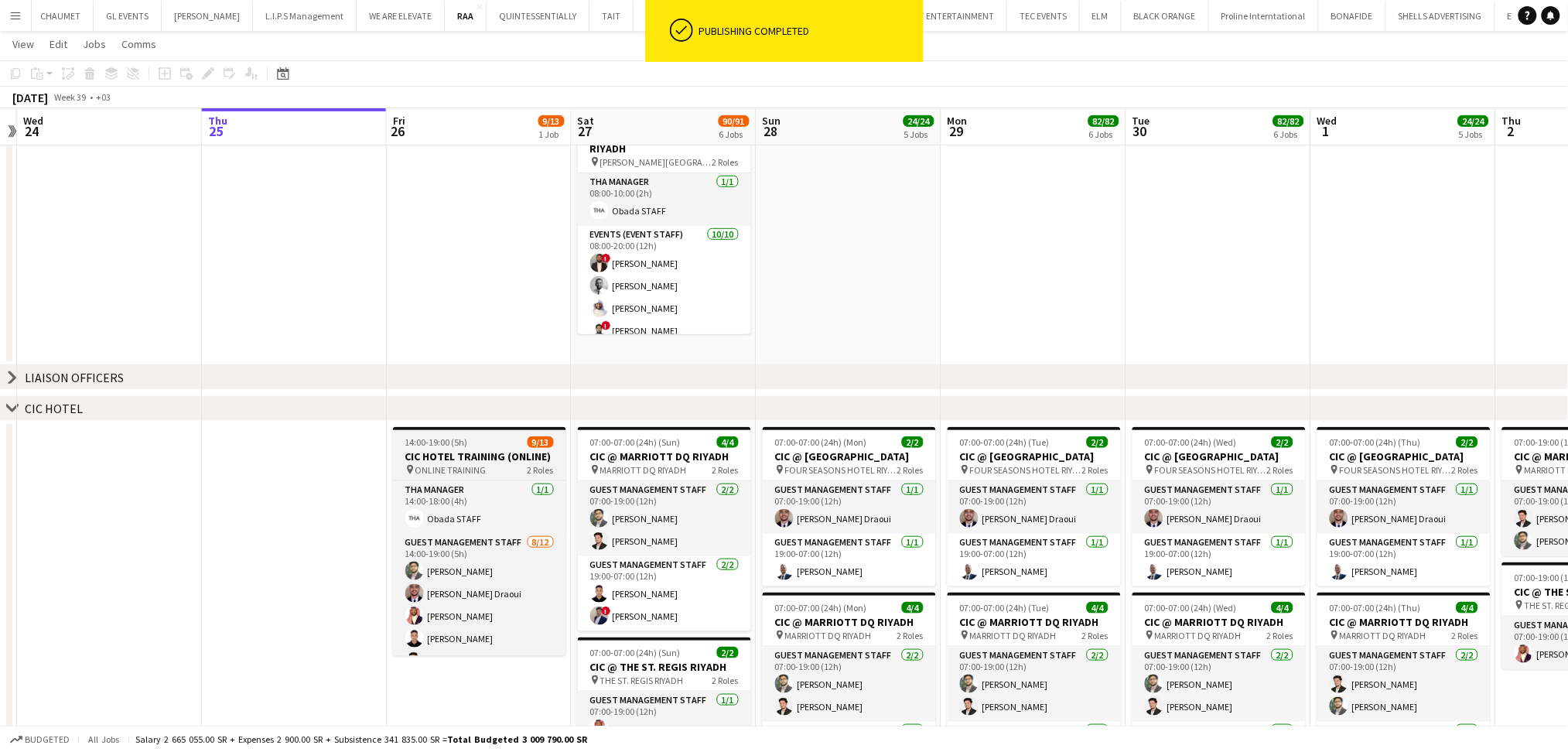
click at [486, 453] on h3 "CIC HOTEL TRAINING (ONLINE)" at bounding box center [480, 456] width 173 height 14
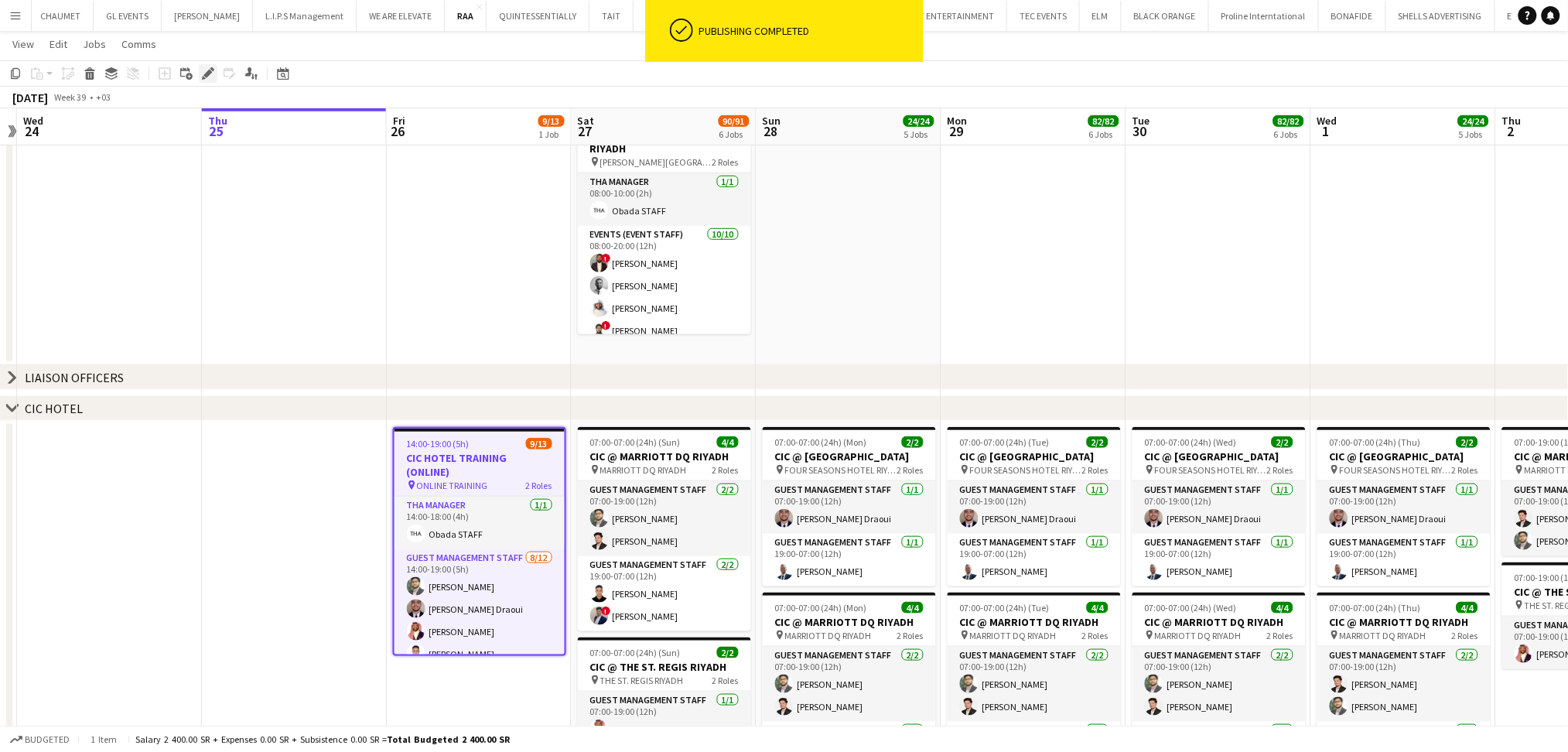
click at [202, 74] on icon "Edit" at bounding box center [207, 73] width 13 height 13
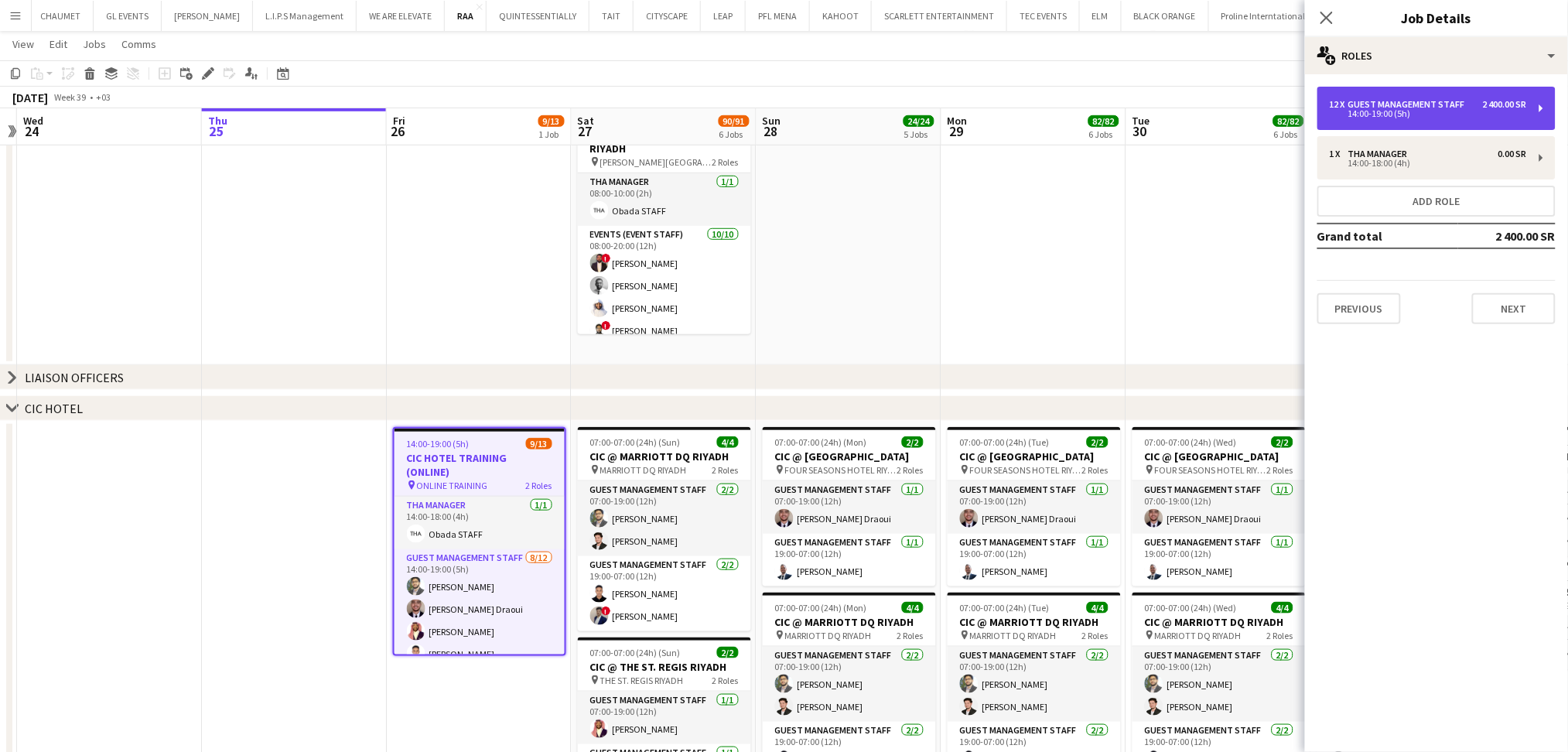
click at [1478, 110] on div "14:00-19:00 (5h)" at bounding box center [1427, 114] width 198 height 8
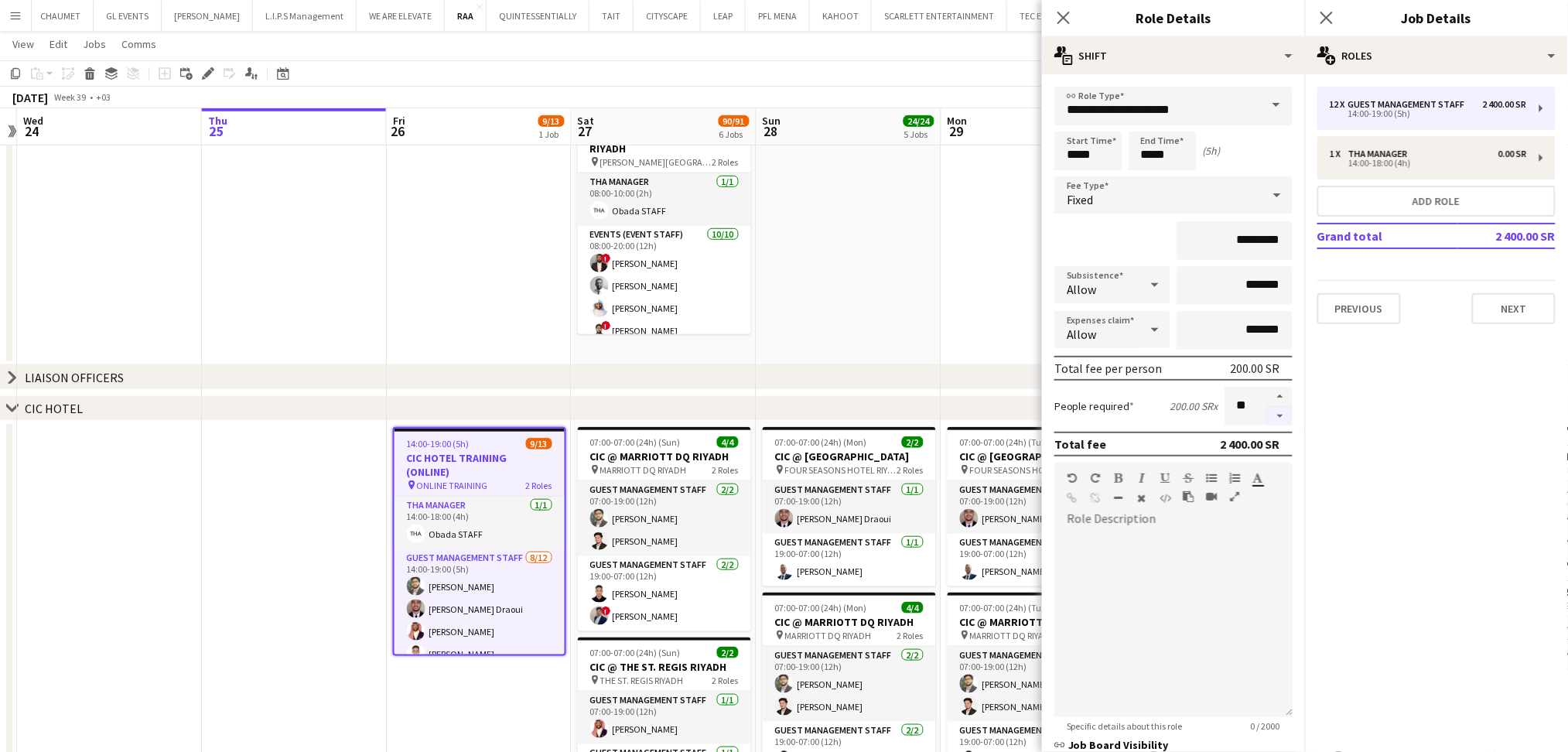
click at [1267, 415] on button "button" at bounding box center [1279, 417] width 25 height 20
type input "*"
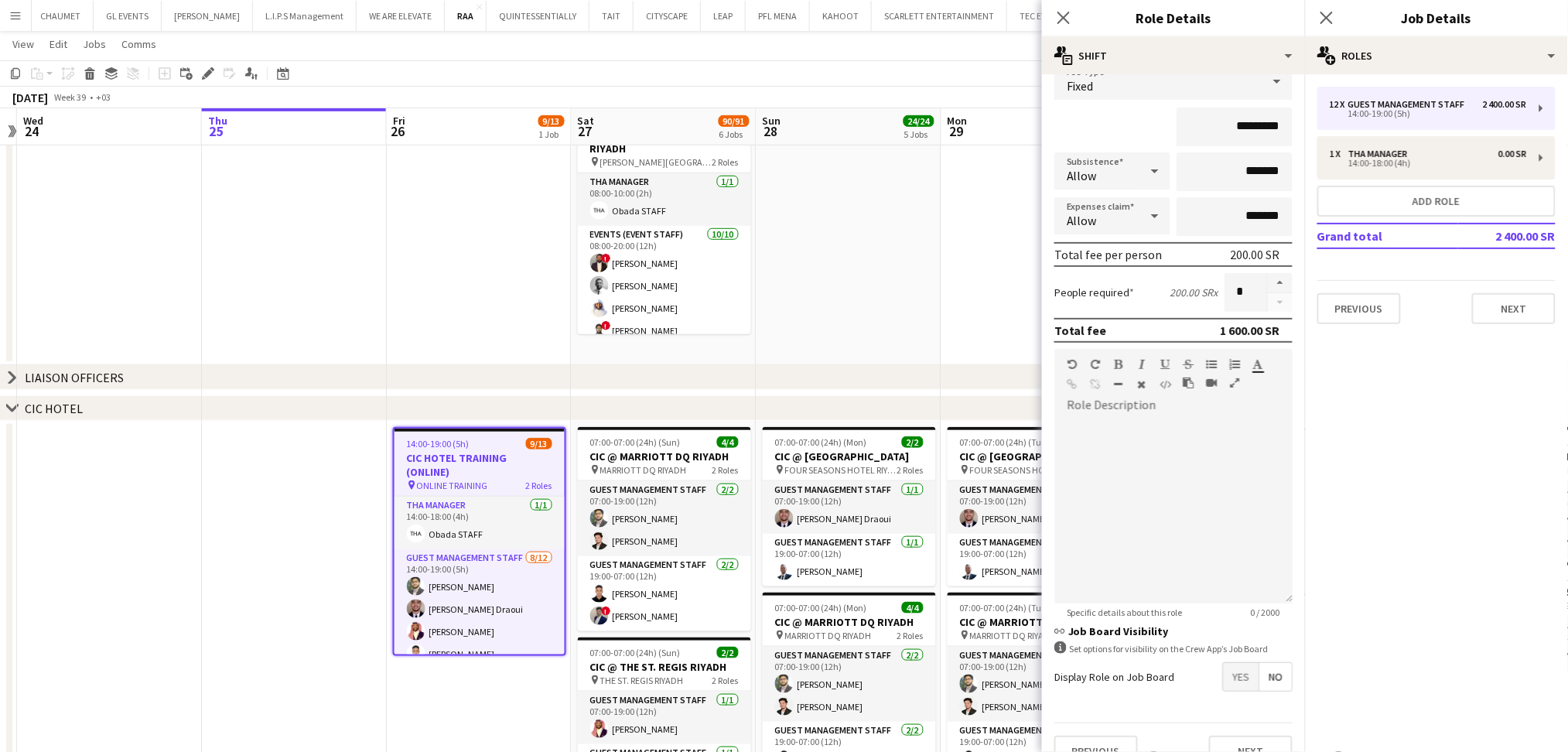
scroll to position [134, 0]
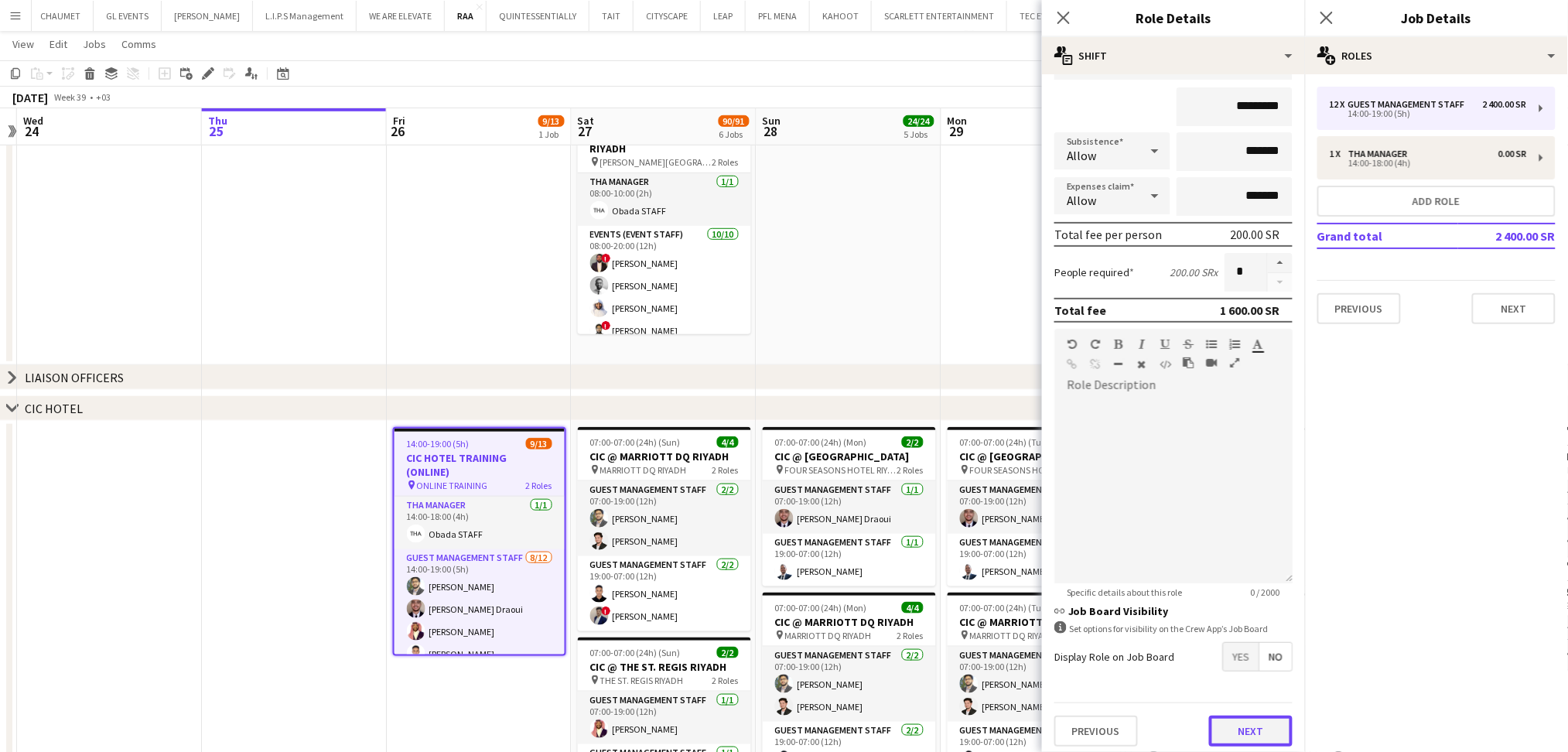
click at [1250, 739] on button "Next" at bounding box center [1250, 730] width 84 height 30
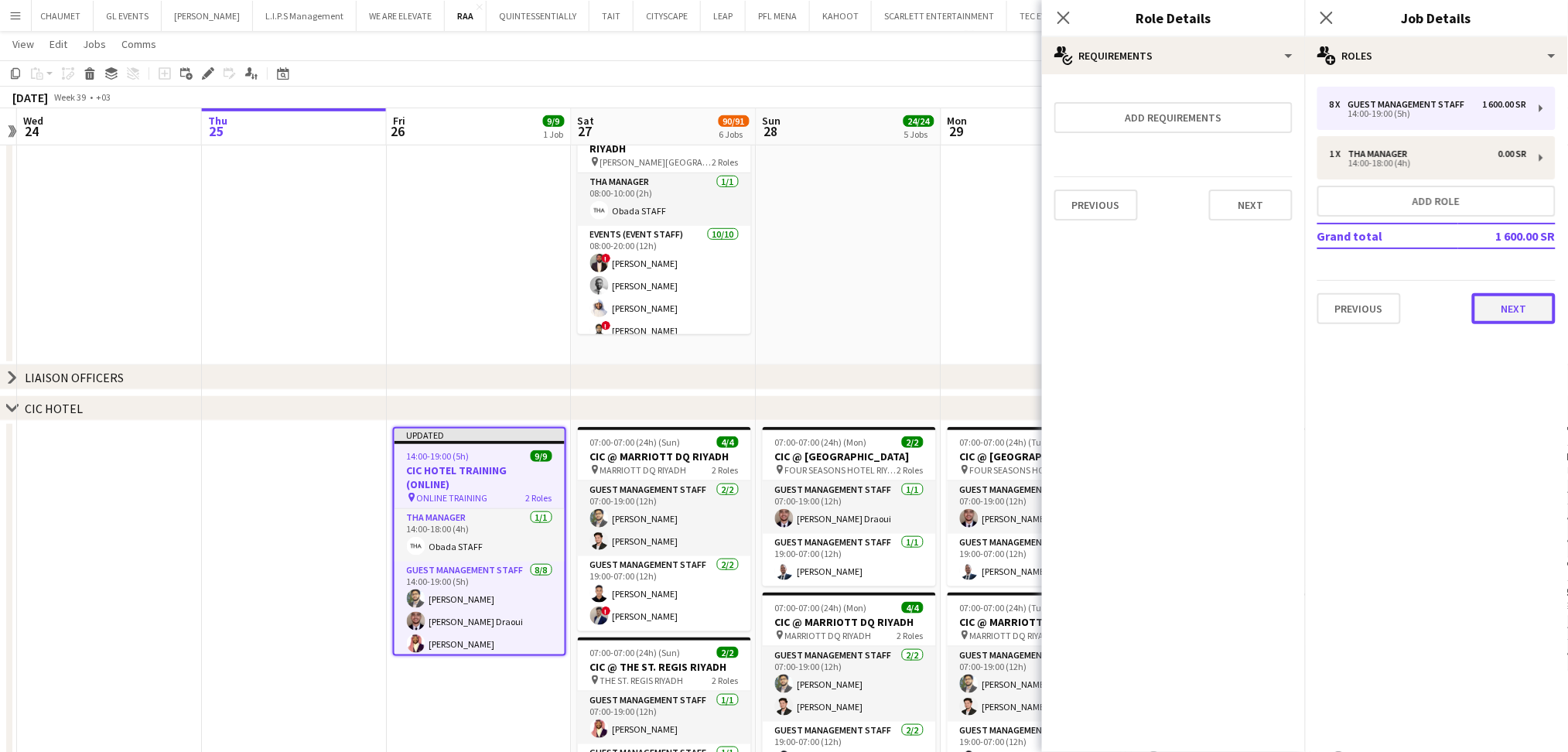
click at [1514, 314] on button "Next" at bounding box center [1513, 308] width 84 height 30
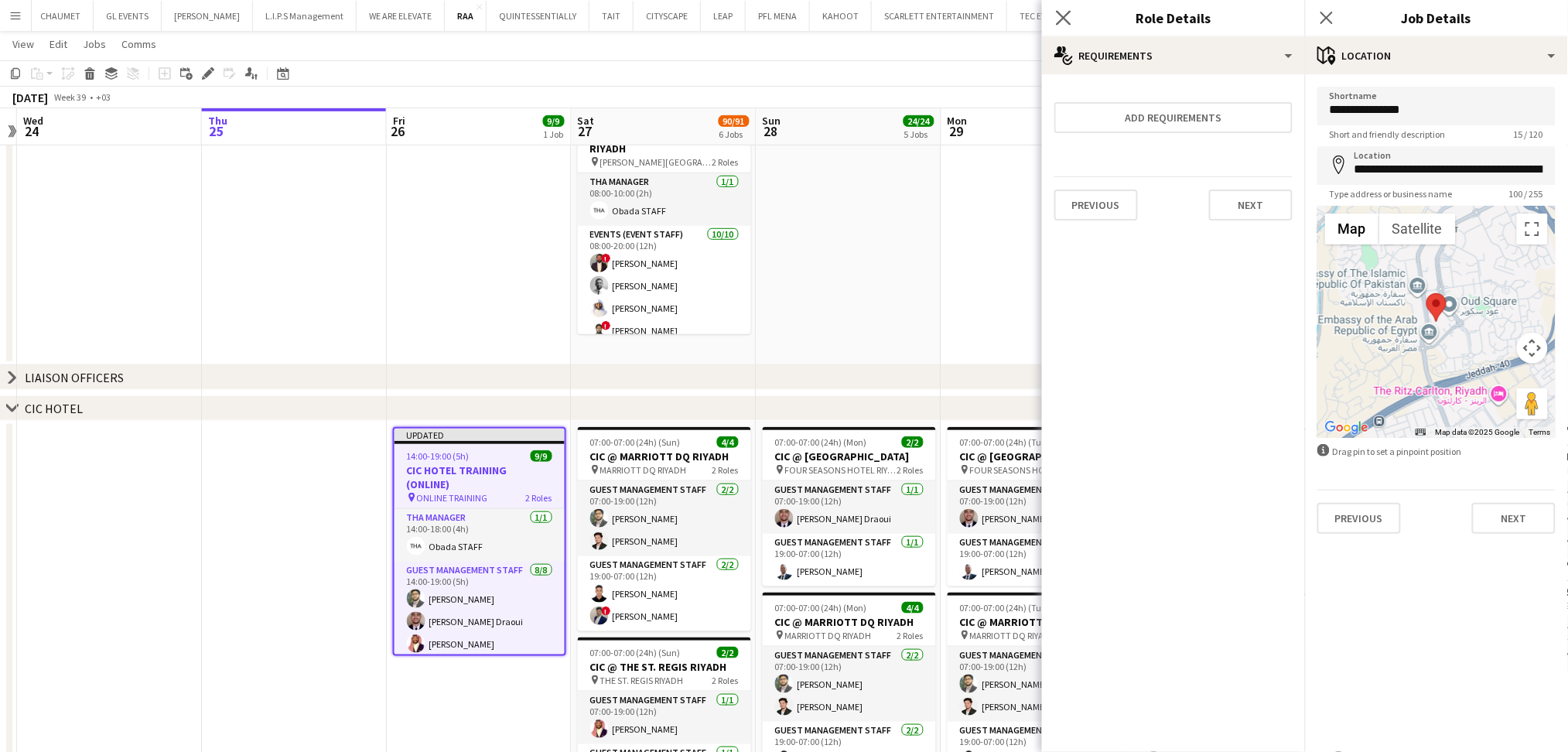
click at [1053, 22] on app-icon "Close pop-in" at bounding box center [1064, 18] width 23 height 23
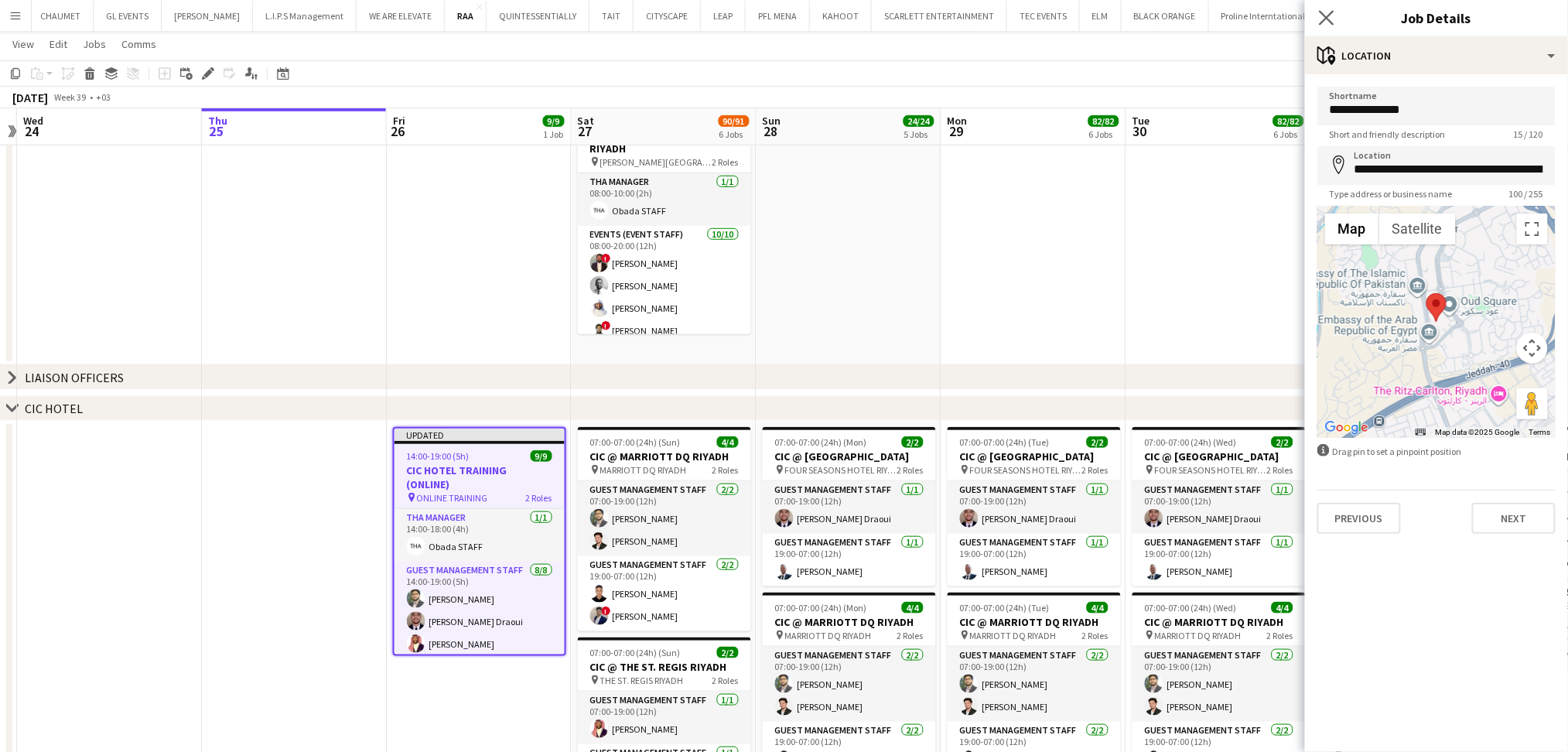
click at [1330, 7] on app-icon "Close pop-in" at bounding box center [1326, 18] width 23 height 23
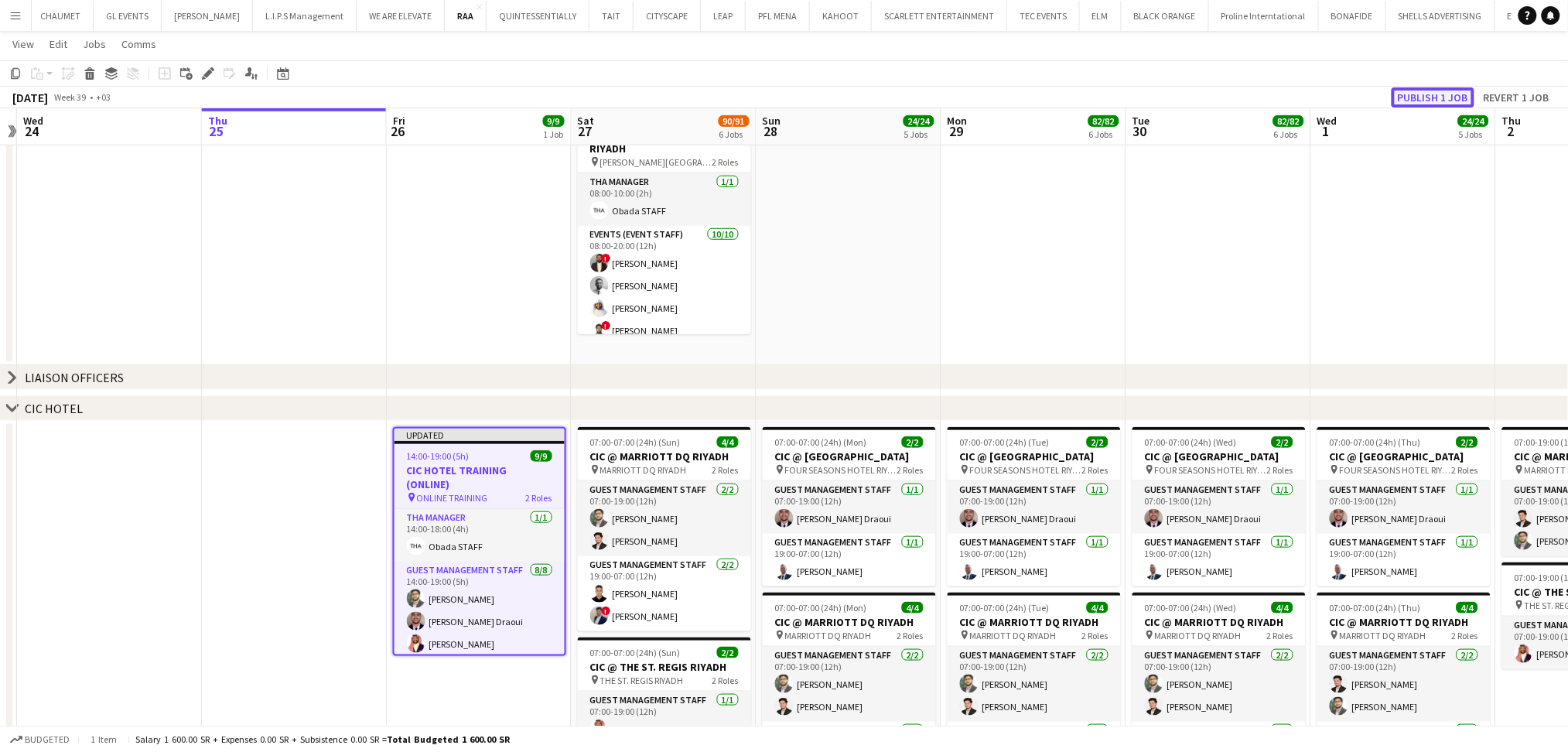
click at [1426, 99] on button "Publish 1 job" at bounding box center [1432, 97] width 83 height 20
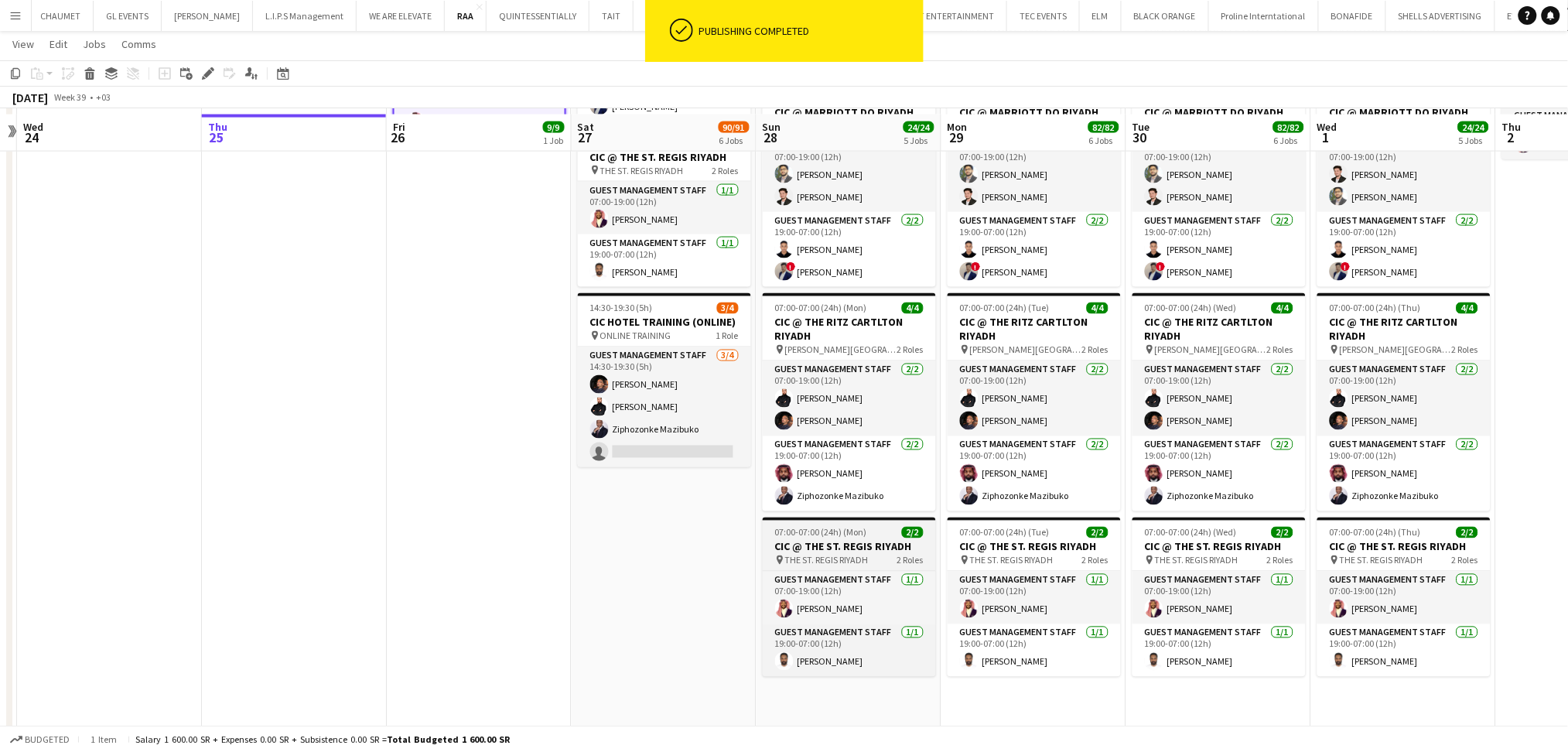
scroll to position [825, 0]
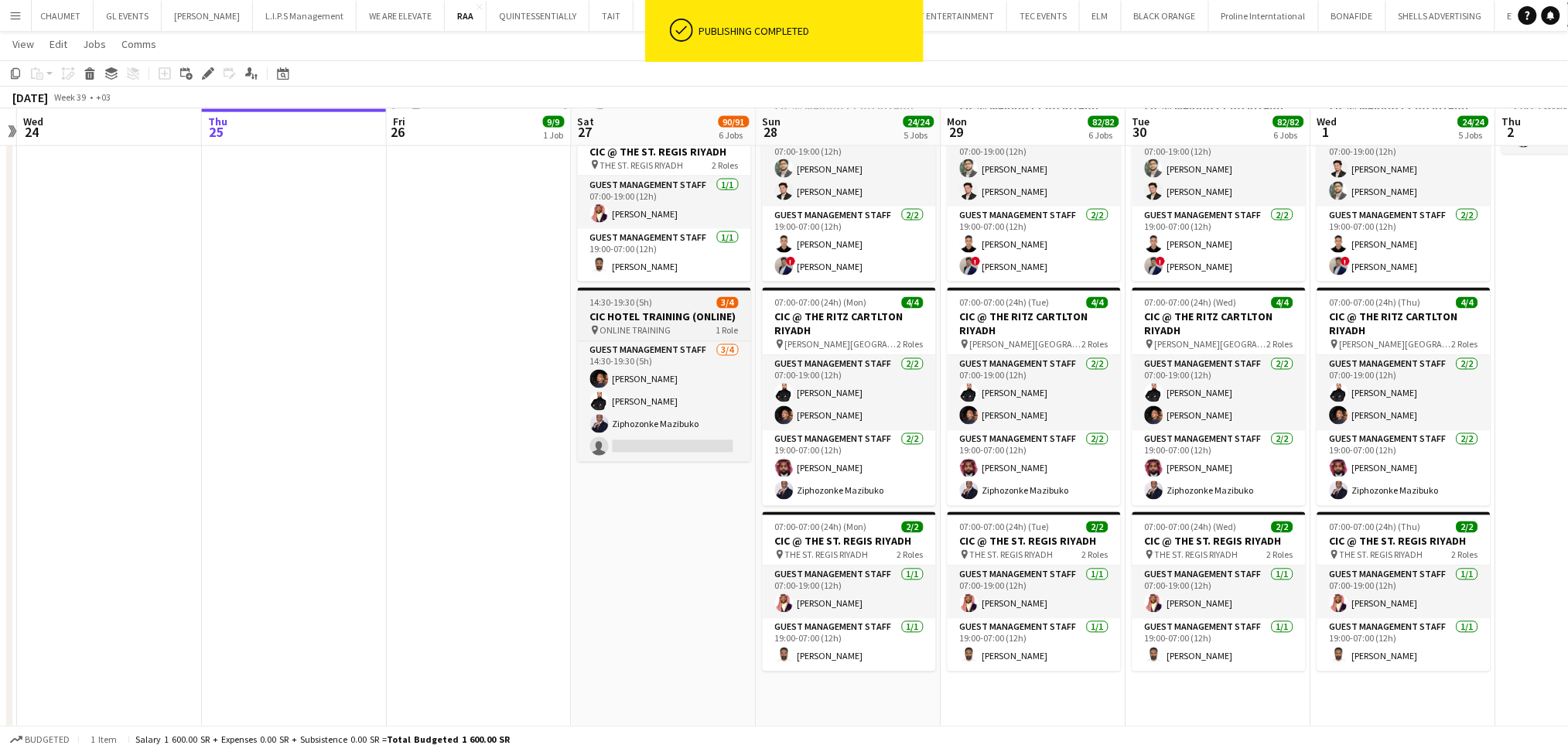
click at [666, 311] on h3 "CIC HOTEL TRAINING (ONLINE)" at bounding box center [665, 317] width 173 height 14
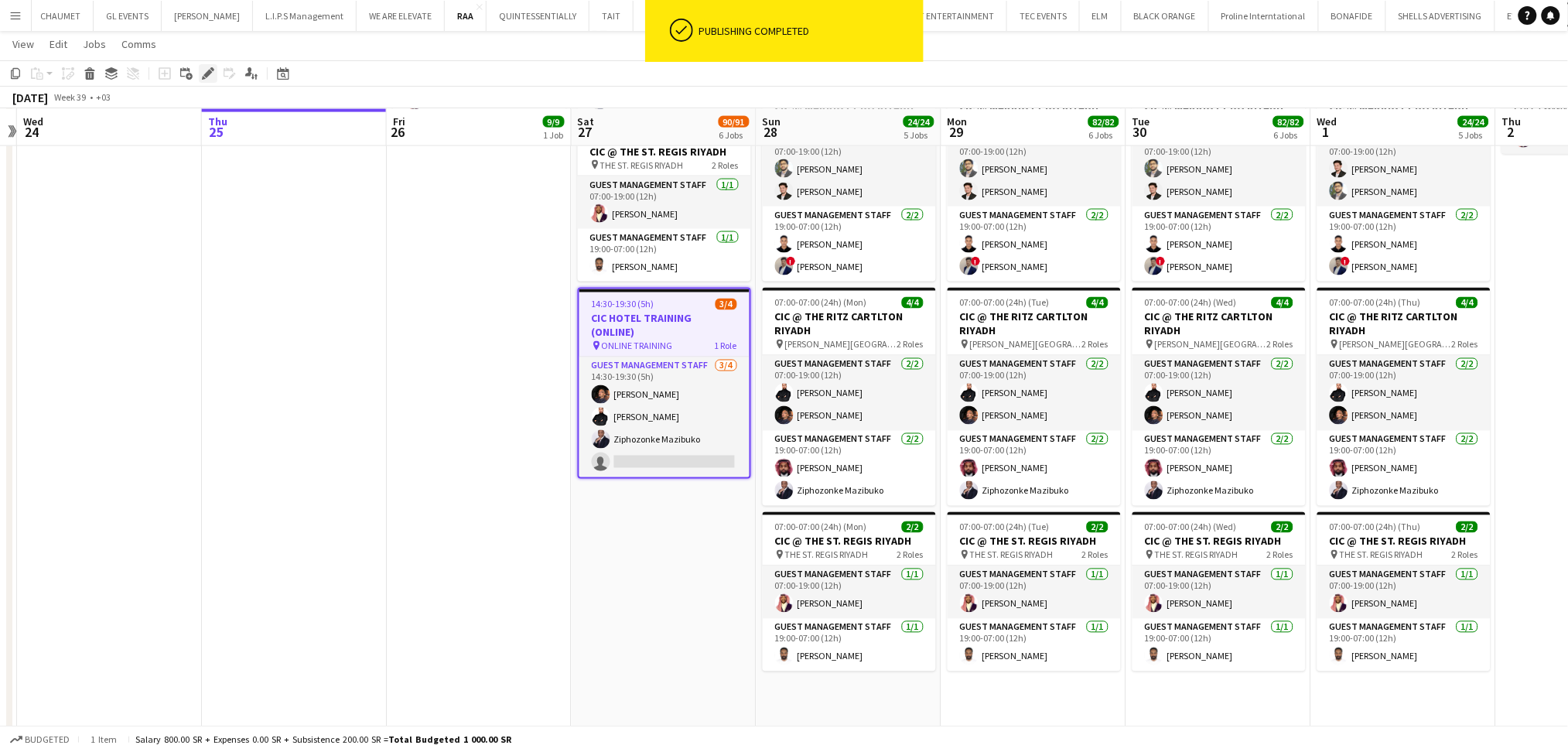
click at [203, 78] on icon at bounding box center [203, 78] width 4 height 4
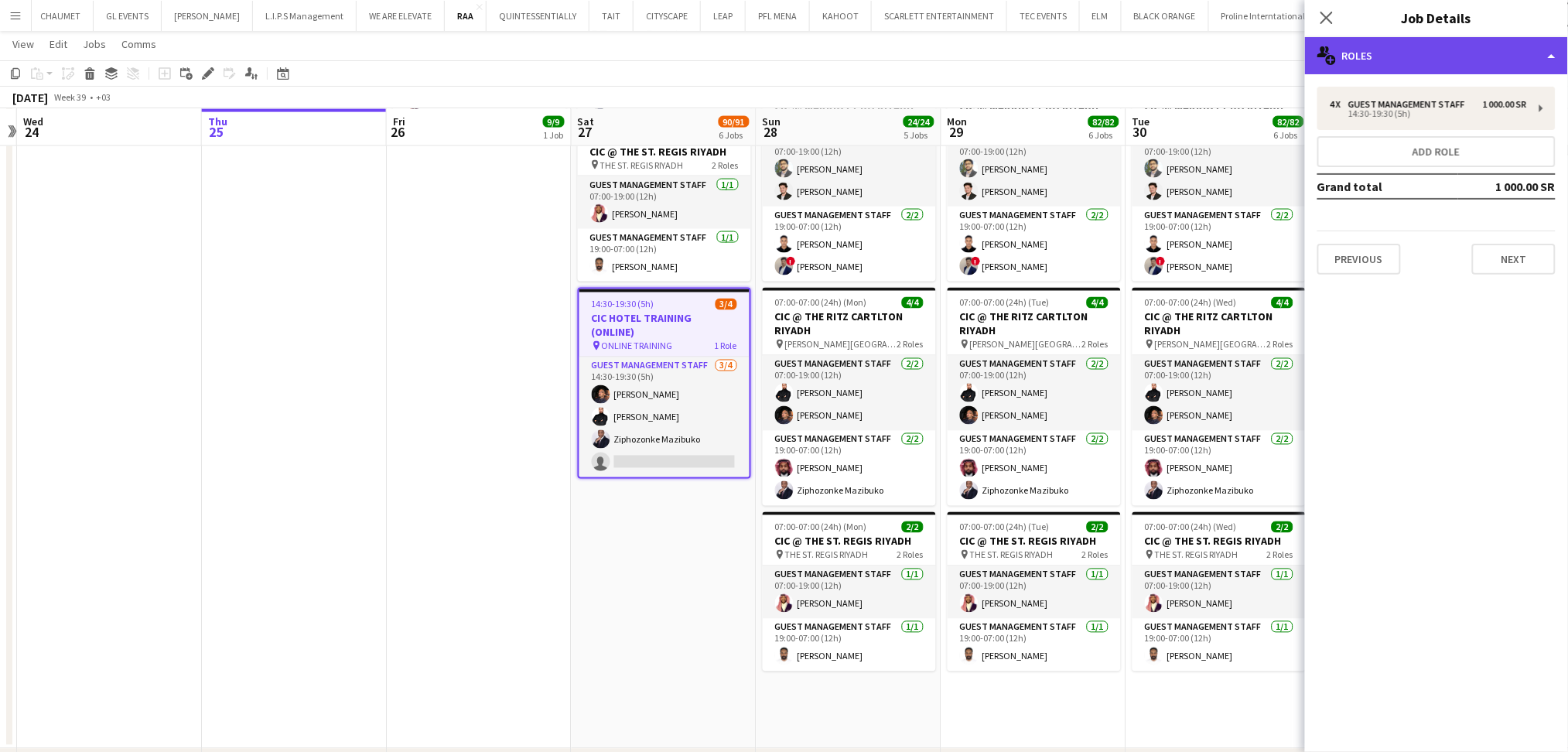
click at [1508, 52] on div "multiple-users-add Roles" at bounding box center [1435, 56] width 262 height 37
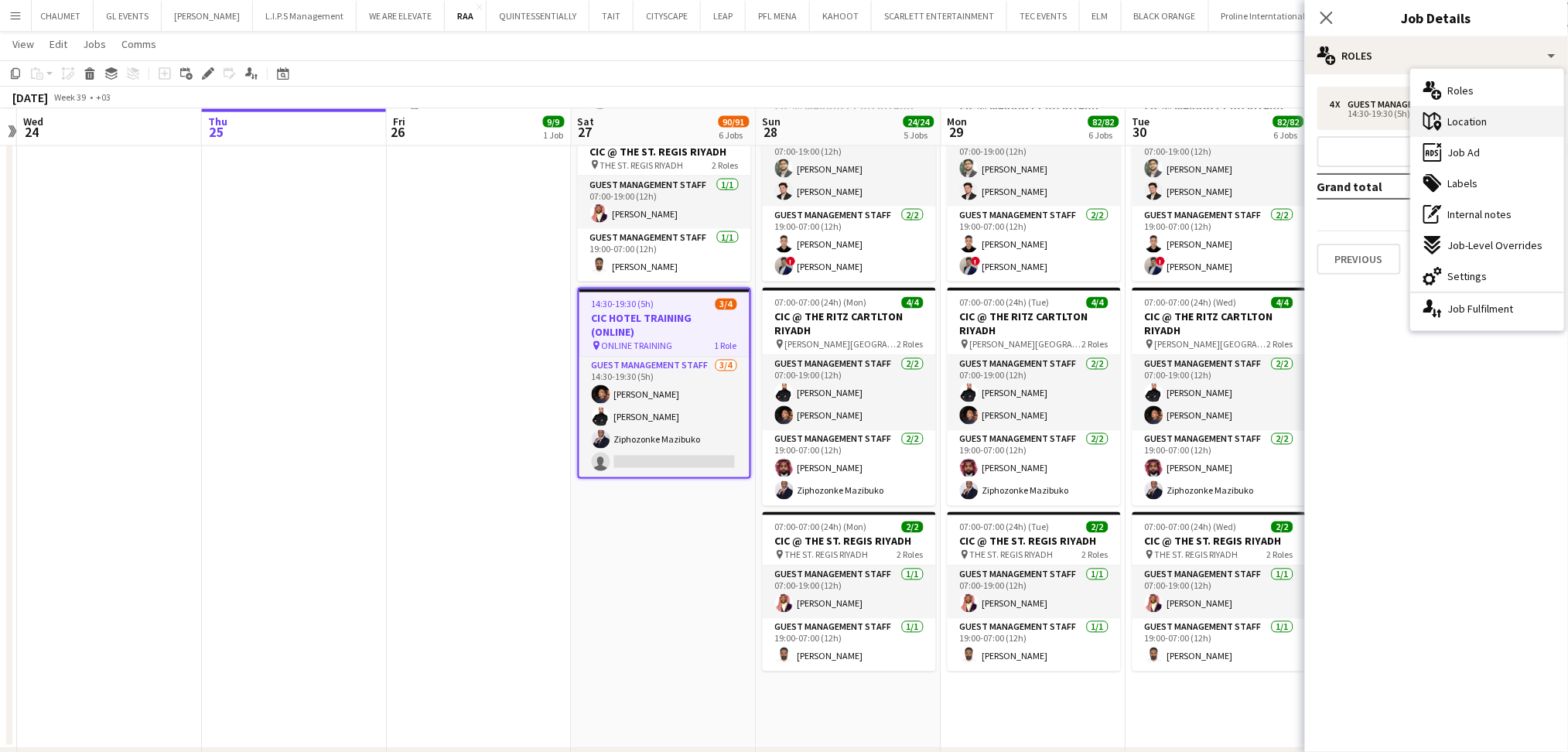
click at [1494, 124] on div "maps-pin-1 Location" at bounding box center [1487, 121] width 153 height 30
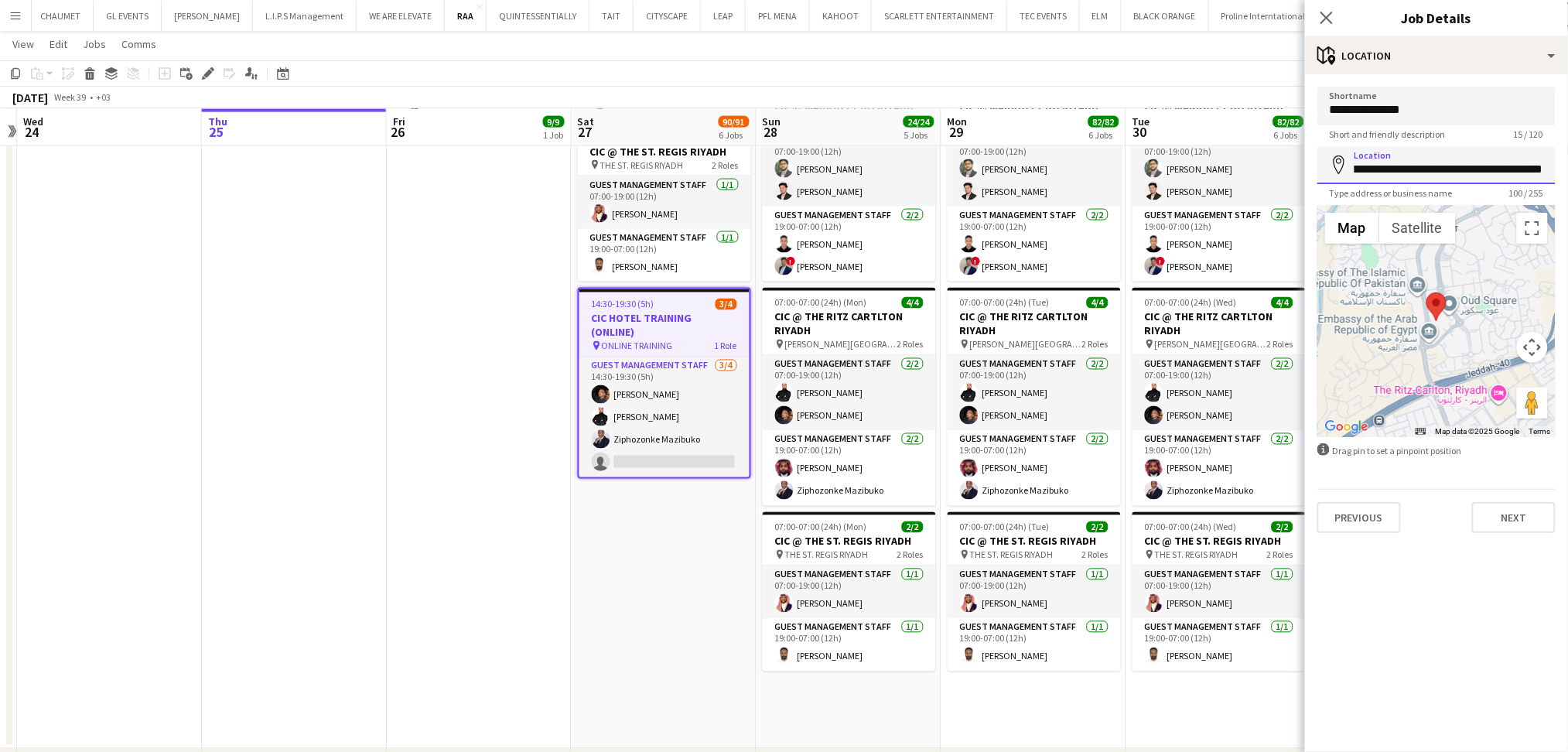
scroll to position [0, 326]
drag, startPoint x: 1355, startPoint y: 165, endPoint x: 1583, endPoint y: 176, distance: 228.3
click at [1568, 176] on html "Menu Boards Boards Boards All jobs Status Workforce Workforce My Workforce Recr…" at bounding box center [784, 142] width 1568 height 1934
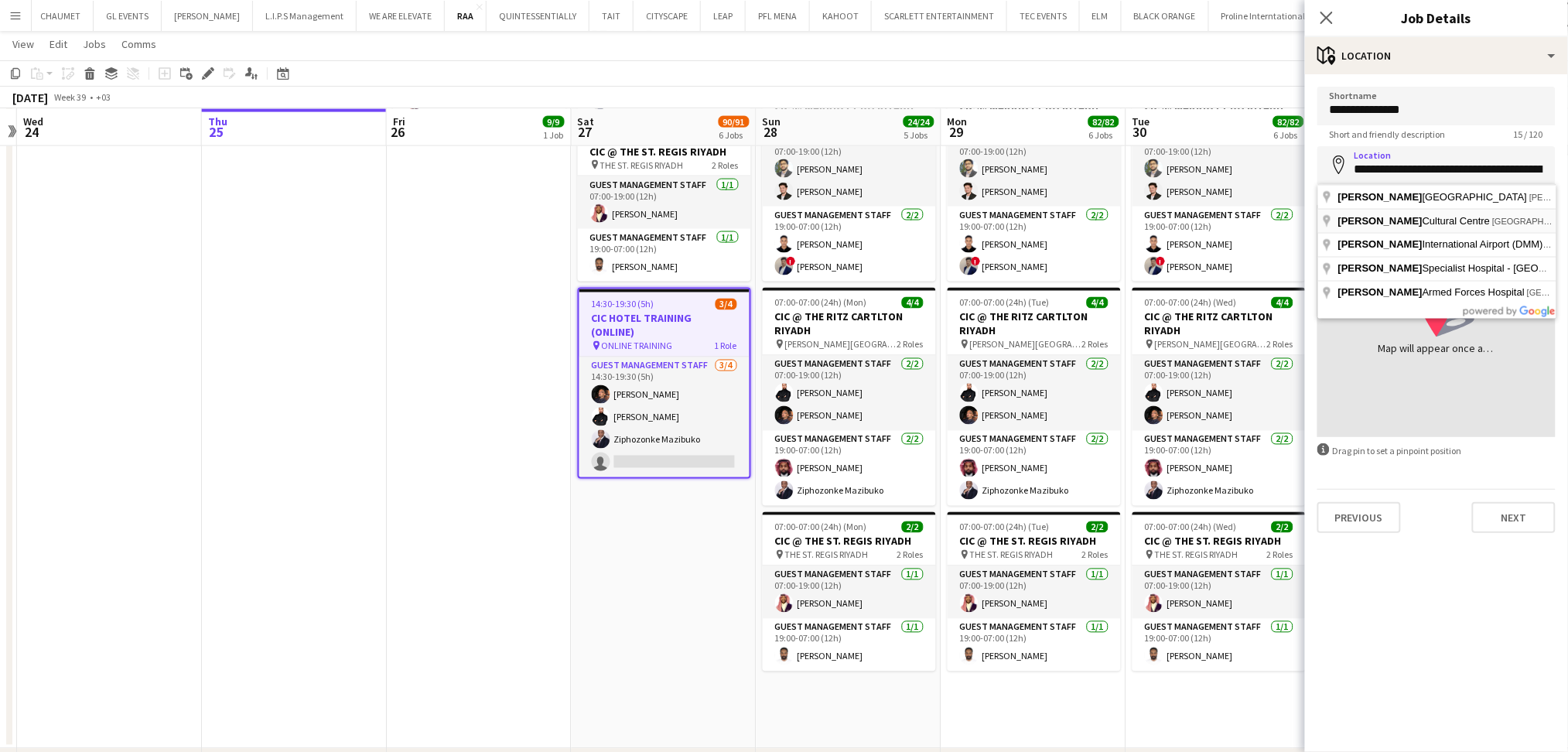
type input "**********"
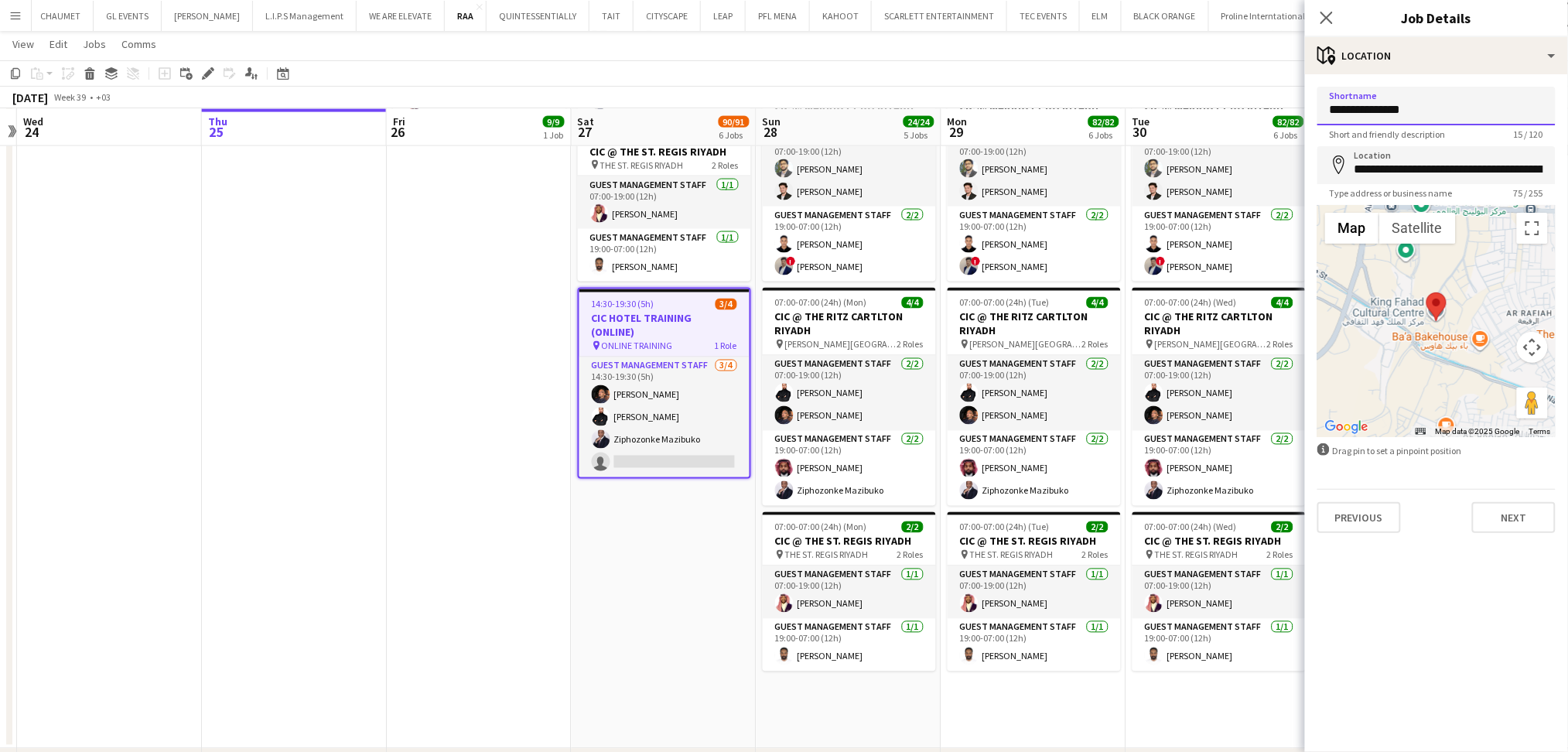
drag, startPoint x: 1456, startPoint y: 117, endPoint x: 1307, endPoint y: 116, distance: 149.0
click at [1307, 116] on form "**********" at bounding box center [1435, 310] width 262 height 446
click at [1380, 111] on input "**********" at bounding box center [1436, 105] width 238 height 38
type input "**********"
click at [1521, 520] on button "Next" at bounding box center [1513, 517] width 84 height 30
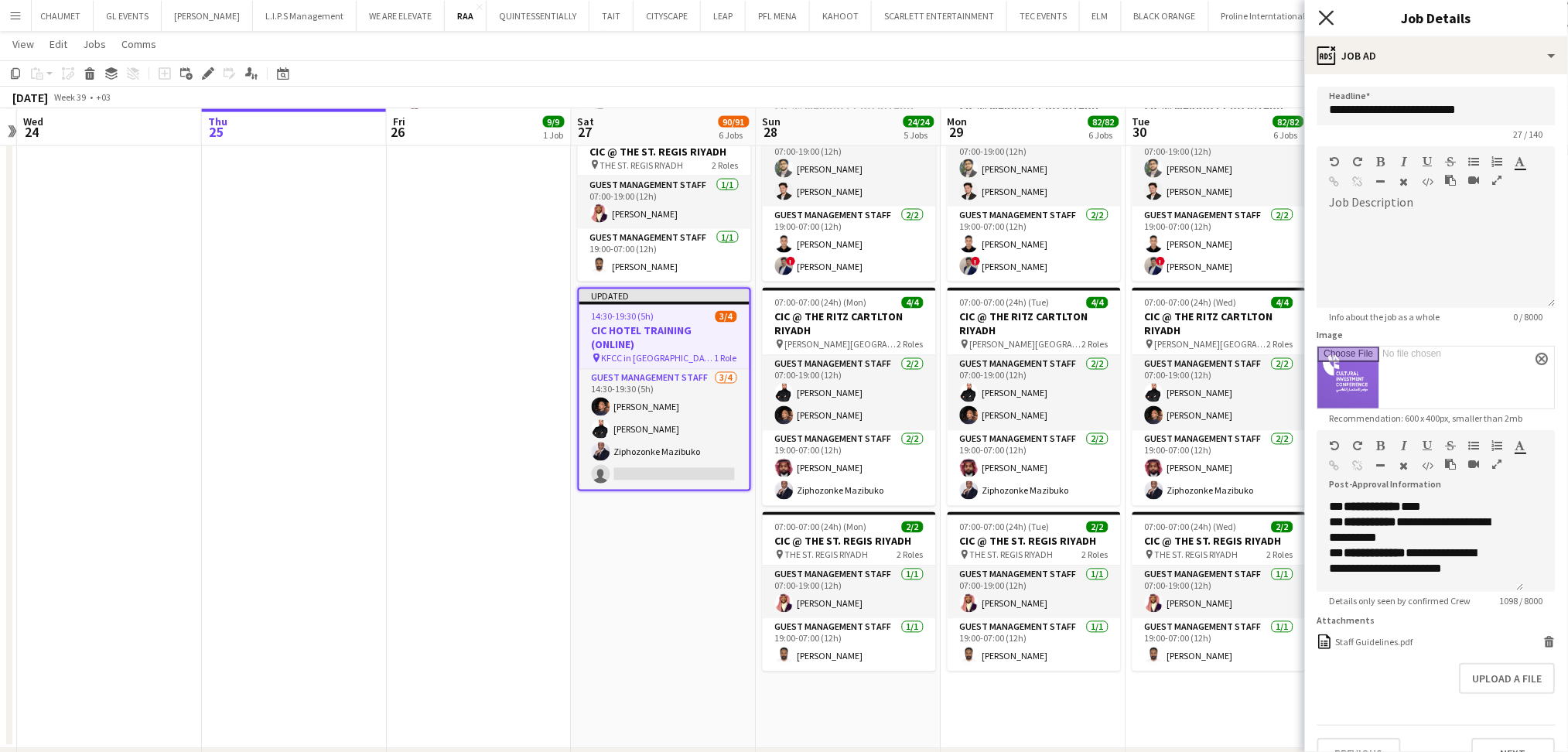
click at [1329, 17] on icon "Close pop-in" at bounding box center [1325, 17] width 15 height 15
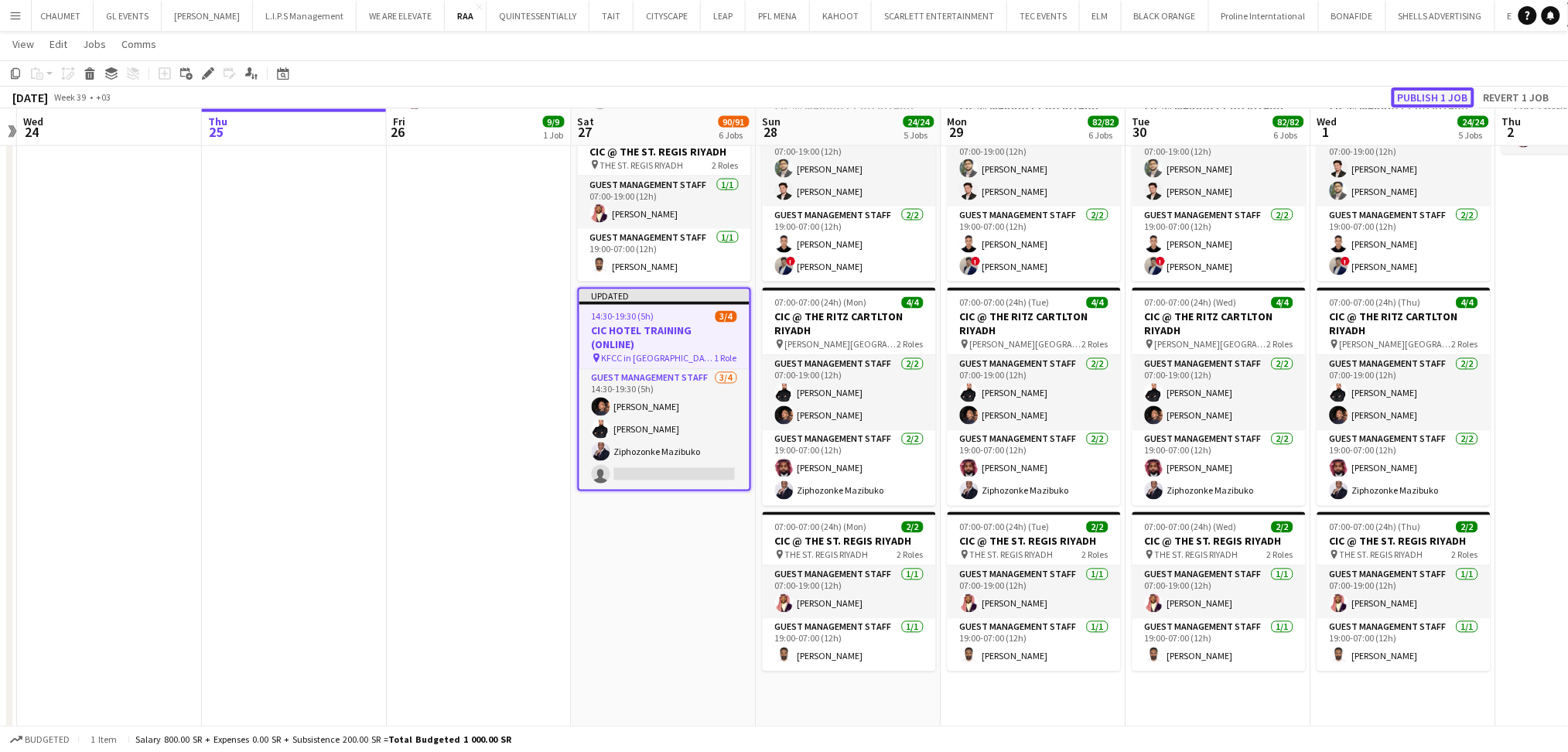
click at [1419, 94] on button "Publish 1 job" at bounding box center [1432, 97] width 83 height 20
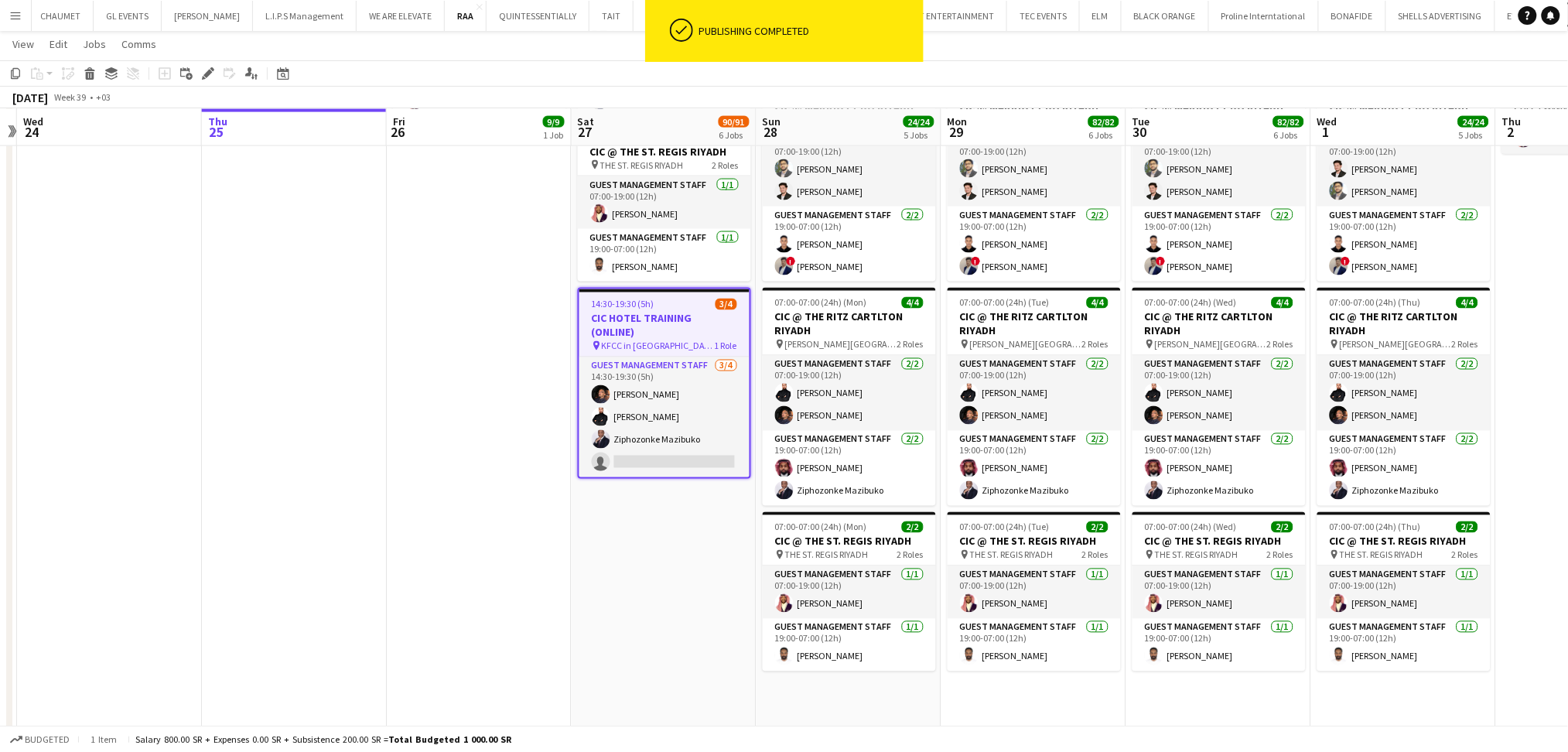
click at [701, 531] on app-date-cell "07:00-07:00 (24h) (Sun) 4/4 CIC @ MARRIOTT DQ RIYADH pin MARRIOTT DQ RIYADH 2 R…" at bounding box center [664, 326] width 185 height 842
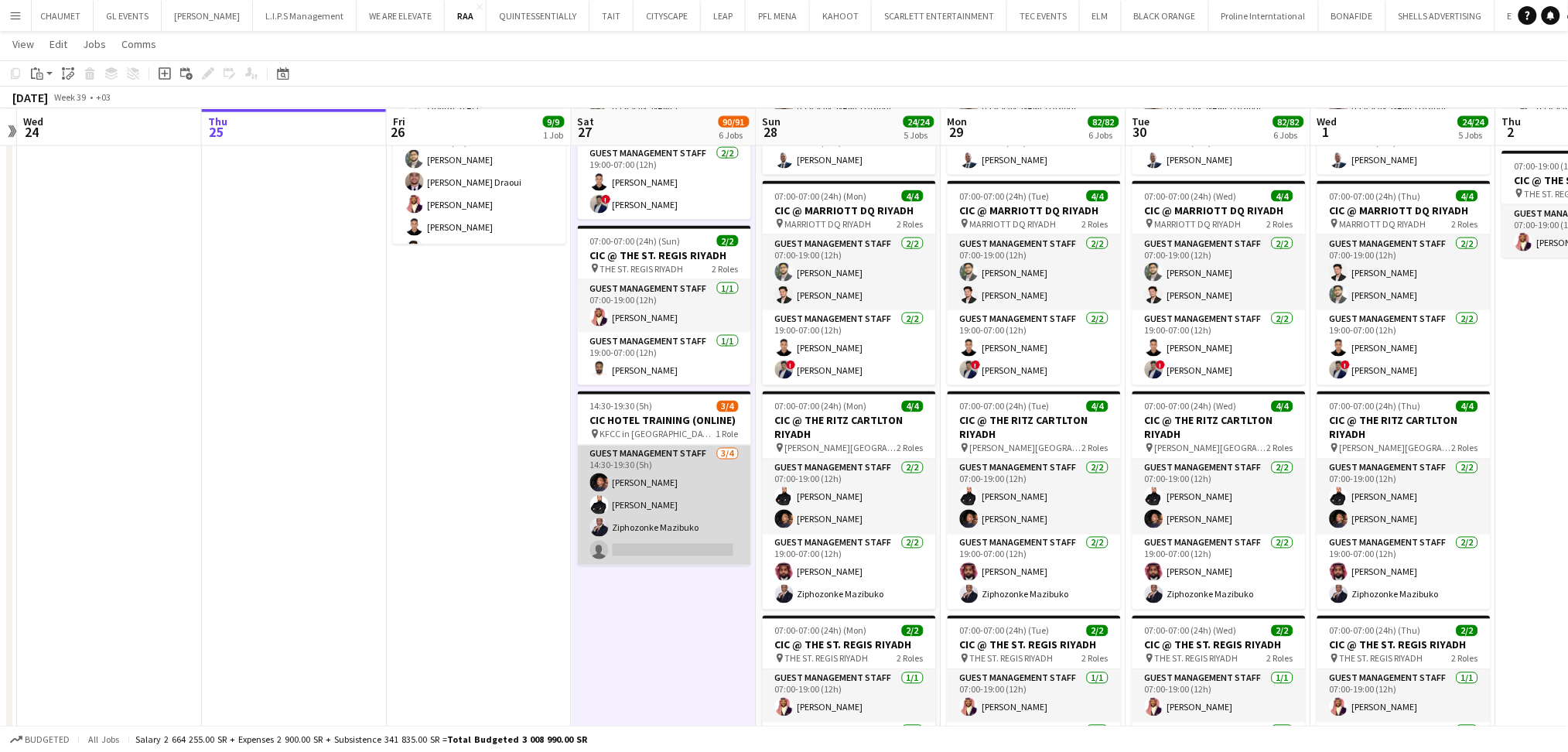
scroll to position [722, 0]
click at [650, 492] on app-card-role "Guest Management Staff [DATE] 14:30-19:30 (5h) [PERSON_NAME] single-neutral-act…" at bounding box center [665, 504] width 173 height 120
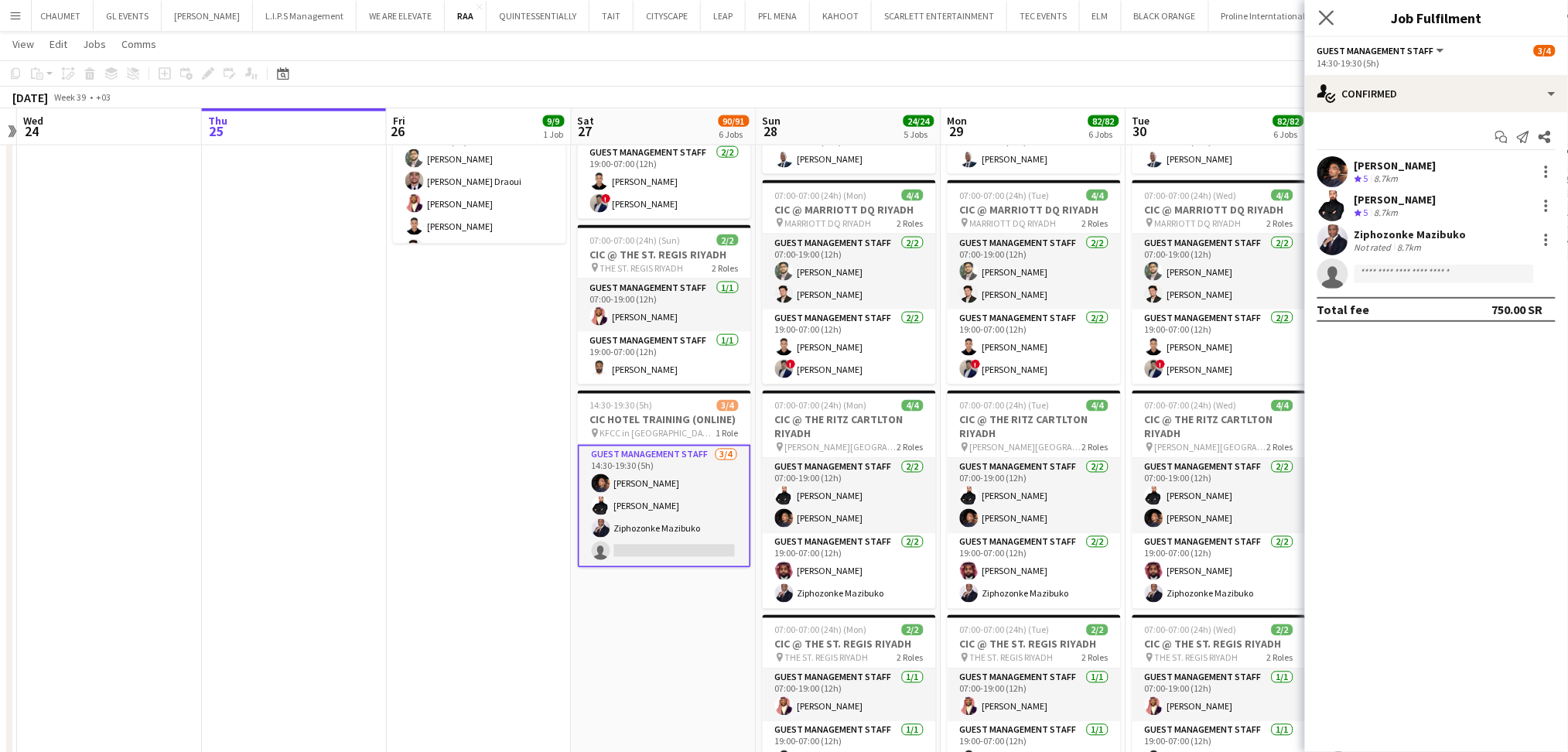
click at [1333, 16] on icon "Close pop-in" at bounding box center [1325, 17] width 15 height 15
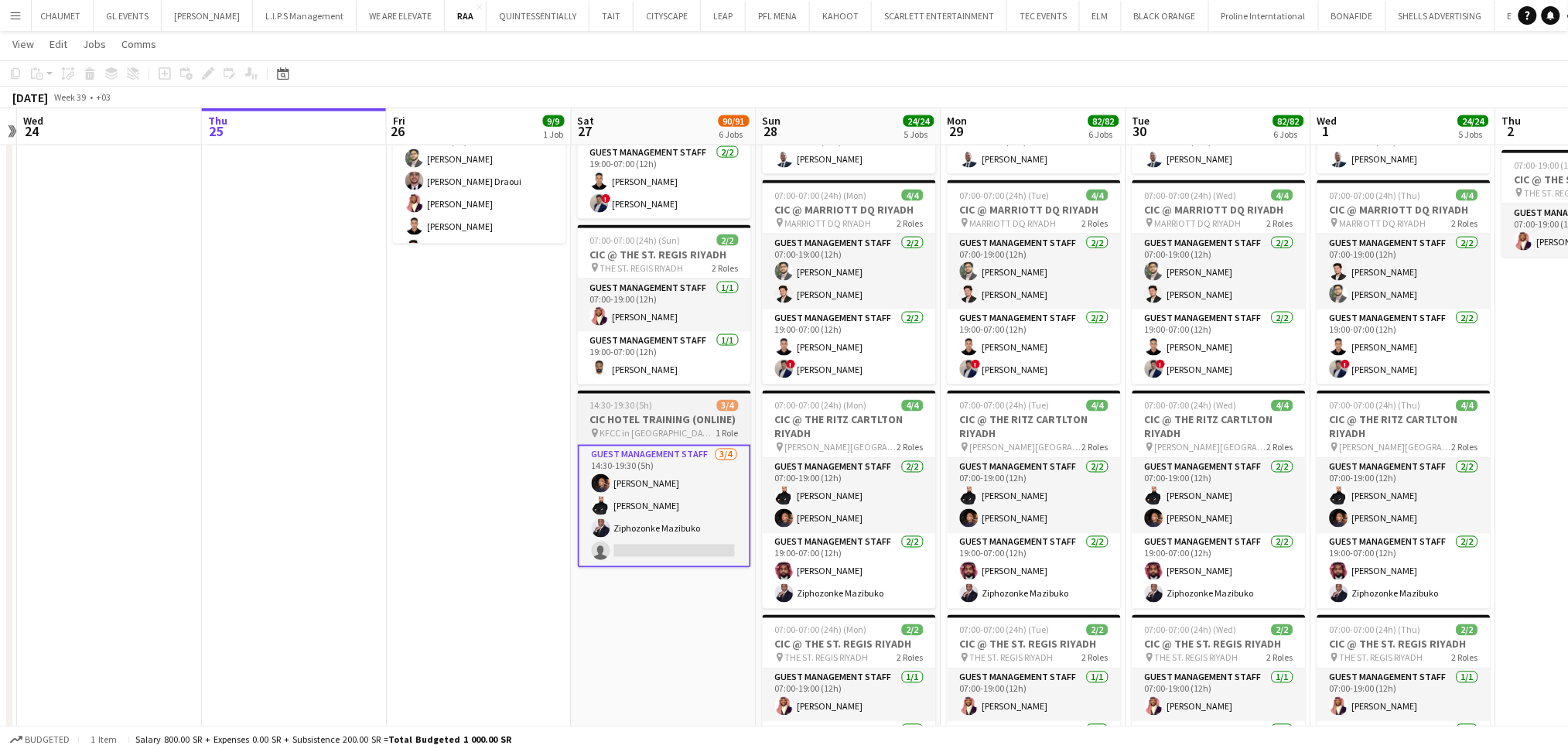
click at [716, 415] on h3 "CIC HOTEL TRAINING (ONLINE)" at bounding box center [665, 420] width 173 height 14
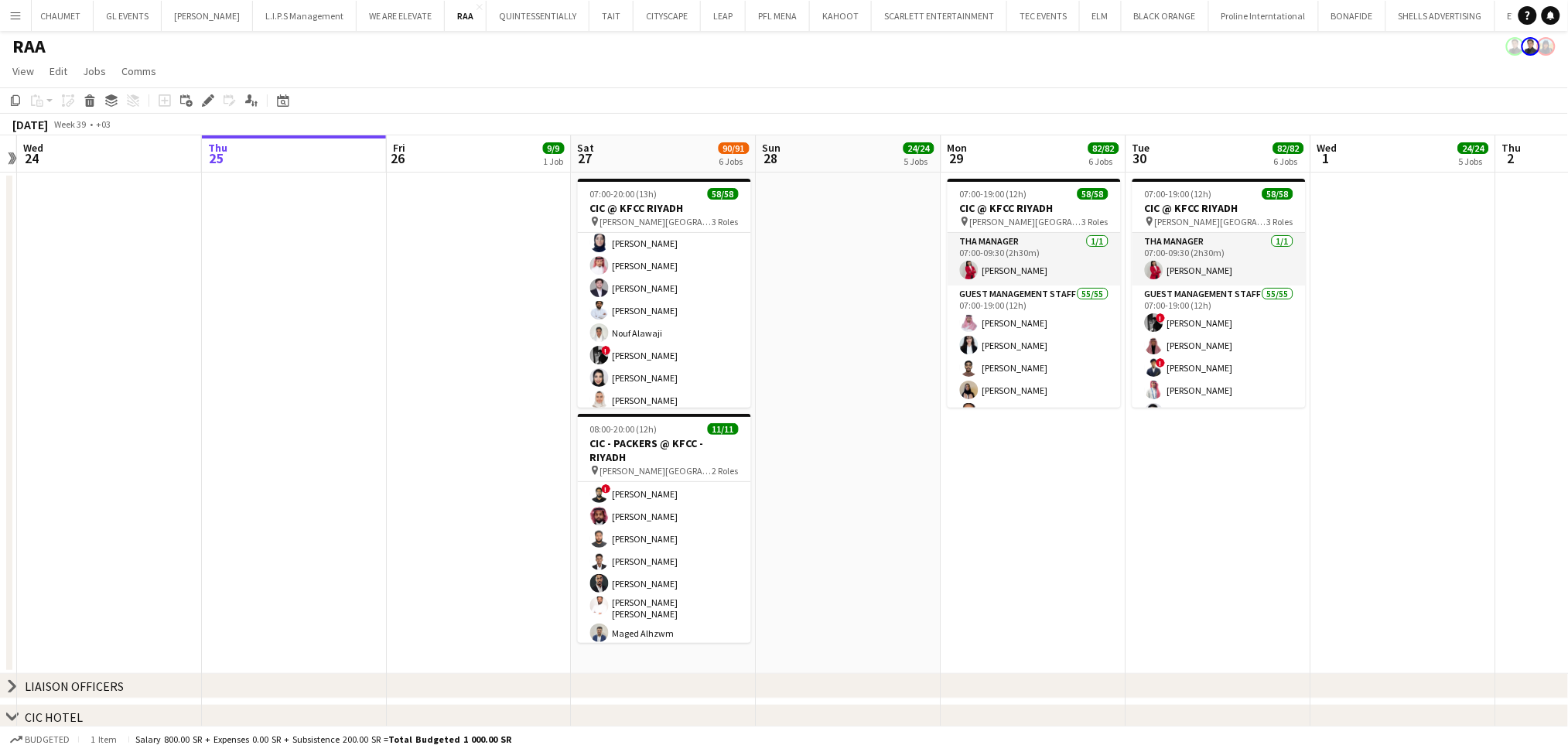
scroll to position [0, 0]
